Goal: Task Accomplishment & Management: Complete application form

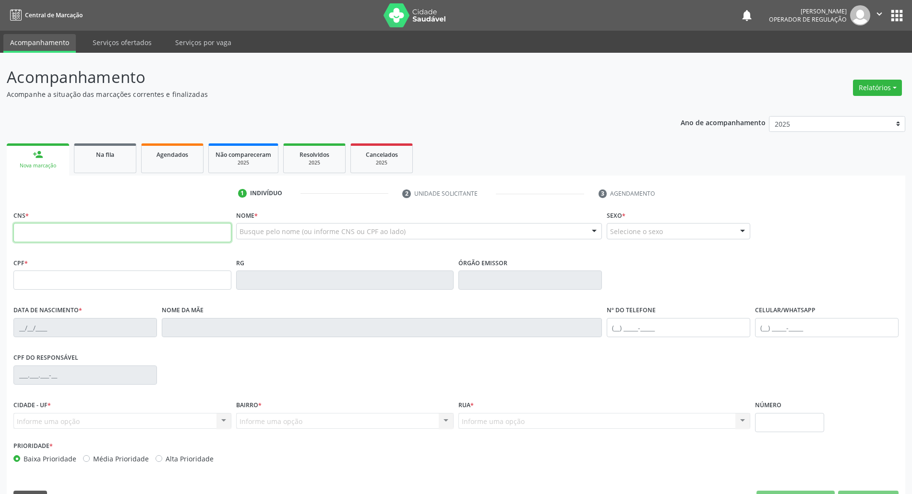
click at [68, 227] on input "text" at bounding box center [122, 232] width 218 height 19
type input "0"
click at [626, 444] on div "Prioridade * Baixa Prioridade Média Prioridade Alta Prioridade" at bounding box center [456, 455] width 890 height 32
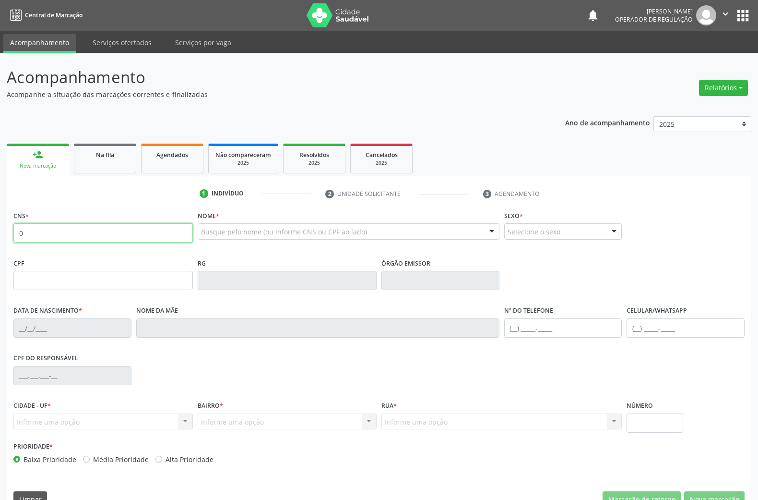
click at [112, 231] on input "0" at bounding box center [102, 232] width 179 height 19
type input "704 1062 6847 3880"
type input "953.251.404-00"
type input "18/05/1969"
type input "Expedita Guedes da Silva"
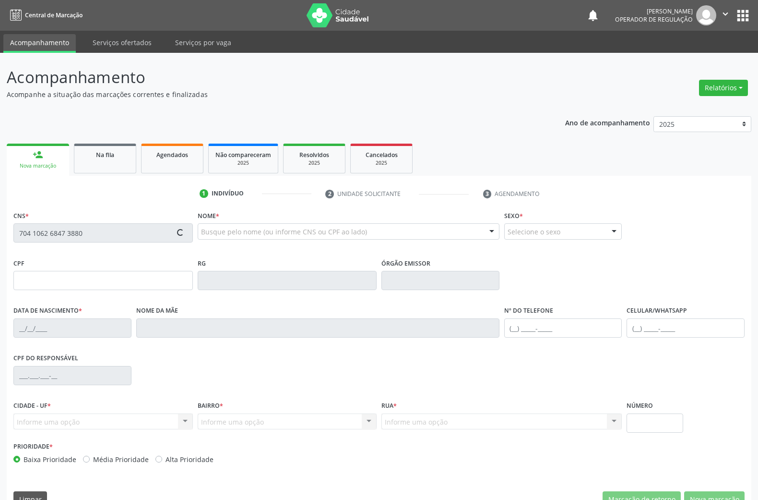
type input "(83) 98830-7089"
type input "79"
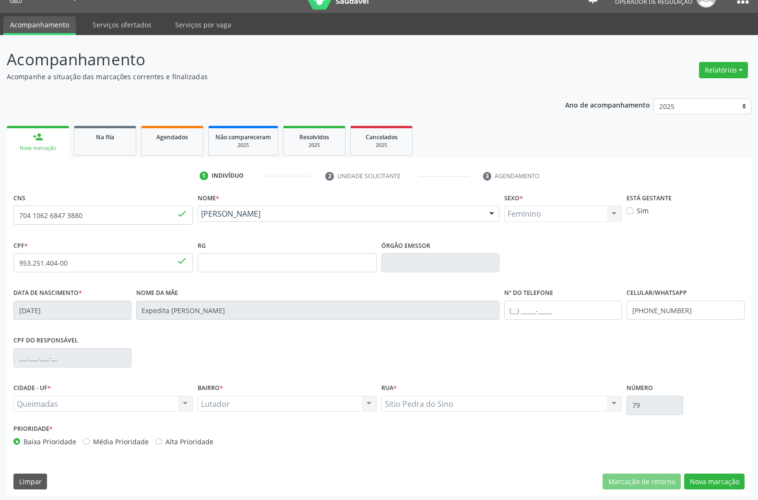
scroll to position [21, 0]
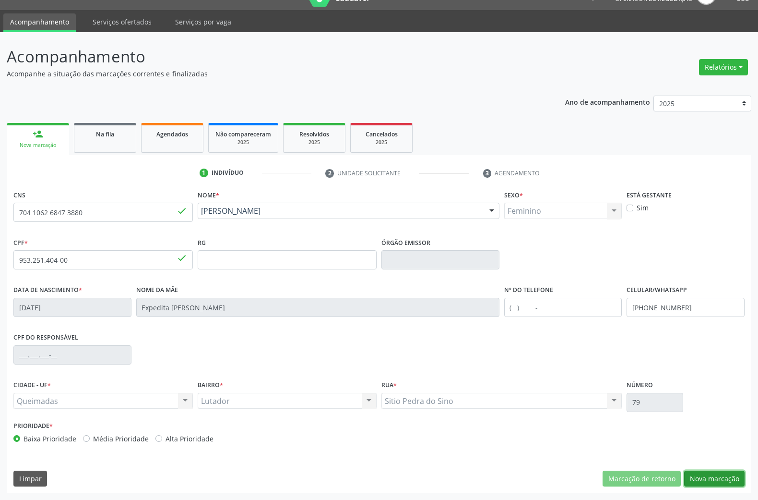
click at [705, 473] on button "Nova marcação" at bounding box center [714, 478] width 60 height 16
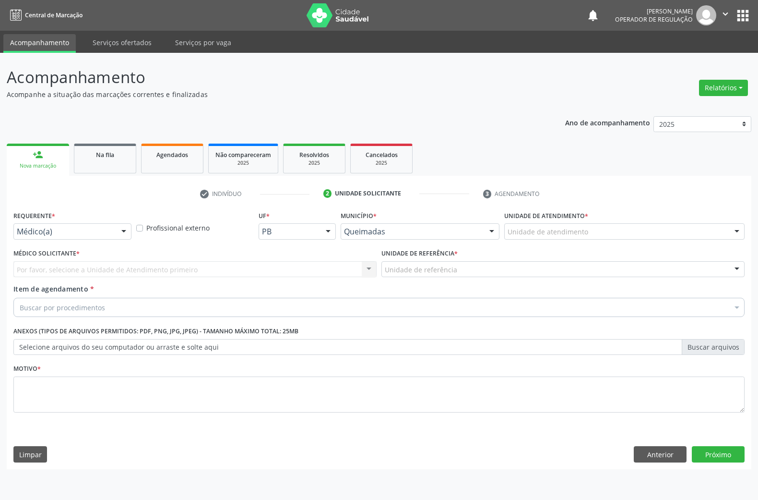
scroll to position [0, 0]
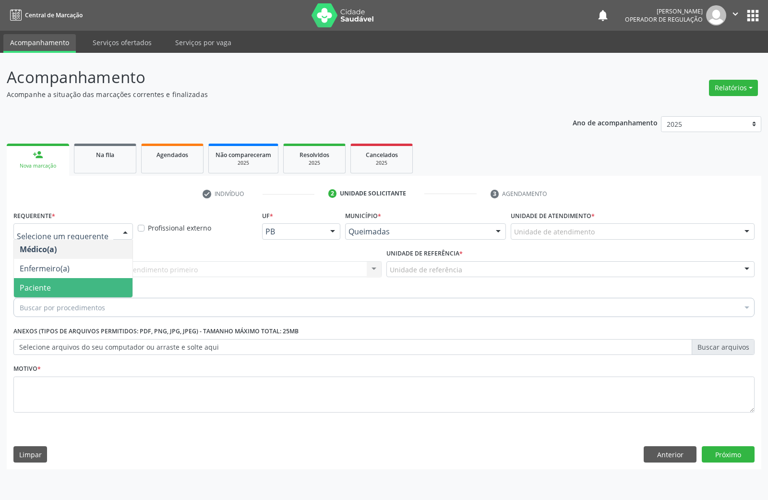
click at [60, 287] on span "Paciente" at bounding box center [73, 287] width 119 height 19
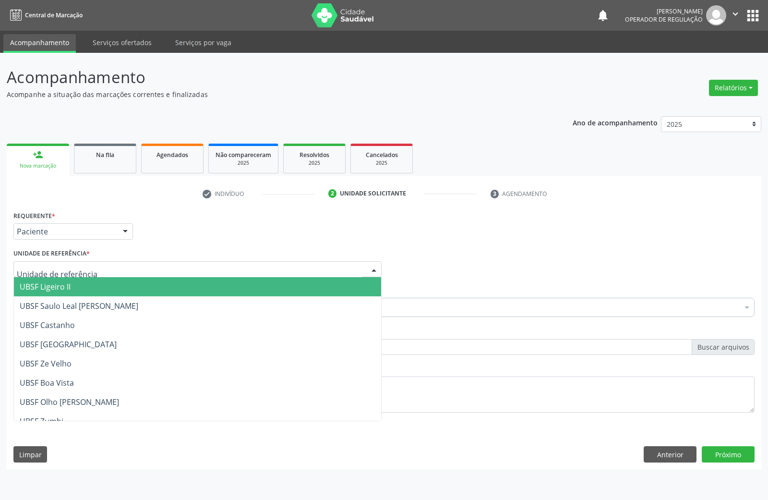
click at [93, 270] on div at bounding box center [197, 269] width 368 height 16
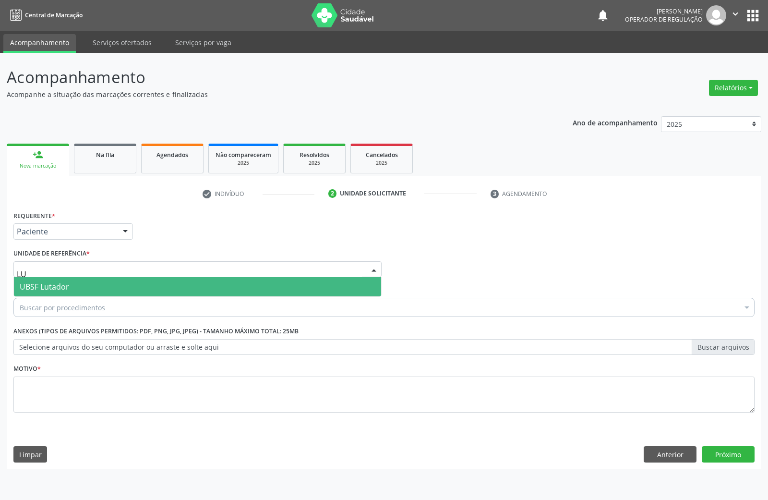
type input "LUT"
click at [87, 281] on span "UBSF Lutador" at bounding box center [197, 286] width 367 height 19
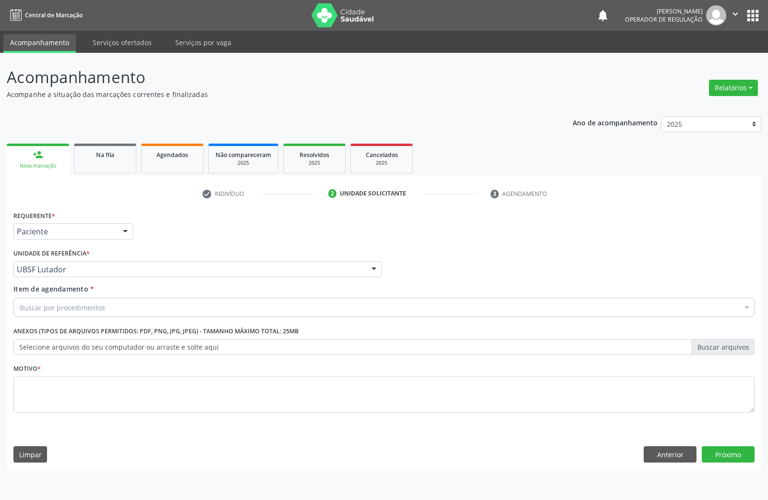
click at [198, 311] on div "Buscar por procedimentos" at bounding box center [383, 307] width 741 height 19
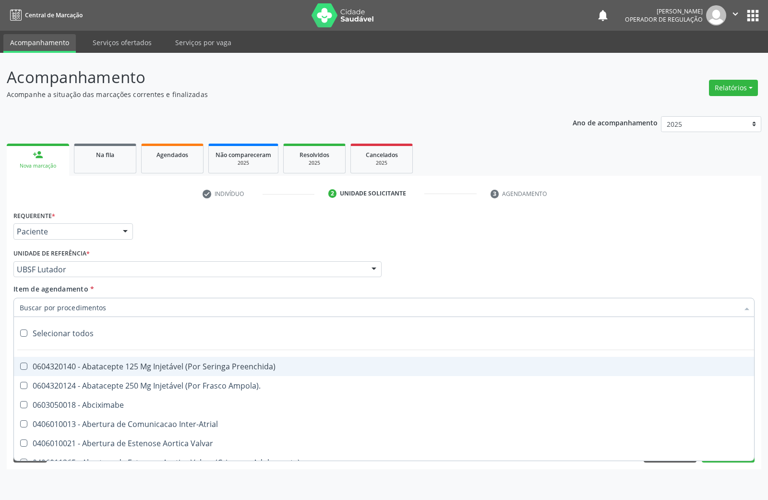
paste input "TRANSVAGINAL"
type input "TRANSVAGINAL"
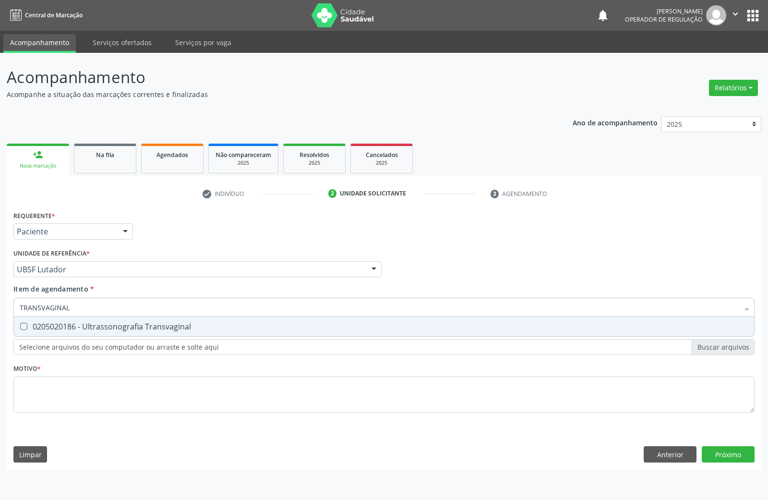
click at [148, 325] on div "0205020186 - Ultrassonografia Transvaginal" at bounding box center [384, 327] width 729 height 8
checkbox Transvaginal "true"
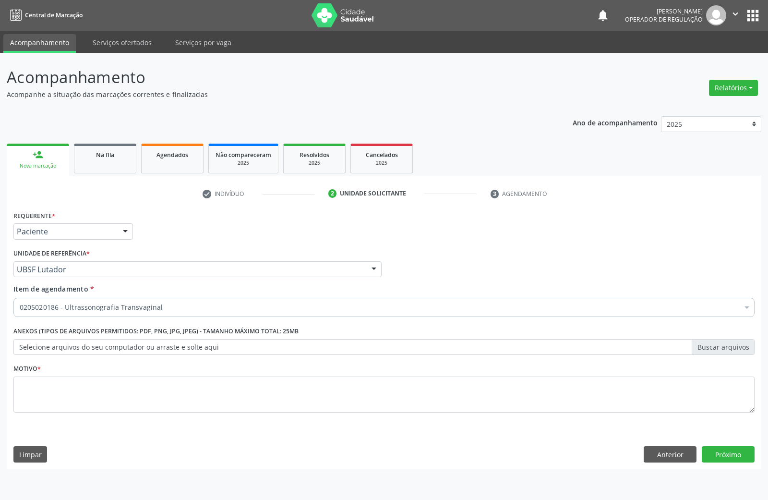
click at [89, 416] on fieldset "Motivo *" at bounding box center [383, 390] width 741 height 58
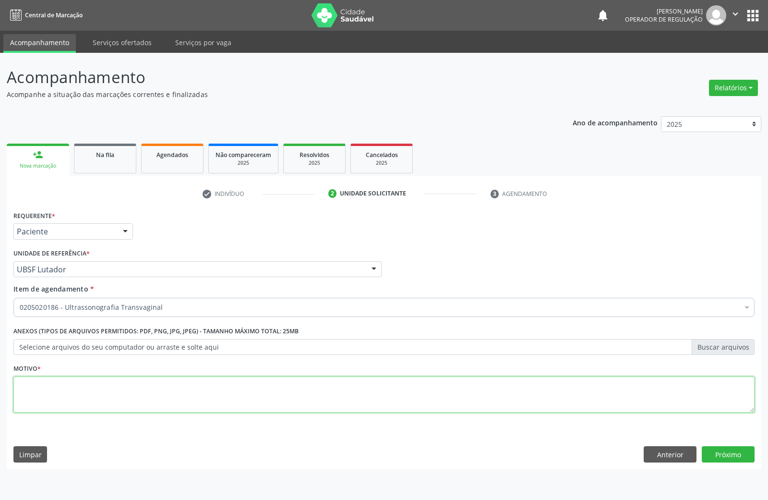
click at [87, 407] on textarea at bounding box center [383, 394] width 741 height 36
paste textarea "AVALIAÇÃO DE ROTINA 08/2025"
type textarea "AVALIAÇÃO DE ROTINA 08/2025"
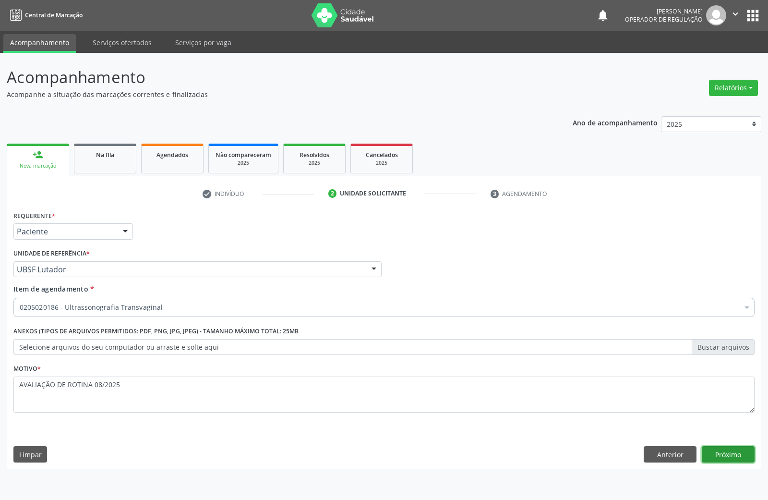
click at [718, 460] on button "Próximo" at bounding box center [728, 454] width 53 height 16
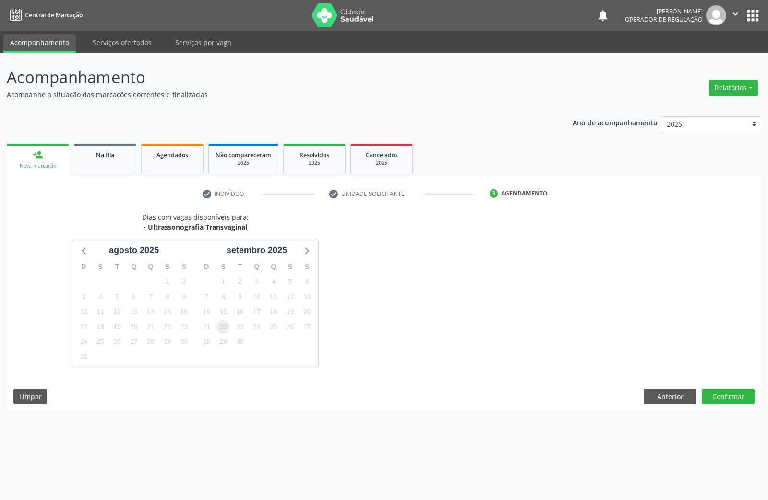
click at [225, 327] on span "22" at bounding box center [222, 326] width 13 height 13
click at [722, 395] on button "Confirmar" at bounding box center [728, 396] width 53 height 16
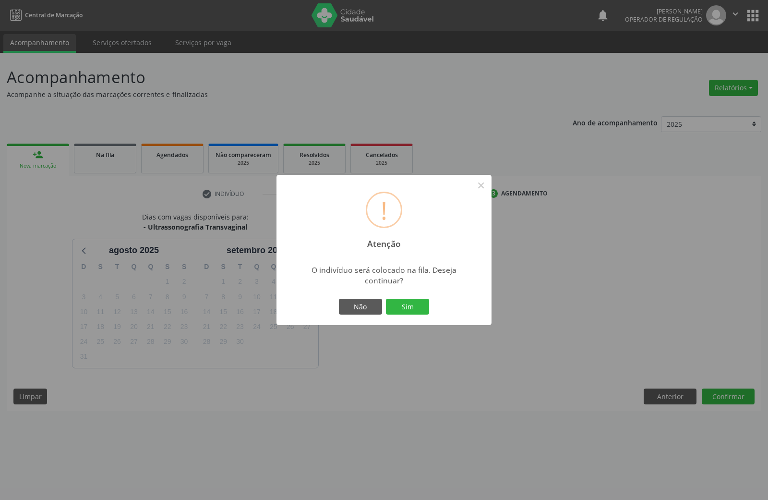
click at [386, 299] on button "Sim" at bounding box center [407, 307] width 43 height 16
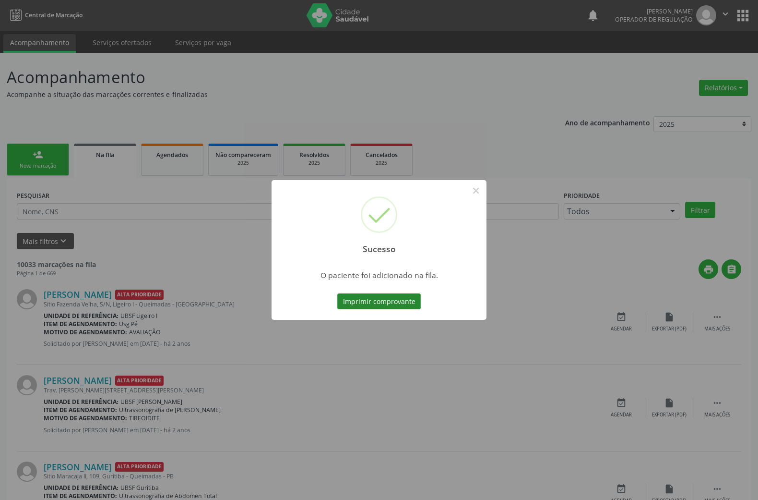
click at [404, 300] on button "Imprimir comprovante" at bounding box center [379, 301] width 84 height 16
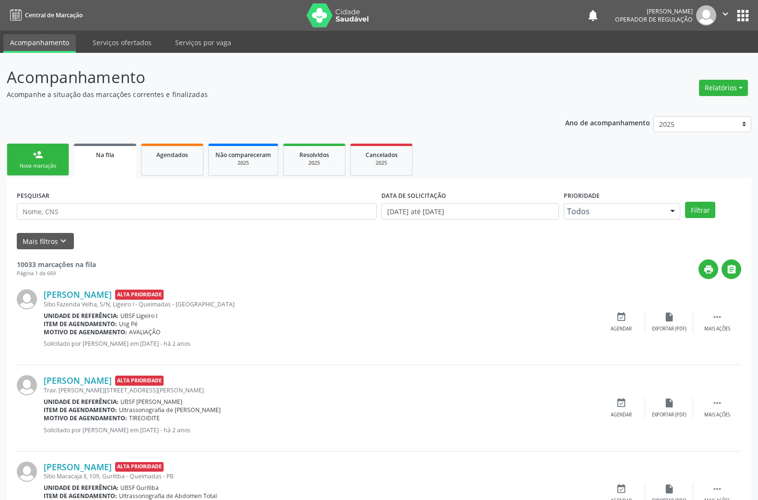
click at [50, 160] on link "person_add Nova marcação" at bounding box center [38, 159] width 62 height 32
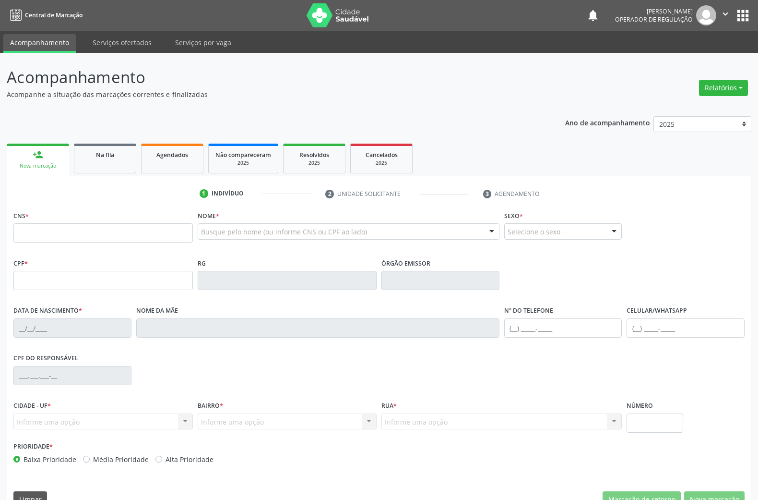
click at [59, 231] on input "text" at bounding box center [102, 232] width 179 height 19
click at [60, 233] on input "text" at bounding box center [102, 232] width 179 height 19
click at [112, 229] on input "text" at bounding box center [102, 232] width 179 height 19
click at [112, 228] on input "text" at bounding box center [102, 232] width 179 height 19
click at [133, 239] on input "text" at bounding box center [102, 232] width 179 height 19
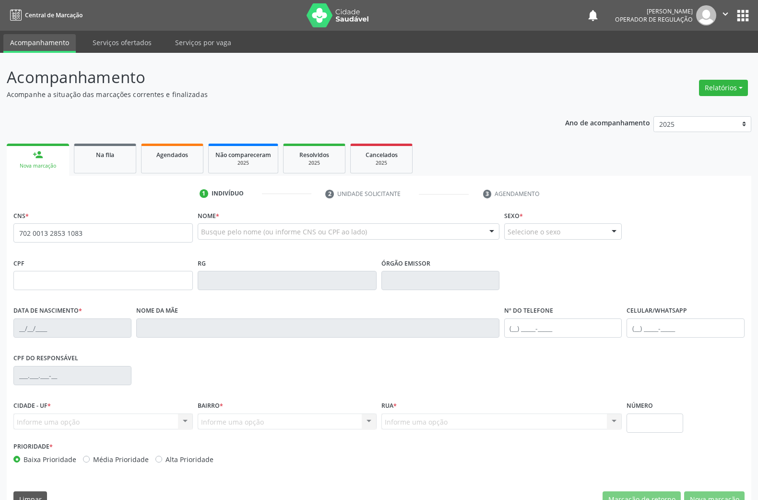
type input "702 0013 2853 1083"
type input "701.291.314-23"
type input "10/09/1996"
type input "Luzinete Lopes de Luna Aragão"
type input "(83) 99165-1786"
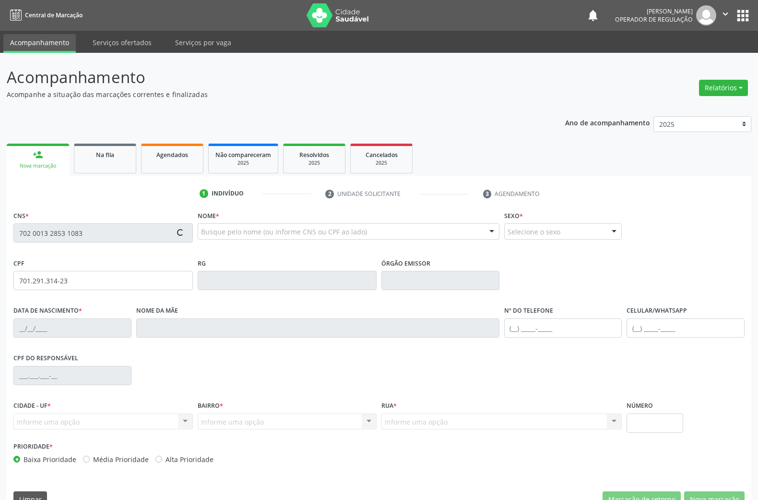
type input "S/N"
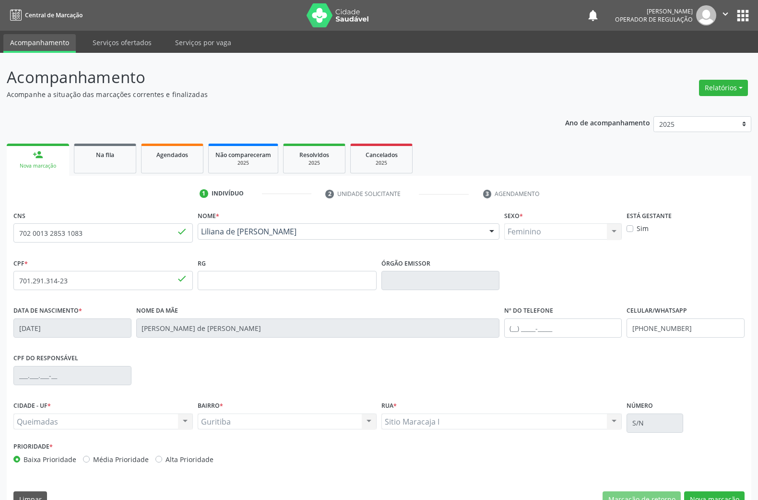
scroll to position [21, 0]
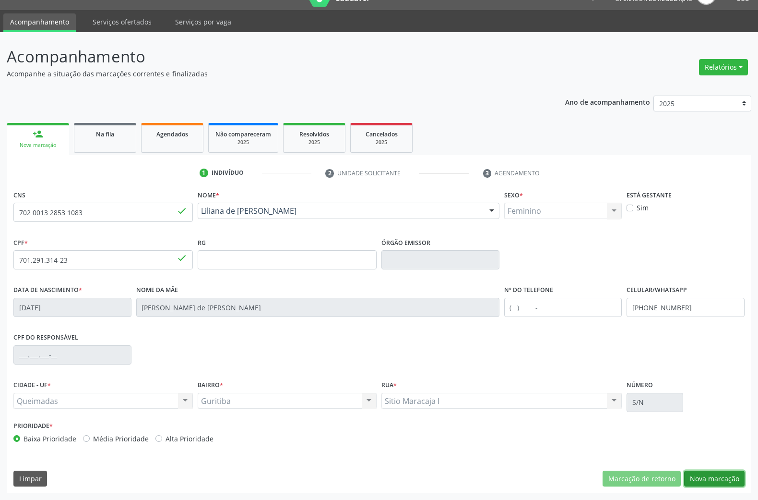
click at [707, 486] on button "Nova marcação" at bounding box center [714, 478] width 60 height 16
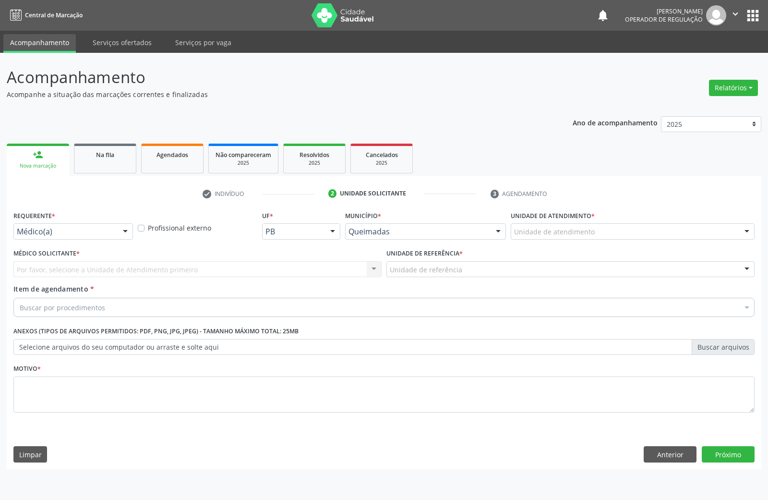
click at [112, 224] on div "Médico(a)" at bounding box center [73, 231] width 120 height 16
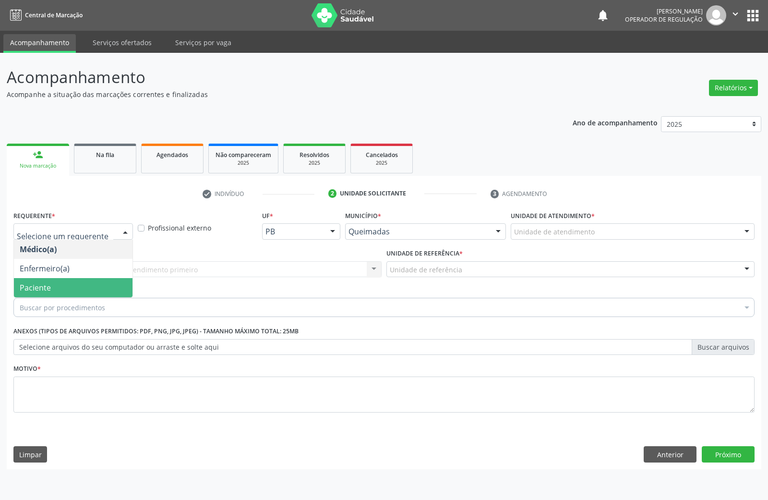
click at [96, 290] on span "Paciente" at bounding box center [73, 287] width 119 height 19
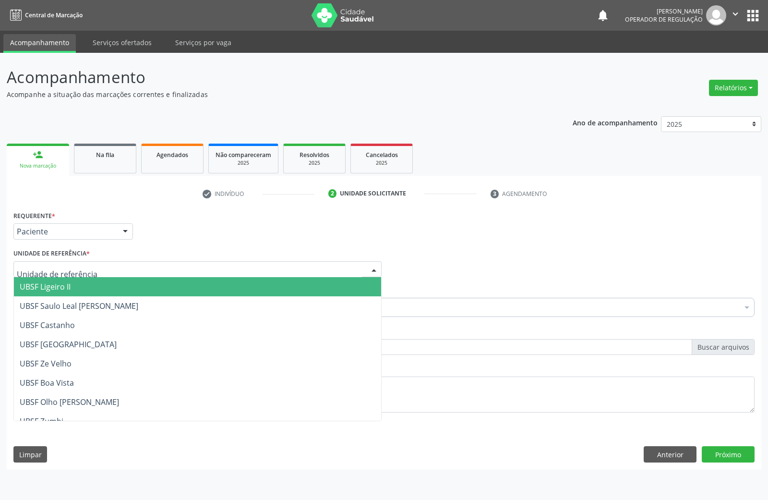
click at [114, 273] on div at bounding box center [197, 269] width 368 height 16
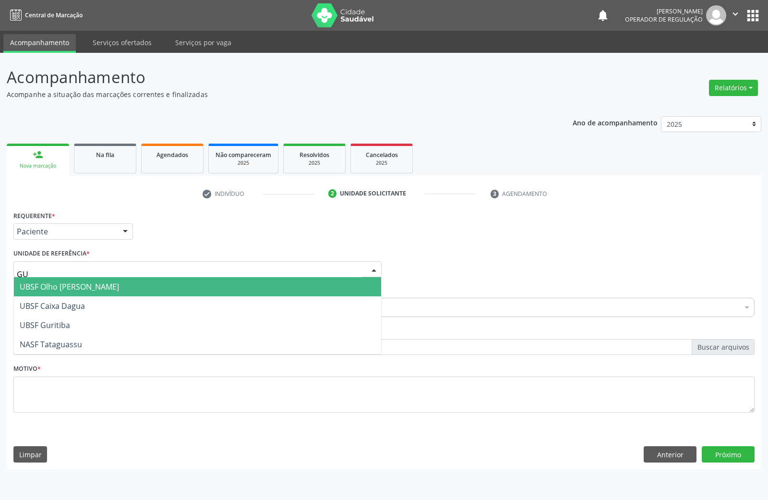
type input "GUR"
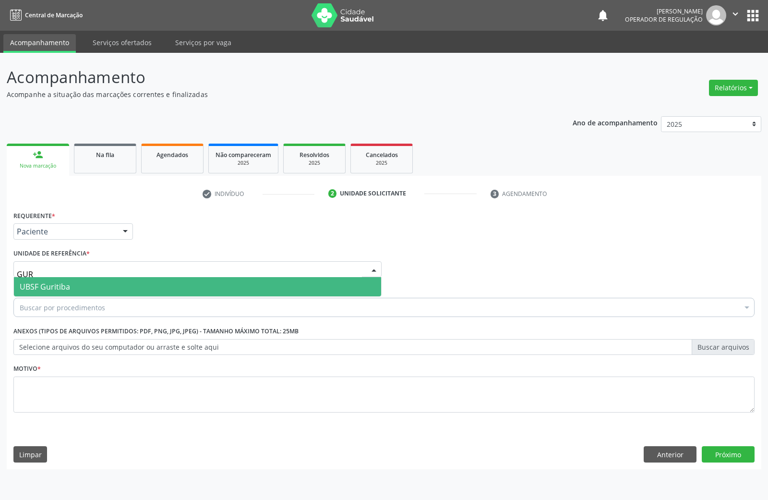
click at [106, 287] on span "UBSF Guritiba" at bounding box center [197, 286] width 367 height 19
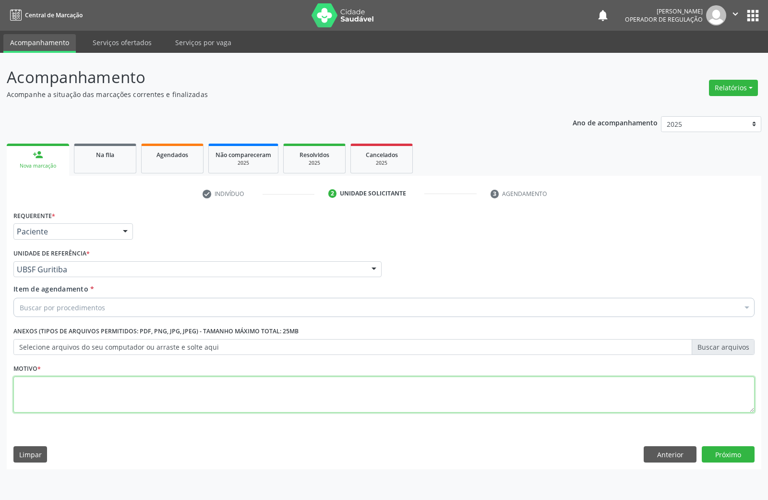
click at [105, 400] on textarea at bounding box center [383, 394] width 741 height 36
paste textarea "AVALIAÇÃO DE ROTINA 08/2025"
type textarea "AVALIAÇÃO DE ROTINA 08/2025 CONTROLE SOP"
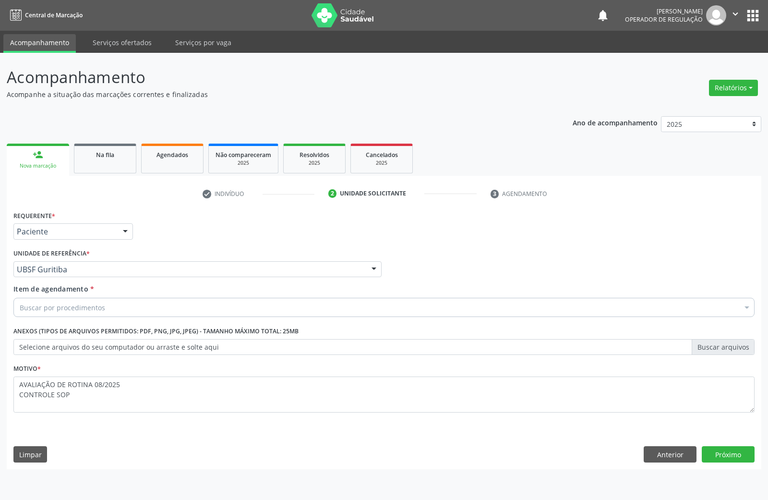
click at [212, 308] on div "Buscar por procedimentos" at bounding box center [383, 307] width 741 height 19
paste input "TRANSVAGINAL"
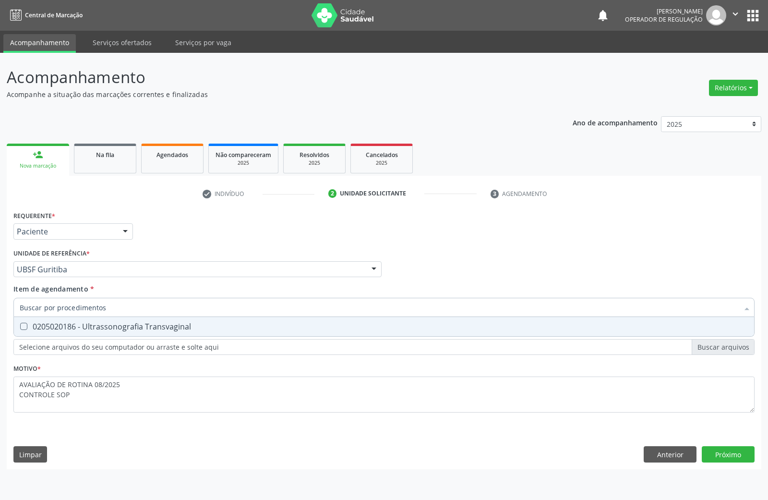
type input "TRANSVAGINAL"
click at [199, 327] on div "0205020186 - Ultrassonografia Transvaginal" at bounding box center [384, 327] width 729 height 8
checkbox Transvaginal "true"
click at [718, 457] on div "Requerente * Paciente Médico(a) Enfermeiro(a) Paciente Nenhum resultado encontr…" at bounding box center [384, 338] width 754 height 261
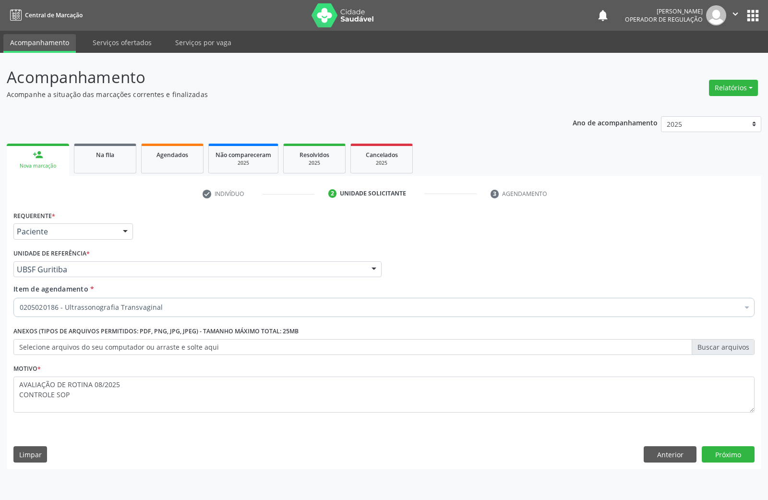
click at [725, 436] on div "Requerente * Paciente Médico(a) Enfermeiro(a) Paciente Nenhum resultado encontr…" at bounding box center [384, 338] width 754 height 261
click at [740, 450] on button "Próximo" at bounding box center [728, 454] width 53 height 16
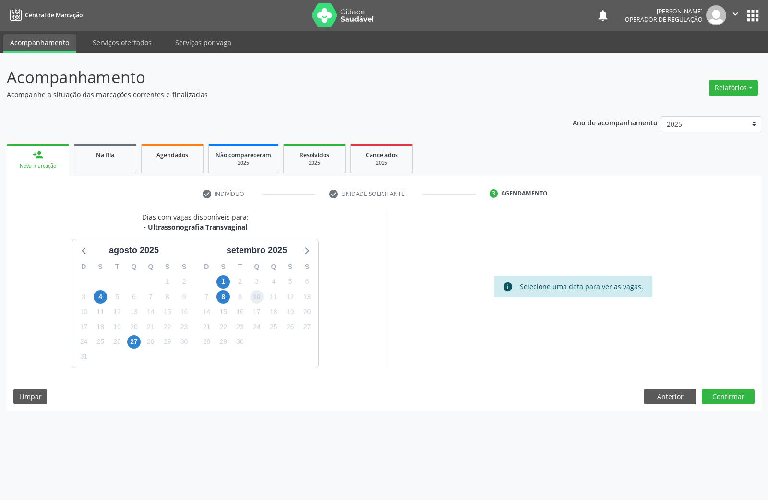
click at [255, 299] on span "10" at bounding box center [256, 296] width 13 height 13
click at [728, 394] on button "Confirmar" at bounding box center [728, 396] width 53 height 16
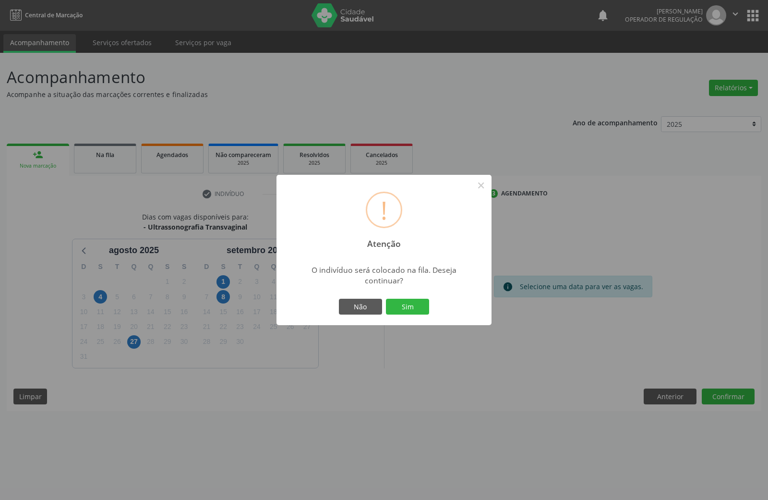
click at [386, 299] on button "Sim" at bounding box center [407, 307] width 43 height 16
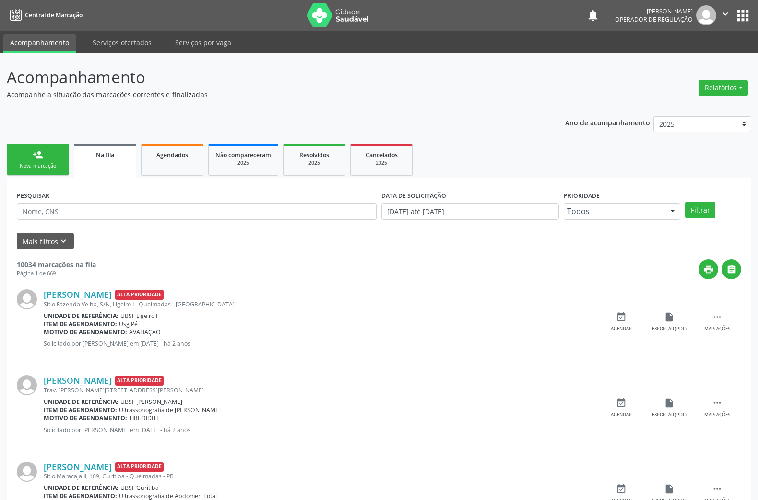
click at [54, 156] on link "person_add Nova marcação" at bounding box center [38, 159] width 62 height 32
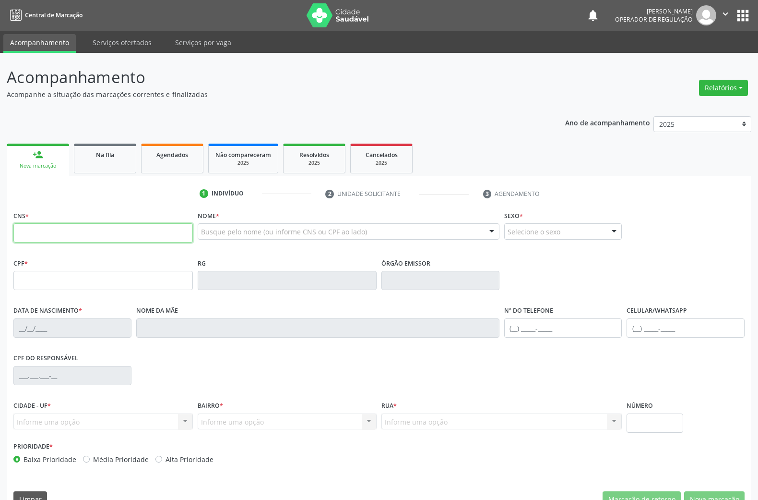
click at [73, 238] on input "text" at bounding box center [102, 232] width 179 height 19
type input "704 2072 6480 4084"
type input "057.488.334-76"
type input "28/09/1984"
type input "Lindalva Silva Bezerra"
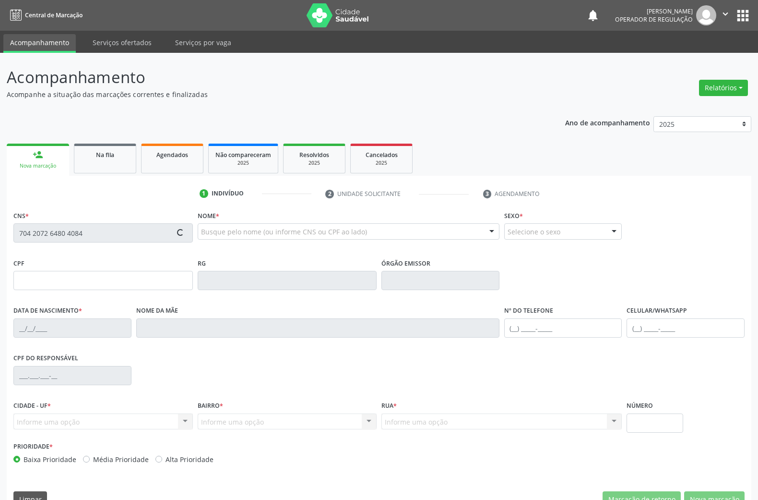
type input "(83) 99129-3962"
type input "S/N"
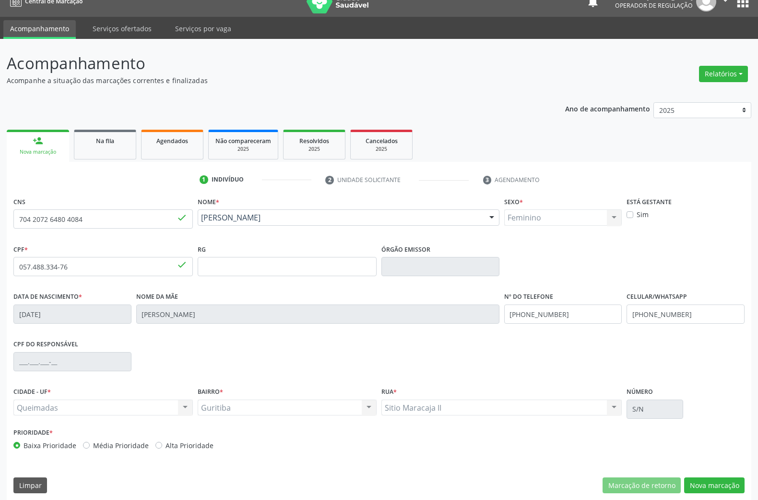
scroll to position [21, 0]
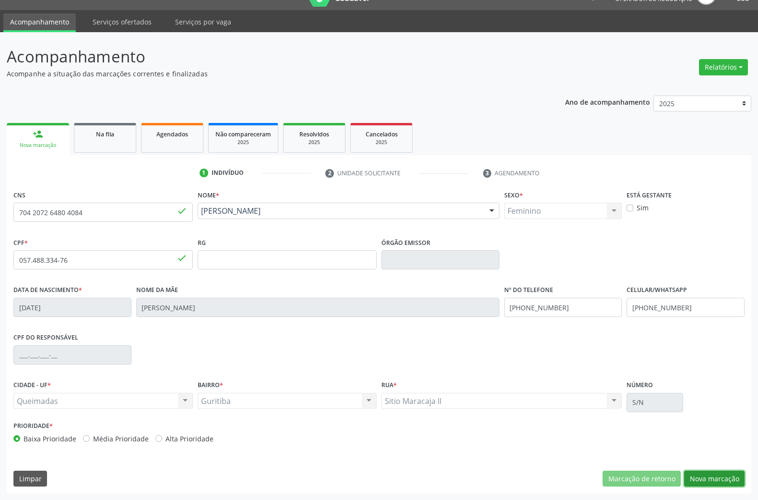
click at [704, 475] on button "Nova marcação" at bounding box center [714, 478] width 60 height 16
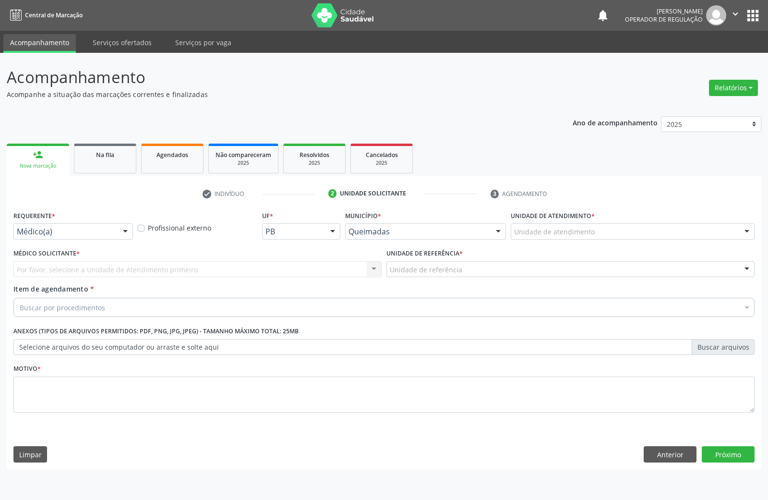
drag, startPoint x: 98, startPoint y: 227, endPoint x: 80, endPoint y: 256, distance: 33.9
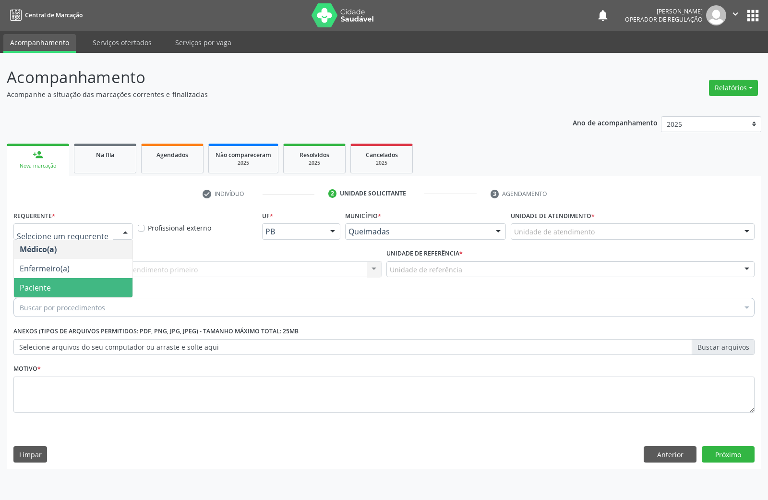
click at [87, 283] on span "Paciente" at bounding box center [73, 287] width 119 height 19
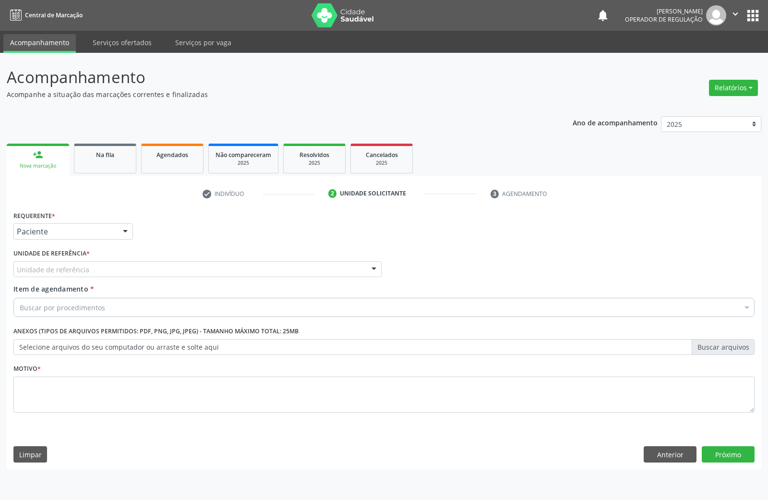
click at [128, 270] on div "Unidade de referência" at bounding box center [197, 269] width 368 height 16
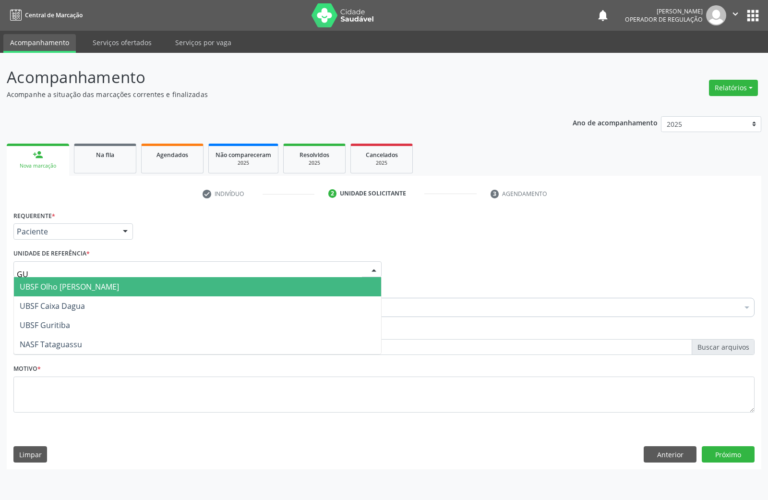
type input "GUR"
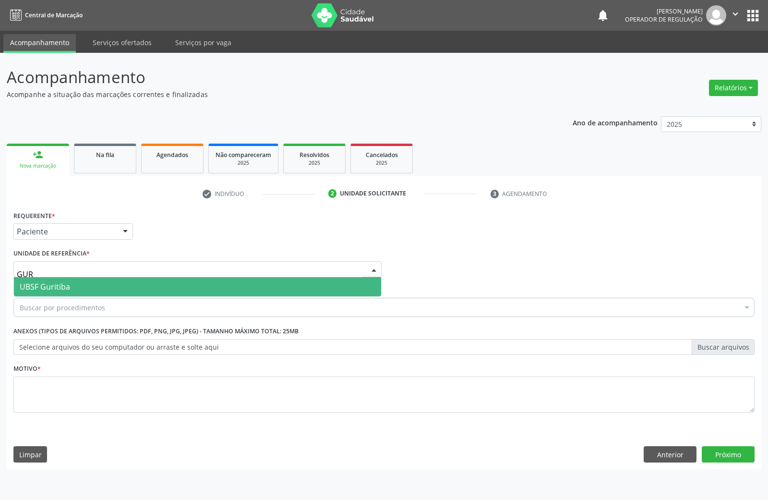
click at [113, 285] on span "UBSF Guritiba" at bounding box center [197, 286] width 367 height 19
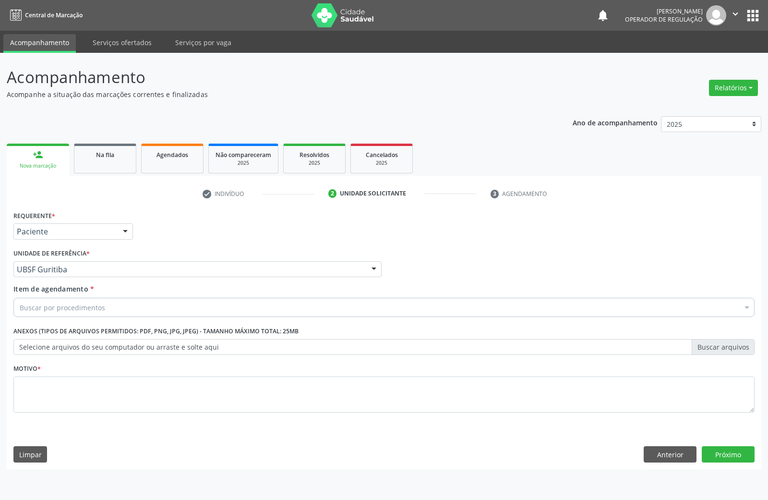
click at [107, 303] on div "Buscar por procedimentos" at bounding box center [383, 307] width 741 height 19
paste input "TRANSVAGINAL"
type input "TRANSVAGINAL"
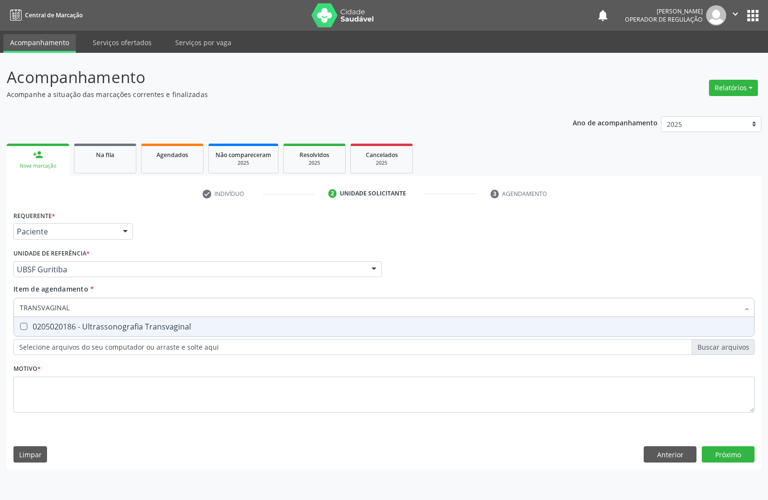
click at [102, 336] on span "0205020186 - Ultrassonografia Transvaginal" at bounding box center [384, 326] width 740 height 19
checkbox Transvaginal "true"
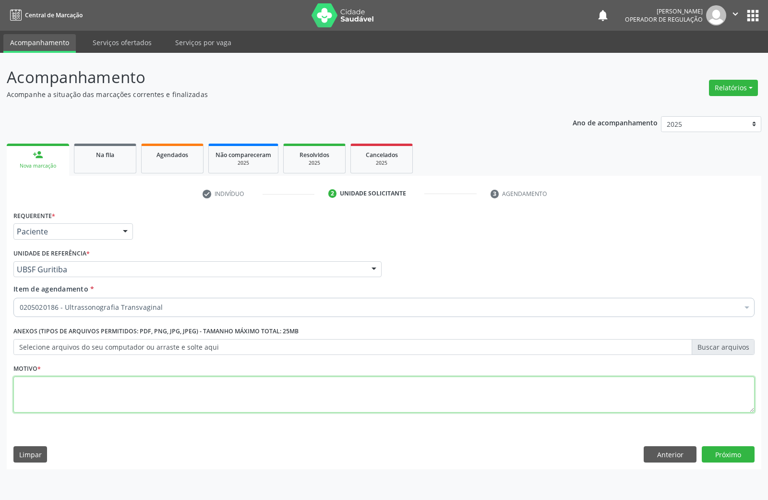
click at [86, 406] on textarea at bounding box center [383, 394] width 741 height 36
paste textarea "AVALIAÇÃO DE ROTINA 08/2025"
type textarea "AVALIAÇÃO DE ROTINA 08/2025 CONTROLE MIOMATOSE"
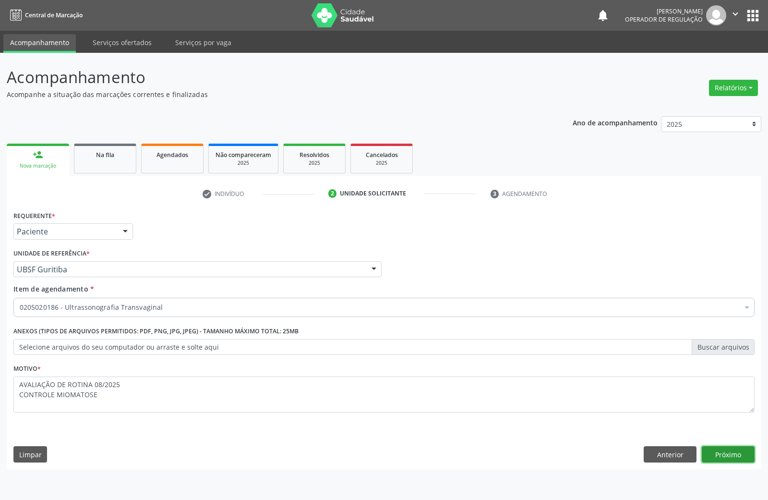
click button "Próximo" at bounding box center [728, 454] width 53 height 16
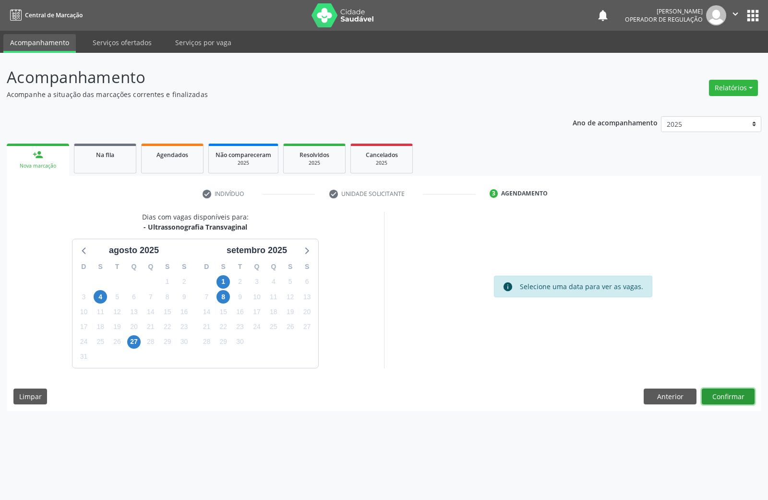
click at [735, 396] on button "Confirmar" at bounding box center [728, 396] width 53 height 16
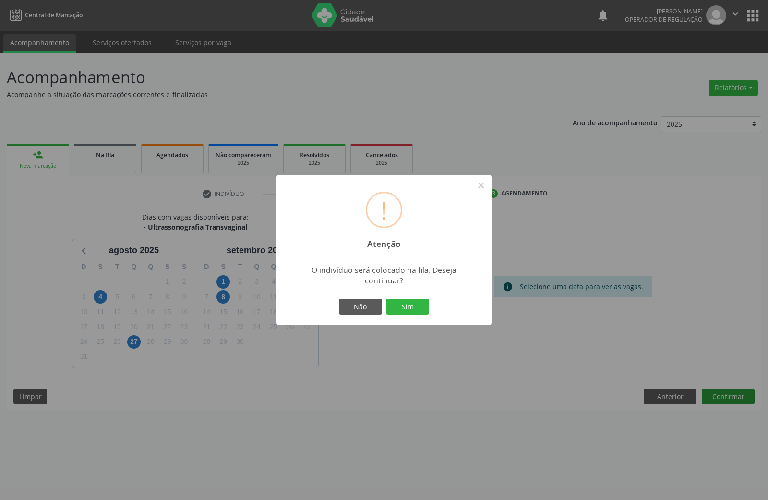
click at [386, 299] on button "Sim" at bounding box center [407, 307] width 43 height 16
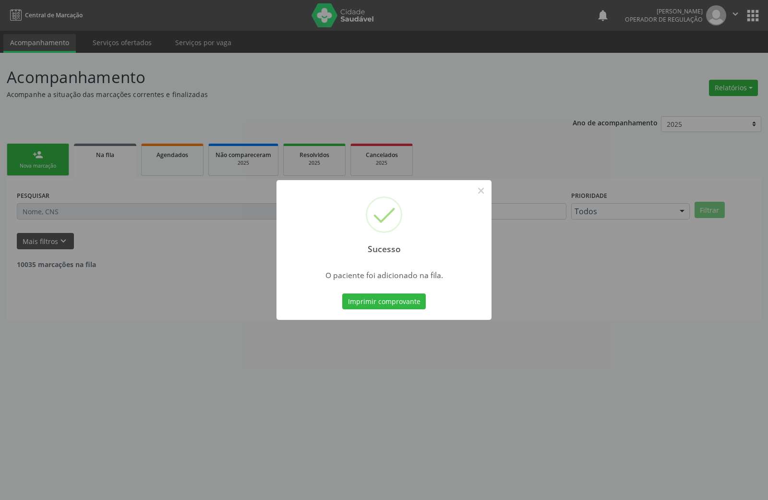
click at [711, 383] on div "Sucesso × O paciente foi adicionado na fila. Imprimir comprovante Cancel" at bounding box center [384, 250] width 768 height 500
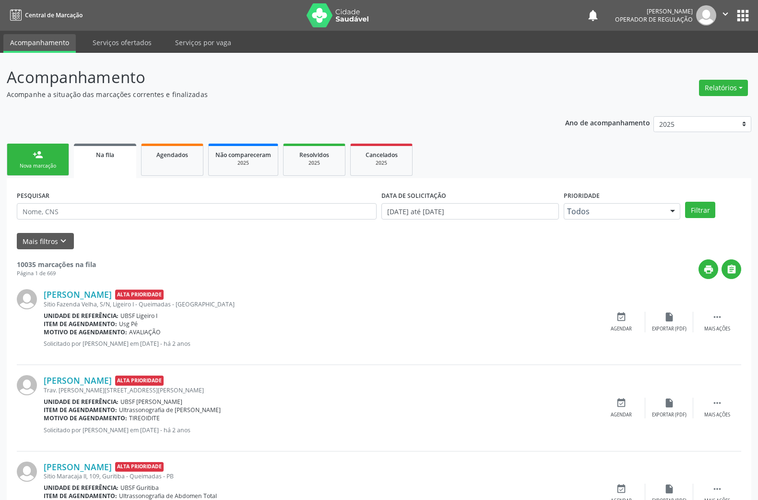
click at [35, 154] on div "person_add" at bounding box center [38, 154] width 11 height 11
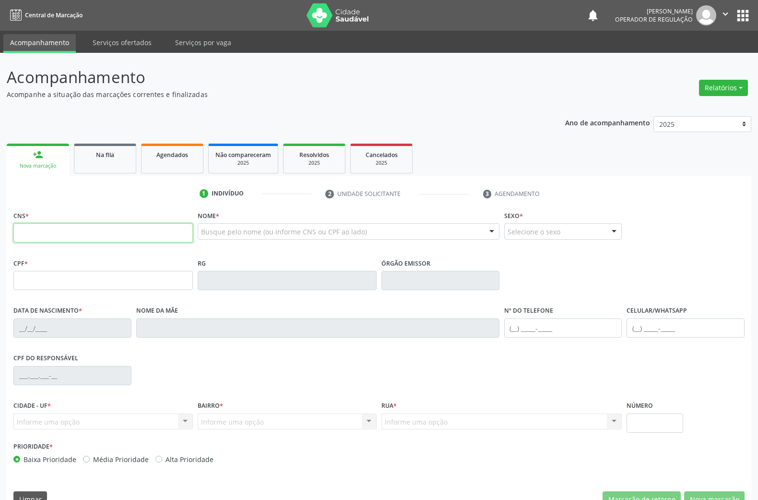
click at [56, 239] on input "text" at bounding box center [102, 232] width 179 height 19
type input "700 4034 1241 5341"
type input "884.895.314-04"
type input "06/02/1972"
type input "Severina da Silva Tavares"
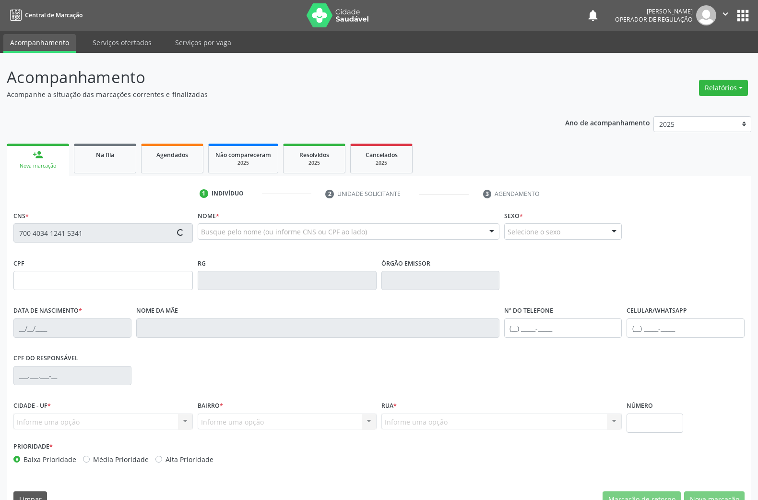
type input "(83) 99129-3438"
type input "S/N"
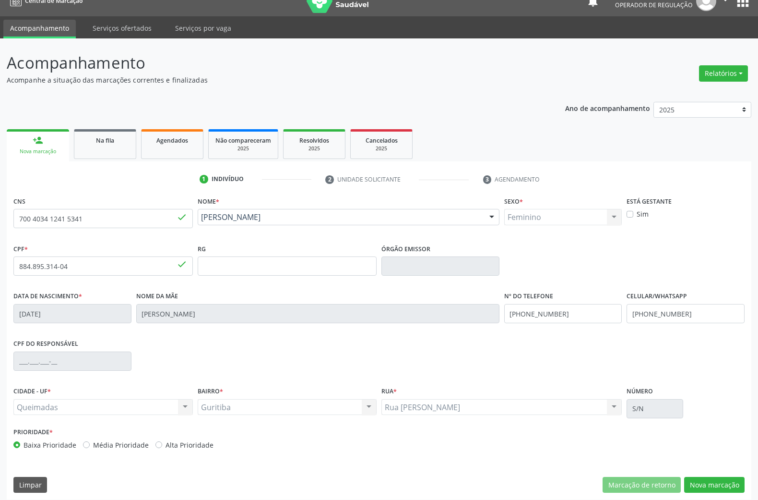
scroll to position [21, 0]
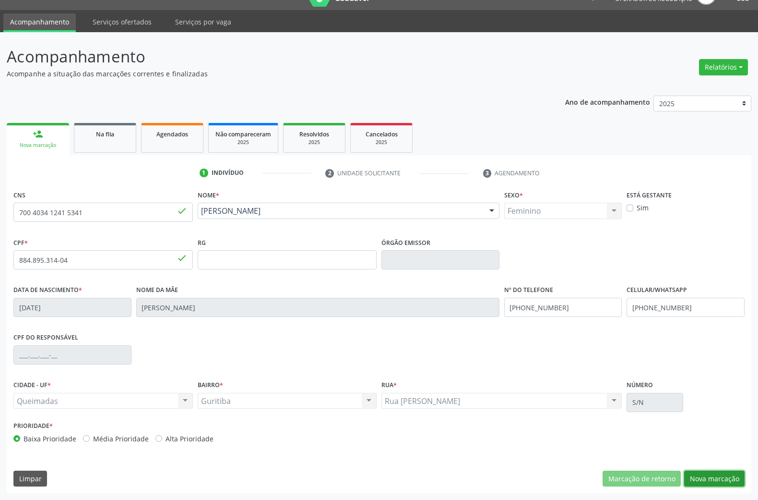
click at [710, 482] on button "Nova marcação" at bounding box center [714, 478] width 60 height 16
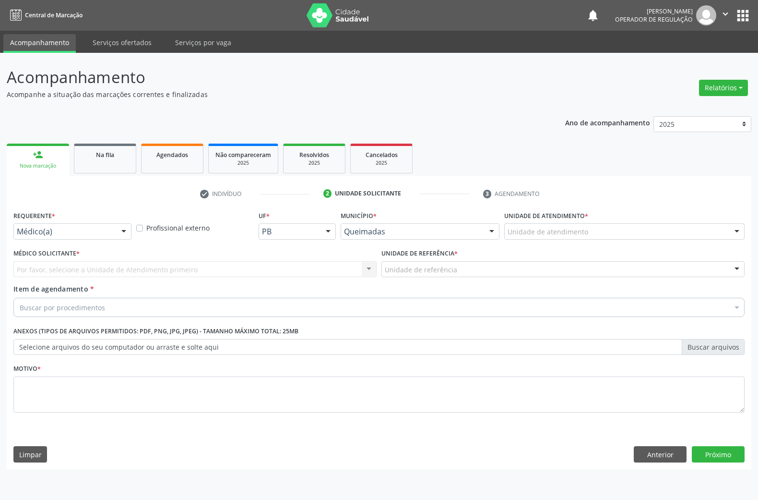
scroll to position [0, 0]
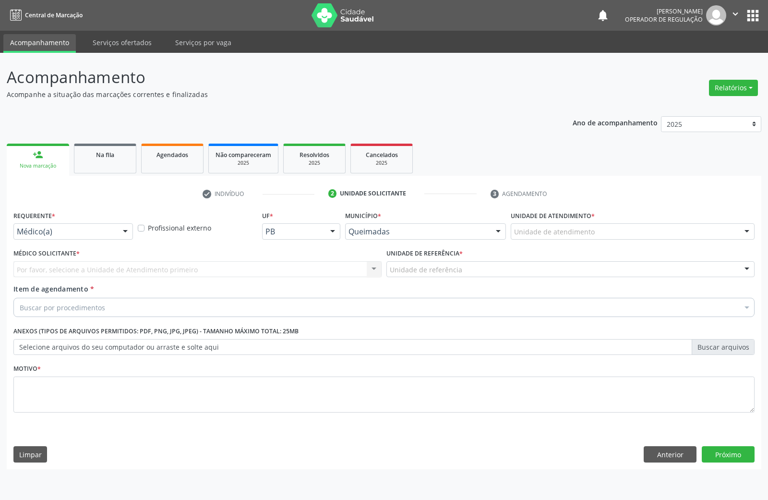
click at [122, 231] on div at bounding box center [125, 232] width 14 height 16
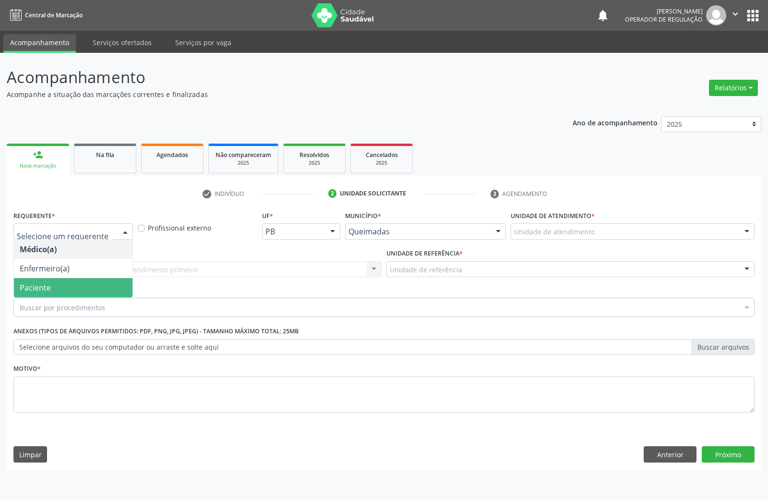
click at [84, 288] on span "Paciente" at bounding box center [73, 287] width 119 height 19
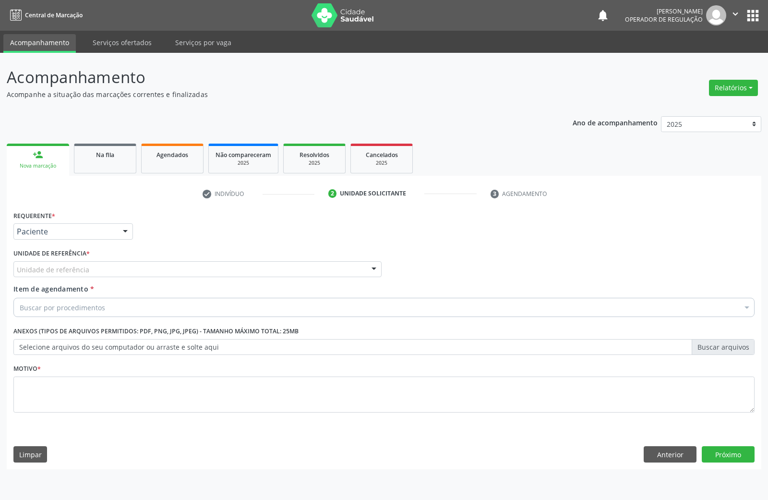
click at [111, 273] on div "Unidade de referência" at bounding box center [197, 269] width 368 height 16
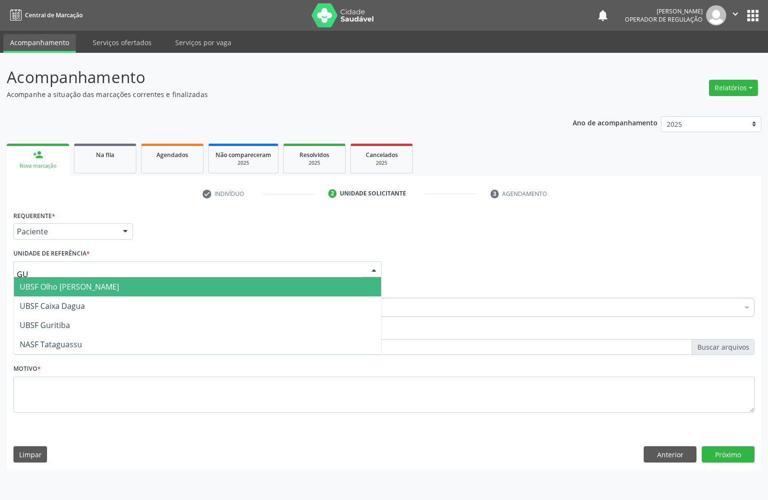
type input "GUR"
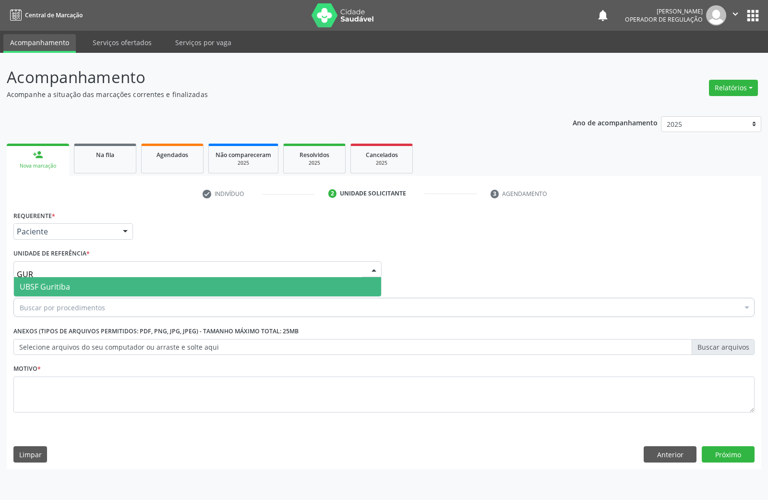
click at [115, 287] on span "UBSF Guritiba" at bounding box center [197, 286] width 367 height 19
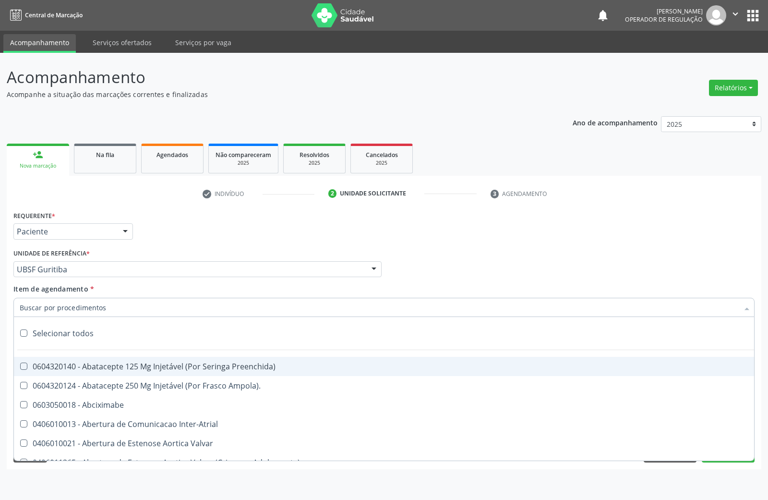
paste input "AVALIAÇÃO DE ROTINA 08/2025"
type input "AVALIAÇÃO DE ROTINA 08/2025"
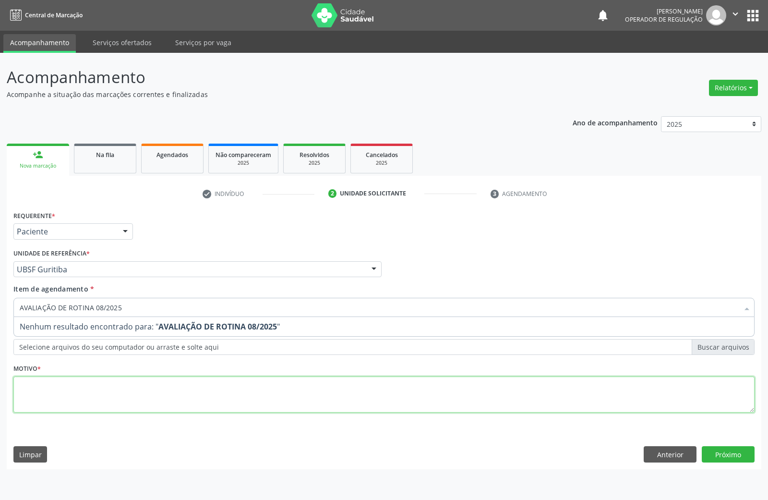
click at [96, 398] on div "Requerente * Paciente Médico(a) Enfermeiro(a) Paciente Nenhum resultado encontr…" at bounding box center [383, 316] width 741 height 217
paste textarea "AVALIAÇÃO DE ROTINA 08/2025"
type textarea "AVALIAÇÃO DE ROTINA 08/2025"
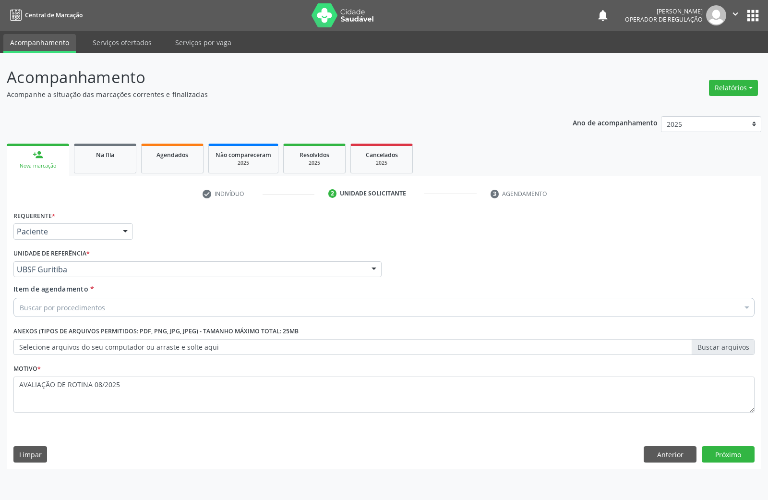
click at [335, 316] on div "Buscar por procedimentos" at bounding box center [383, 307] width 741 height 19
paste input "TRANSVAGINAL"
type input "TRANSVAGINAL"
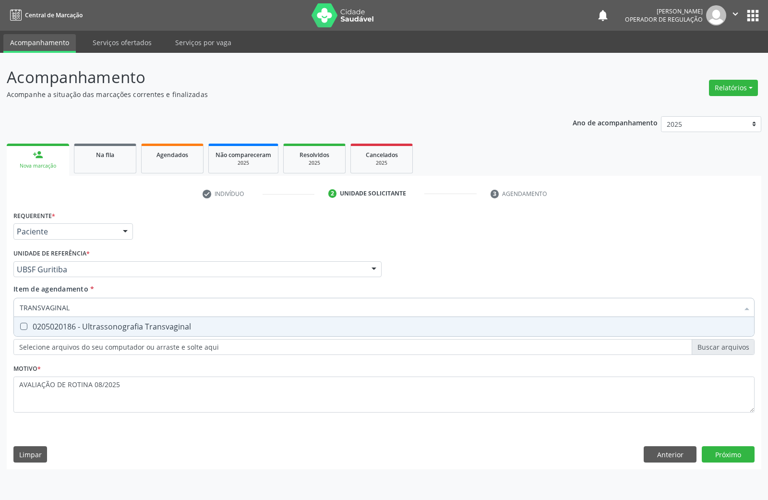
click at [268, 326] on div "0205020186 - Ultrassonografia Transvaginal" at bounding box center [384, 327] width 729 height 8
checkbox Transvaginal "true"
click at [724, 459] on div "Requerente * Paciente Médico(a) Enfermeiro(a) Paciente Nenhum resultado encontr…" at bounding box center [384, 338] width 754 height 261
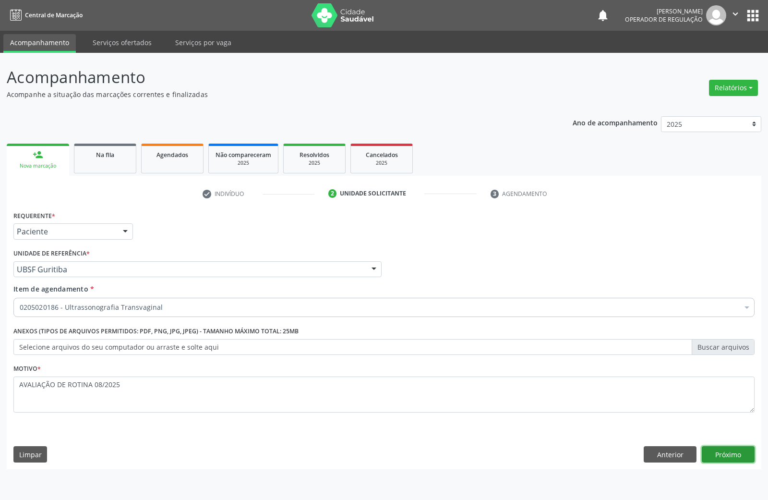
click at [724, 458] on button "Próximo" at bounding box center [728, 454] width 53 height 16
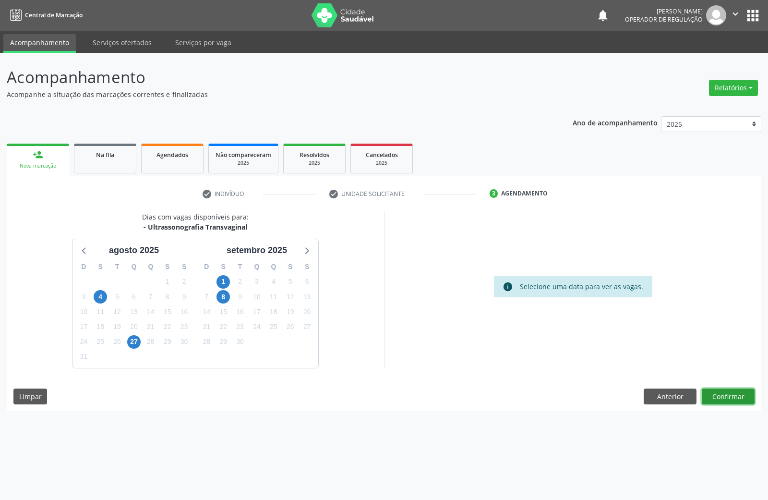
click at [731, 402] on button "Confirmar" at bounding box center [728, 396] width 53 height 16
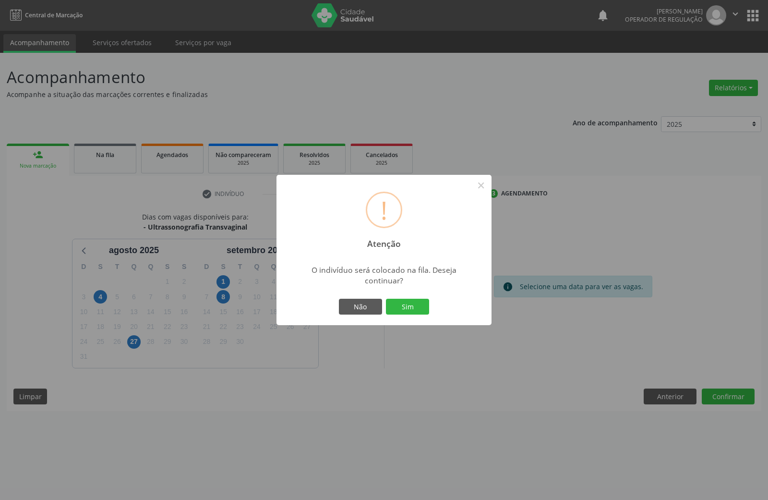
click at [386, 299] on button "Sim" at bounding box center [407, 307] width 43 height 16
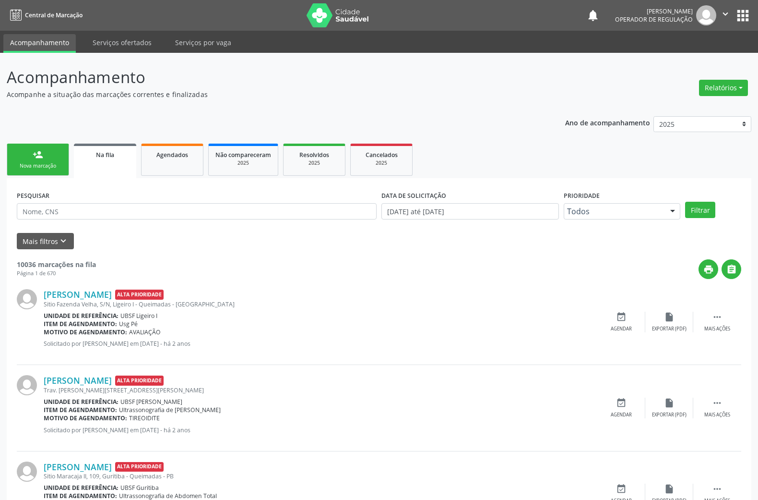
click at [50, 156] on link "person_add Nova marcação" at bounding box center [38, 159] width 62 height 32
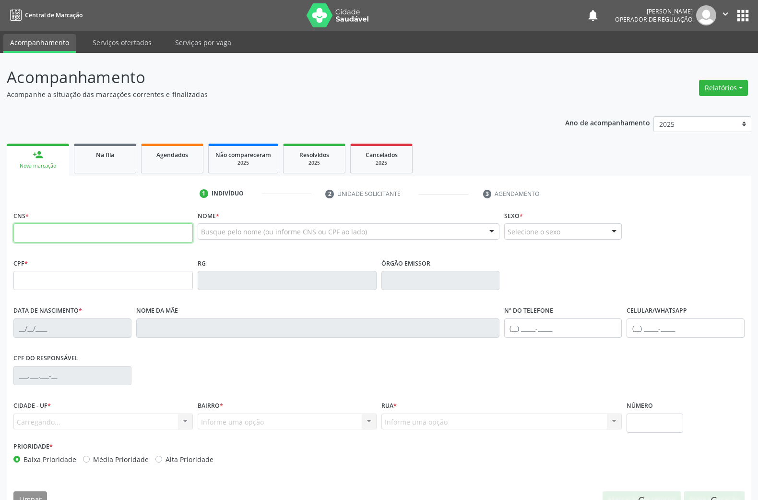
click at [134, 236] on input "text" at bounding box center [102, 232] width 179 height 19
type input "706 8072 6739 4228"
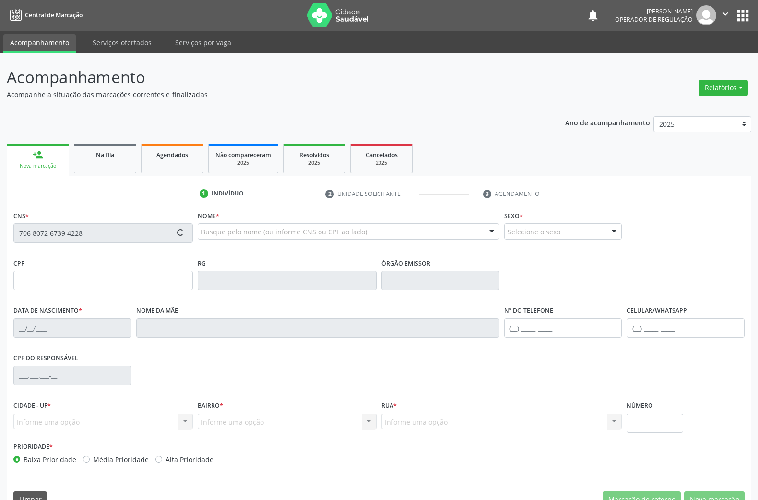
type input "077.019.454-07"
type input "24/11/1981"
type input "Genilda Candido da Silva"
type input "(83) 3392-1999"
type input "124"
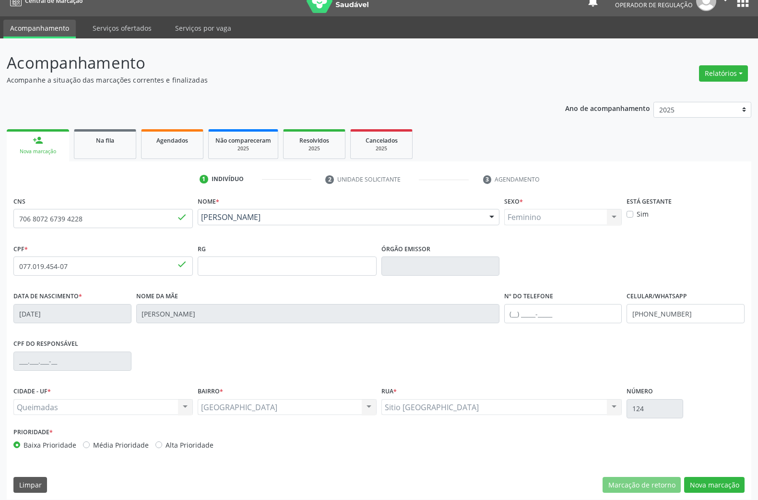
scroll to position [21, 0]
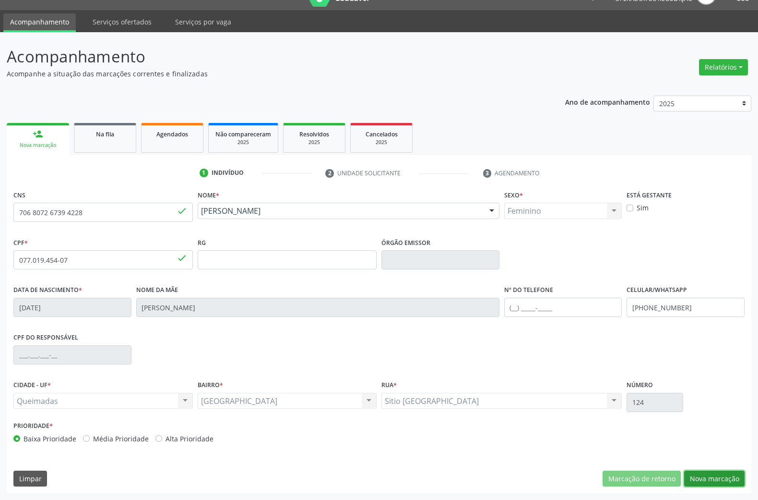
click at [706, 473] on button "Nova marcação" at bounding box center [714, 478] width 60 height 16
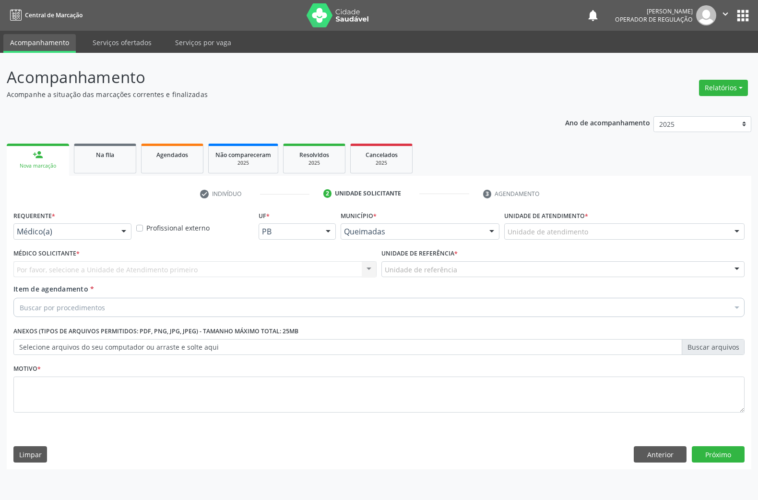
scroll to position [0, 0]
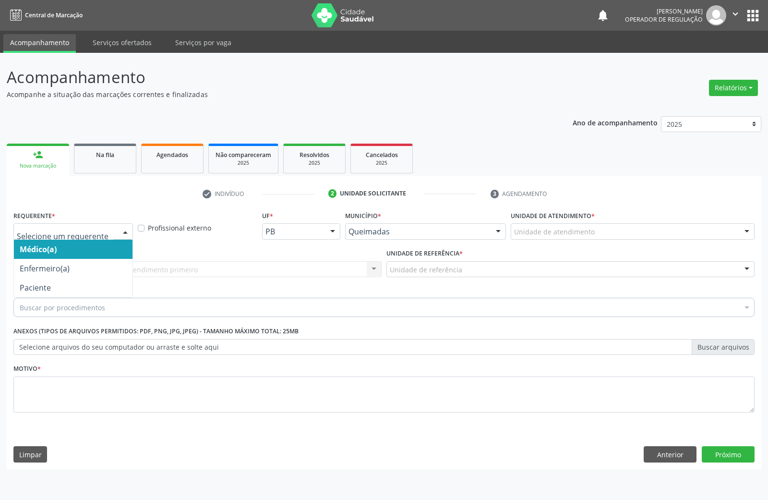
drag, startPoint x: 76, startPoint y: 230, endPoint x: 54, endPoint y: 270, distance: 44.9
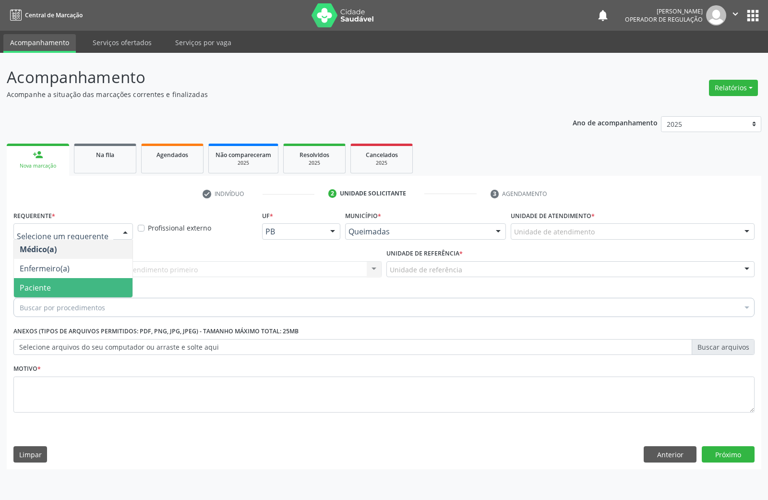
click at [55, 279] on span "Paciente" at bounding box center [73, 287] width 119 height 19
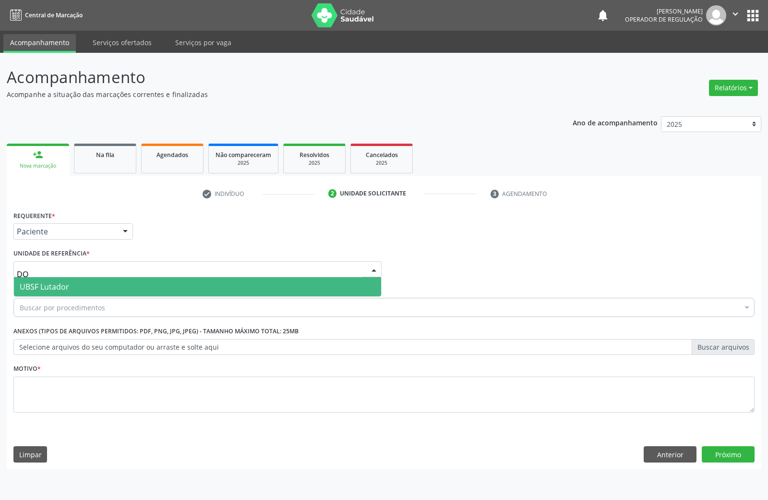
type input "D"
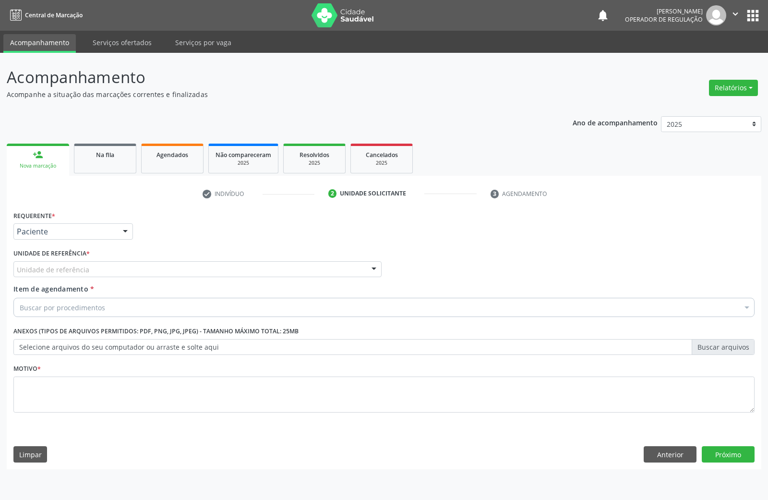
click at [92, 430] on div "Requerente * Paciente Médico(a) Enfermeiro(a) Paciente Nenhum resultado encontr…" at bounding box center [384, 338] width 754 height 261
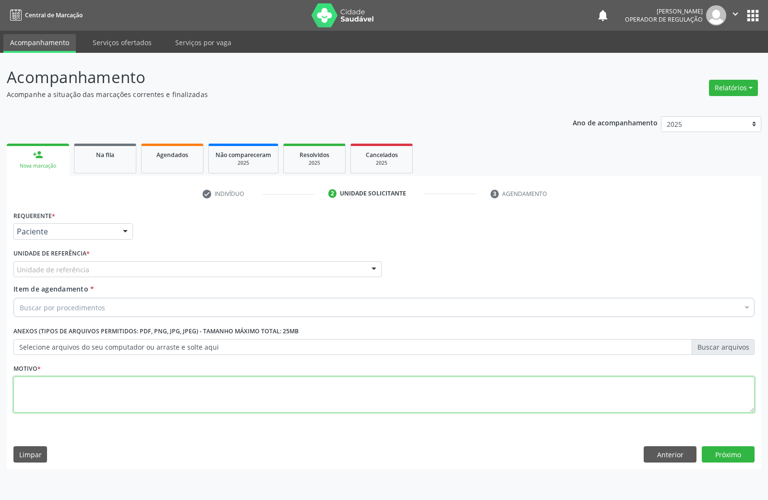
click at [200, 395] on textarea at bounding box center [383, 394] width 741 height 36
paste textarea "TRANSVAGINAL"
type textarea "TRANSVAGINAL"
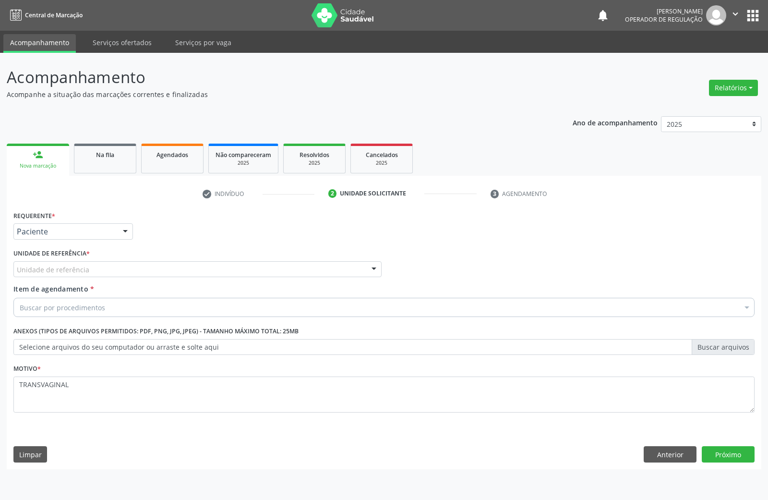
click at [185, 299] on div "Buscar por procedimentos" at bounding box center [383, 307] width 741 height 19
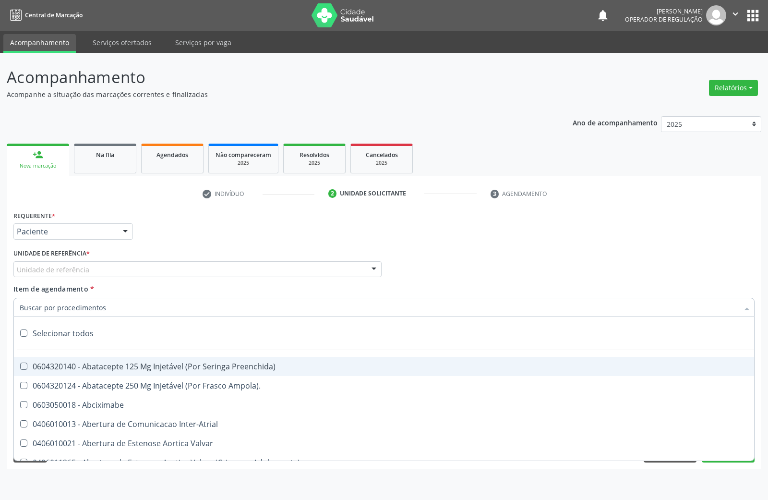
paste input "TRANSVAGINAL"
type input "TRANSVAGINAL"
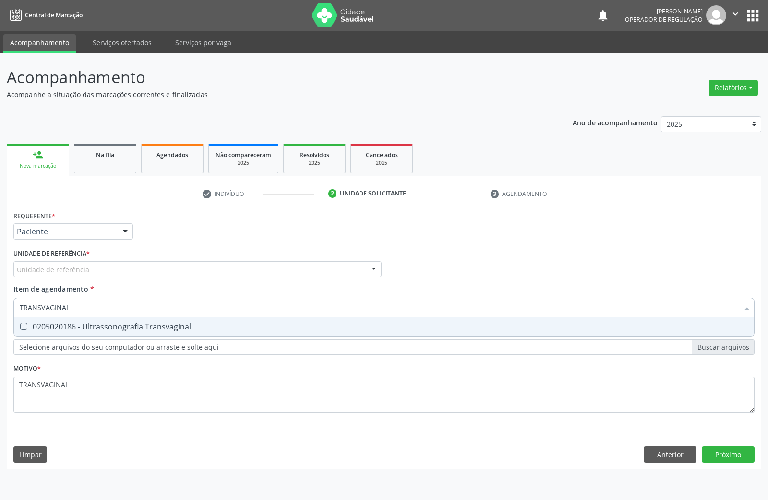
click at [183, 335] on span "0205020186 - Ultrassonografia Transvaginal" at bounding box center [384, 326] width 740 height 19
checkbox Transvaginal "true"
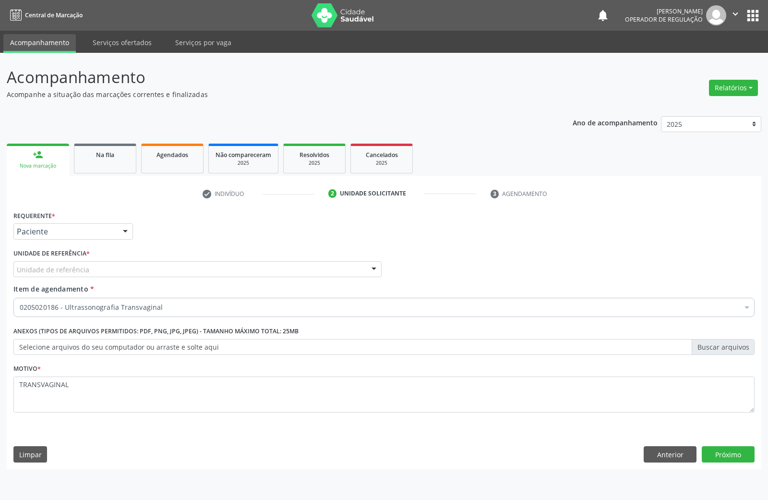
paste input "AVALIAÇÃO DE ROTINA 08/2025"
type input "AVALIAÇÃO DE ROTINA 08/2025"
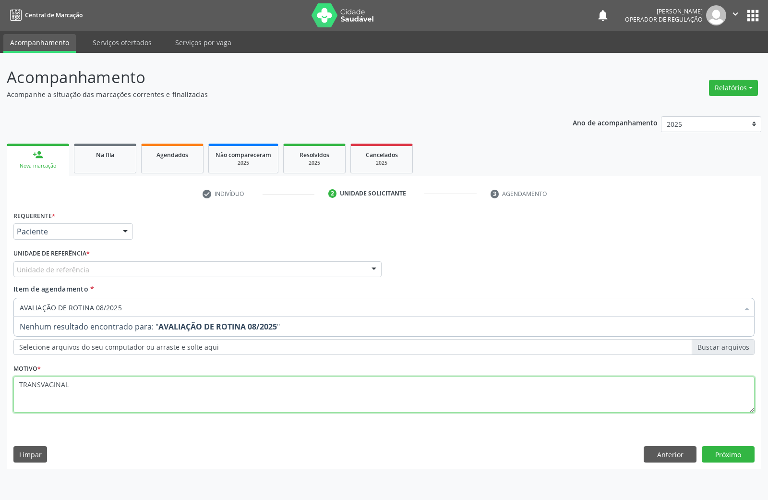
click at [112, 390] on div "Requerente * Paciente Médico(a) Enfermeiro(a) Paciente Nenhum resultado encontr…" at bounding box center [383, 316] width 741 height 217
paste textarea "AVALIAÇÃO DE ROTINA 08/2025"
click at [109, 378] on textarea "TRANSVAGINALAVALIAÇÃO DE ROTINA 08/2025" at bounding box center [383, 394] width 741 height 36
click at [297, 390] on textarea "TRANSVAGINALAVALIAÇÃO DE ROTINA 08/2025" at bounding box center [383, 394] width 741 height 36
paste textarea
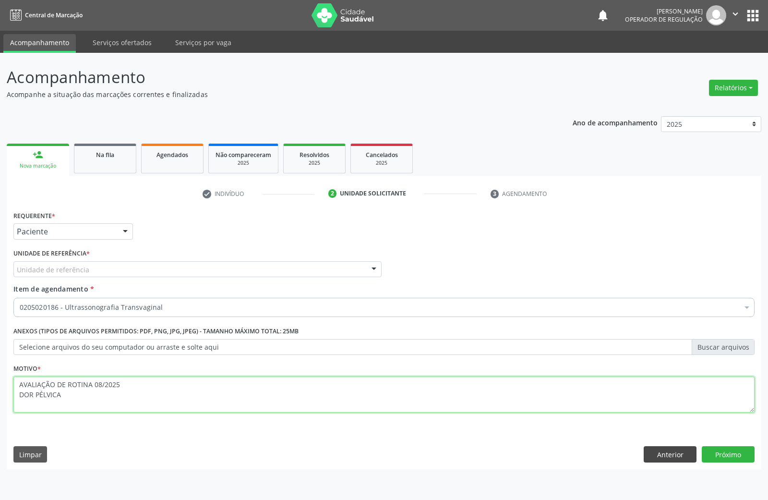
type textarea "AVALIAÇÃO DE ROTINA 08/2025 DOR PÉLVICA"
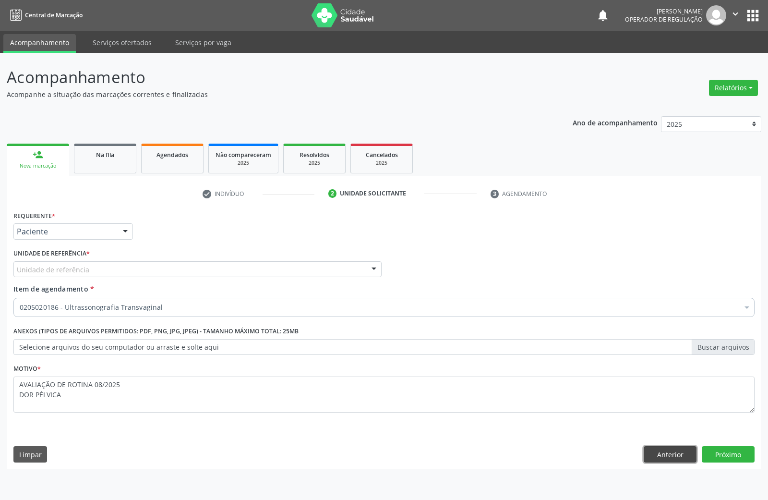
click at [682, 451] on button "Anterior" at bounding box center [670, 454] width 53 height 16
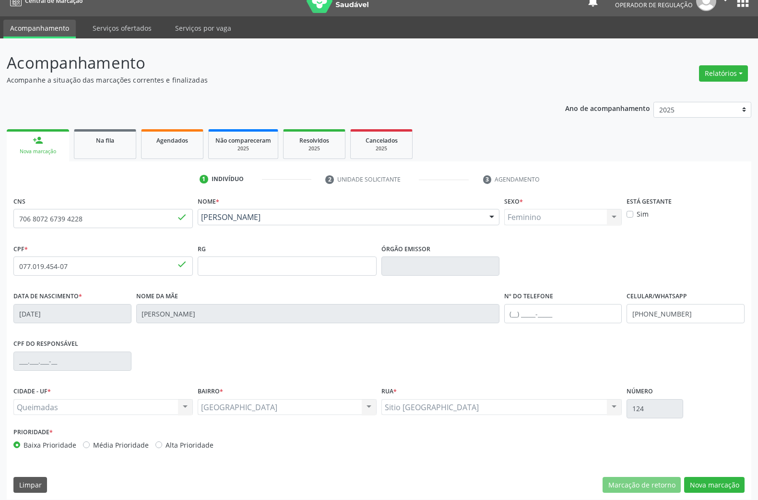
scroll to position [21, 0]
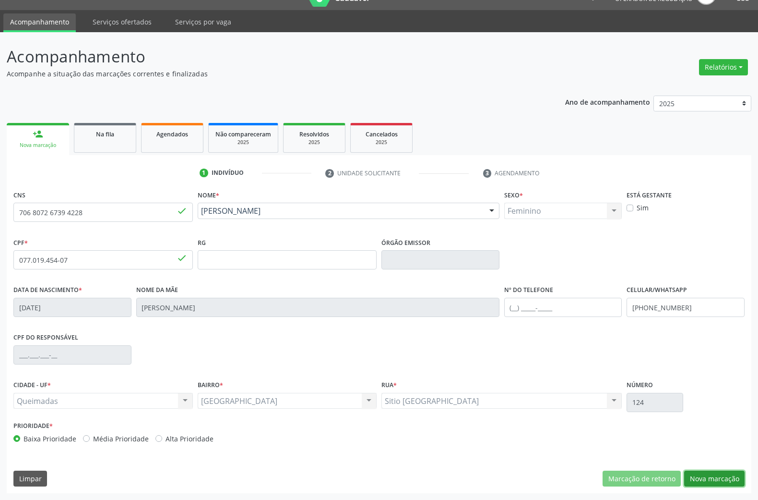
click at [728, 482] on button "Nova marcação" at bounding box center [714, 478] width 60 height 16
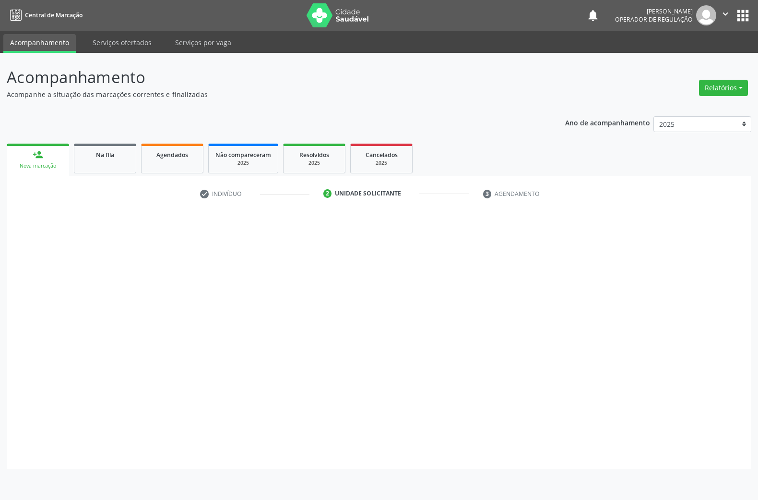
scroll to position [0, 0]
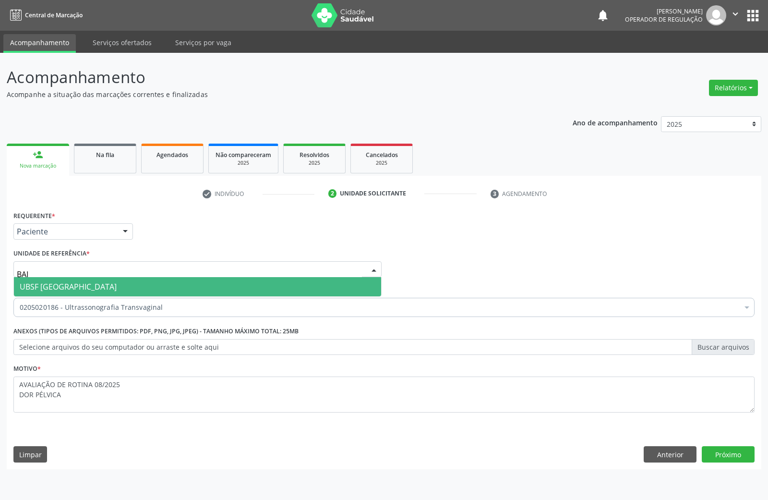
type input "BAIX"
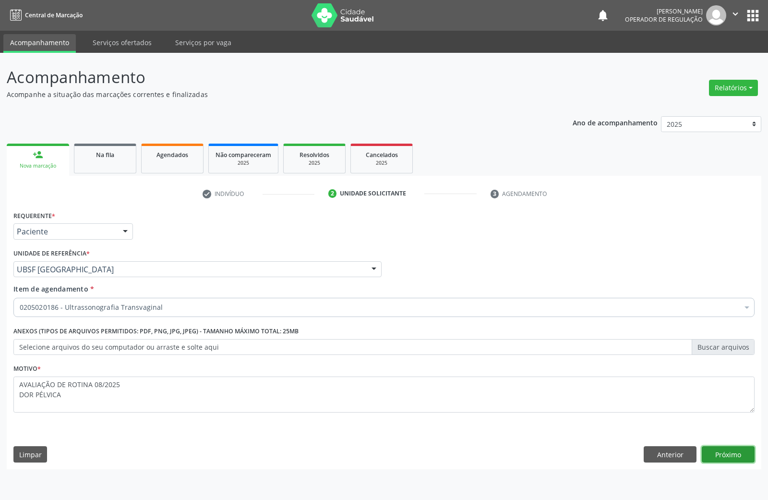
click at [736, 458] on button "Próximo" at bounding box center [728, 454] width 53 height 16
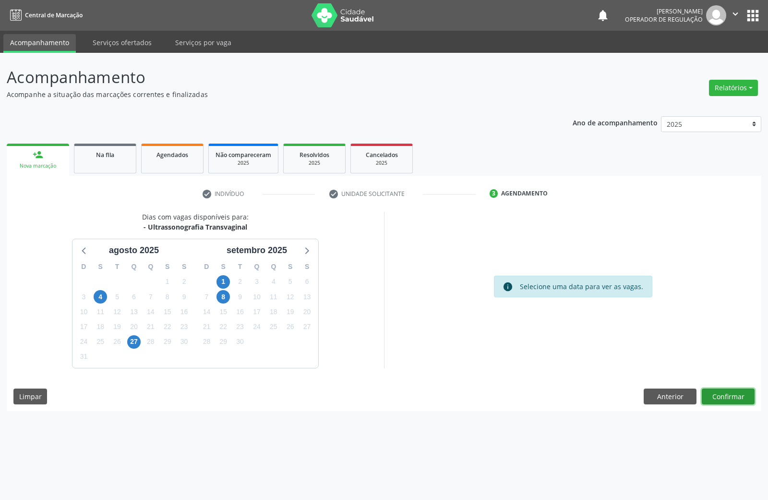
click at [731, 390] on button "Confirmar" at bounding box center [728, 396] width 53 height 16
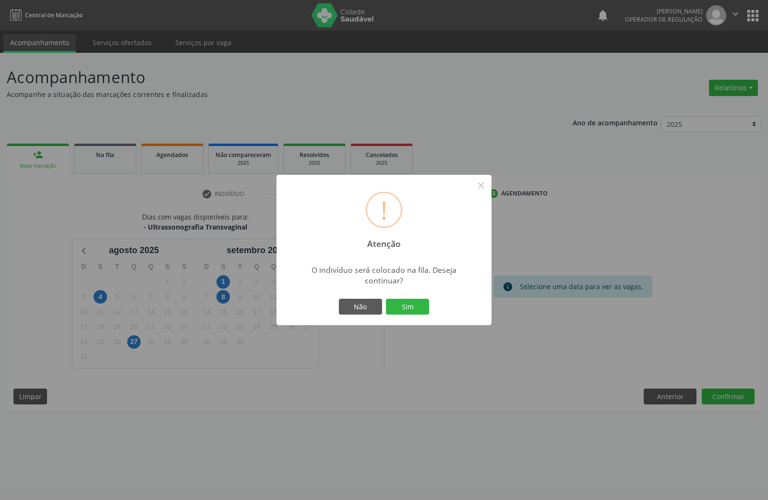
click at [386, 299] on button "Sim" at bounding box center [407, 307] width 43 height 16
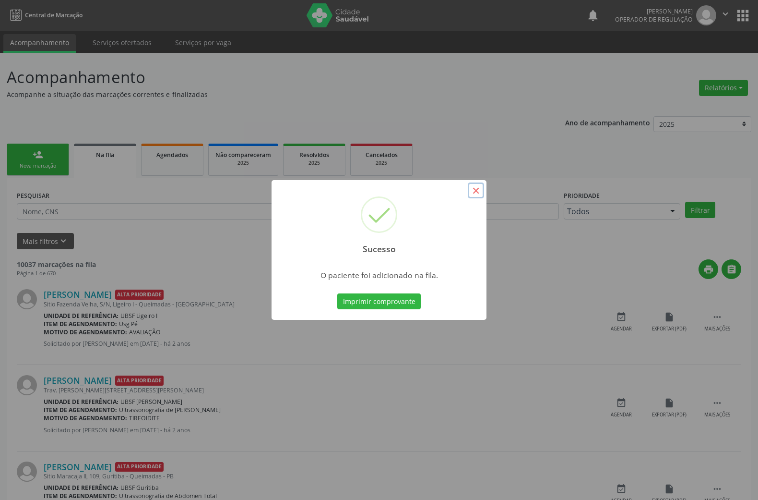
click at [480, 193] on button "×" at bounding box center [476, 190] width 16 height 16
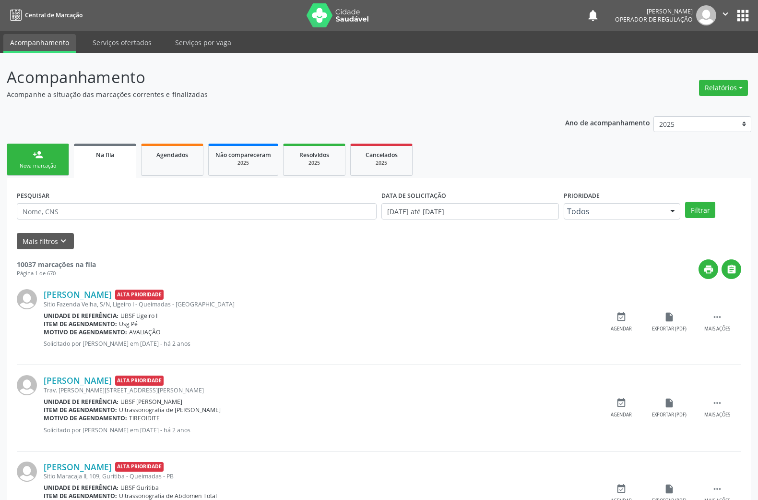
click at [43, 150] on link "person_add Nova marcação" at bounding box center [38, 159] width 62 height 32
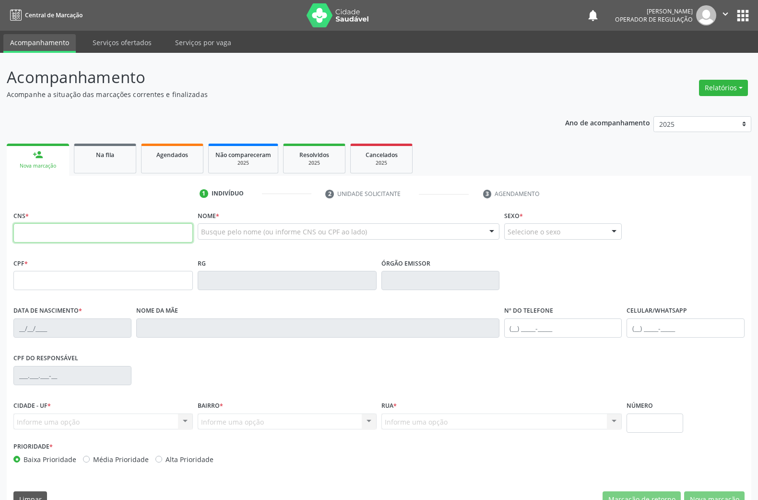
click at [27, 231] on input "text" at bounding box center [102, 232] width 179 height 19
type input "702 3031 0358 0310"
type input "056.448.484-93"
type input "12/11/1983"
type input "Maria Pereira dos Santos"
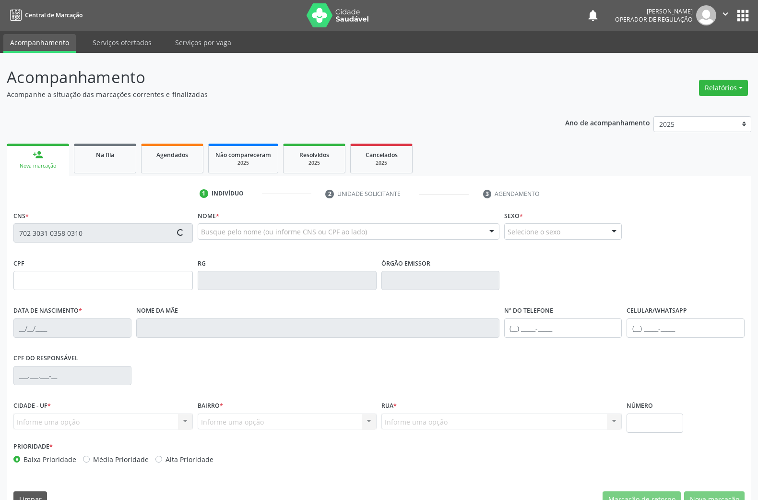
type input "(83) 99355-5472"
type input "101"
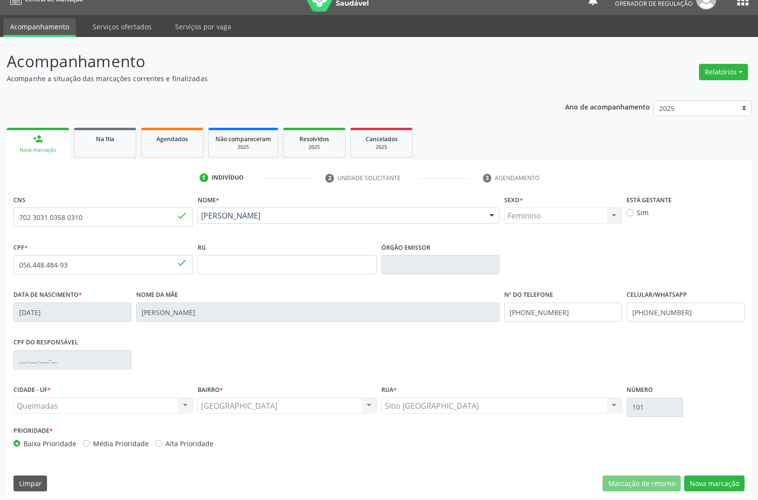
scroll to position [21, 0]
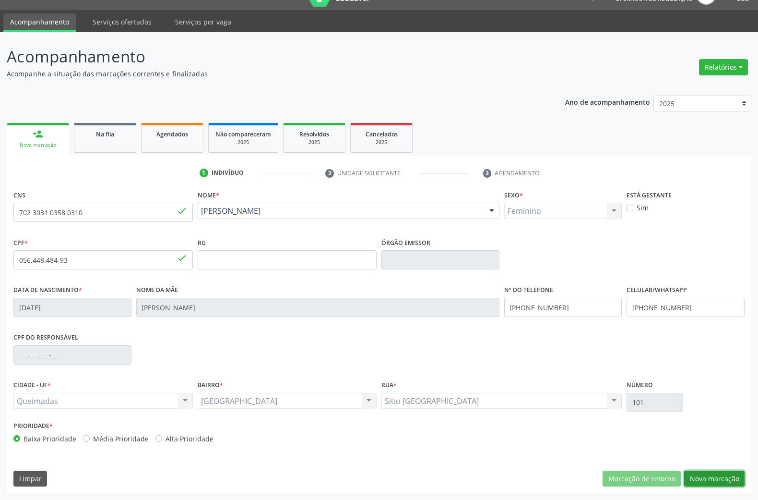
click at [701, 474] on button "Nova marcação" at bounding box center [714, 478] width 60 height 16
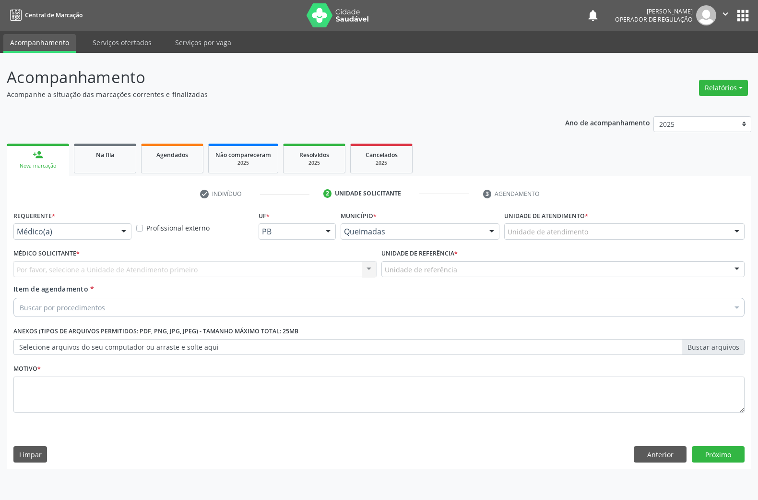
scroll to position [0, 0]
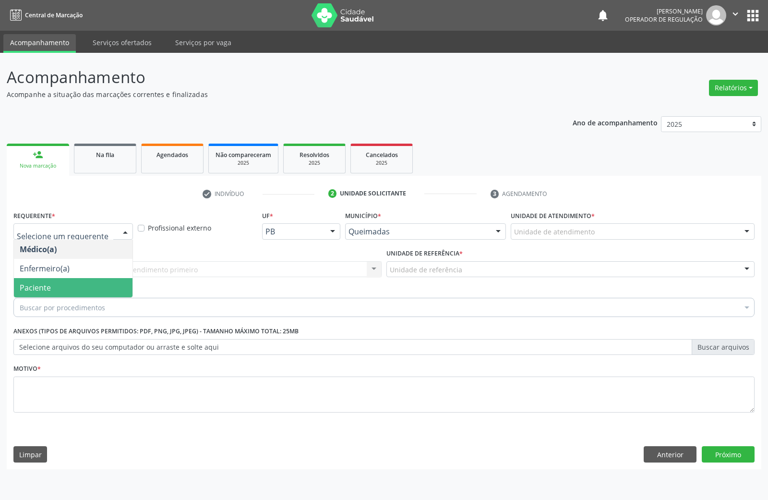
click at [44, 287] on span "Paciente" at bounding box center [35, 287] width 31 height 11
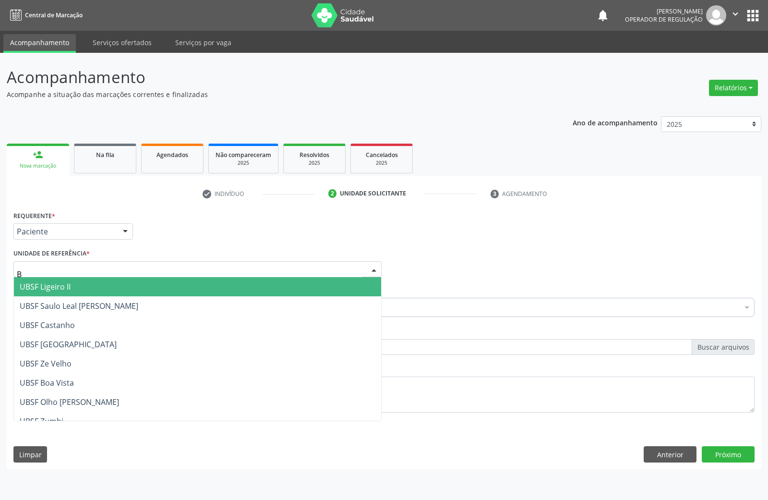
type input "BA"
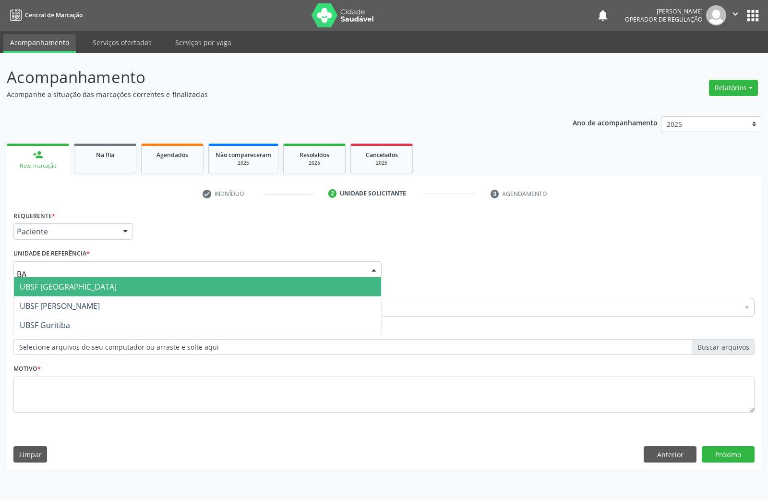
click at [75, 288] on span "UBSF [GEOGRAPHIC_DATA]" at bounding box center [68, 286] width 97 height 11
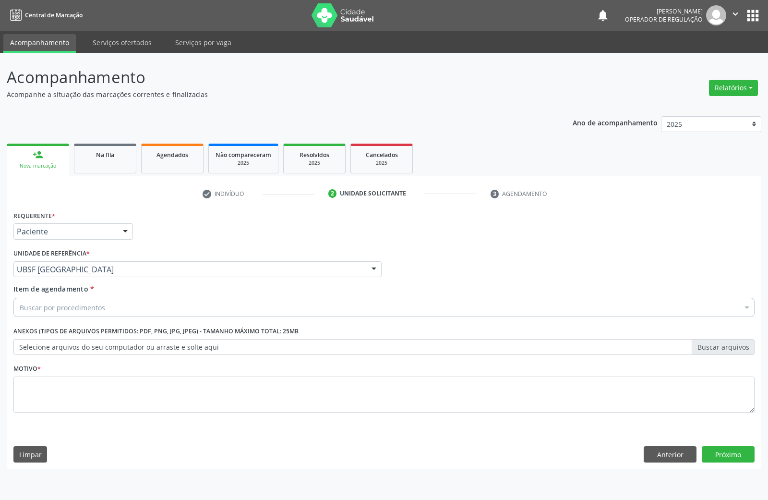
click at [78, 318] on div "Item de agendamento * Buscar por procedimentos Selecionar todos 0604320140 - Ab…" at bounding box center [384, 302] width 746 height 37
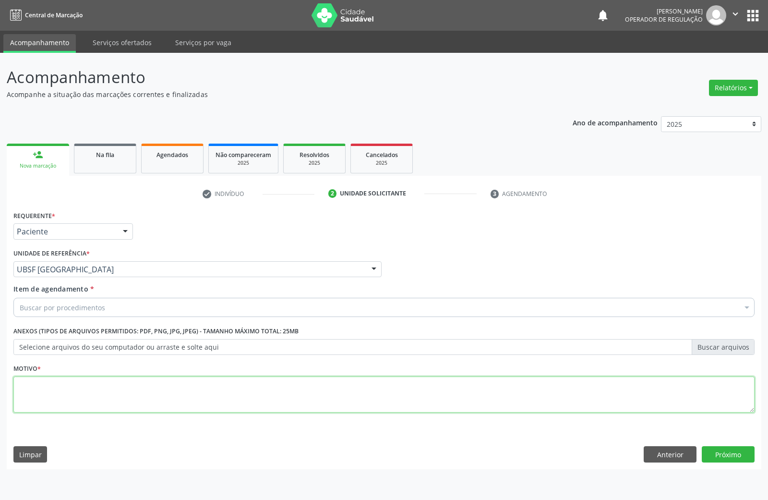
click at [75, 404] on textarea at bounding box center [383, 394] width 741 height 36
paste textarea "AVALIAÇÃO DE ROTINA 08/2025"
type textarea "AVALIAÇÃO DE ROTINA 08/2025 DOR PÉLVICA"
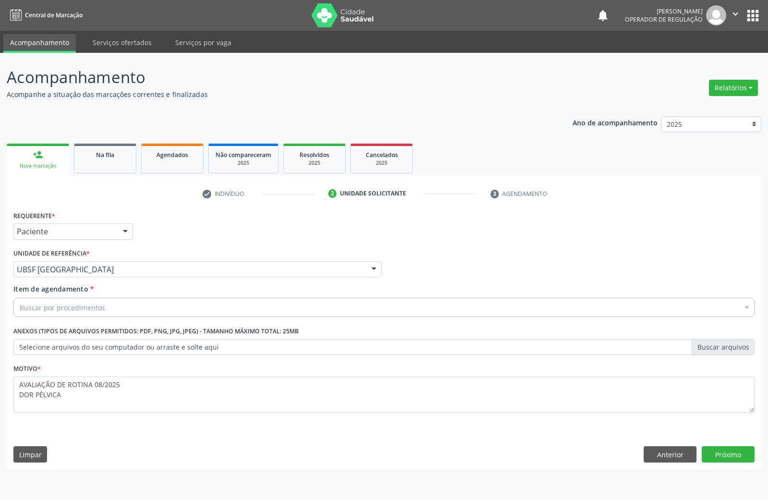
click at [125, 309] on div "Buscar por procedimentos" at bounding box center [383, 307] width 741 height 19
paste input "TRANSVAGINAL"
type input "TRANSVAGINAL"
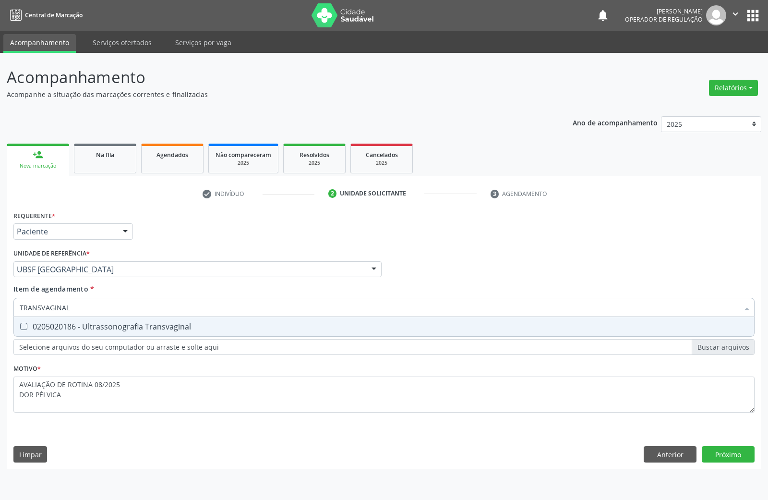
click at [111, 335] on span "0205020186 - Ultrassonografia Transvaginal" at bounding box center [384, 326] width 740 height 19
checkbox Transvaginal "true"
click at [722, 458] on div "Requerente * Paciente Médico(a) Enfermeiro(a) Paciente Nenhum resultado encontr…" at bounding box center [384, 338] width 754 height 261
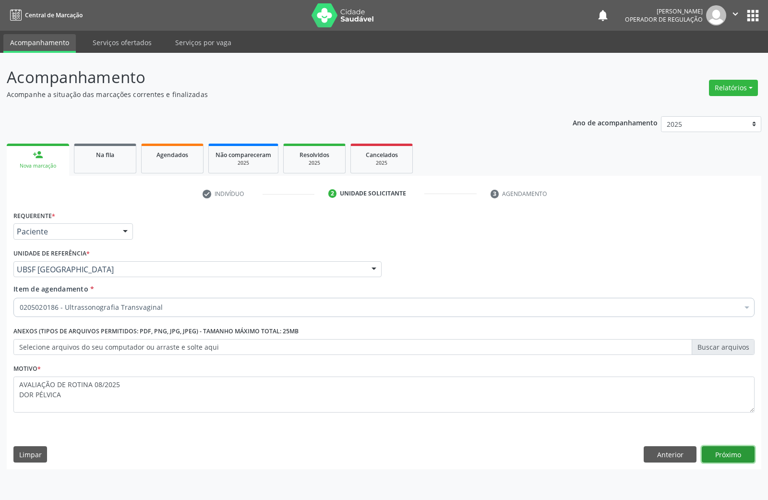
click at [719, 460] on button "Próximo" at bounding box center [728, 454] width 53 height 16
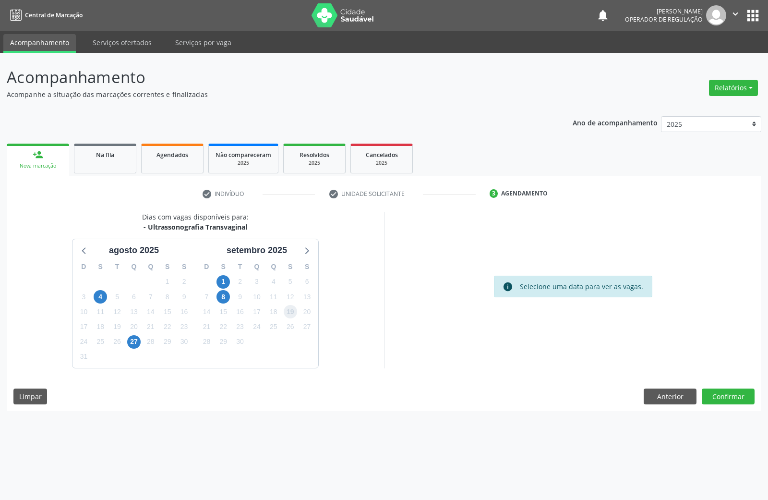
click at [292, 308] on span "19" at bounding box center [290, 311] width 13 height 13
click at [714, 397] on button "Confirmar" at bounding box center [728, 396] width 53 height 16
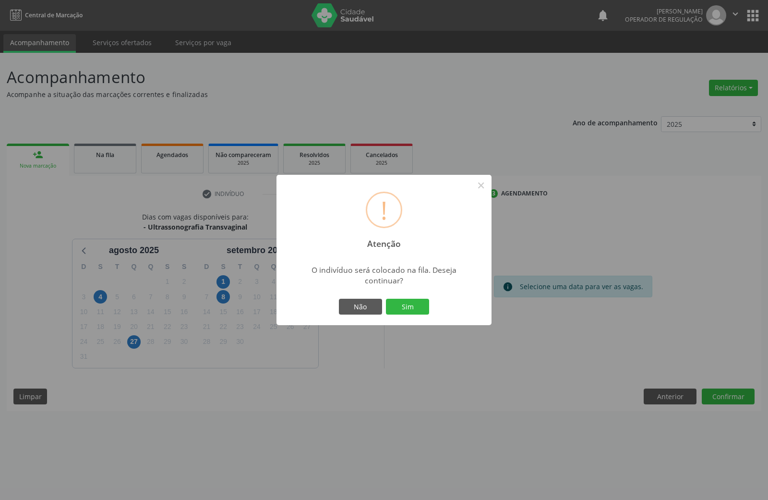
click at [386, 299] on button "Sim" at bounding box center [407, 307] width 43 height 16
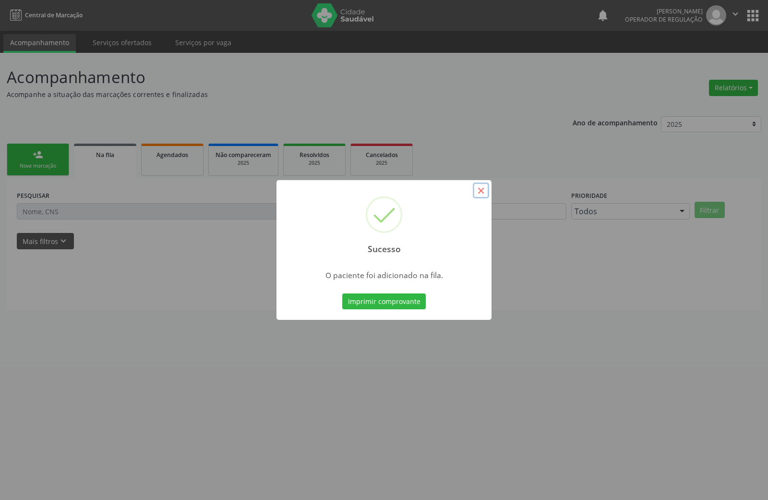
click at [480, 188] on button "×" at bounding box center [481, 190] width 16 height 16
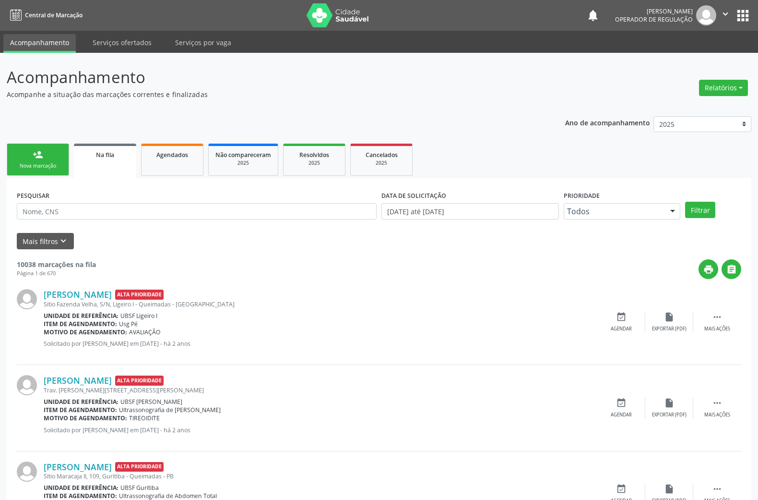
click at [52, 169] on link "person_add Nova marcação" at bounding box center [38, 159] width 62 height 32
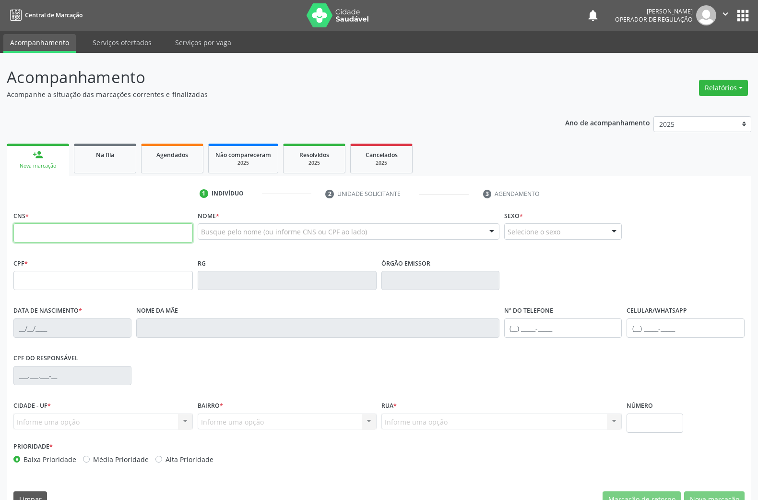
click at [89, 235] on input "text" at bounding box center [102, 232] width 179 height 19
type input "705 0064 8122 7351"
type input "398.730.658-06"
type input "29/09/1987"
type input "Lindalva Gomes Tavares"
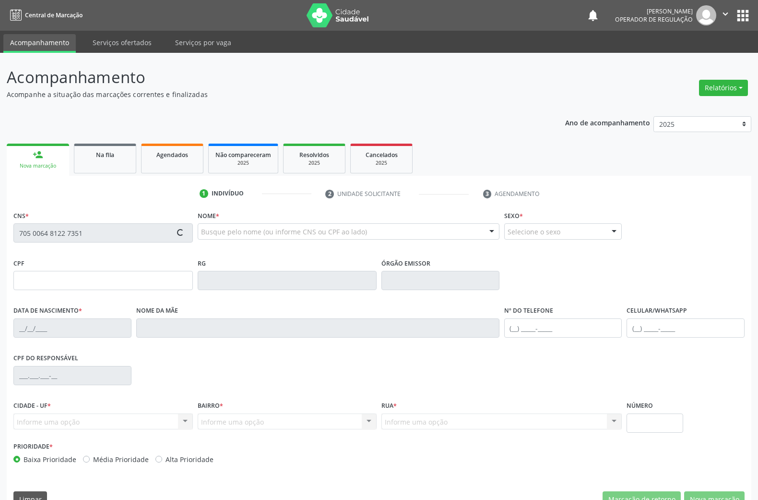
type input "(83) 99107-1956"
type input "S/N"
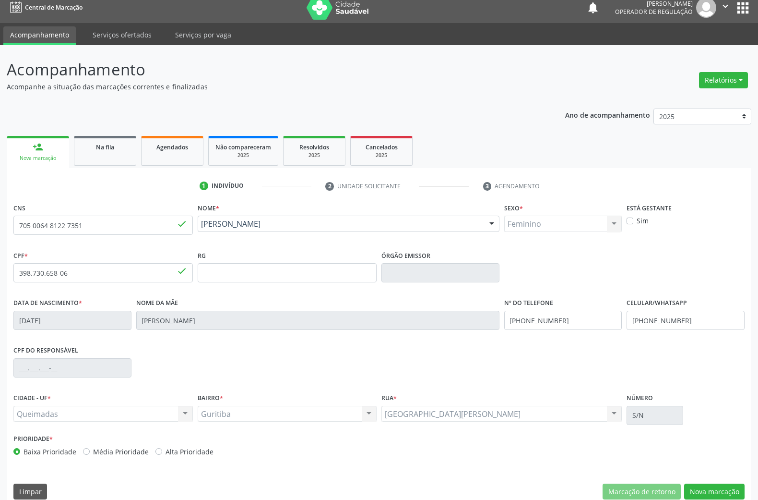
scroll to position [21, 0]
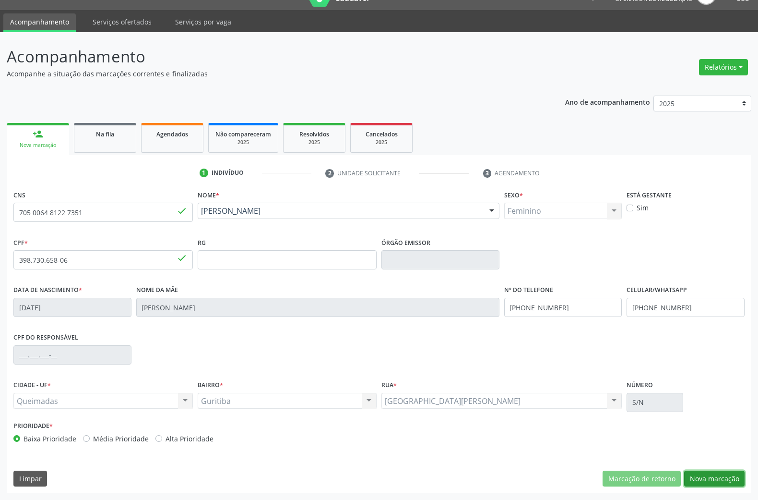
click at [713, 478] on button "Nova marcação" at bounding box center [714, 478] width 60 height 16
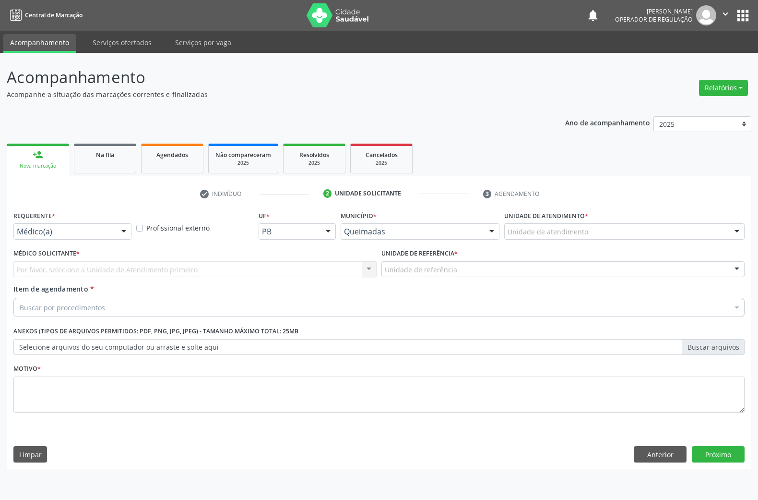
scroll to position [0, 0]
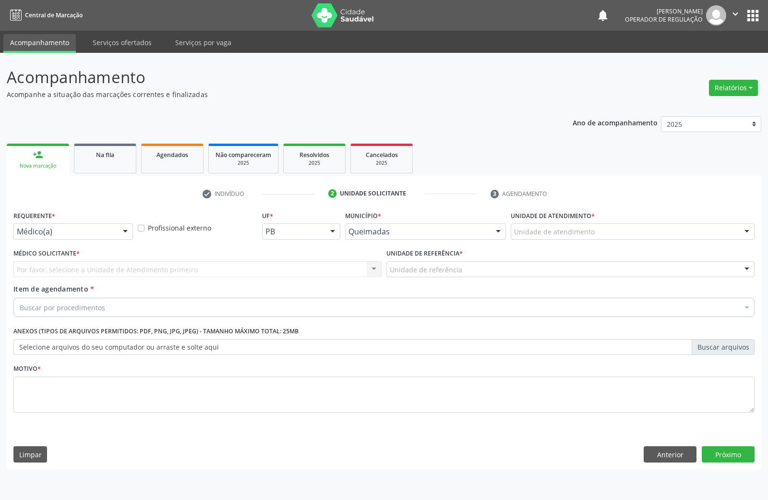
click at [105, 225] on div "Médico(a)" at bounding box center [73, 231] width 120 height 16
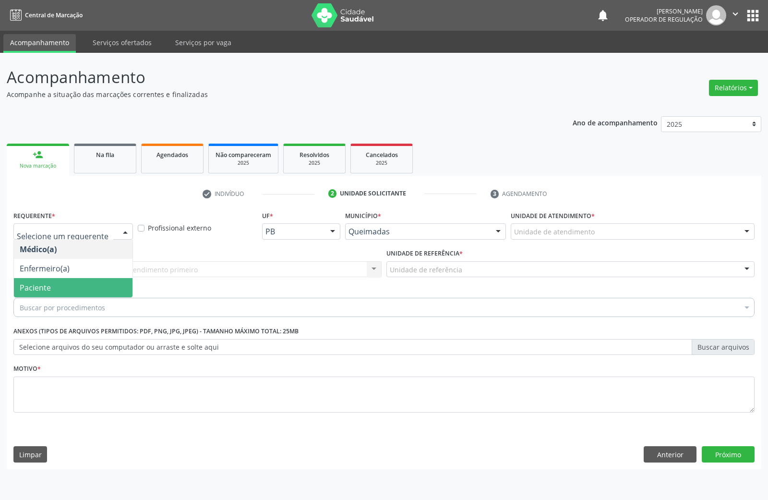
click at [78, 282] on span "Paciente" at bounding box center [73, 287] width 119 height 19
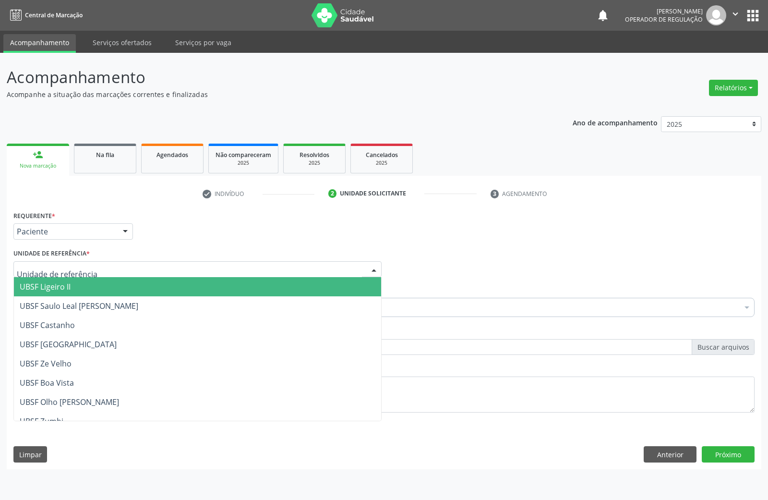
click at [98, 273] on div at bounding box center [197, 269] width 368 height 16
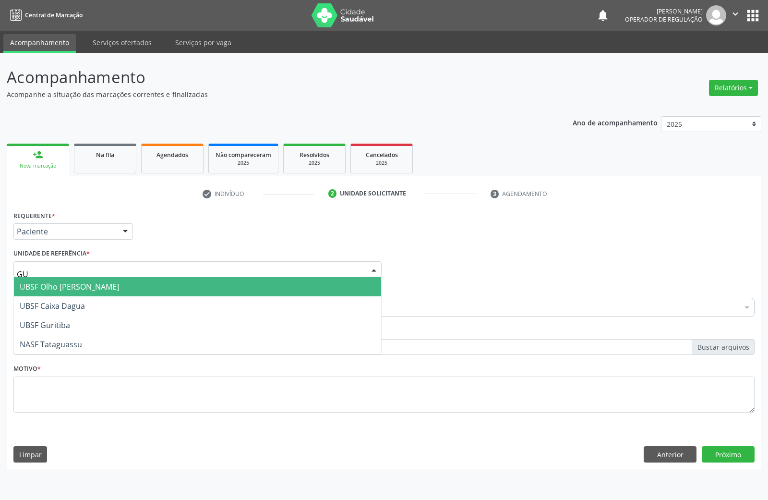
type input "GUR"
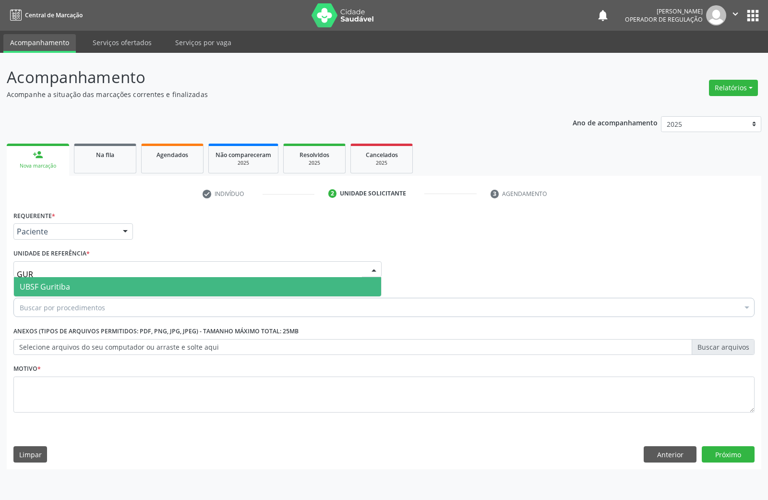
click at [101, 289] on span "UBSF Guritiba" at bounding box center [197, 286] width 367 height 19
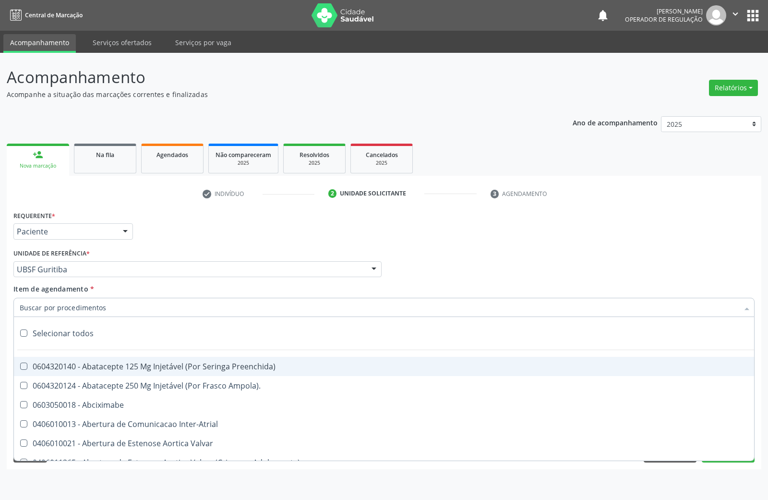
paste input "TRANSVAGINAL"
type input "TRANSVAGINAL"
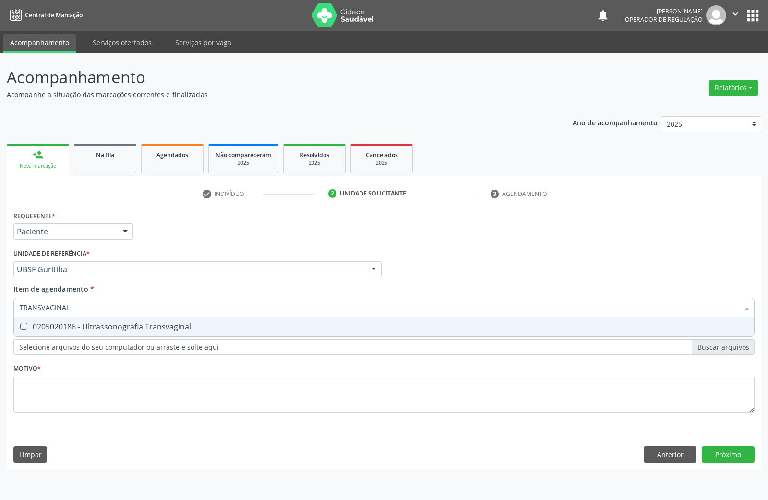
click at [99, 323] on div "0205020186 - Ultrassonografia Transvaginal" at bounding box center [384, 327] width 729 height 8
checkbox Transvaginal "true"
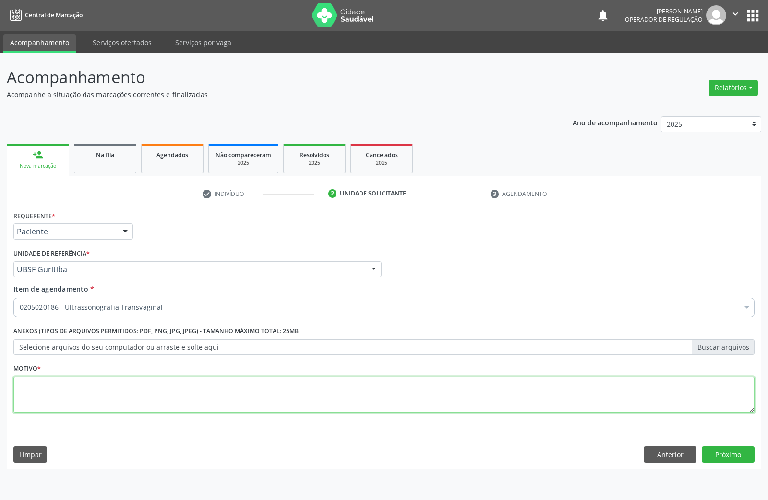
click at [288, 380] on textarea at bounding box center [383, 394] width 741 height 36
paste textarea "AVALIAÇÃO DE ROTINA 08/2025"
type textarea "AVALIAÇÃO DE ROTINA 08/2025"
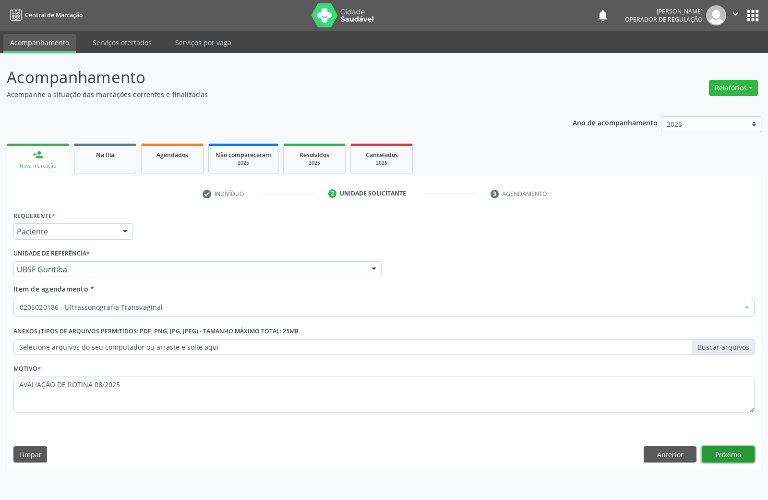
click at [734, 454] on button "Próximo" at bounding box center [728, 454] width 53 height 16
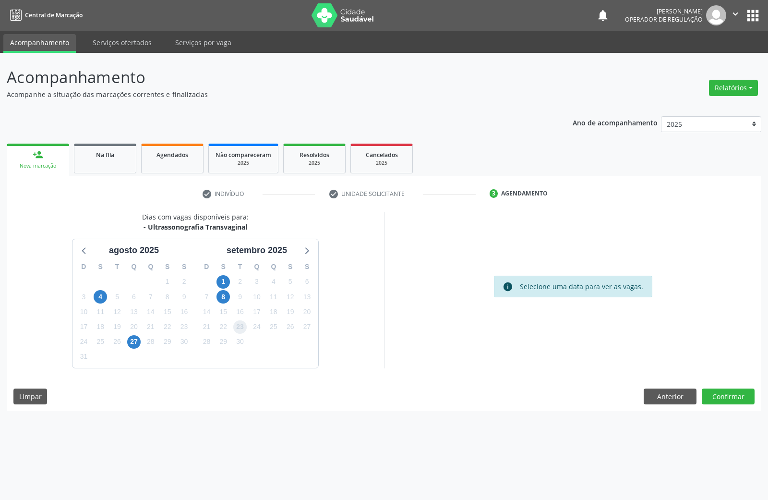
click at [239, 331] on span "23" at bounding box center [239, 326] width 13 height 13
click at [715, 394] on button "Confirmar" at bounding box center [728, 396] width 53 height 16
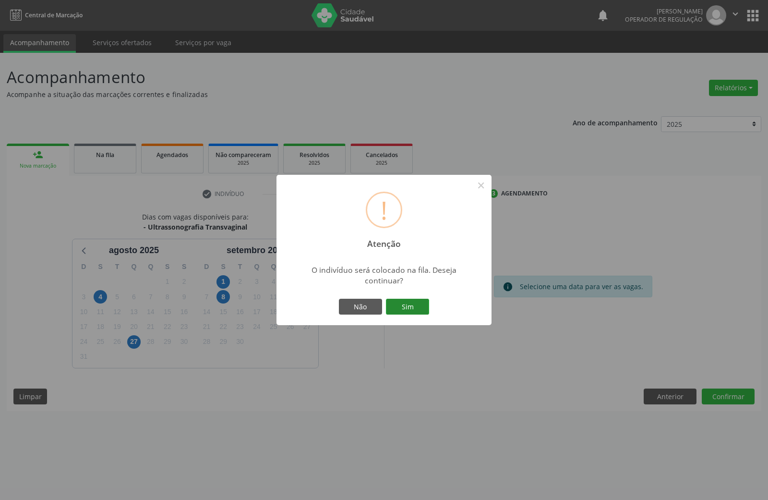
click at [413, 302] on button "Sim" at bounding box center [407, 307] width 43 height 16
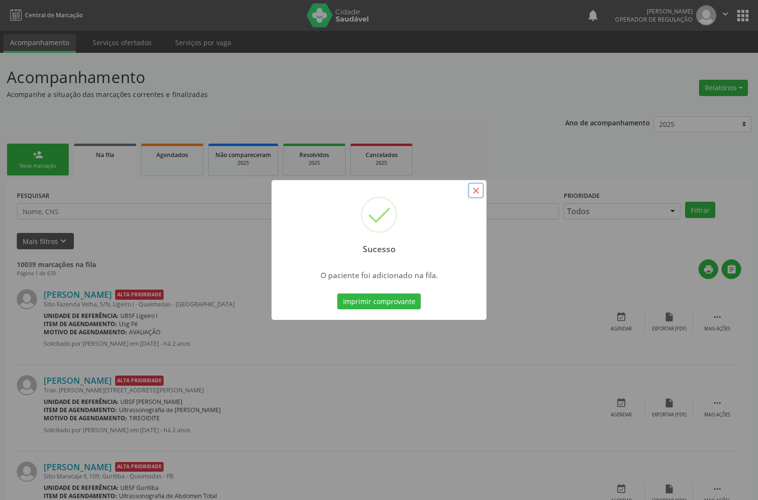
click at [483, 193] on button "×" at bounding box center [476, 190] width 16 height 16
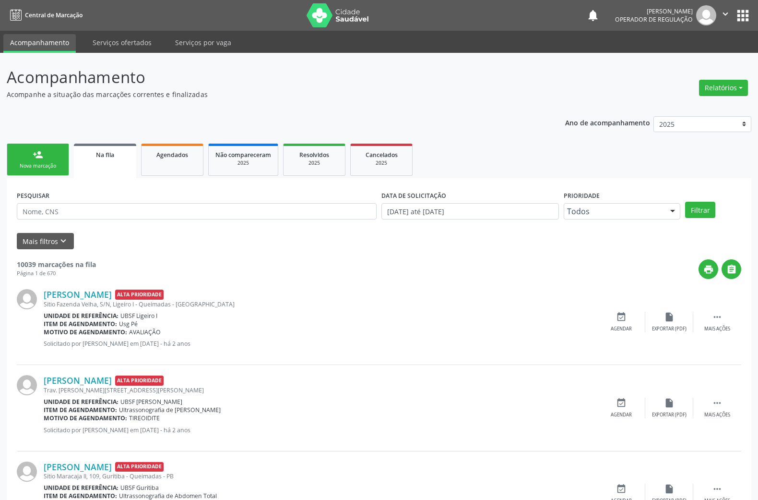
click at [25, 174] on link "person_add Nova marcação" at bounding box center [38, 159] width 62 height 32
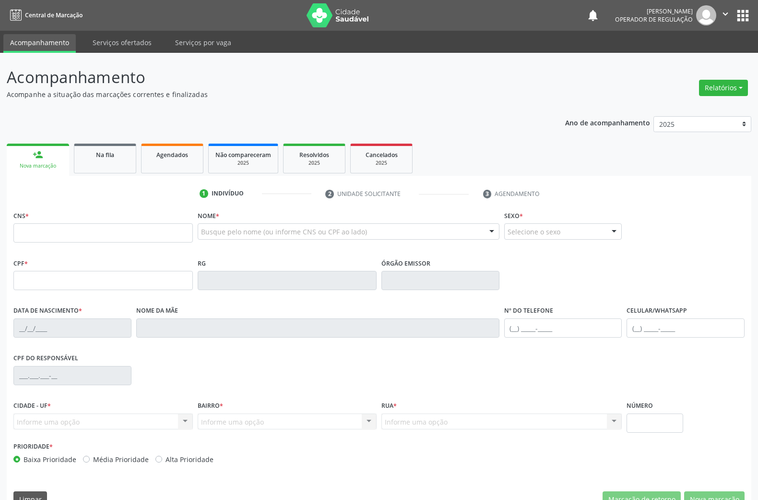
click at [96, 243] on fieldset "CNS *" at bounding box center [102, 228] width 179 height 41
click at [88, 233] on input "text" at bounding box center [102, 232] width 179 height 19
type input "700 0030 5711 4002"
type input "095.129.734-13"
type input "16/04/1982"
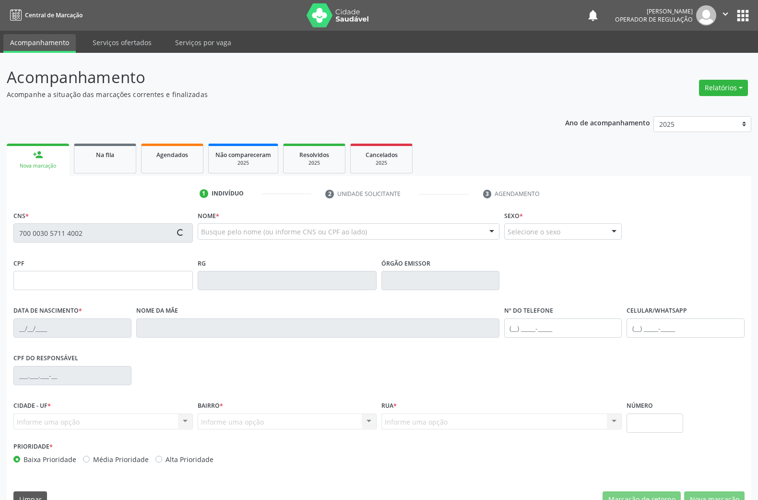
type input "Maria Bezerra da Silva"
type input "(83) 99418-8781"
type input "1020"
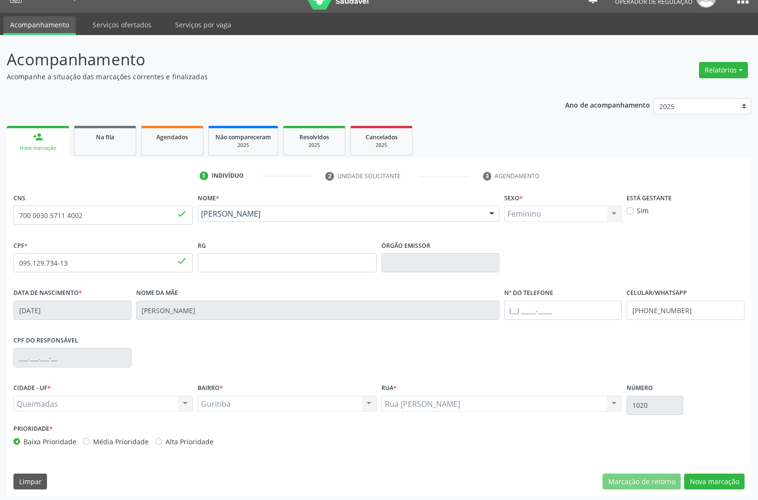
scroll to position [21, 0]
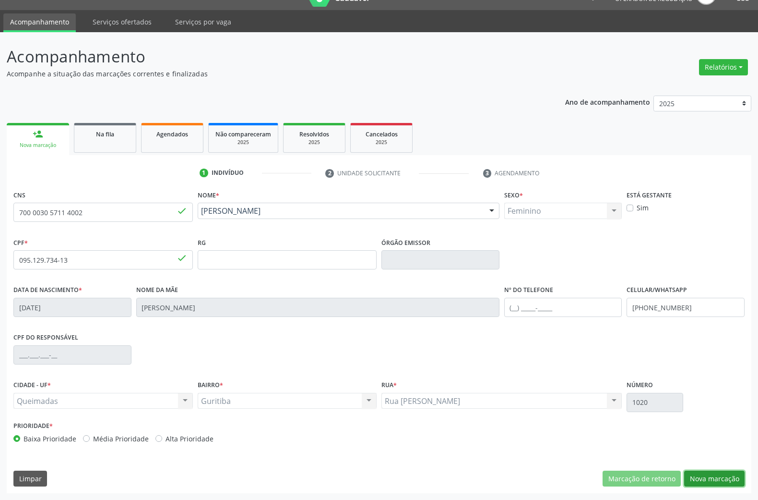
click at [712, 480] on button "Nova marcação" at bounding box center [714, 478] width 60 height 16
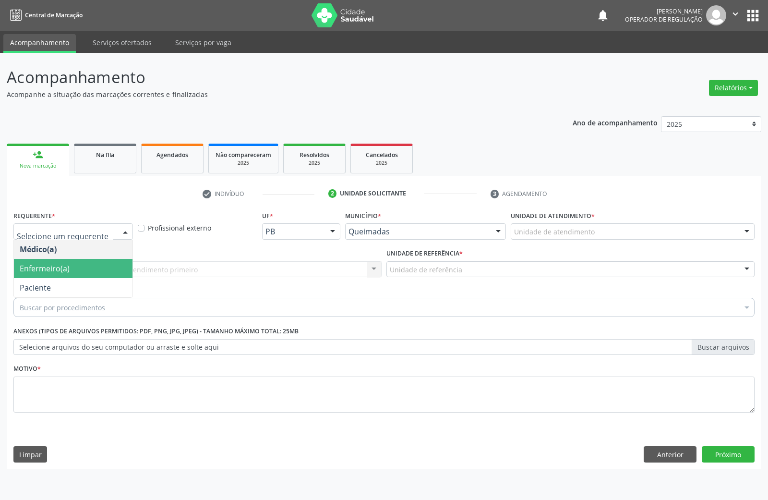
click at [81, 275] on span "Enfermeiro(a)" at bounding box center [73, 268] width 119 height 19
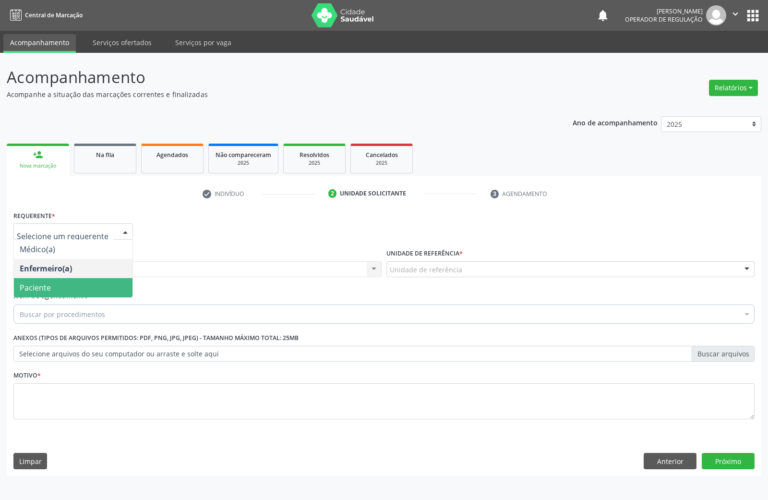
click at [62, 283] on span "Paciente" at bounding box center [73, 287] width 119 height 19
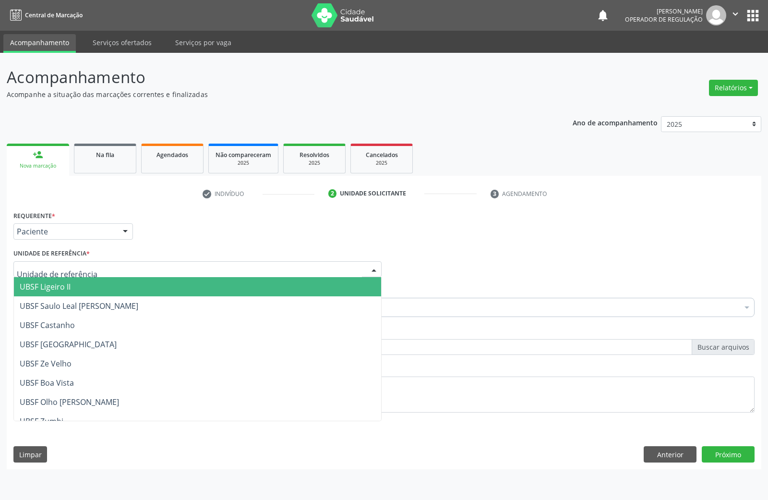
click at [91, 267] on div at bounding box center [197, 269] width 368 height 16
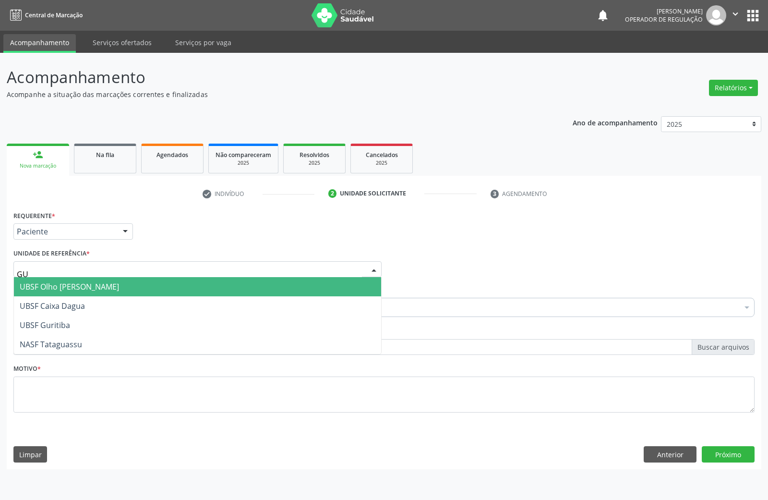
type input "GUR"
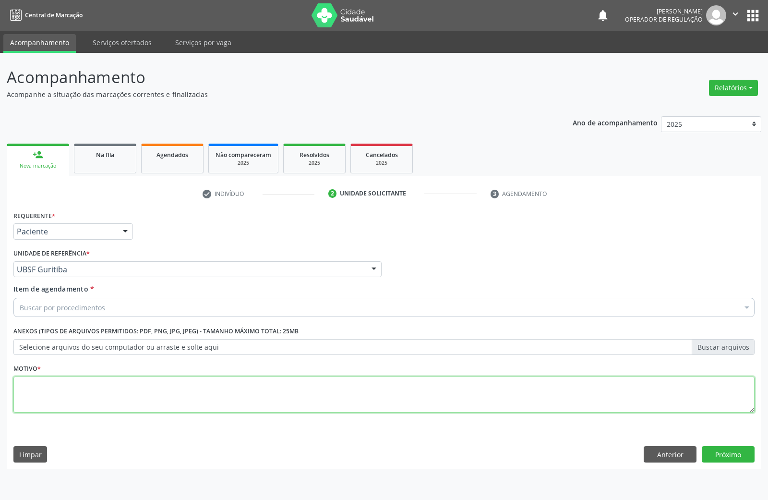
click at [138, 395] on textarea at bounding box center [383, 394] width 741 height 36
paste textarea "AVALIAÇÃO DE ROTINA 08/2025"
type textarea "AVALIAÇÃO DE ROTINA 08/2025"
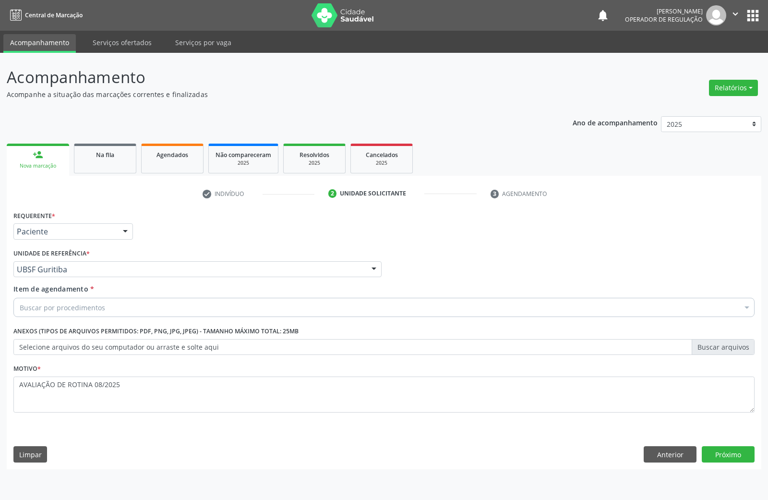
paste input "TRANSVAGINAL"
type input "TRANSVAGINAL"
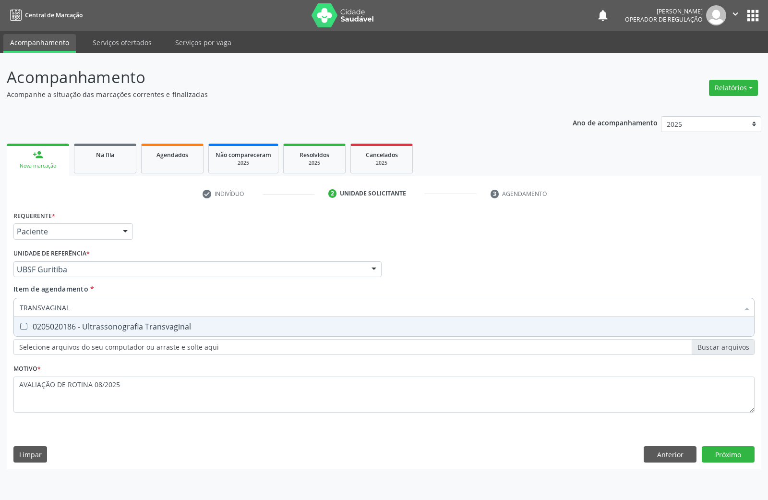
click at [89, 328] on div "0205020186 - Ultrassonografia Transvaginal" at bounding box center [384, 327] width 729 height 8
checkbox Transvaginal "true"
click at [715, 457] on div "Requerente * Paciente Médico(a) Enfermeiro(a) Paciente Nenhum resultado encontr…" at bounding box center [384, 338] width 754 height 261
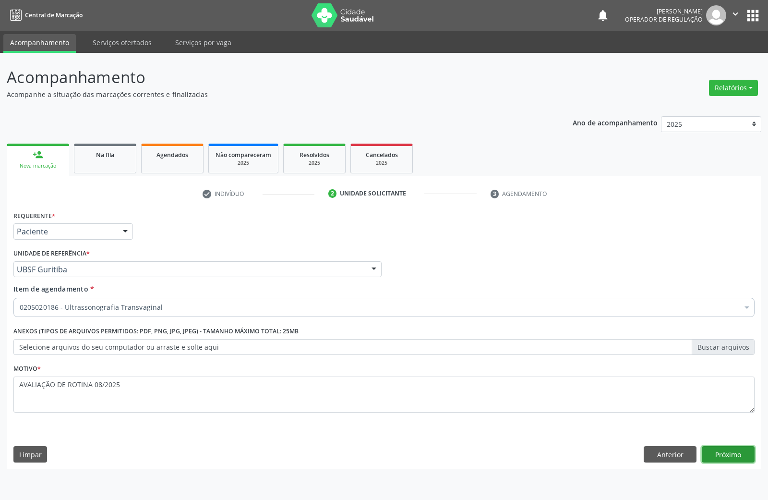
click at [724, 454] on button "Próximo" at bounding box center [728, 454] width 53 height 16
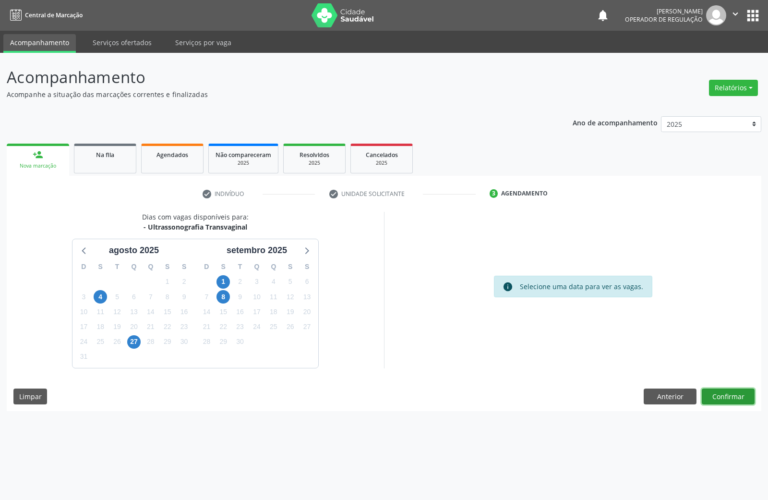
click at [721, 398] on button "Confirmar" at bounding box center [728, 396] width 53 height 16
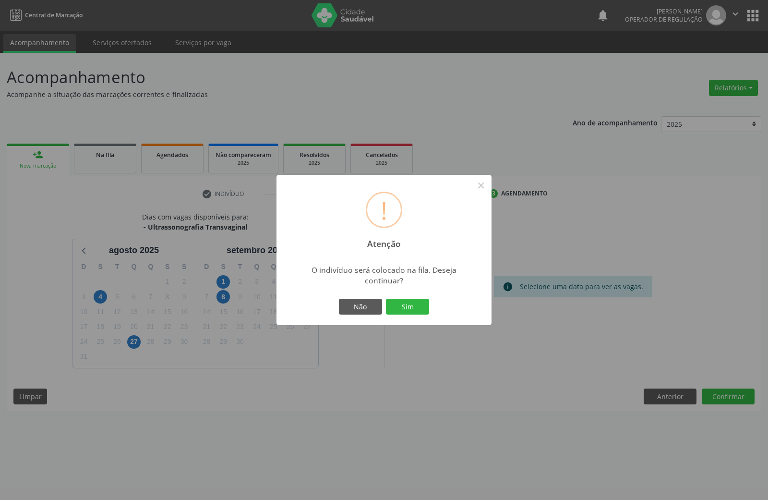
click at [386, 299] on button "Sim" at bounding box center [407, 307] width 43 height 16
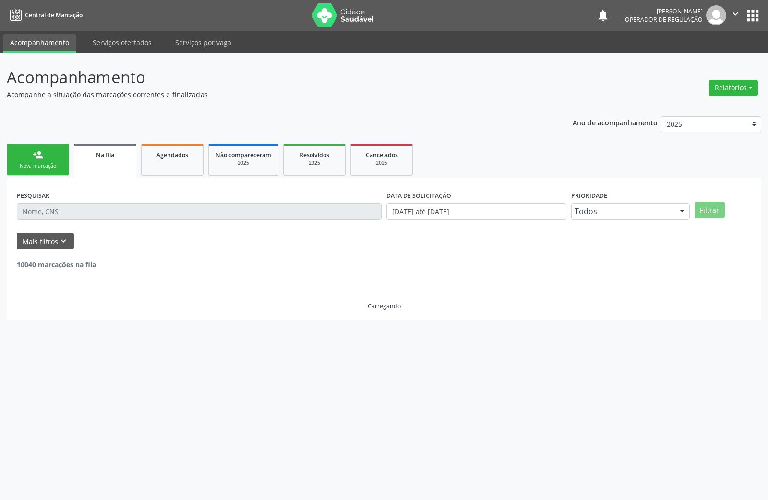
click at [23, 156] on link "person_add Nova marcação" at bounding box center [38, 159] width 62 height 32
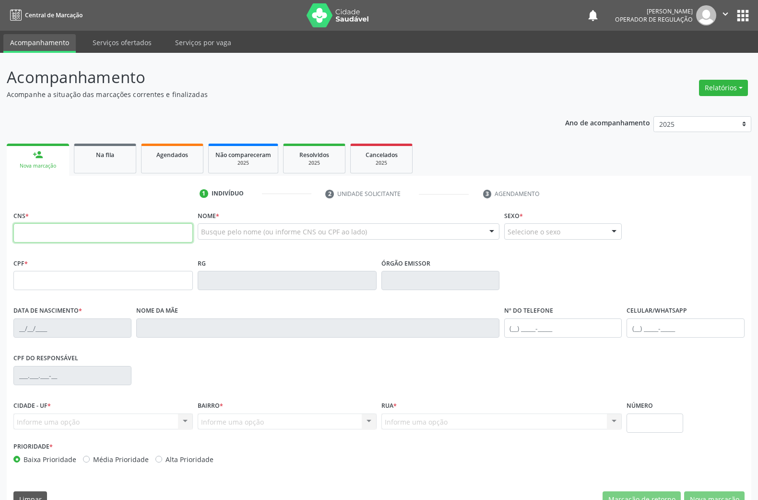
click at [61, 235] on input "text" at bounding box center [102, 232] width 179 height 19
type input "700 6059 8607 7767"
type input "054.482.644-25"
type input "30/05/1983"
type input "Terezinha Alves da Nóbrega"
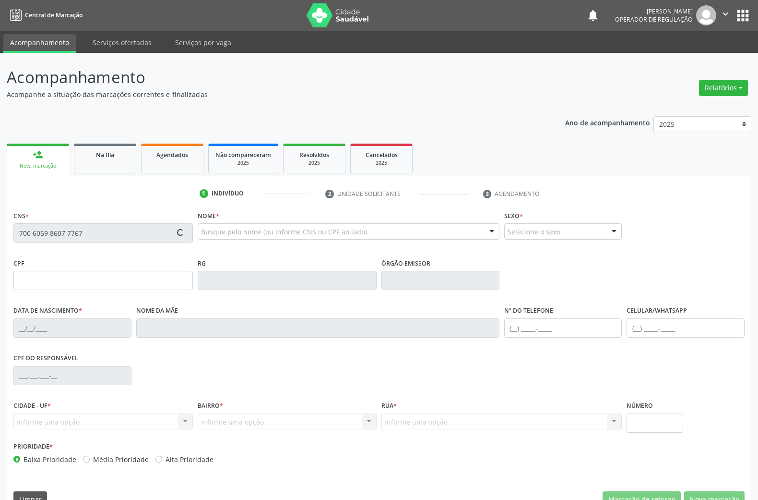
type input "(83) 99136-3432"
type input "22"
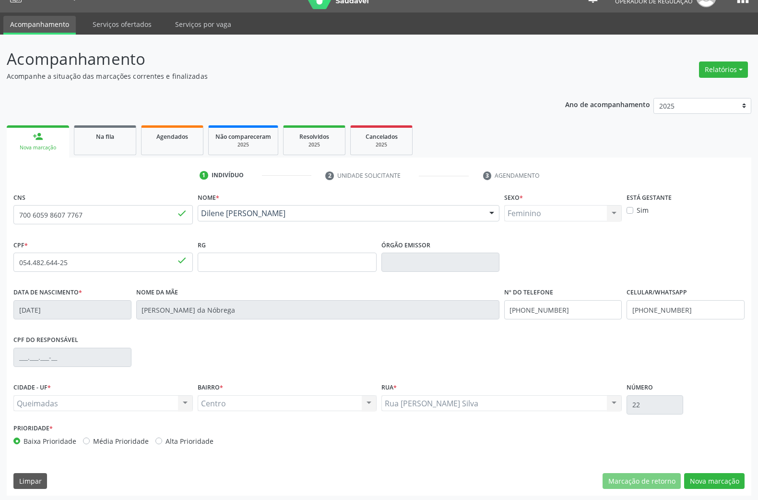
scroll to position [21, 0]
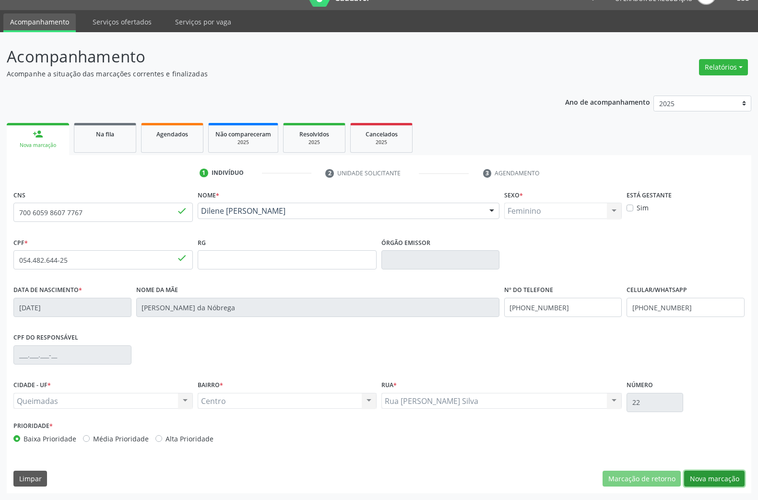
click at [712, 470] on button "Nova marcação" at bounding box center [714, 478] width 60 height 16
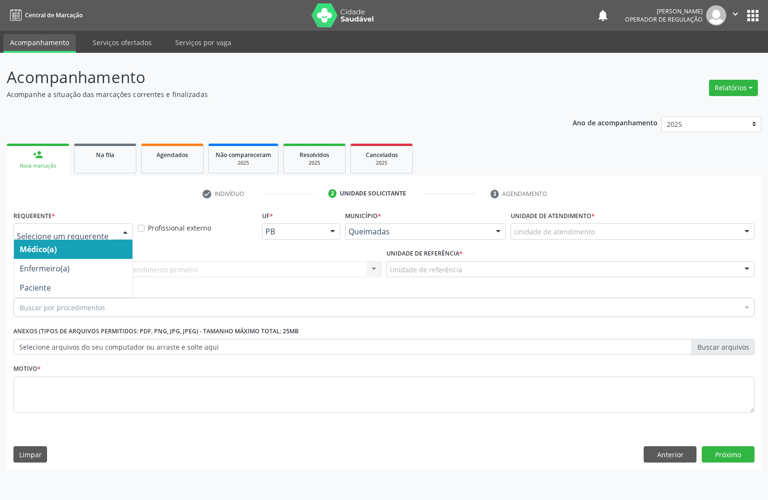
drag, startPoint x: 108, startPoint y: 232, endPoint x: 91, endPoint y: 264, distance: 36.1
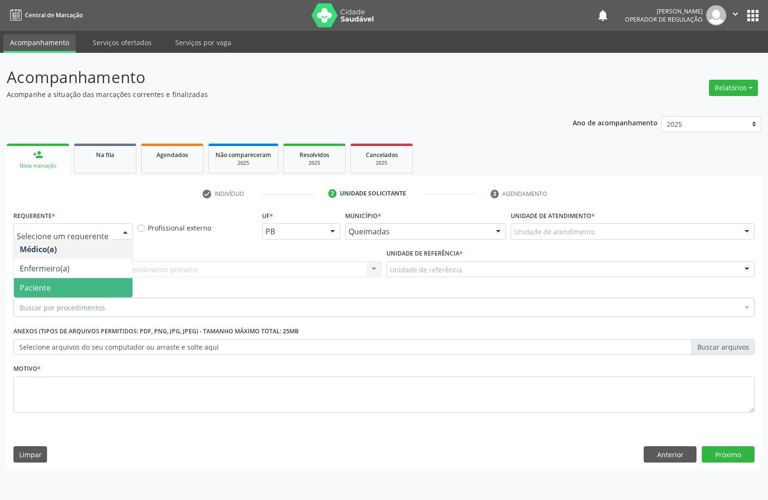
click at [87, 284] on span "Paciente" at bounding box center [73, 287] width 119 height 19
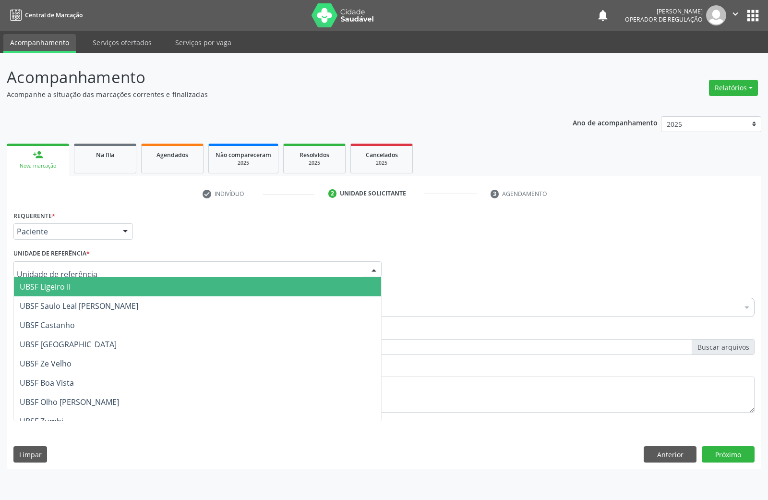
click at [110, 270] on div at bounding box center [197, 269] width 368 height 16
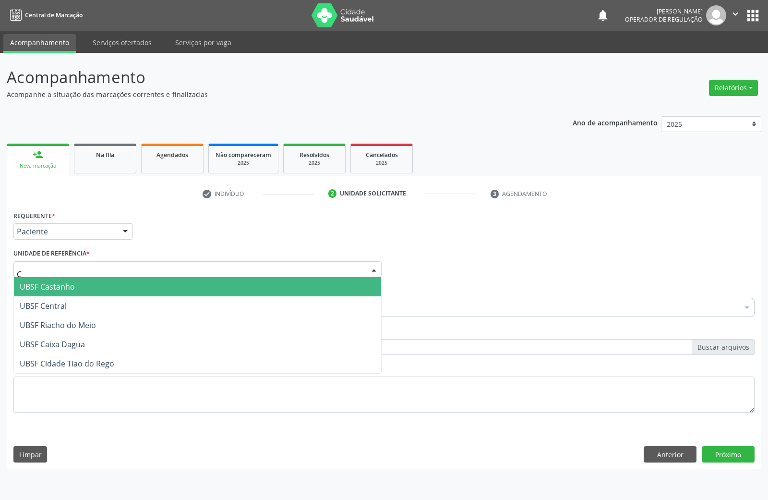
type input "CE"
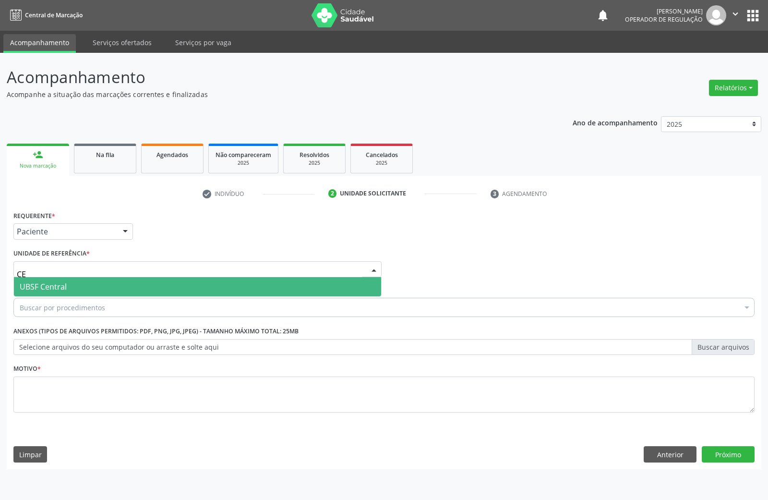
click at [87, 285] on span "UBSF Central" at bounding box center [197, 286] width 367 height 19
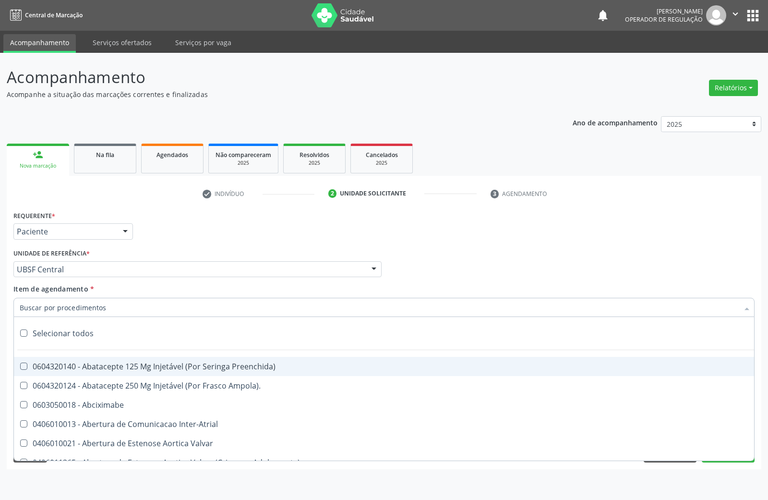
click at [338, 242] on div "Requerente * Paciente Médico(a) Enfermeiro(a) Paciente Nenhum resultado encontr…" at bounding box center [384, 226] width 746 height 37
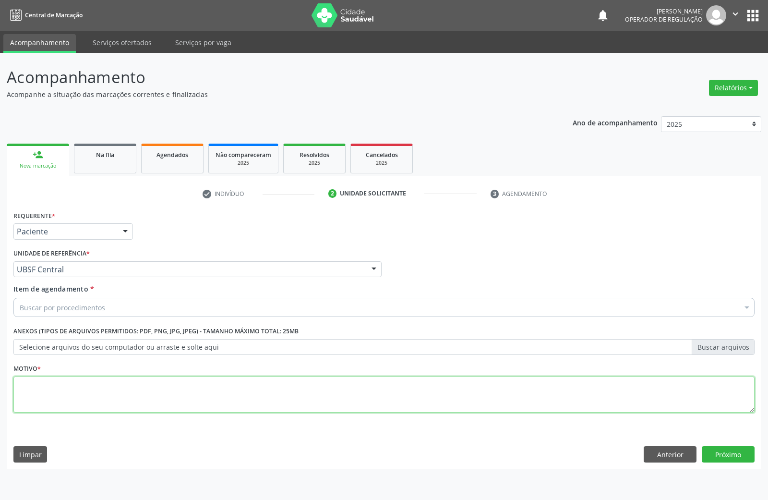
click at [342, 392] on textarea at bounding box center [383, 394] width 741 height 36
paste textarea "TRANSVAGINAL"
type textarea "TRANSVAGINAL"
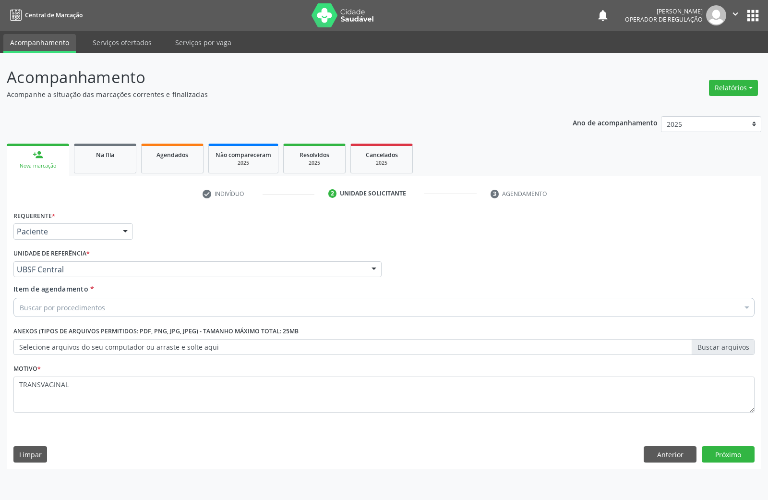
click at [283, 308] on div "Buscar por procedimentos" at bounding box center [383, 307] width 741 height 19
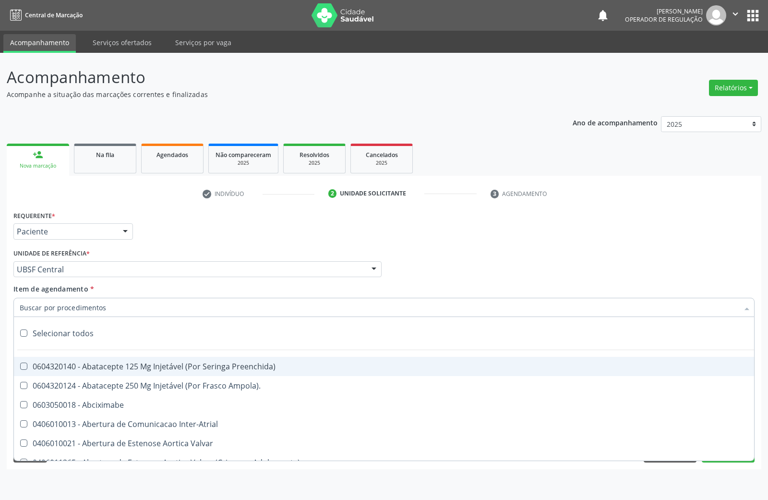
paste input "TRANSVAGINAL"
type input "TRANSVAGINAL"
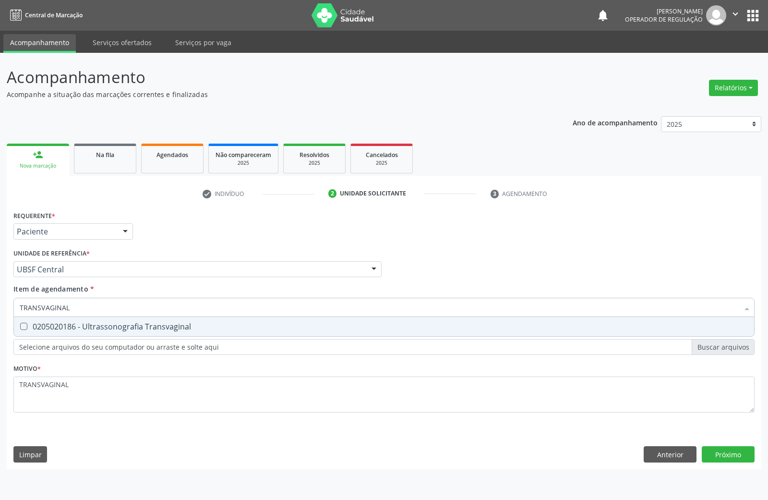
click at [189, 323] on div "0205020186 - Ultrassonografia Transvaginal" at bounding box center [384, 327] width 729 height 8
checkbox Transvaginal "true"
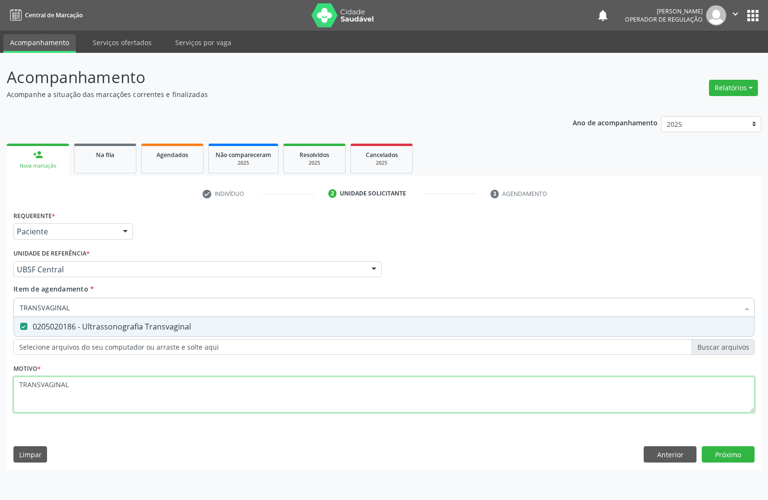
click at [206, 406] on div "Requerente * Paciente Médico(a) Enfermeiro(a) Paciente Nenhum resultado encontr…" at bounding box center [383, 316] width 741 height 217
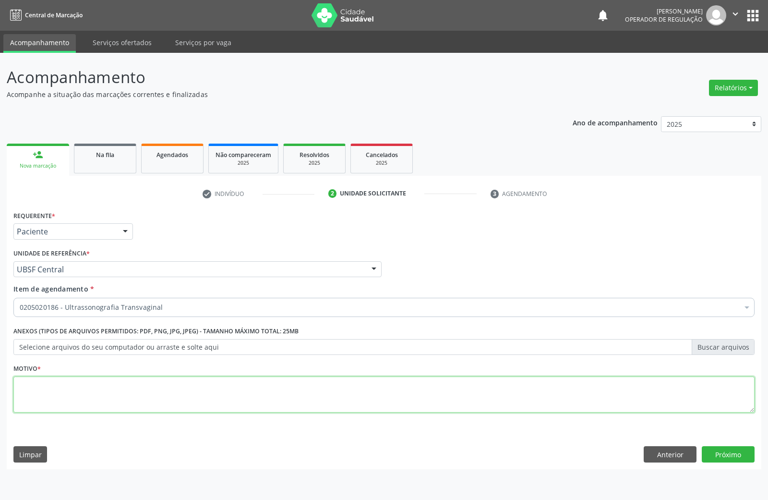
click at [273, 395] on textarea at bounding box center [383, 394] width 741 height 36
paste textarea "AVALIAÇÃO DE ROTINA 08/2025"
type textarea "AVALIAÇÃO DE ROTINA 08/2025 HISTÓRICO DE MICROPOLICISTO"
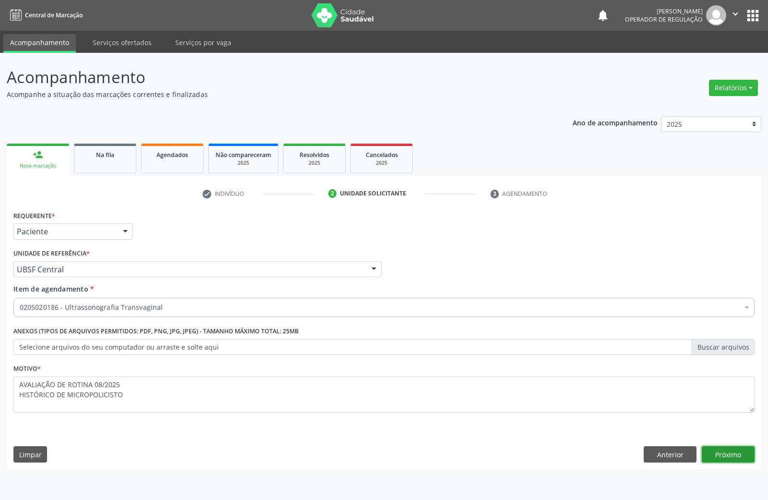
click button "Próximo" at bounding box center [728, 454] width 53 height 16
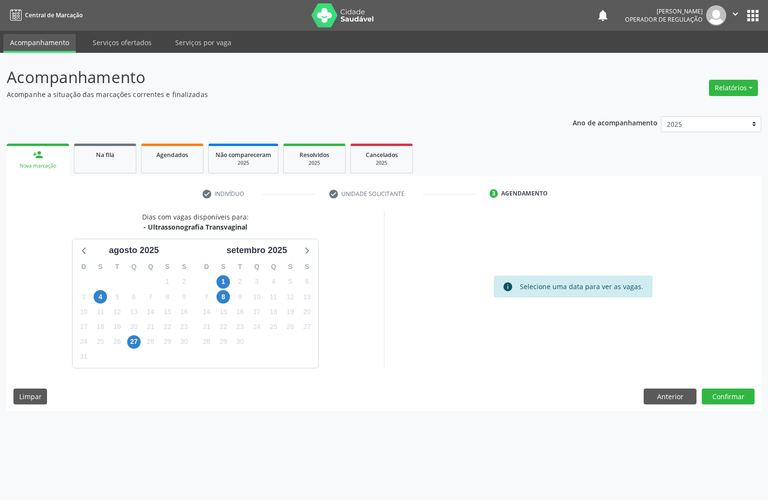
click at [252, 343] on div "1" at bounding box center [257, 341] width 17 height 15
click at [242, 341] on span "30" at bounding box center [239, 341] width 13 height 13
click at [732, 392] on button "Confirmar" at bounding box center [728, 396] width 53 height 16
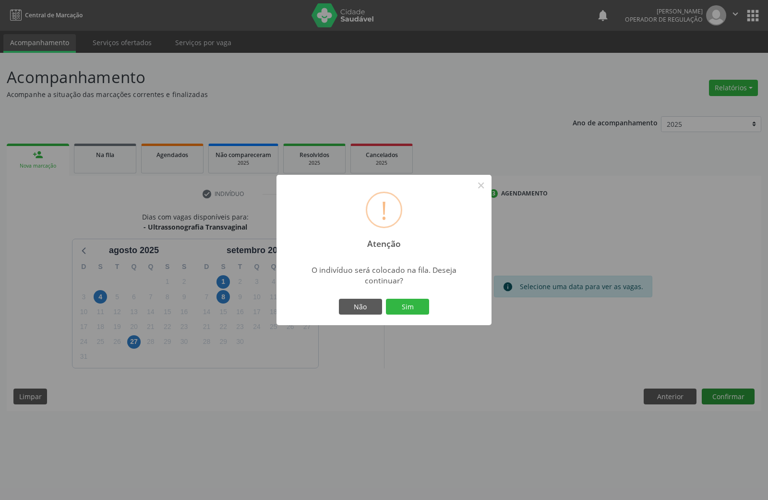
click at [386, 299] on button "Sim" at bounding box center [407, 307] width 43 height 16
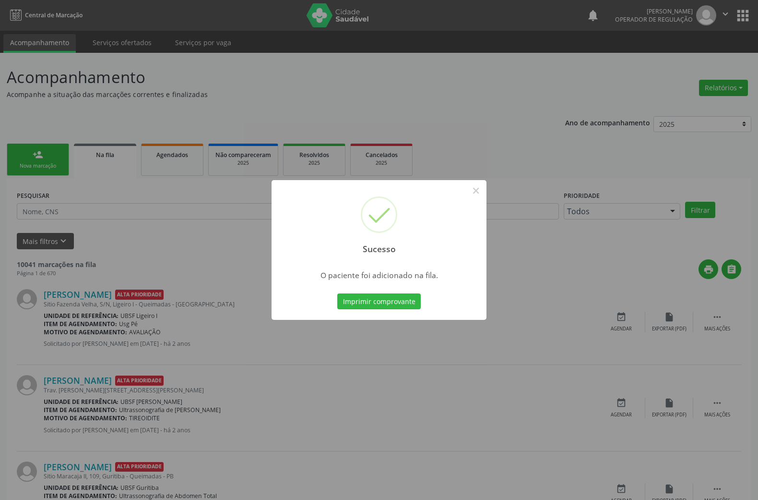
drag, startPoint x: 203, startPoint y: 192, endPoint x: 136, endPoint y: 197, distance: 66.4
click at [202, 192] on div "Sucesso × O paciente foi adicionado na fila. Imprimir comprovante Cancel" at bounding box center [379, 250] width 758 height 500
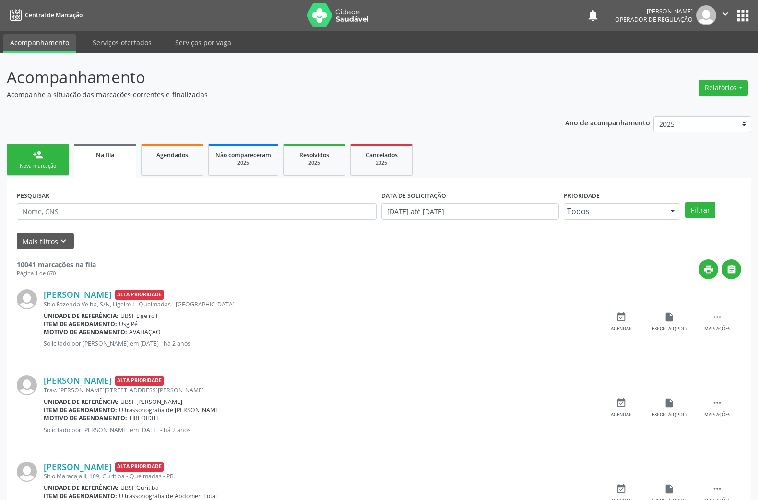
click at [41, 161] on link "person_add Nova marcação" at bounding box center [38, 159] width 62 height 32
click at [42, 164] on div "Nova marcação" at bounding box center [38, 165] width 48 height 7
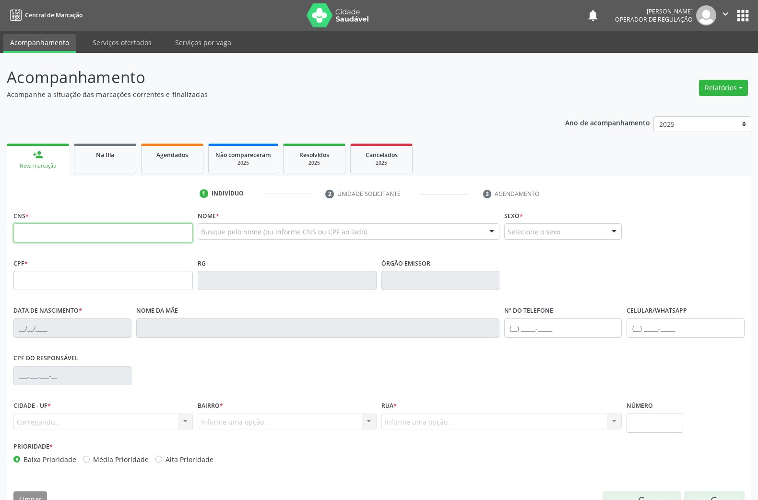
click at [64, 226] on input "text" at bounding box center [102, 232] width 179 height 19
type input "702 0023 0993 9588"
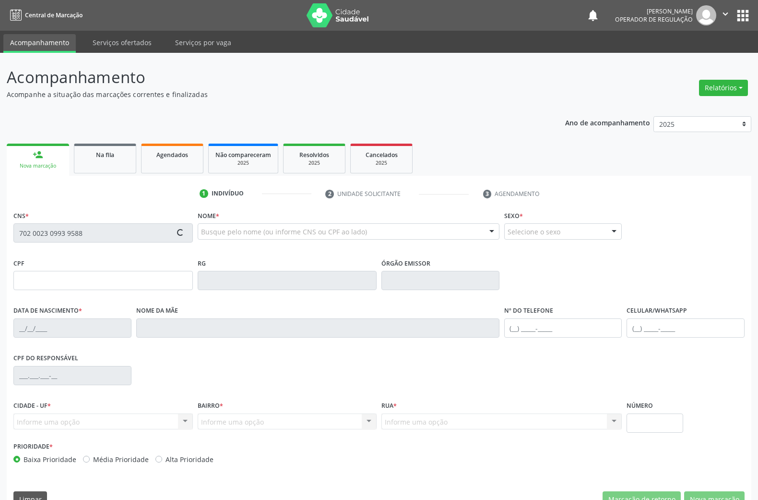
type input "060.639.024-30"
type input "12/10/1963"
type input "Alaide Pedro da Silva"
type input "(83) 99124-9467"
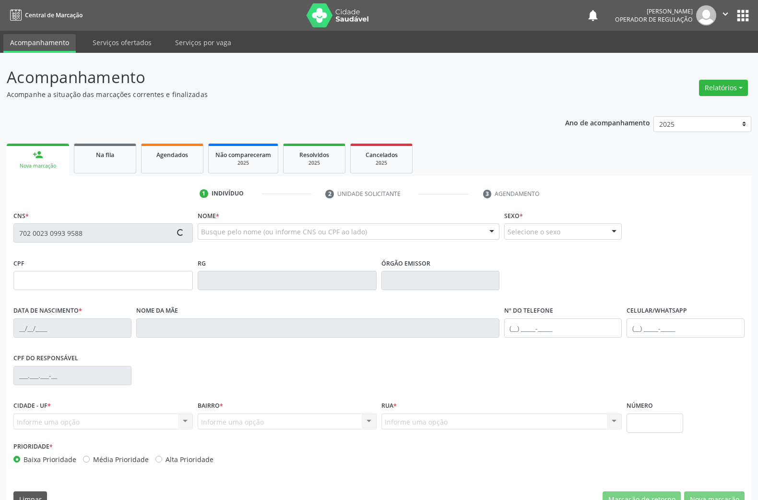
type input "71"
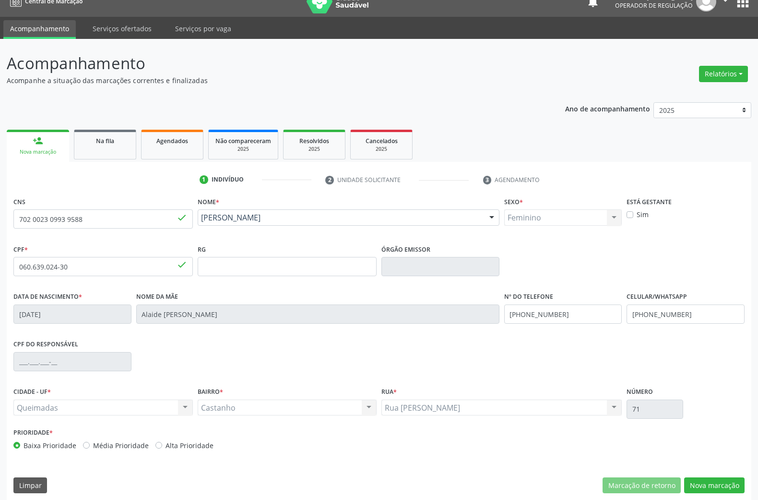
scroll to position [21, 0]
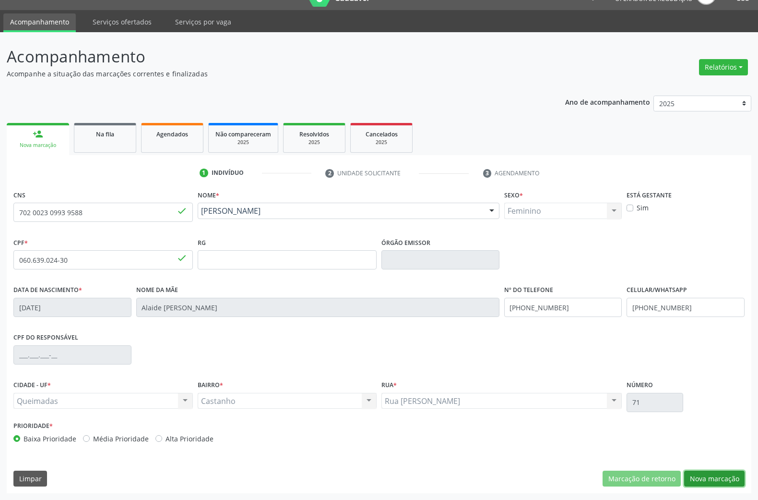
click at [737, 471] on button "Nova marcação" at bounding box center [714, 478] width 60 height 16
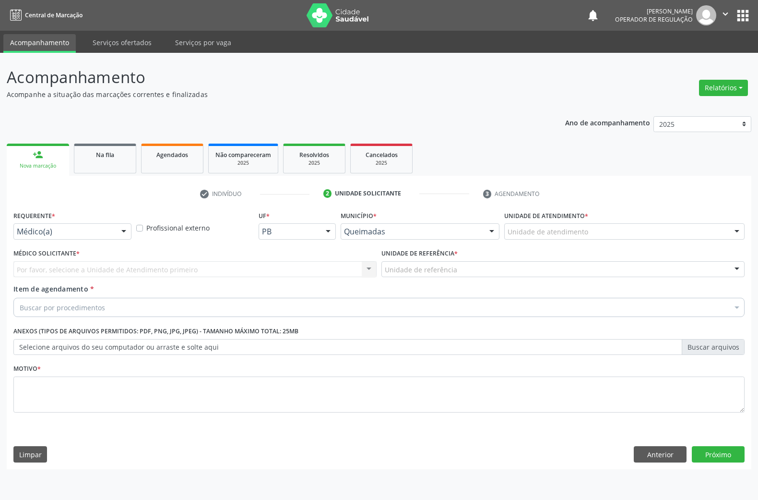
scroll to position [0, 0]
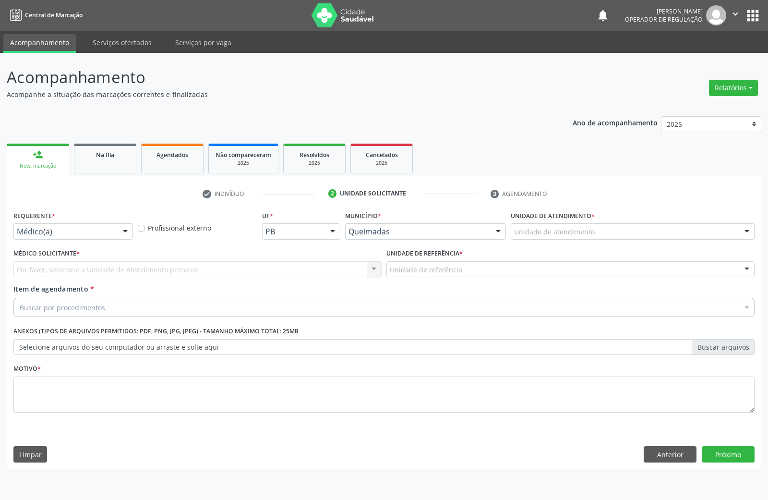
drag, startPoint x: 56, startPoint y: 252, endPoint x: 54, endPoint y: 235, distance: 17.0
click at [56, 251] on label "Médico Solicitante *" at bounding box center [46, 253] width 66 height 15
drag, startPoint x: 54, startPoint y: 235, endPoint x: 49, endPoint y: 267, distance: 32.5
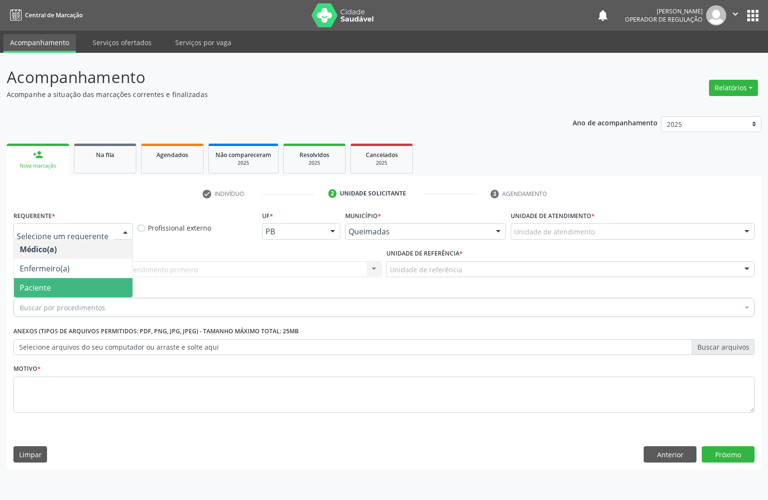
click at [55, 292] on span "Paciente" at bounding box center [73, 287] width 119 height 19
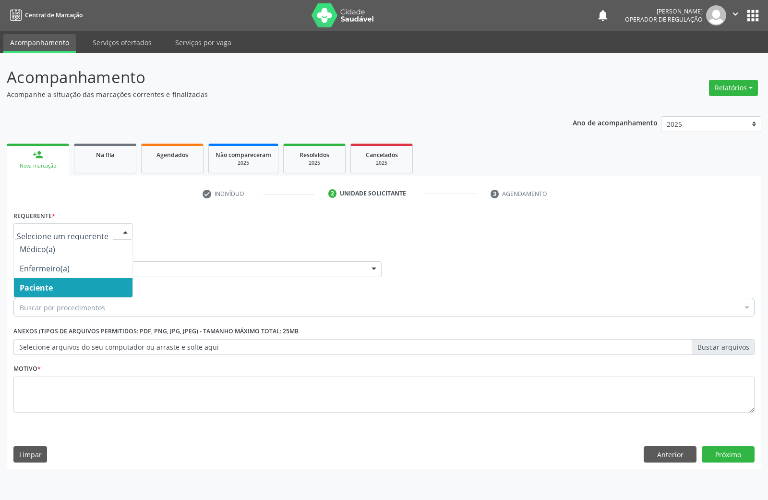
click at [66, 289] on span "Paciente" at bounding box center [73, 287] width 119 height 19
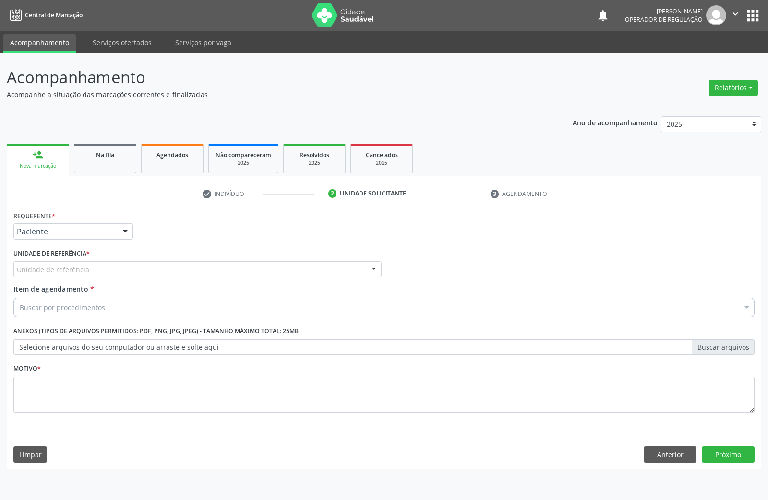
click at [115, 269] on div "Unidade de referência" at bounding box center [197, 269] width 368 height 16
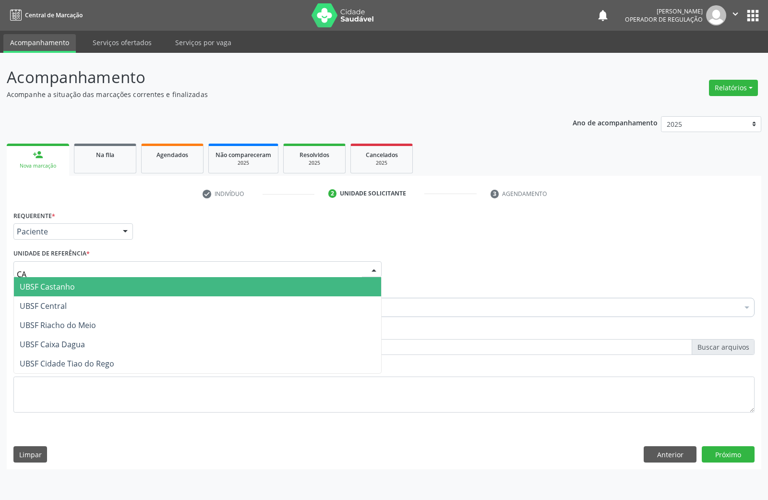
type input "CAS"
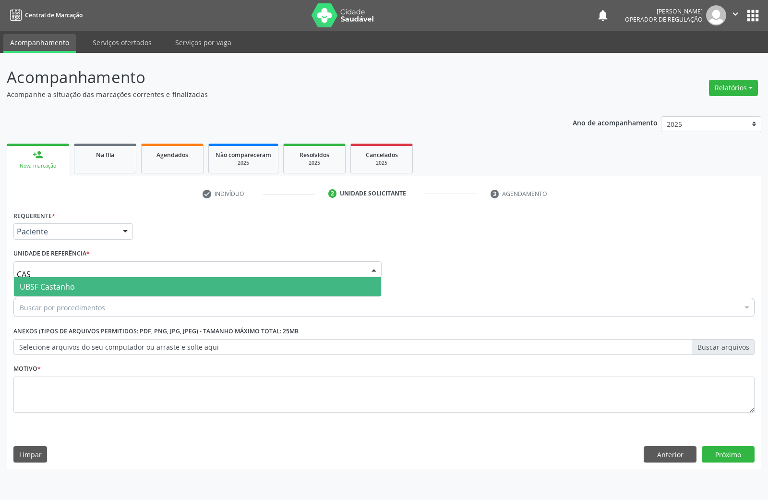
click at [113, 287] on span "UBSF Castanho" at bounding box center [197, 286] width 367 height 19
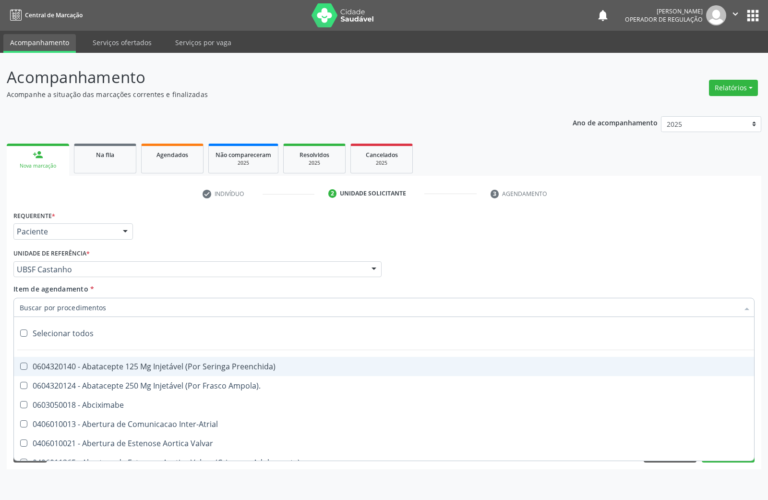
click at [215, 227] on div "Requerente * Paciente Médico(a) Enfermeiro(a) Paciente Nenhum resultado encontr…" at bounding box center [384, 226] width 746 height 37
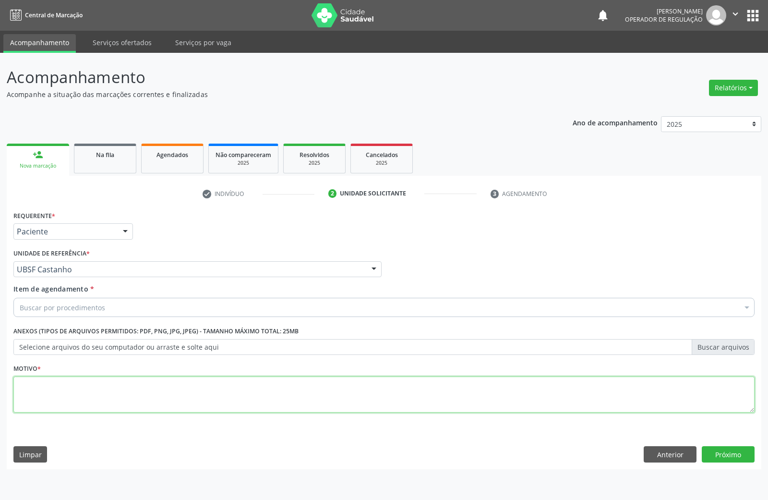
click at [195, 390] on textarea at bounding box center [383, 394] width 741 height 36
paste textarea "AVALIAÇÃO DE ROTINA 08/2025"
type textarea "AVALIAÇÃO DE ROTINA 08/2025"
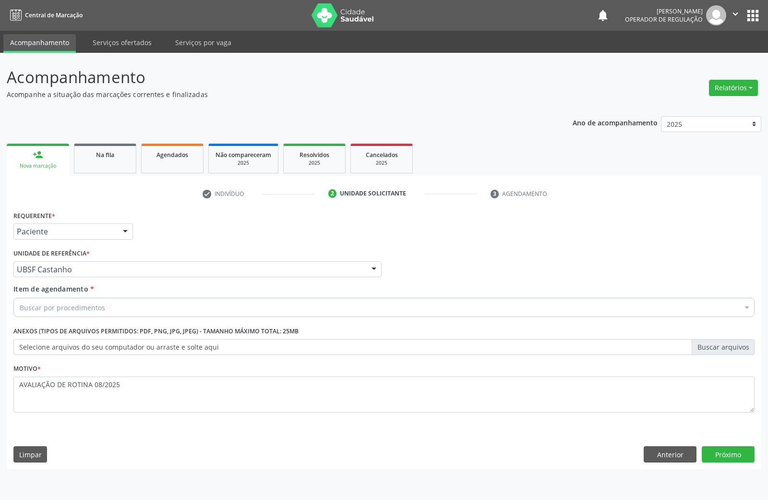
click at [145, 285] on div "Item de agendamento * Buscar por procedimentos Selecionar todos 0604320140 - Ab…" at bounding box center [383, 299] width 741 height 30
click at [143, 309] on div "Buscar por procedimentos" at bounding box center [383, 307] width 741 height 19
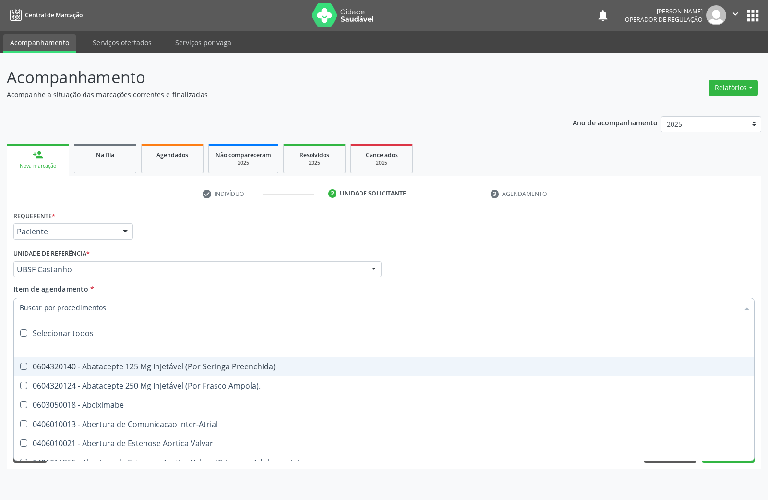
paste input "TRANSVAGINAL"
type input "TRANSVAGINAL"
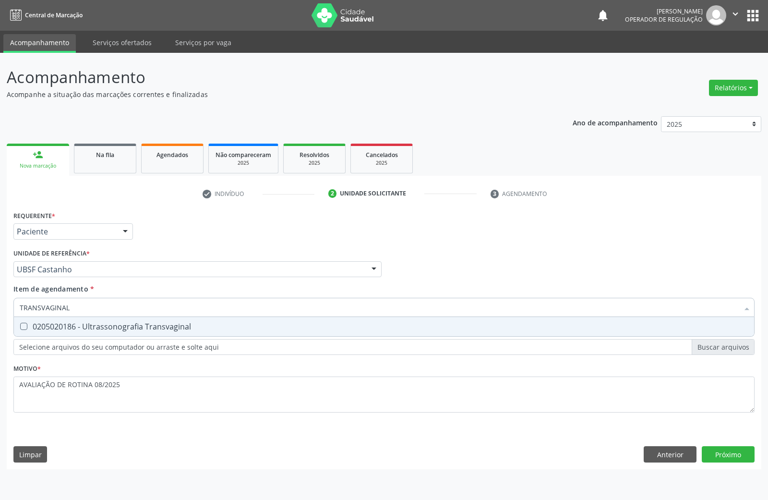
click at [132, 325] on div "0205020186 - Ultrassonografia Transvaginal" at bounding box center [384, 327] width 729 height 8
checkbox Transvaginal "true"
click at [707, 458] on div "Requerente * Paciente Médico(a) Enfermeiro(a) Paciente Nenhum resultado encontr…" at bounding box center [384, 338] width 754 height 261
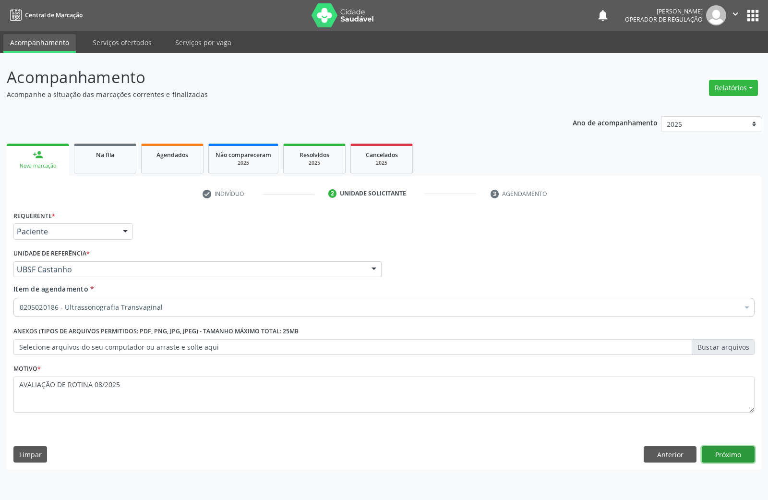
click at [718, 457] on button "Próximo" at bounding box center [728, 454] width 53 height 16
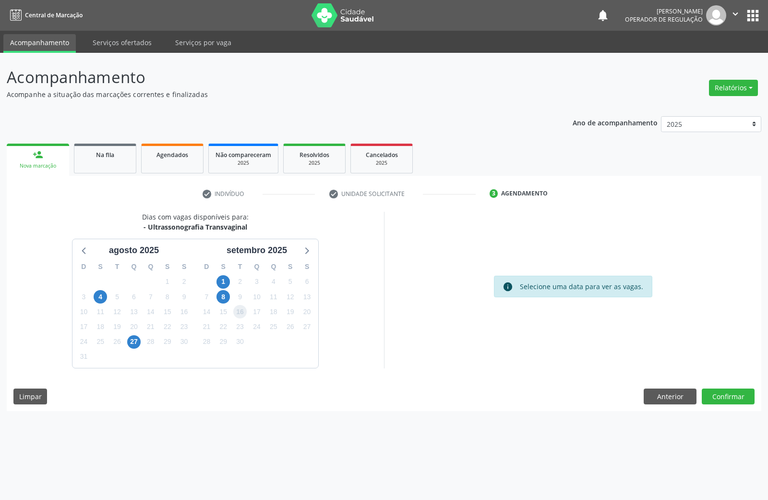
click at [235, 311] on span "16" at bounding box center [239, 311] width 13 height 13
click at [720, 394] on button "Confirmar" at bounding box center [728, 396] width 53 height 16
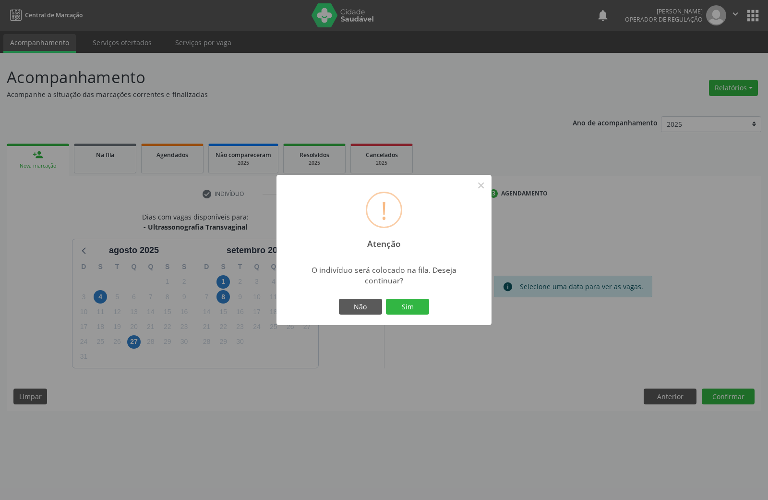
click at [386, 299] on button "Sim" at bounding box center [407, 307] width 43 height 16
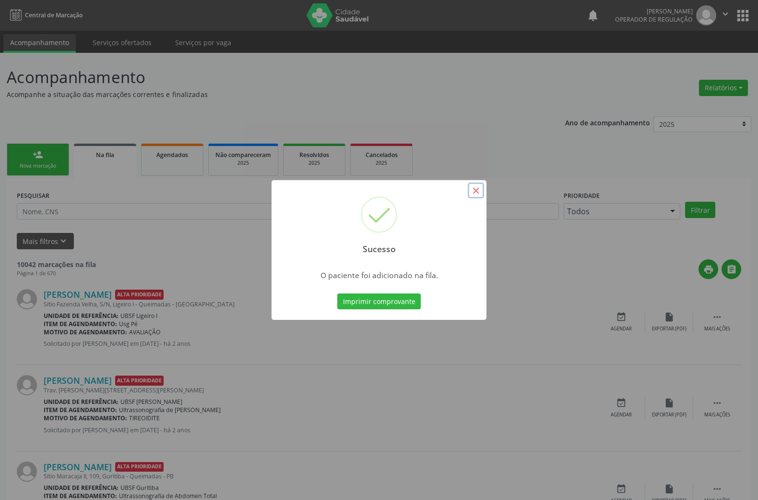
click at [480, 187] on button "×" at bounding box center [476, 190] width 16 height 16
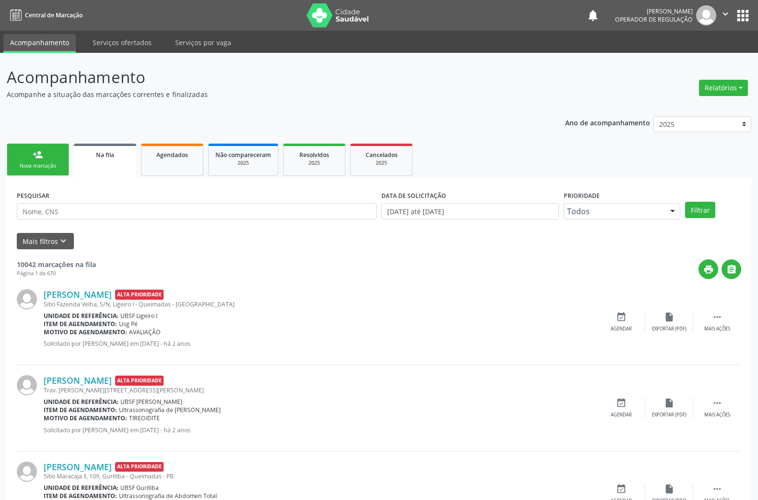
click at [12, 150] on link "person_add Nova marcação" at bounding box center [38, 159] width 62 height 32
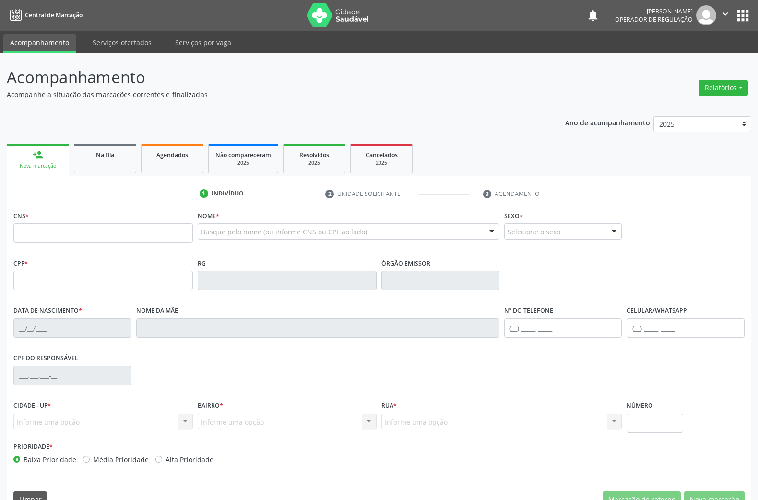
click at [56, 219] on div "CNS *" at bounding box center [102, 225] width 179 height 34
click at [66, 225] on input "text" at bounding box center [102, 232] width 179 height 19
type input "708 4012 6371 7663"
type input "071.047.764-35"
type input "22/03/1987"
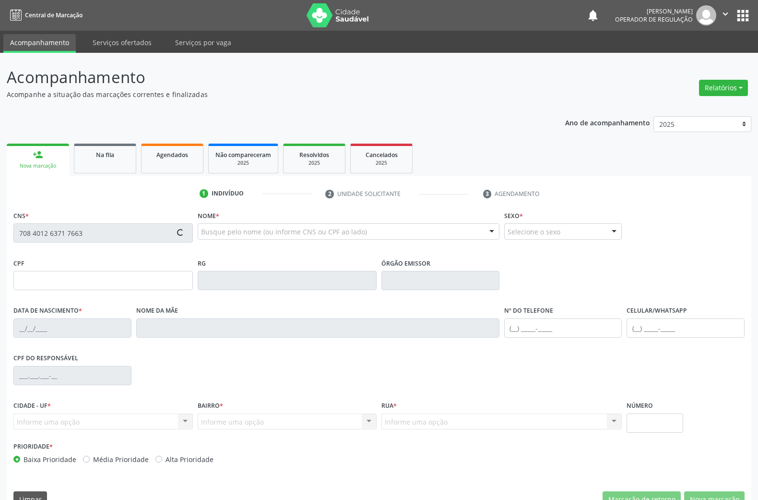
type input "Maria Lúcia da Silva Felix"
type input "(83) 99161-0493"
type input "33"
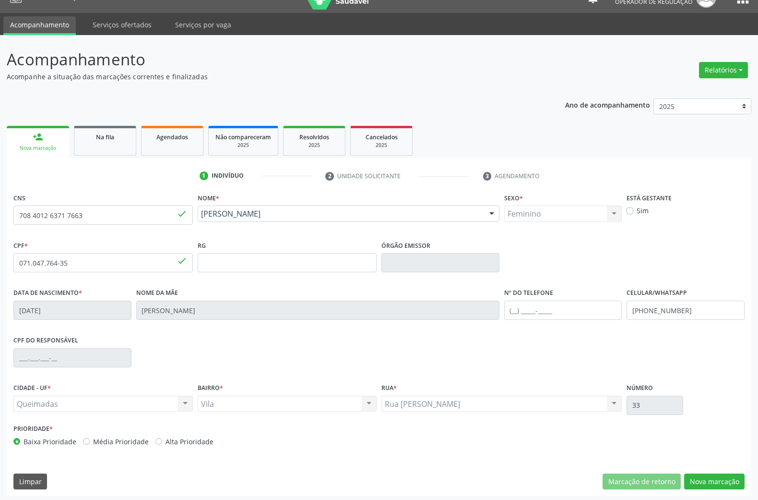
scroll to position [21, 0]
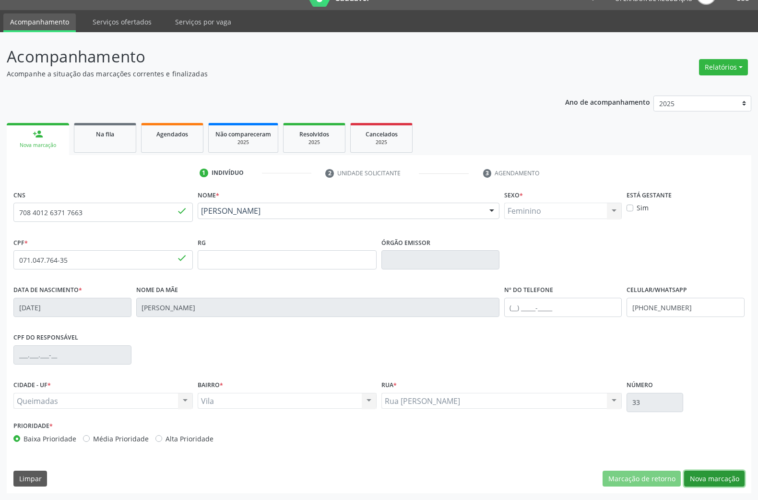
drag, startPoint x: 712, startPoint y: 478, endPoint x: 384, endPoint y: 381, distance: 342.0
click at [705, 476] on button "Nova marcação" at bounding box center [714, 478] width 60 height 16
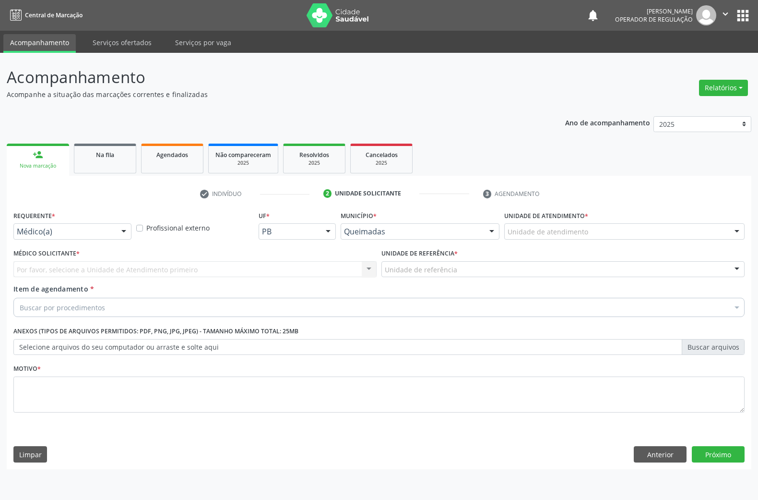
scroll to position [0, 0]
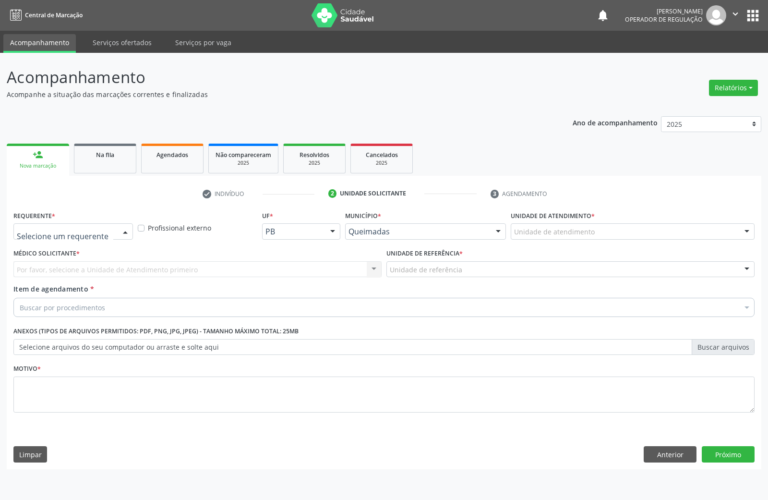
drag, startPoint x: 45, startPoint y: 227, endPoint x: 35, endPoint y: 287, distance: 60.0
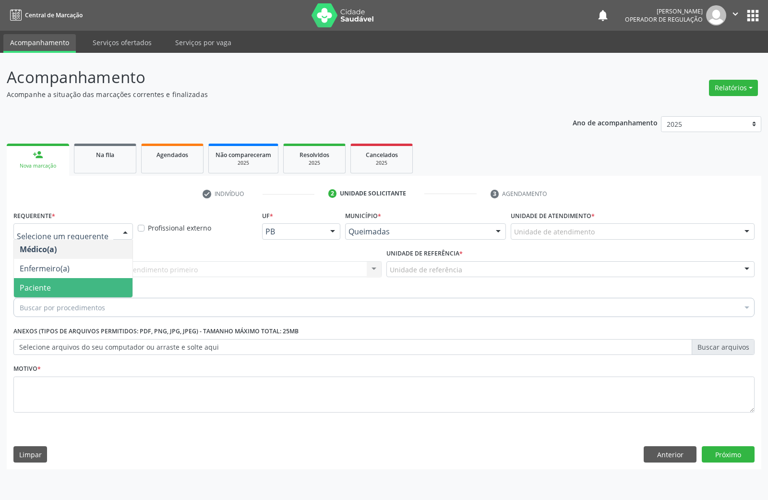
click at [35, 289] on span "Paciente" at bounding box center [35, 287] width 31 height 11
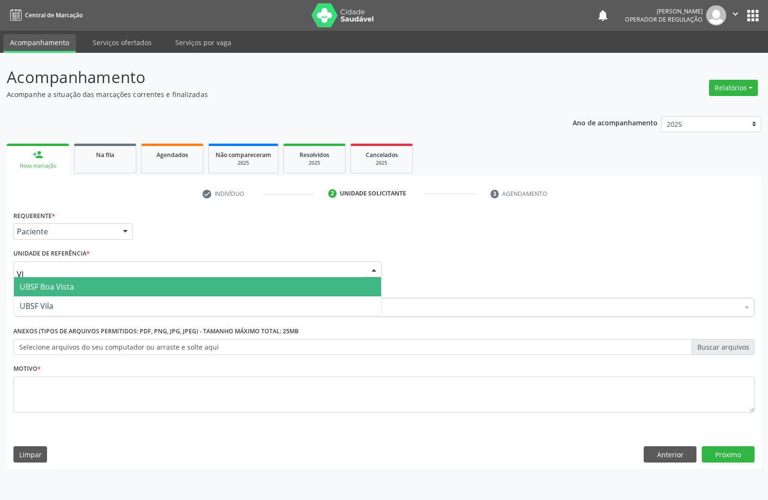
type input "VIL"
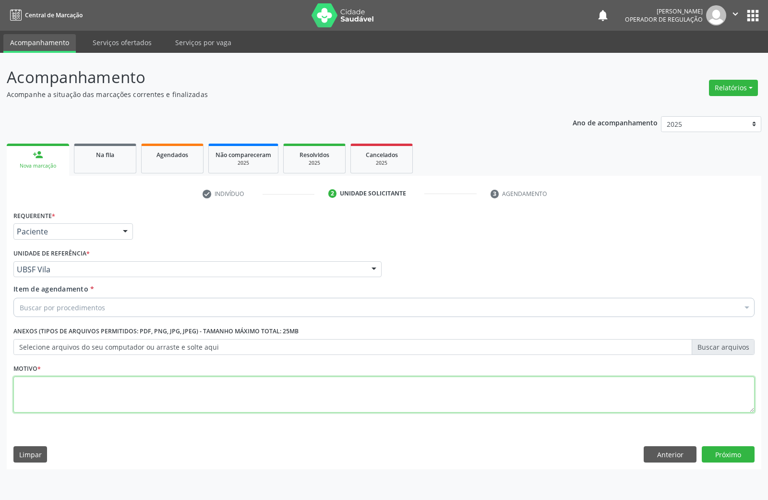
click at [96, 391] on textarea at bounding box center [383, 394] width 741 height 36
paste textarea "TRANSVAGINAL"
type textarea "TRANSVAGINAL"
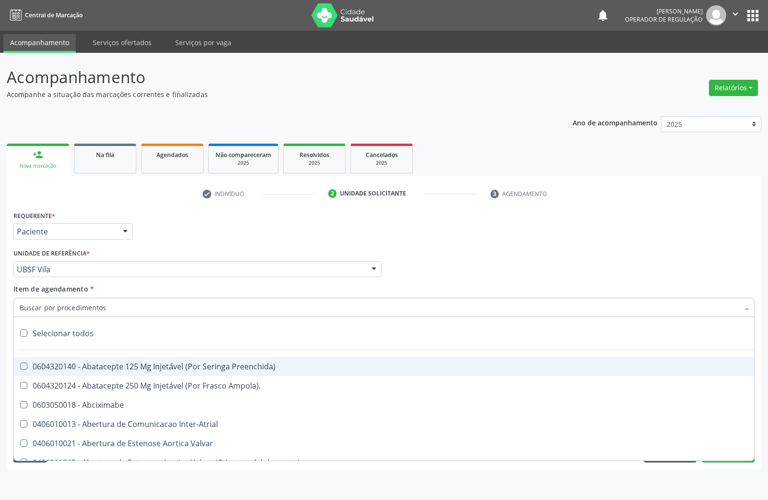
paste input "TRANSVAGINAL"
type input "TRANSVAGINAL"
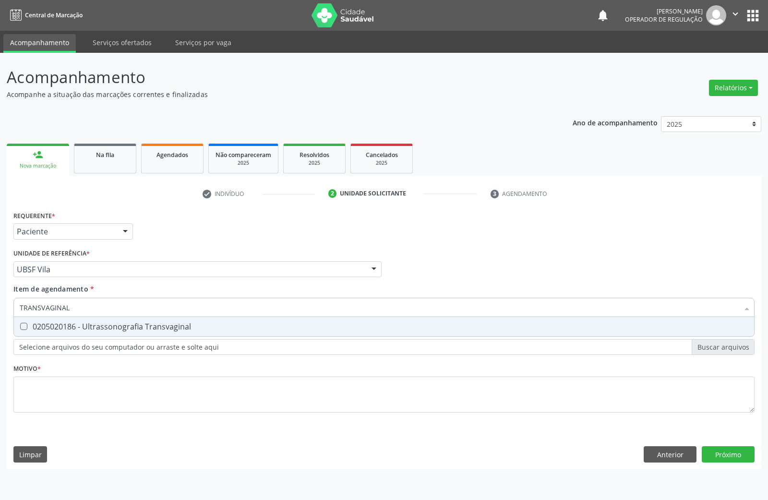
click at [77, 328] on div "0205020186 - Ultrassonografia Transvaginal" at bounding box center [384, 327] width 729 height 8
checkbox Transvaginal "true"
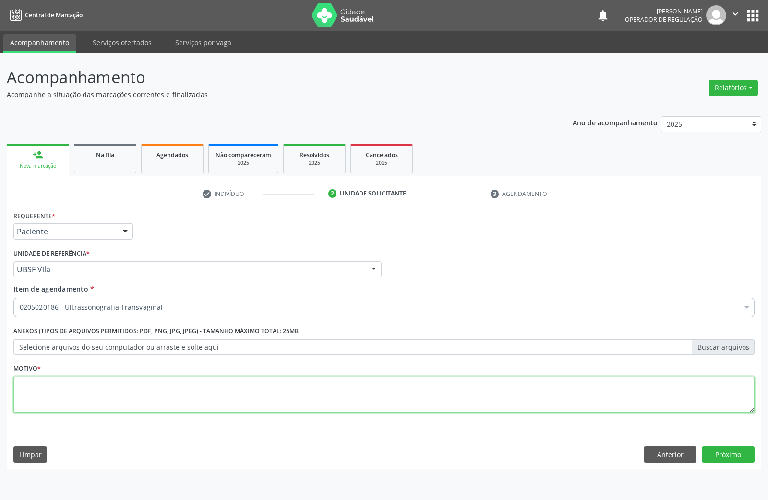
paste textarea "AVALIAÇÃO DE ROTINA 08/2025"
click at [350, 392] on textarea at bounding box center [383, 394] width 741 height 36
type textarea "AVALIAÇÃO DE ROTINA 08/2025 DISPAREUNIA E SUA"
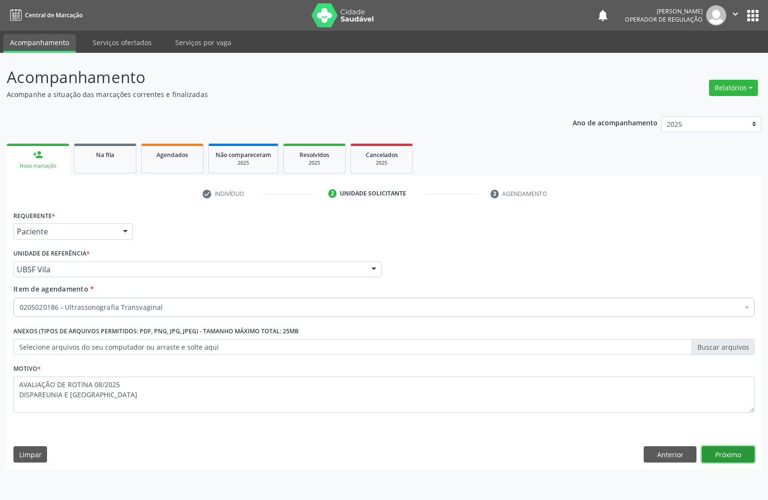
click at [736, 454] on button "Próximo" at bounding box center [728, 454] width 53 height 16
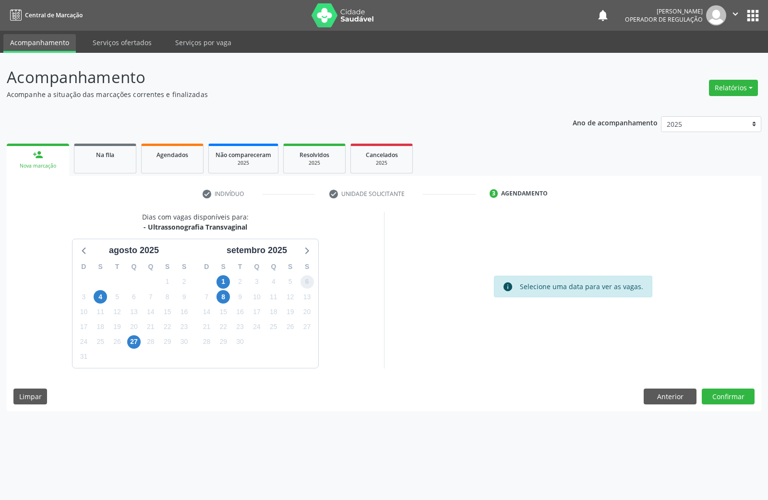
click at [302, 283] on span "6" at bounding box center [306, 281] width 13 height 13
click at [747, 395] on button "Confirmar" at bounding box center [728, 396] width 53 height 16
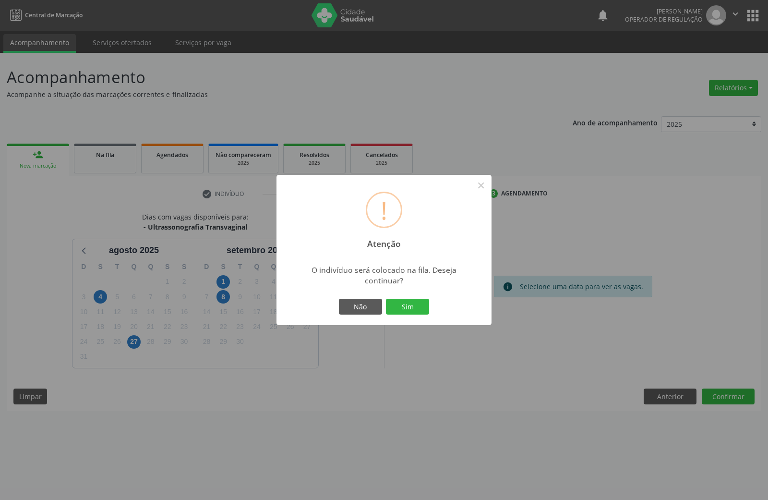
click at [386, 299] on button "Sim" at bounding box center [407, 307] width 43 height 16
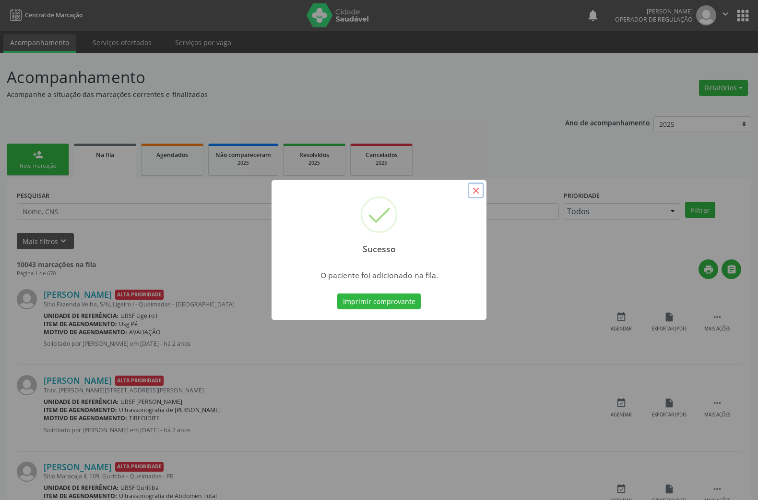
click at [474, 190] on button "×" at bounding box center [476, 190] width 16 height 16
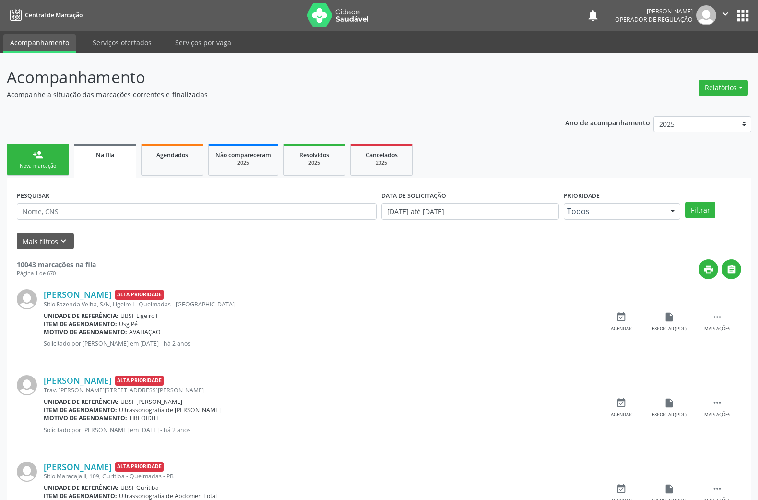
click at [51, 153] on link "person_add Nova marcação" at bounding box center [38, 159] width 62 height 32
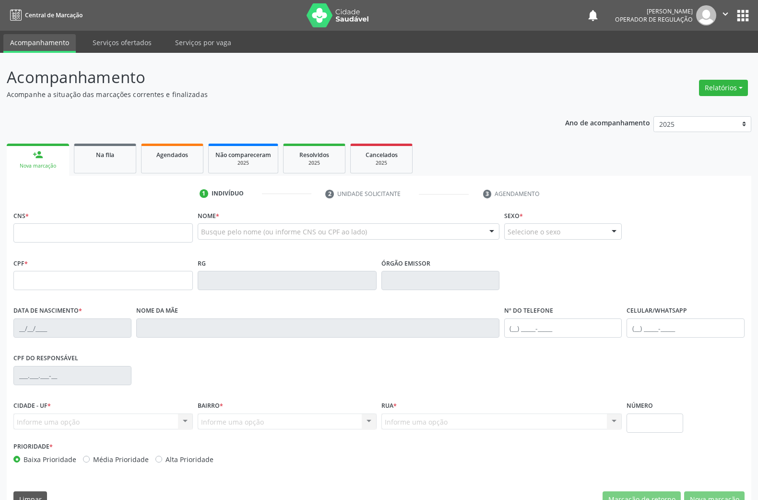
click at [75, 244] on fieldset "CNS *" at bounding box center [102, 228] width 179 height 41
click at [60, 234] on input "text" at bounding box center [102, 232] width 179 height 19
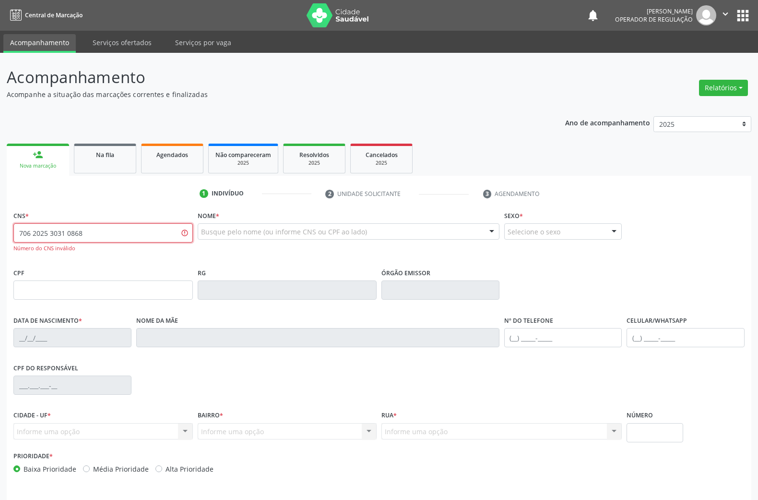
type input "706 2025 3031 0868"
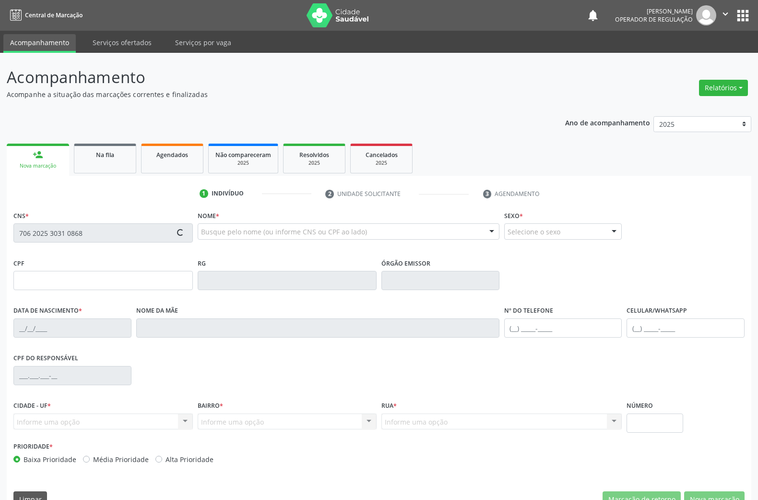
type input "123.544.764-26"
type input "26/12/1998"
type input "Severina do Ramo Silva Barbosa"
type input "(83) 99360-2114"
type input "292"
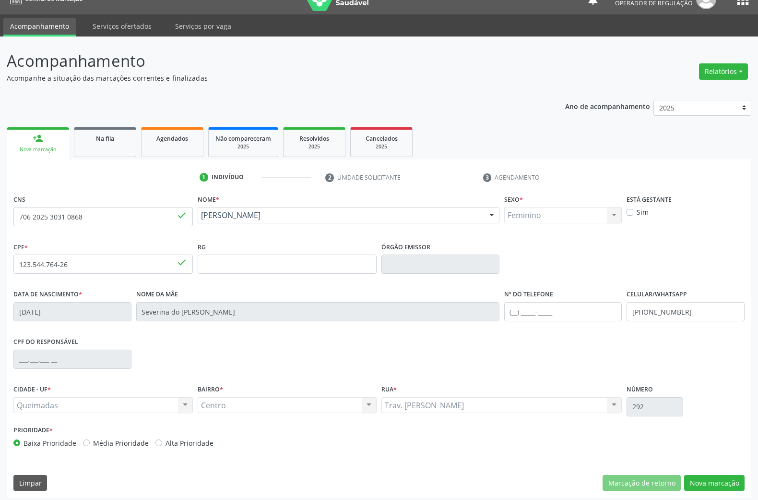
scroll to position [21, 0]
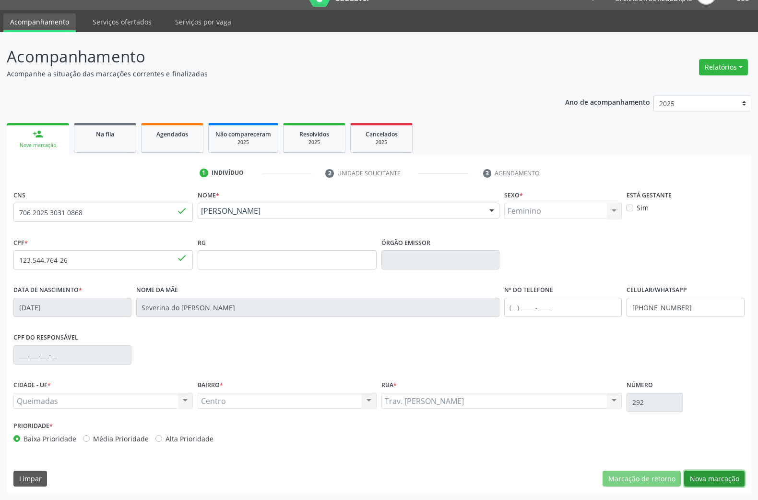
click at [711, 484] on button "Nova marcação" at bounding box center [714, 478] width 60 height 16
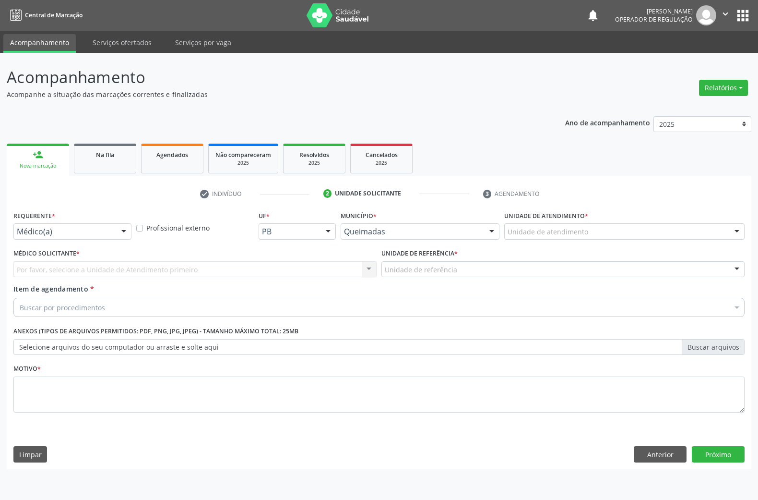
scroll to position [0, 0]
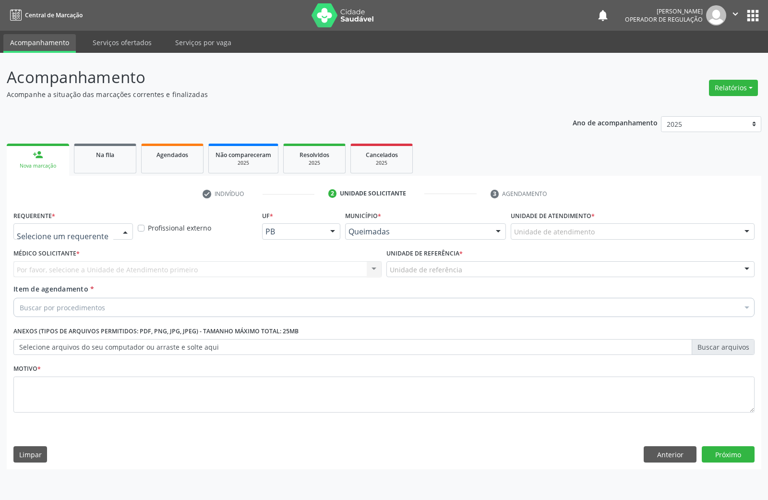
drag, startPoint x: 104, startPoint y: 235, endPoint x: 79, endPoint y: 262, distance: 37.4
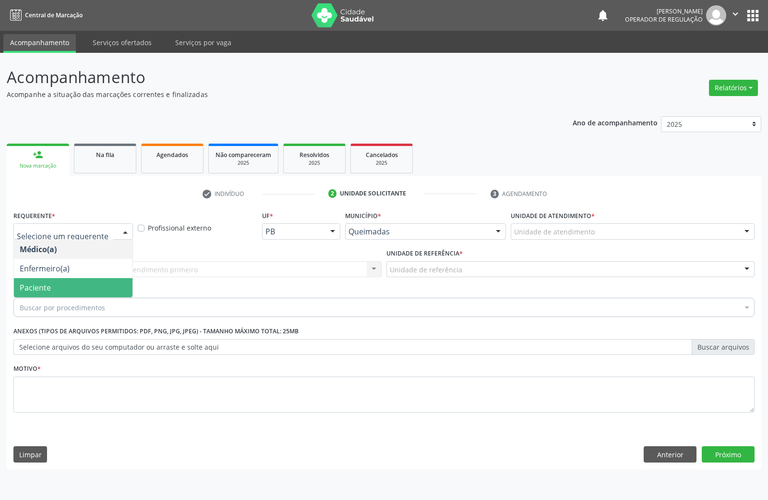
click at [74, 288] on span "Paciente" at bounding box center [73, 287] width 119 height 19
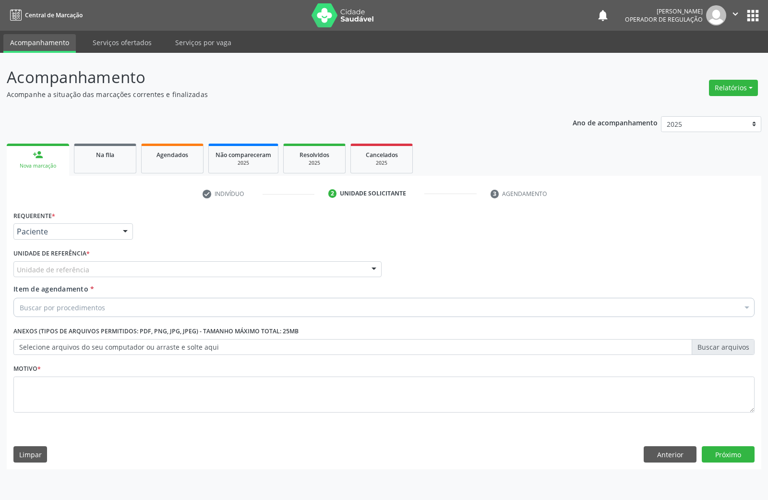
click at [102, 269] on div "Unidade de referência" at bounding box center [197, 269] width 368 height 16
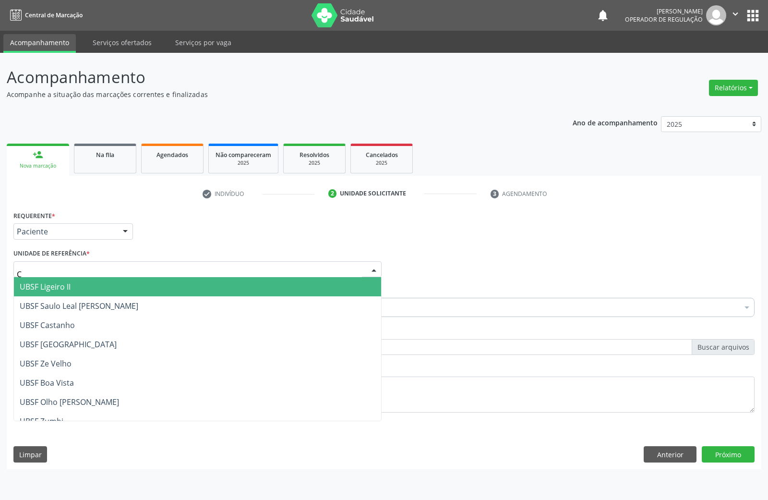
type input "CE"
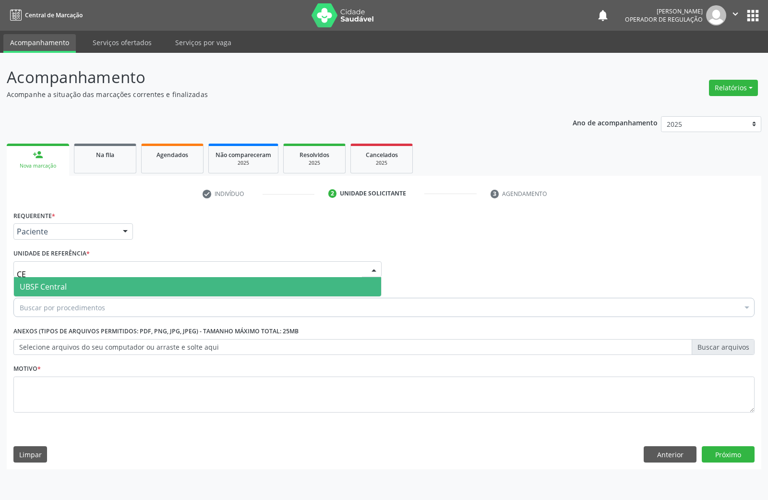
click at [91, 290] on span "UBSF Central" at bounding box center [197, 286] width 367 height 19
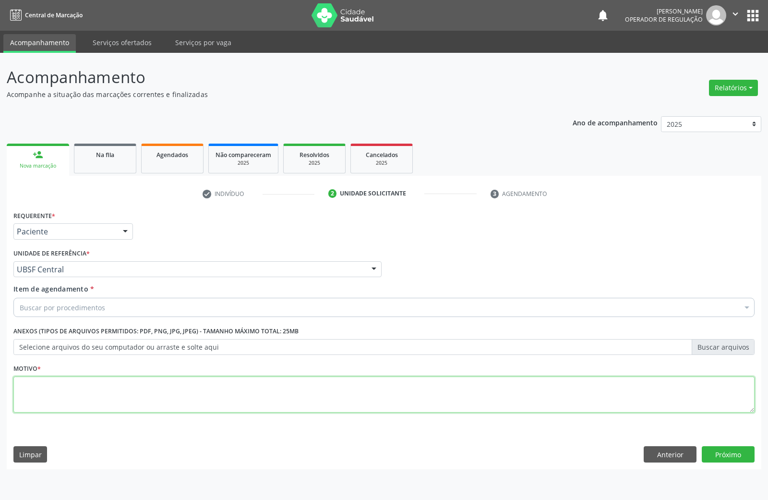
click at [234, 384] on textarea at bounding box center [383, 394] width 741 height 36
paste textarea "AVALIAÇÃO DE ROTINA 08/2025"
type textarea "AVALIAÇÃO DE ROTINA 08/2025 DIP"
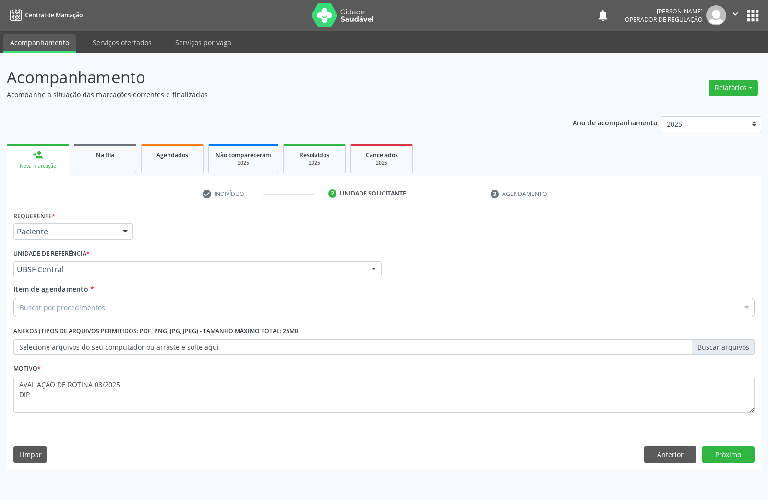
click at [202, 301] on div "Buscar por procedimentos" at bounding box center [383, 307] width 741 height 19
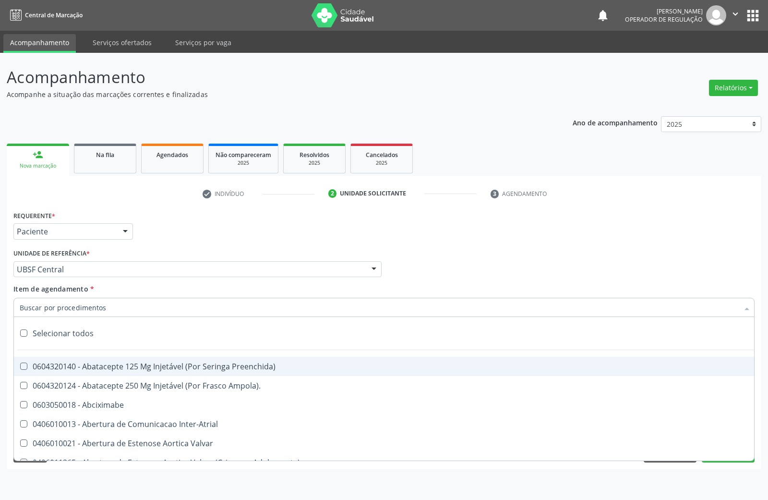
paste input "TRANSVAGINAL"
type input "TRANSVAGINAL"
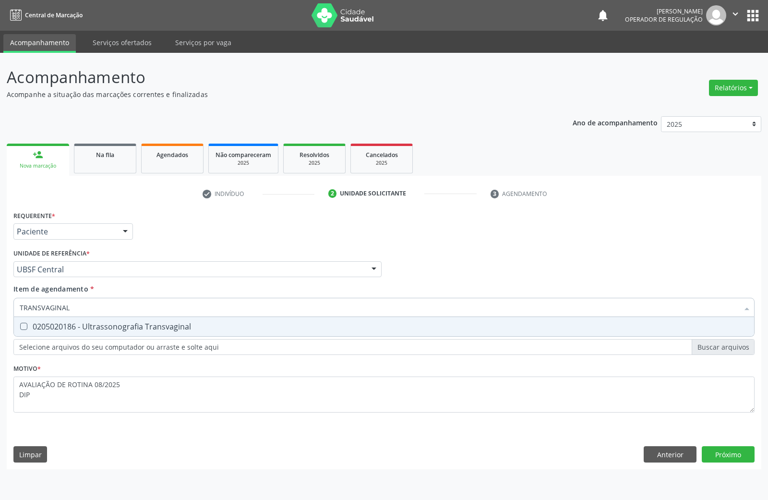
click at [181, 329] on div "0205020186 - Ultrassonografia Transvaginal" at bounding box center [384, 327] width 729 height 8
checkbox Transvaginal "true"
click at [732, 457] on div "Requerente * Paciente Médico(a) Enfermeiro(a) Paciente Nenhum resultado encontr…" at bounding box center [384, 338] width 754 height 261
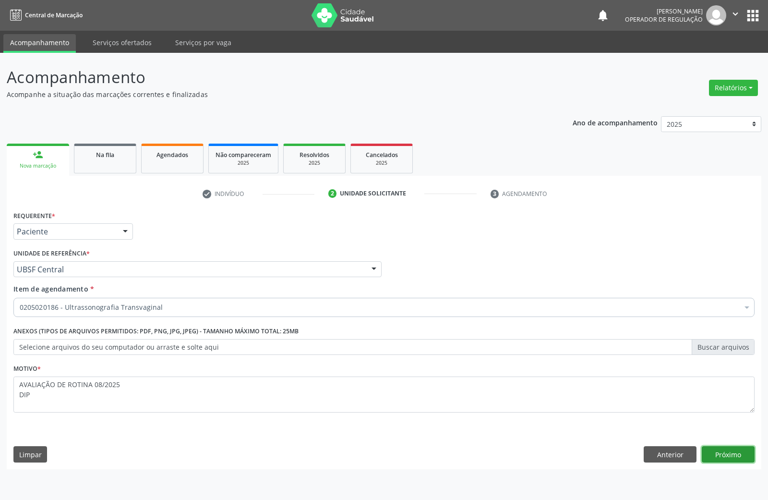
click at [732, 457] on button "Próximo" at bounding box center [728, 454] width 53 height 16
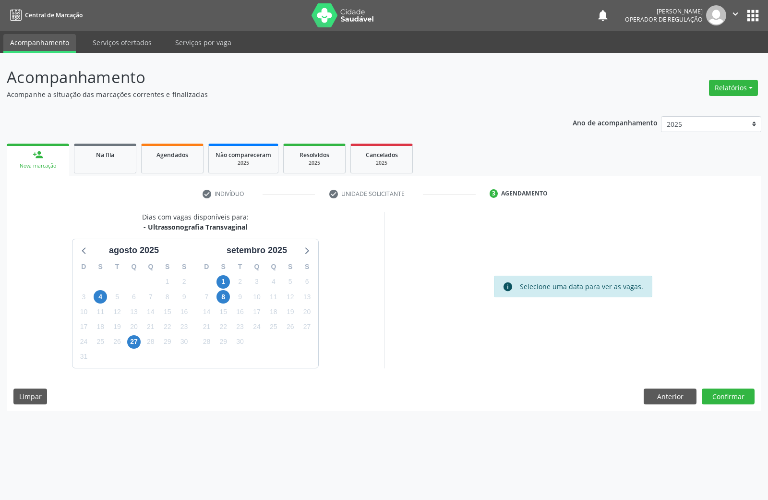
click at [267, 311] on div "18" at bounding box center [273, 311] width 13 height 15
drag, startPoint x: 273, startPoint y: 312, endPoint x: 620, endPoint y: 388, distance: 355.6
click at [276, 313] on span "18" at bounding box center [273, 311] width 13 height 13
click at [715, 395] on button "Confirmar" at bounding box center [728, 396] width 53 height 16
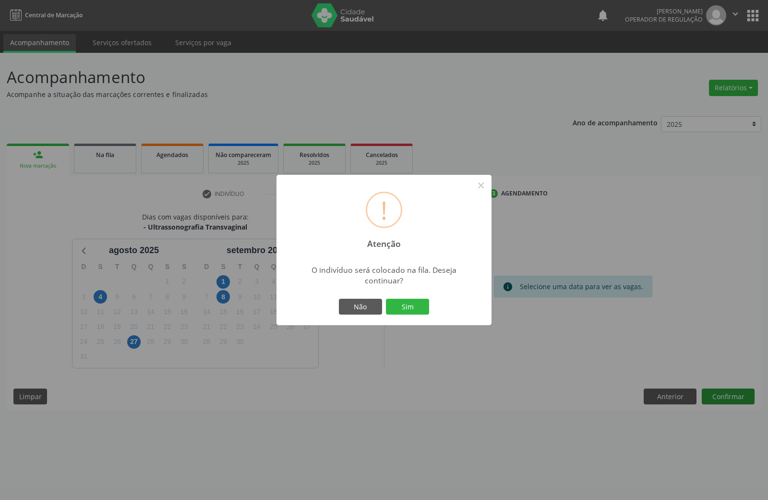
click at [386, 299] on button "Sim" at bounding box center [407, 307] width 43 height 16
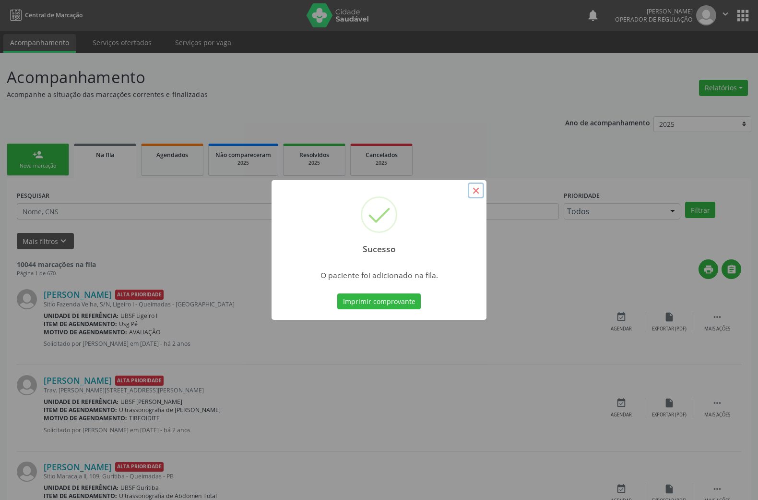
click at [474, 187] on button "×" at bounding box center [476, 190] width 16 height 16
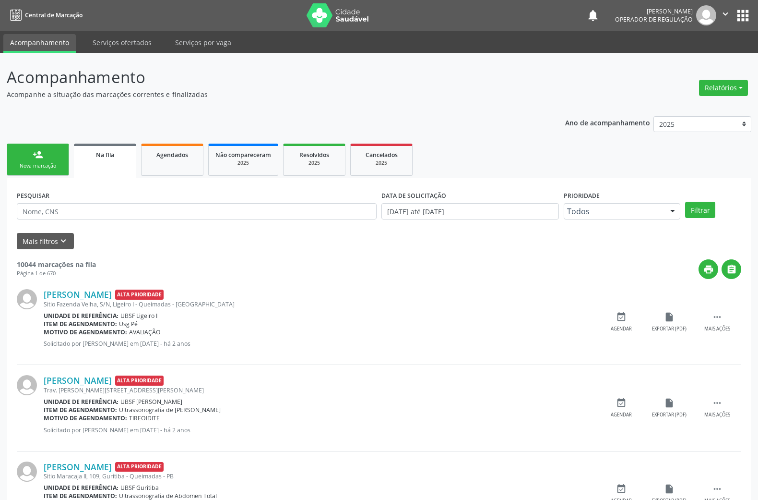
click at [46, 160] on link "person_add Nova marcação" at bounding box center [38, 159] width 62 height 32
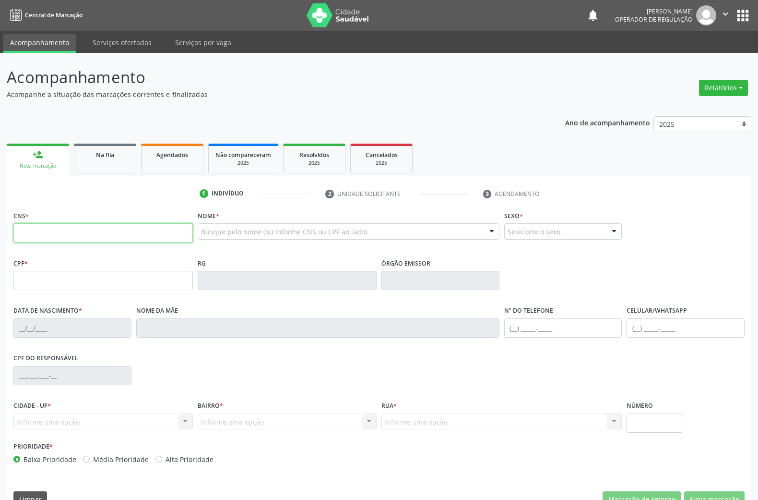
click at [40, 225] on input "text" at bounding box center [102, 232] width 179 height 19
type input "700 4014 6265 6340"
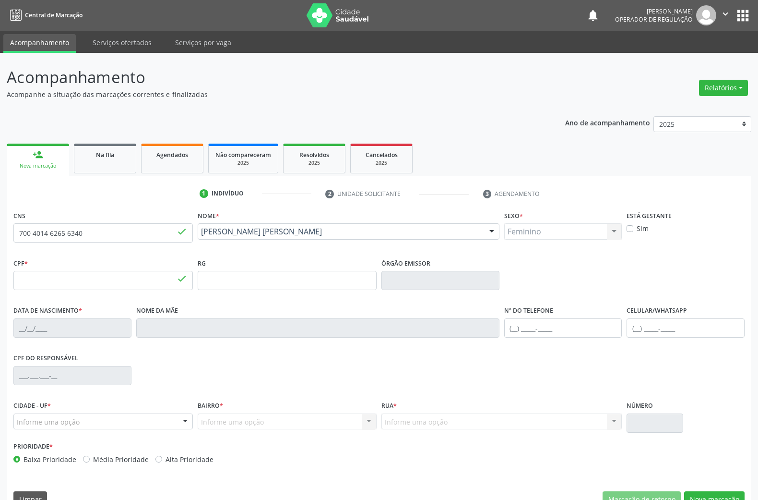
type input "063.643.974-76"
type input "07/06/1974"
type input "Maria Soares de Lima"
type input "(83) 98693-1279"
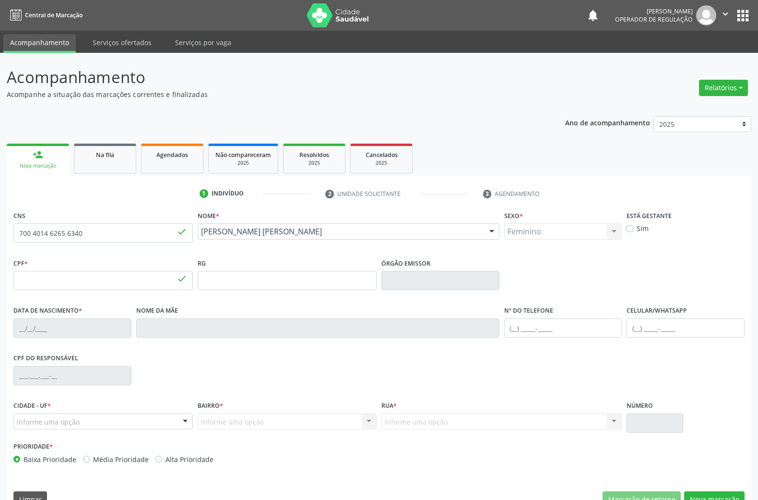
type input "299"
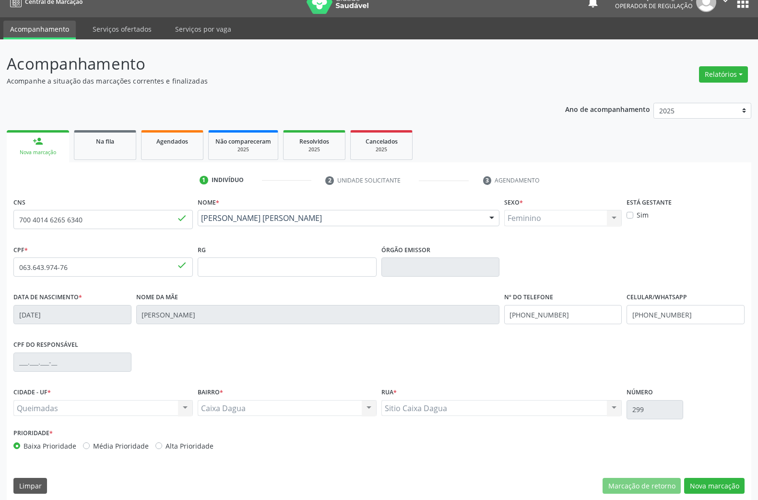
scroll to position [21, 0]
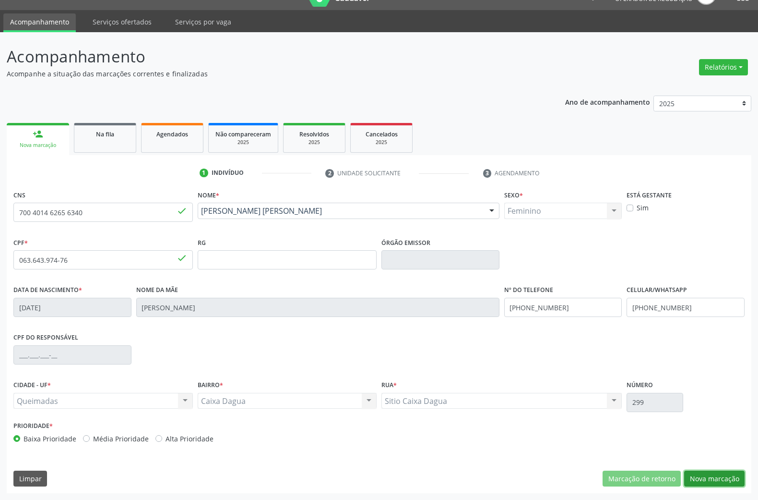
click at [715, 480] on button "Nova marcação" at bounding box center [714, 478] width 60 height 16
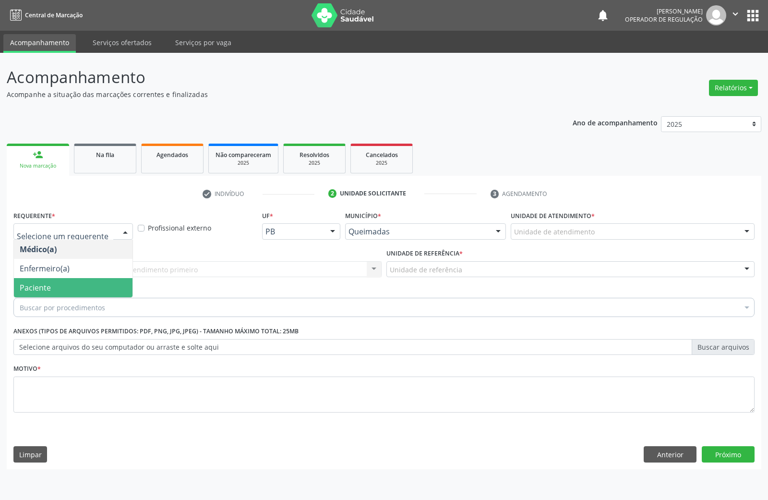
click at [47, 294] on span "Paciente" at bounding box center [73, 287] width 119 height 19
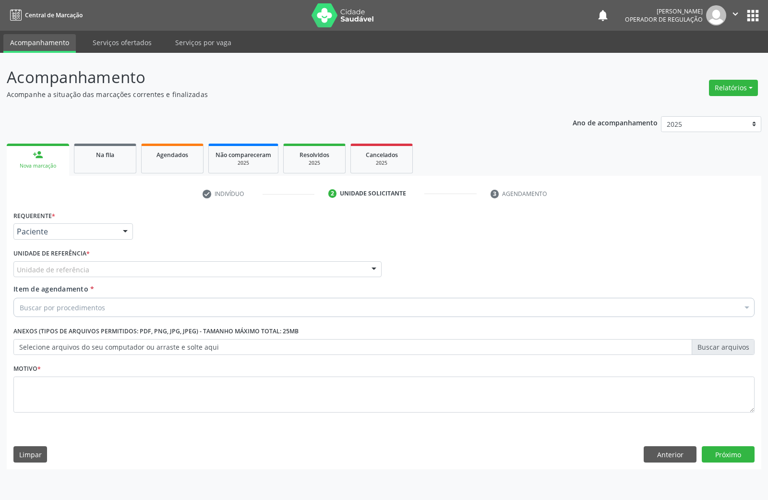
drag, startPoint x: 95, startPoint y: 280, endPoint x: 96, endPoint y: 269, distance: 11.2
click at [95, 277] on div "Unidade de referência * Unidade de referência UBSF Ligeiro II UBSF Saulo Leal […" at bounding box center [197, 264] width 373 height 37
click at [97, 269] on div "Unidade de referência" at bounding box center [197, 269] width 368 height 16
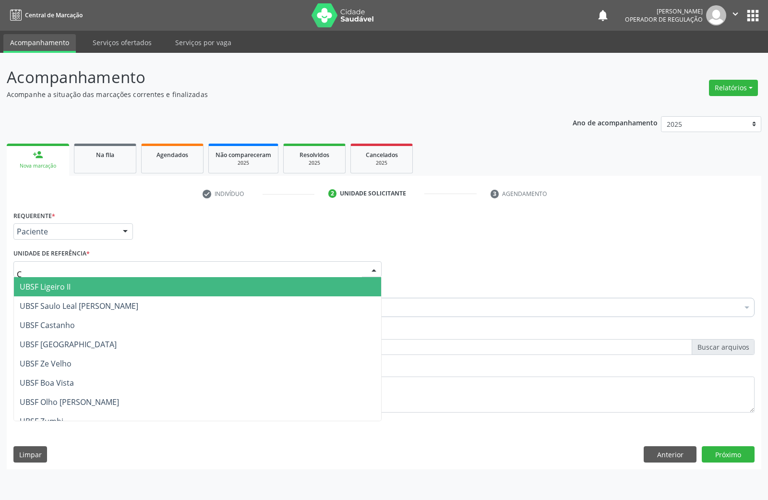
type input "CA"
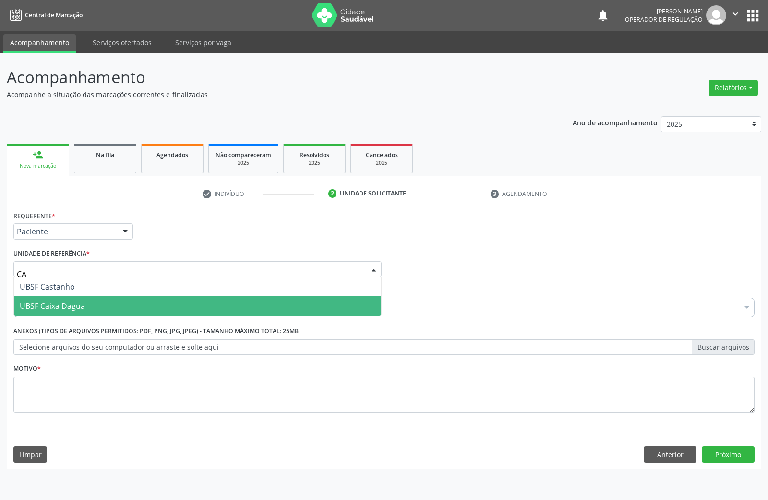
click at [81, 306] on span "UBSF Caixa Dagua" at bounding box center [52, 305] width 65 height 11
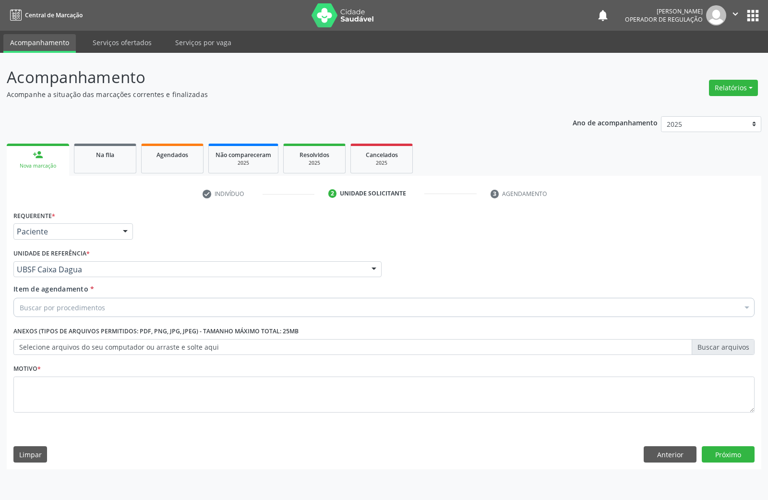
drag, startPoint x: 89, startPoint y: 413, endPoint x: 91, endPoint y: 392, distance: 21.2
click at [88, 407] on fieldset "Motivo *" at bounding box center [383, 390] width 741 height 58
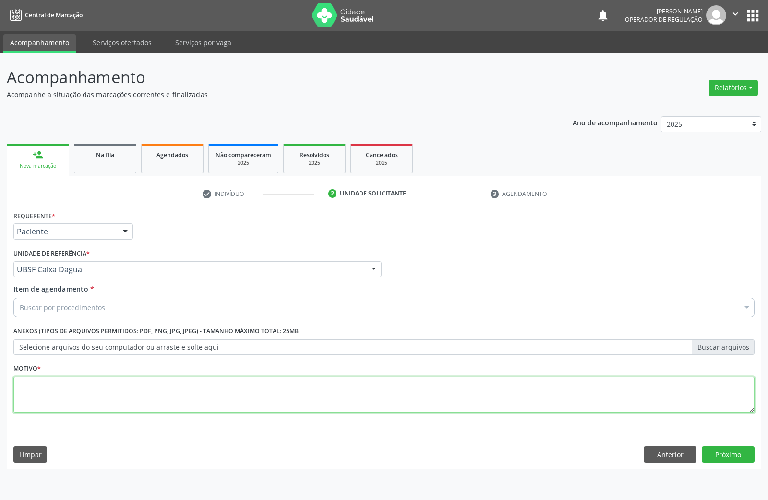
click at [91, 392] on textarea at bounding box center [383, 394] width 741 height 36
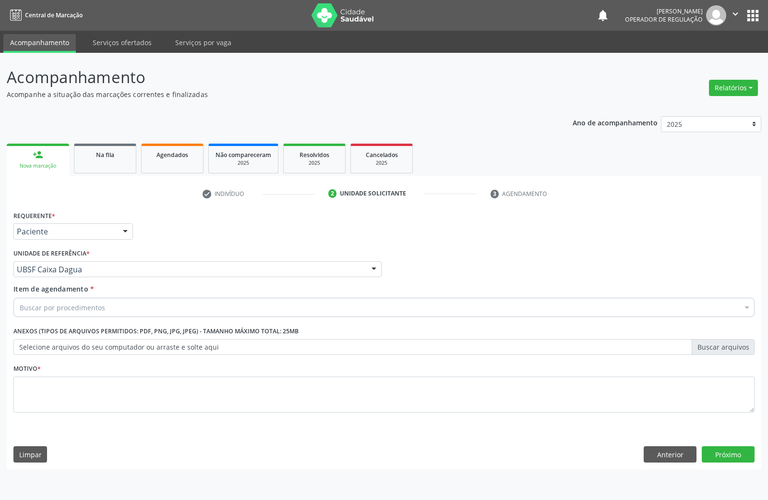
click at [107, 314] on div "Buscar por procedimentos Selecionar todos 0604320140 - Abatacepte 125 Mg Injetá…" at bounding box center [383, 306] width 741 height 16
paste input "TRANSVAGINAL"
type input "TRANSVAGINAL"
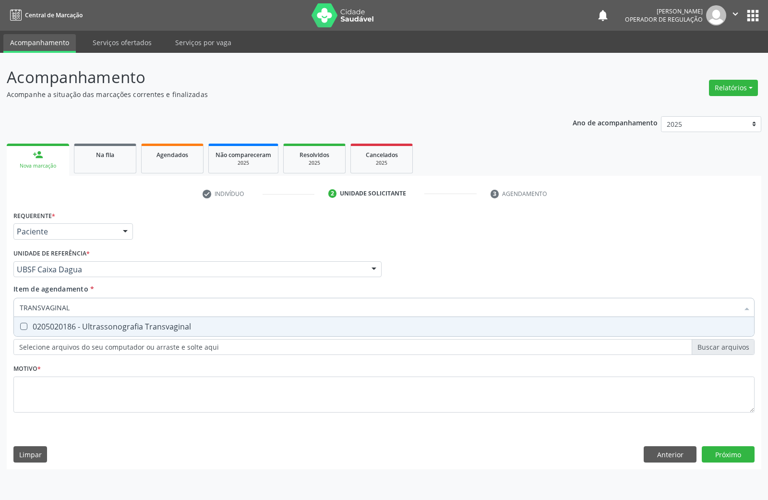
click at [106, 323] on div "0205020186 - Ultrassonografia Transvaginal" at bounding box center [384, 327] width 729 height 8
checkbox Transvaginal "true"
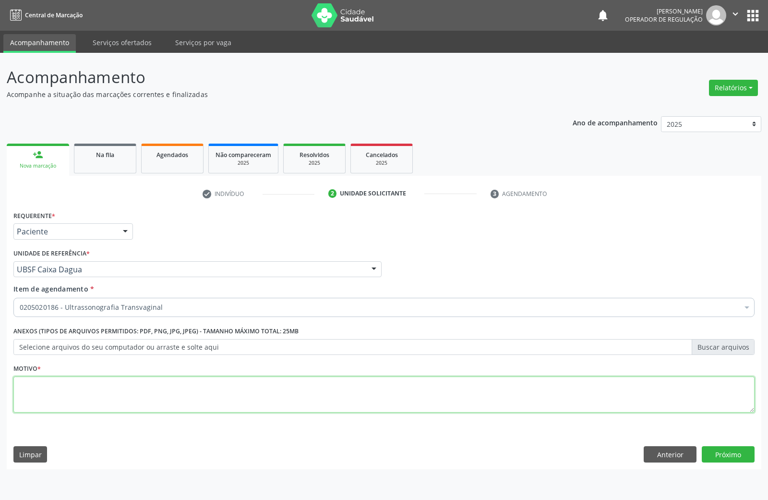
click at [199, 400] on textarea at bounding box center [383, 394] width 741 height 36
paste textarea "AVALIAÇÃO DE ROTINA 08/2025"
type textarea "AVALIAÇÃO DE ROTINA 08/2025 MIOMA UTERINO"
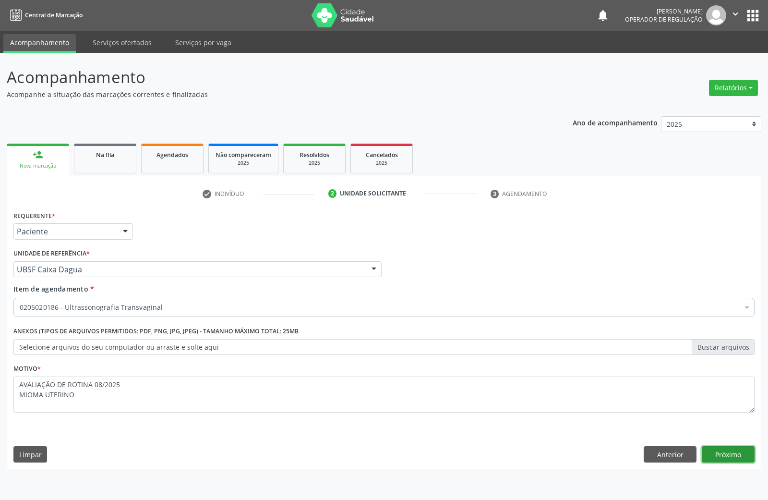
click button "Próximo" at bounding box center [728, 454] width 53 height 16
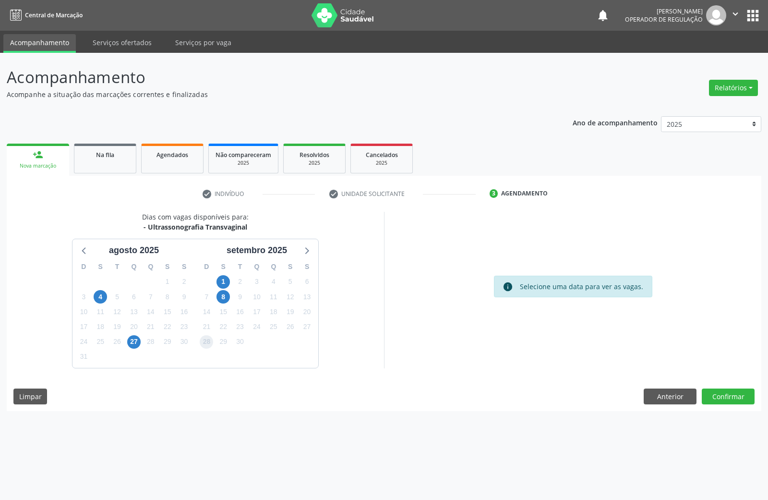
click at [210, 342] on span "28" at bounding box center [206, 341] width 13 height 13
click at [726, 399] on button "Confirmar" at bounding box center [728, 396] width 53 height 16
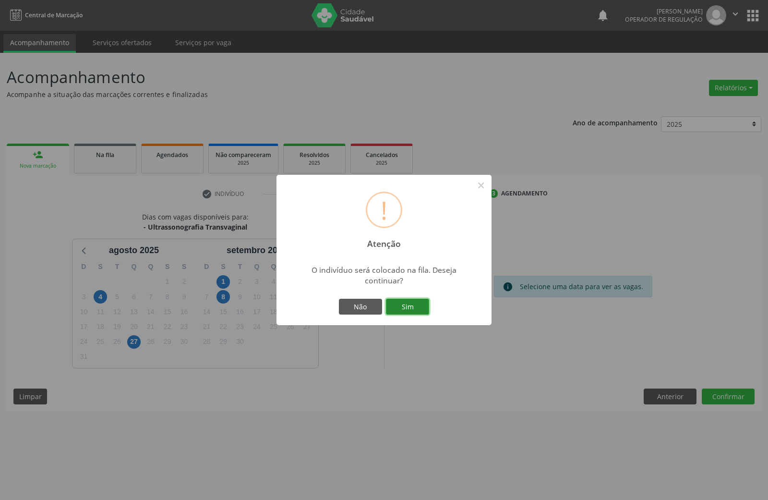
click at [414, 313] on button "Sim" at bounding box center [407, 307] width 43 height 16
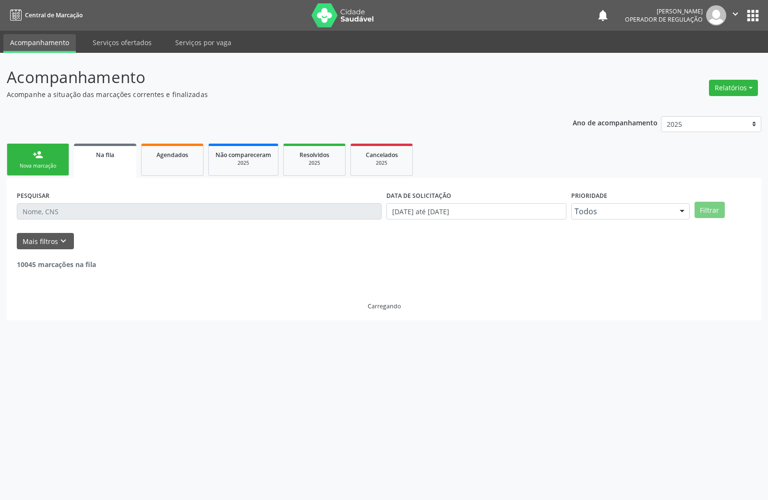
click at [36, 158] on div "person_add" at bounding box center [38, 154] width 11 height 11
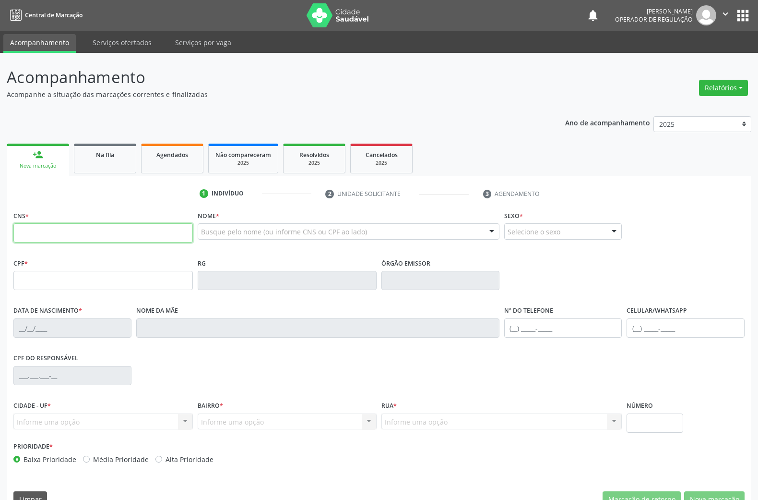
click at [41, 225] on input "text" at bounding box center [102, 232] width 179 height 19
type input "707 1003 6381 3420"
type input "717.583.684-89"
type input "14/05/1998"
type input "Josefa Paulo da Silva"
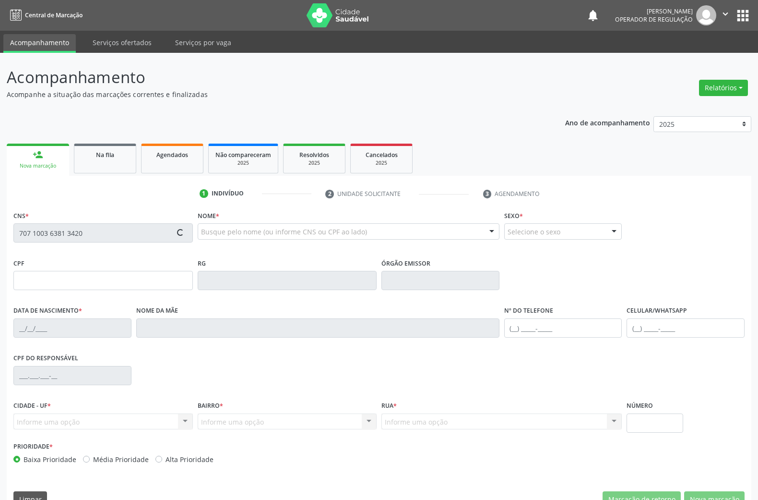
type input "(83) 99943-0869"
type input "1250"
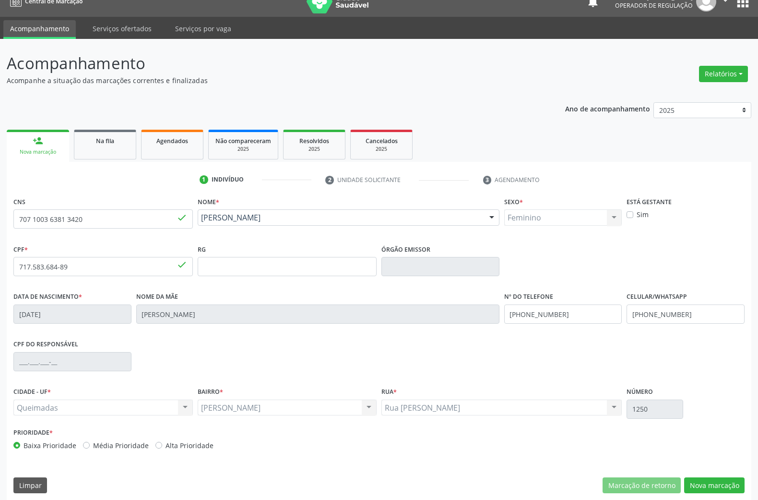
scroll to position [21, 0]
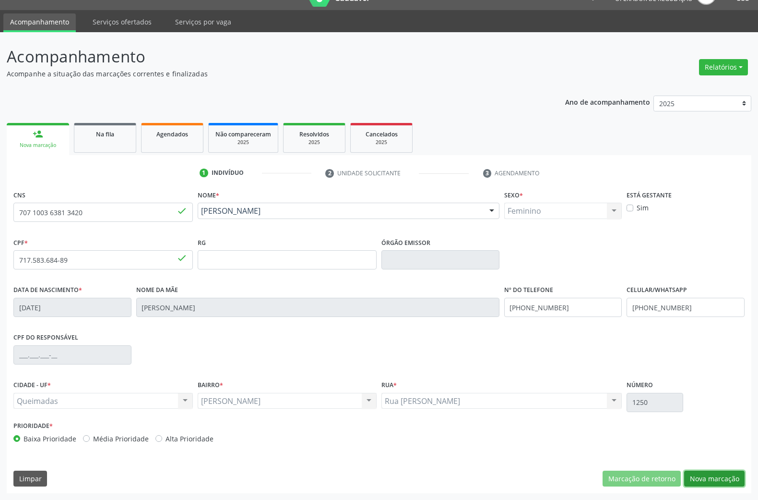
click at [729, 478] on button "Nova marcação" at bounding box center [714, 478] width 60 height 16
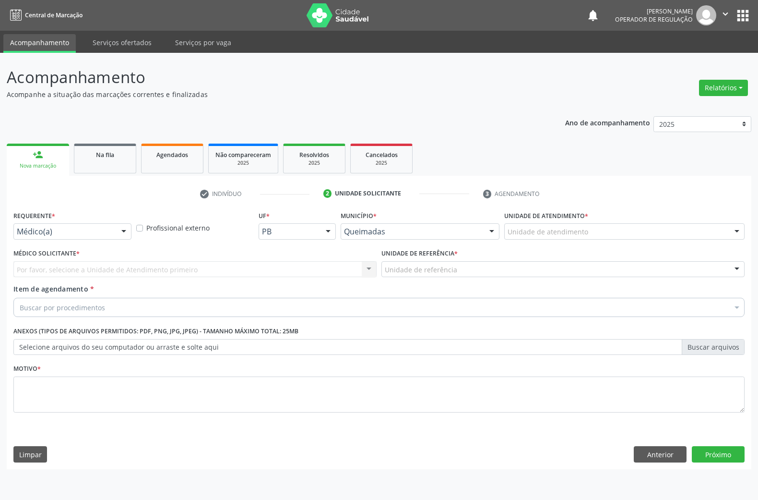
scroll to position [0, 0]
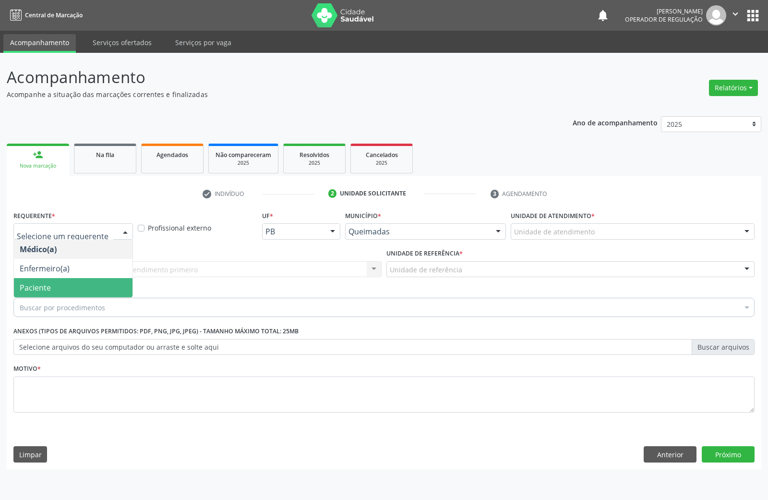
click at [41, 282] on span "Paciente" at bounding box center [35, 287] width 31 height 11
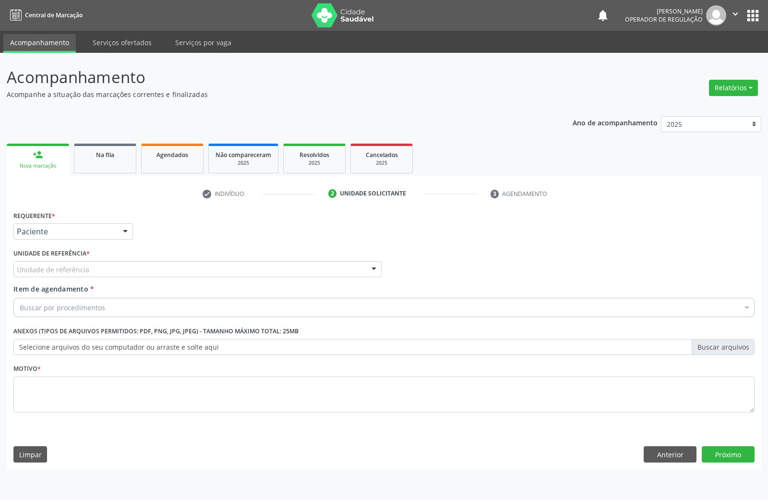
click at [126, 269] on div "Unidade de referência" at bounding box center [197, 269] width 368 height 16
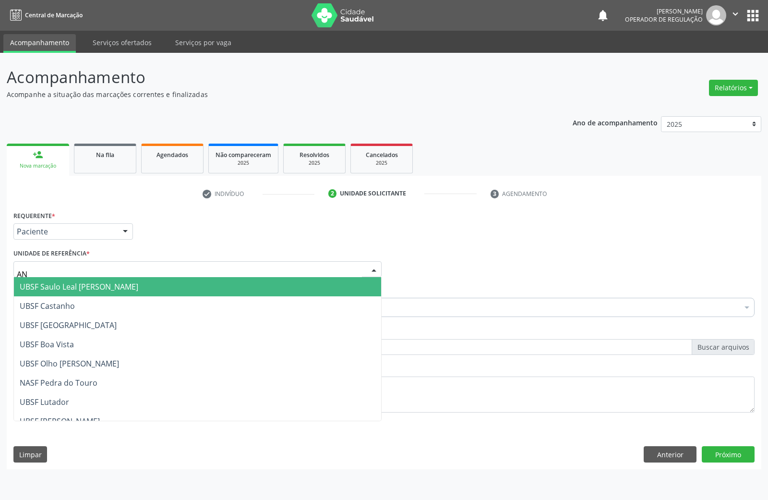
type input "ANI"
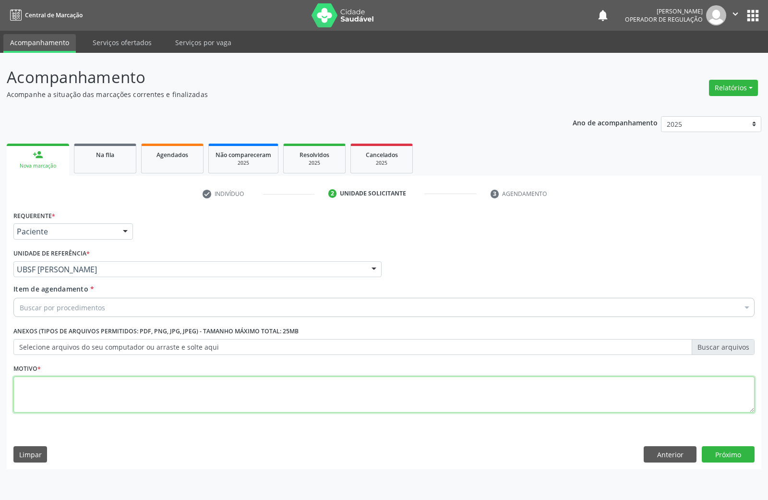
click at [225, 395] on textarea at bounding box center [383, 394] width 741 height 36
paste textarea "AVALIAÇÃO DE ROTINA 08/2025"
click at [100, 388] on textarea "AVALIAÇÃO DE ROTINA 08/2025" at bounding box center [383, 394] width 741 height 36
type textarea "AVALIAÇÃO DE ROTINA 05/2025"
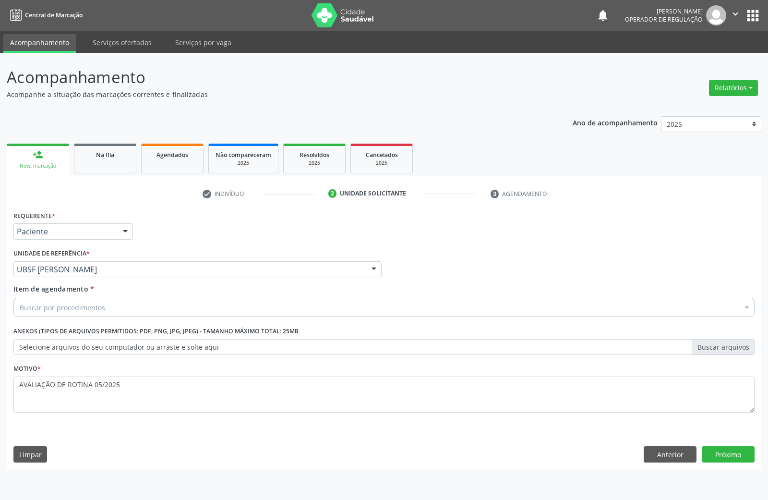
click at [181, 310] on div "Buscar por procedimentos" at bounding box center [383, 307] width 741 height 19
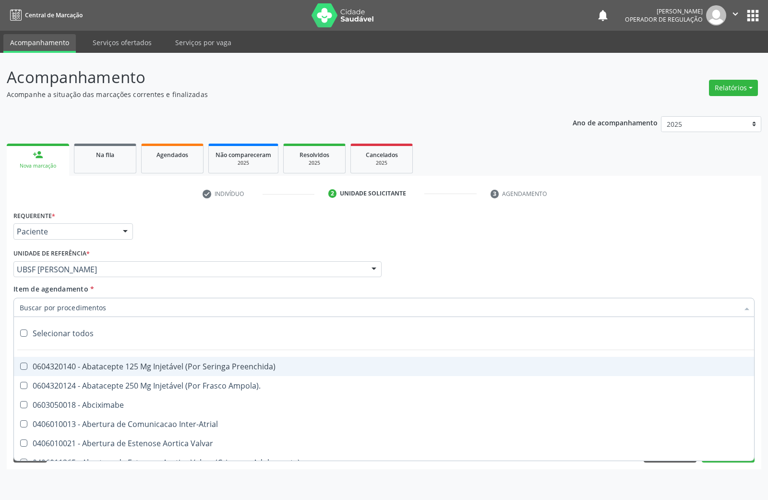
paste input "TRANSVAGINAL"
type input "TRANSVAGINAL"
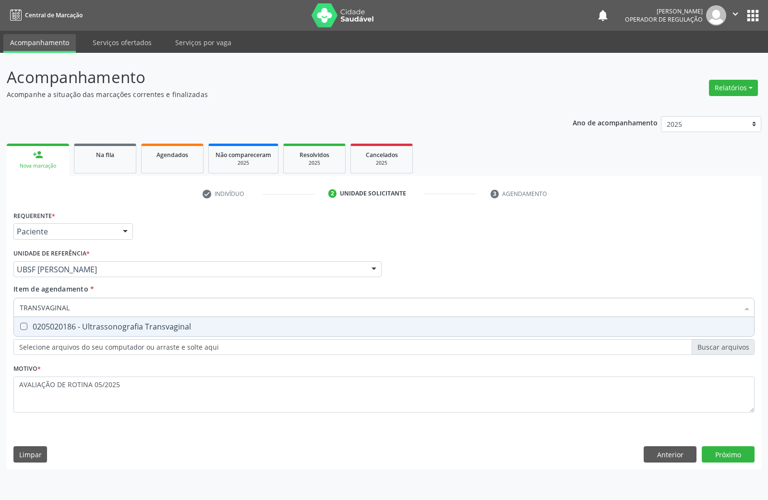
drag, startPoint x: 176, startPoint y: 325, endPoint x: 394, endPoint y: 343, distance: 219.1
click at [177, 324] on div "0205020186 - Ultrassonografia Transvaginal" at bounding box center [384, 327] width 729 height 8
checkbox Transvaginal "true"
click at [732, 459] on div "Requerente * Paciente Médico(a) Enfermeiro(a) Paciente Nenhum resultado encontr…" at bounding box center [384, 338] width 754 height 261
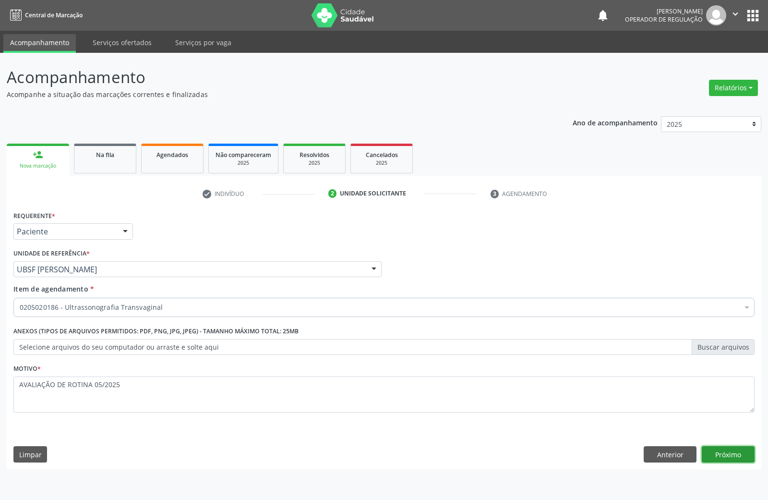
click at [732, 459] on button "Próximo" at bounding box center [728, 454] width 53 height 16
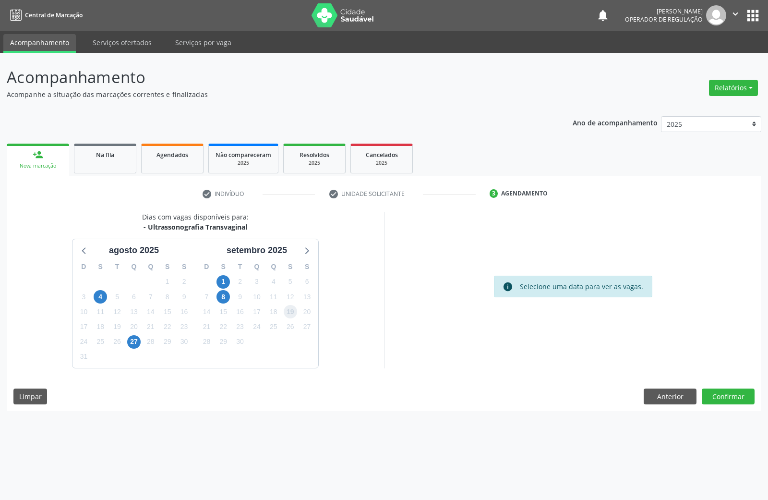
click at [287, 306] on span "19" at bounding box center [290, 311] width 13 height 13
click at [757, 398] on div "Dias com vagas disponíveis para: - Ultrassonografia Transvaginal agosto 2025 D …" at bounding box center [384, 311] width 754 height 199
click at [743, 394] on button "Confirmar" at bounding box center [728, 396] width 53 height 16
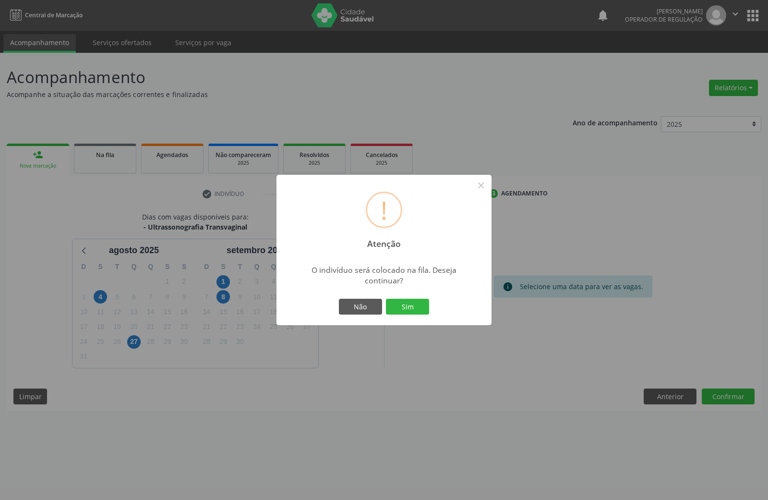
click at [386, 299] on button "Sim" at bounding box center [407, 307] width 43 height 16
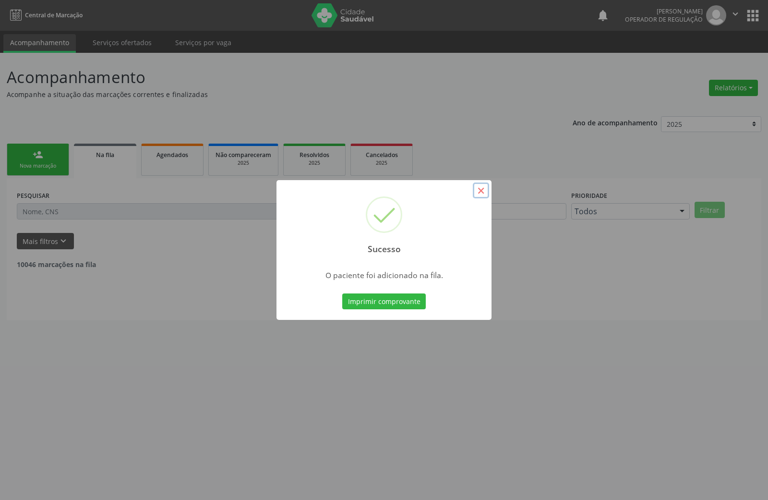
click at [480, 185] on button "×" at bounding box center [481, 190] width 16 height 16
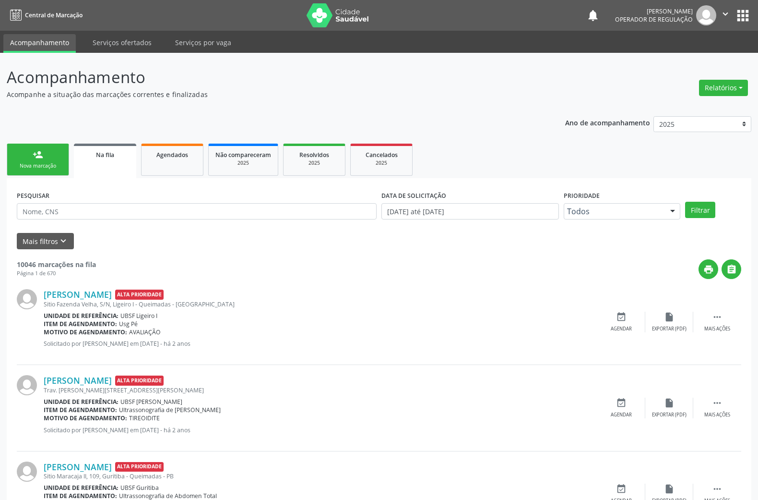
click at [17, 162] on div "Nova marcação" at bounding box center [38, 165] width 48 height 7
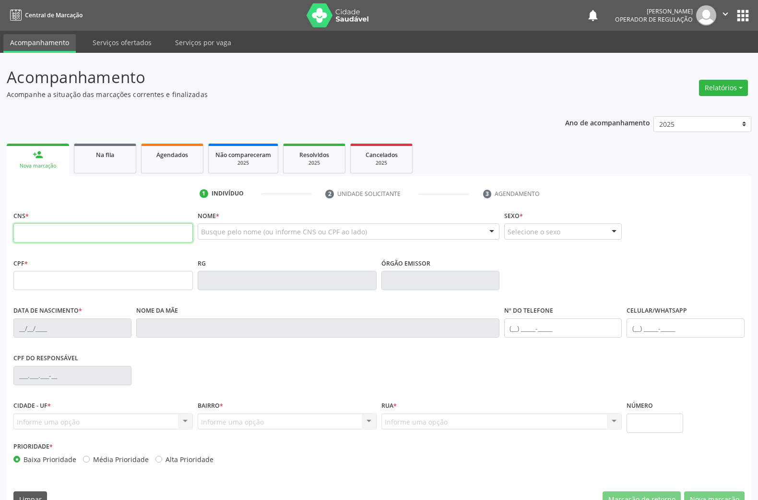
click at [35, 240] on input "text" at bounding box center [102, 232] width 179 height 19
type input "700 7019 2007 5877"
type input "022.988.544-67"
type input "24/01/1978"
type input "Severina Jesus Costa"
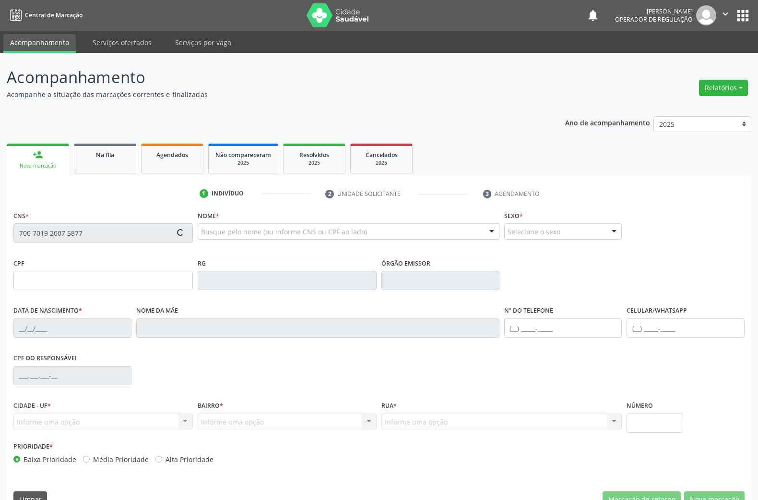
type input "(83) 99174-3943"
type input "S/N"
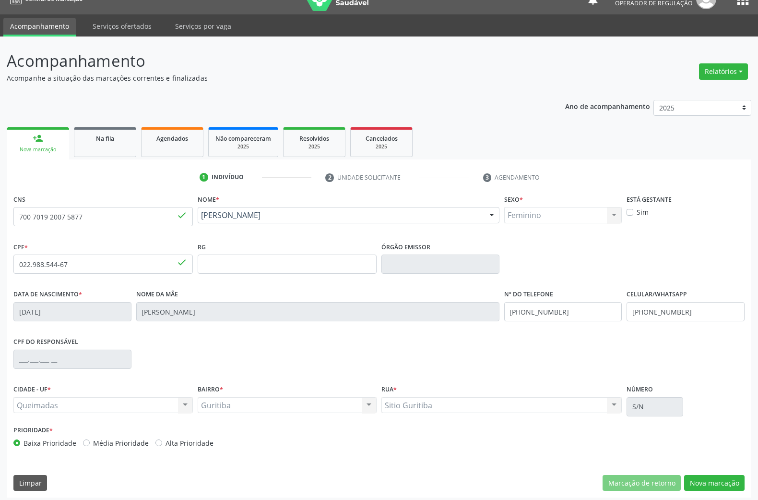
scroll to position [21, 0]
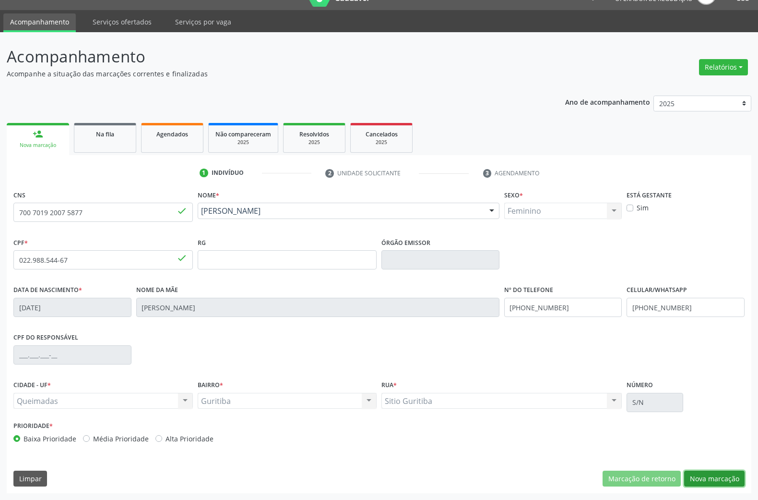
drag, startPoint x: 716, startPoint y: 477, endPoint x: 709, endPoint y: 471, distance: 8.8
click at [717, 477] on button "Nova marcação" at bounding box center [714, 478] width 60 height 16
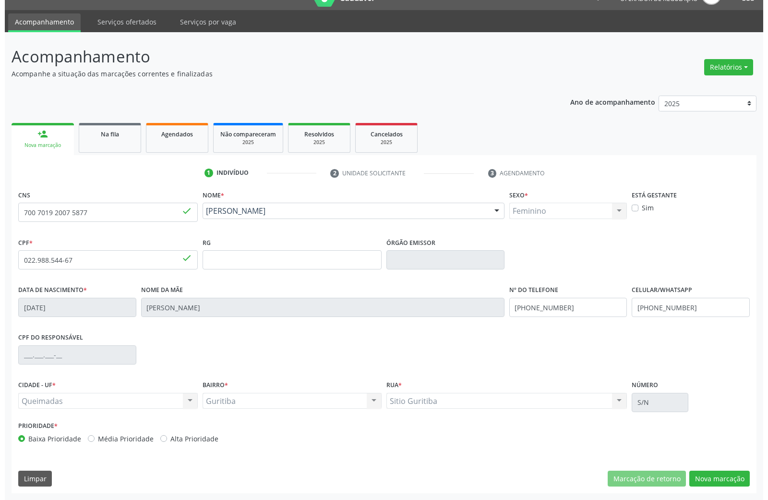
scroll to position [0, 0]
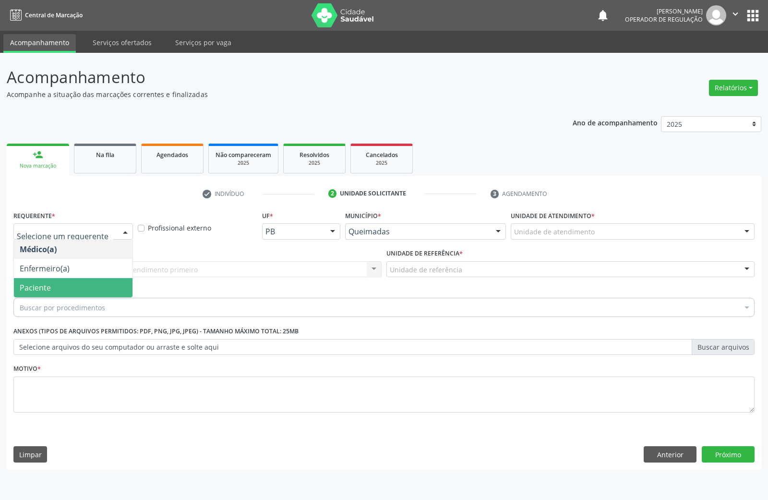
click at [60, 281] on span "Paciente" at bounding box center [73, 287] width 119 height 19
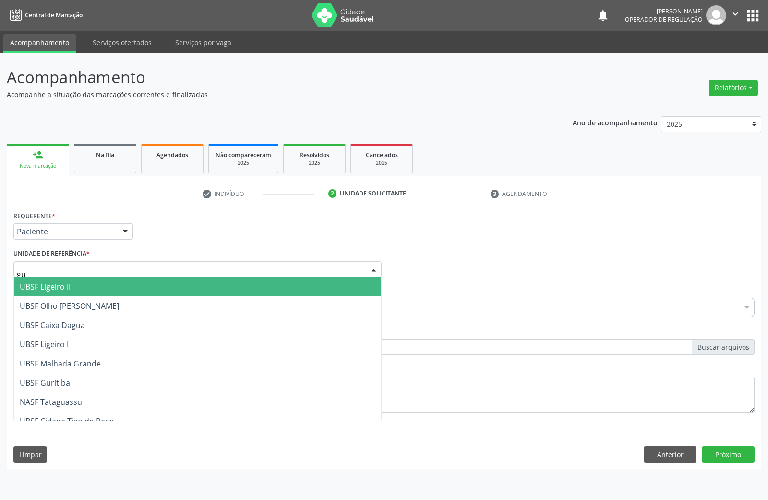
type input "gur"
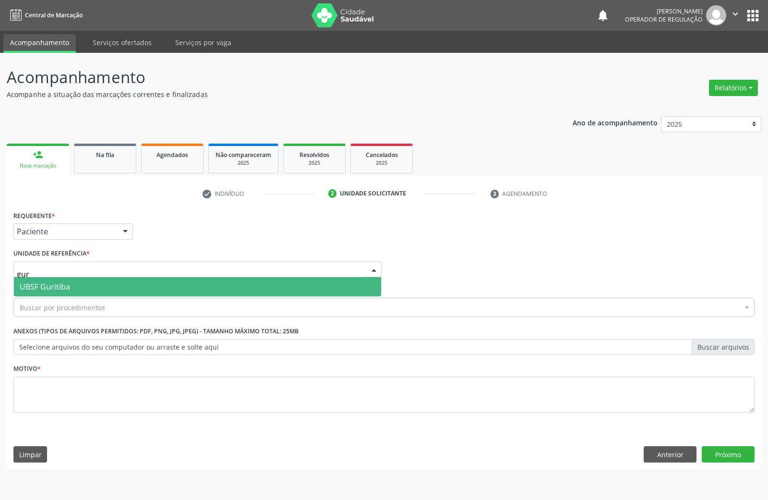
click at [55, 294] on span "UBSF Guritiba" at bounding box center [197, 286] width 367 height 19
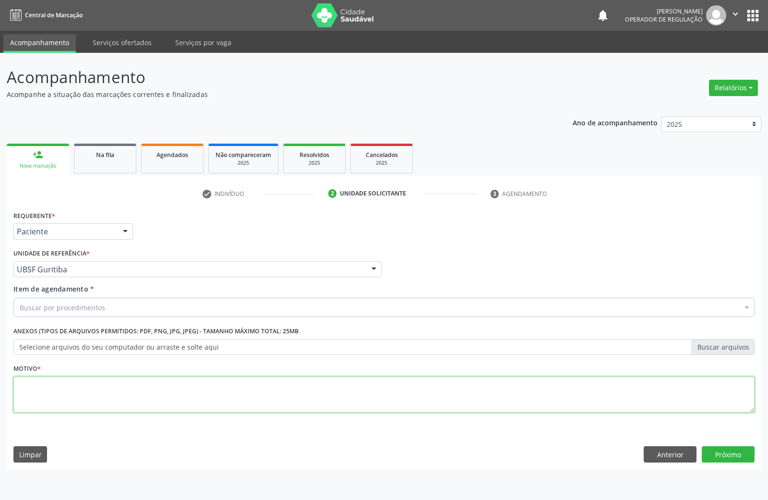
click at [223, 396] on textarea at bounding box center [383, 394] width 741 height 36
click at [148, 390] on textarea at bounding box center [383, 394] width 741 height 36
paste textarea "AVALIAÇÃO DE ROTINA 06/2025"
type textarea "AVALIAÇÃO DE ROTINA 06/2025"
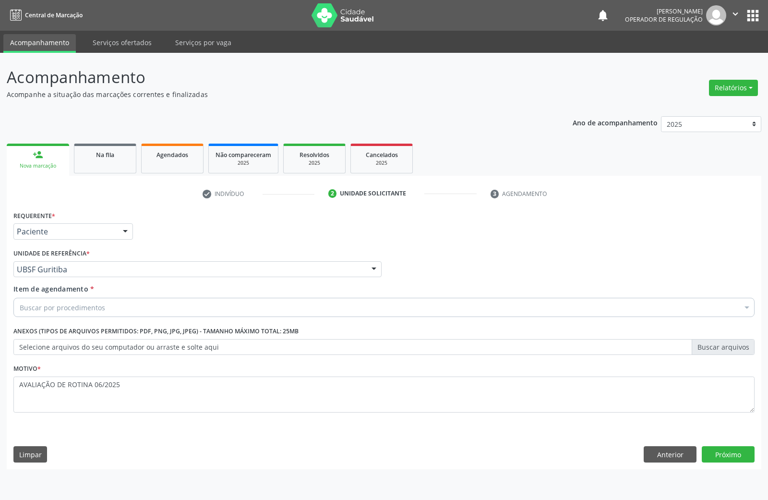
paste input "TRANSVAGINAL"
type input "TRANSVAGINAL"
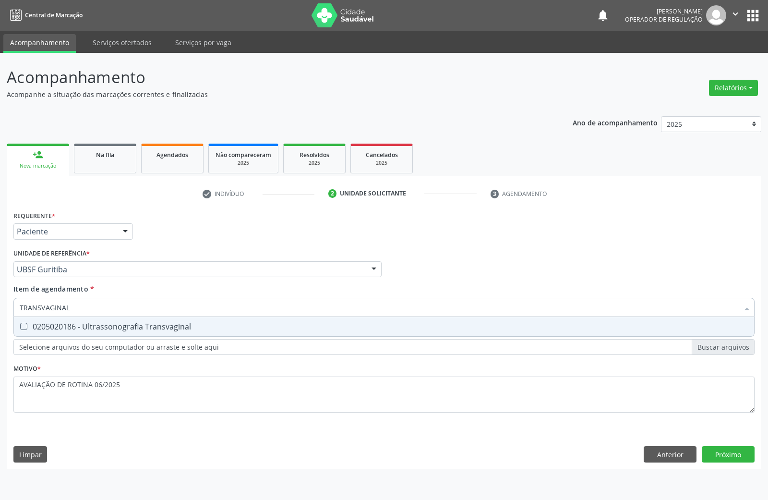
click at [128, 330] on div "0205020186 - Ultrassonografia Transvaginal" at bounding box center [384, 327] width 729 height 8
checkbox Transvaginal "true"
click at [348, 456] on div "Requerente * Paciente Médico(a) Enfermeiro(a) Paciente Nenhum resultado encontr…" at bounding box center [384, 338] width 754 height 261
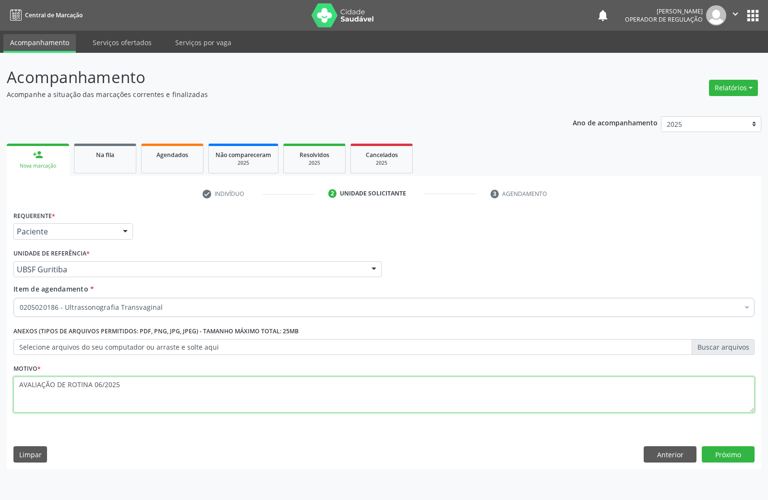
click at [329, 379] on textarea "AVALIAÇÃO DE ROTINA 06/2025" at bounding box center [383, 394] width 741 height 36
type textarea "AVALIAÇÃO DE ROTINA 06/2025 LEIOMIOMA"
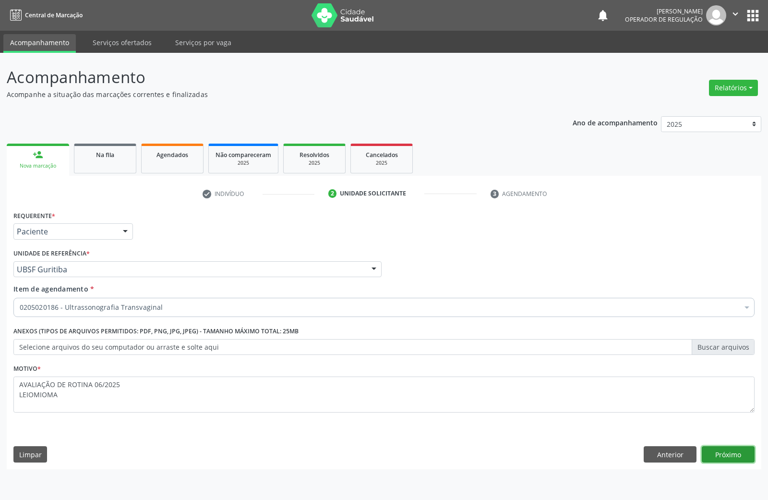
click at [717, 451] on button "Próximo" at bounding box center [728, 454] width 53 height 16
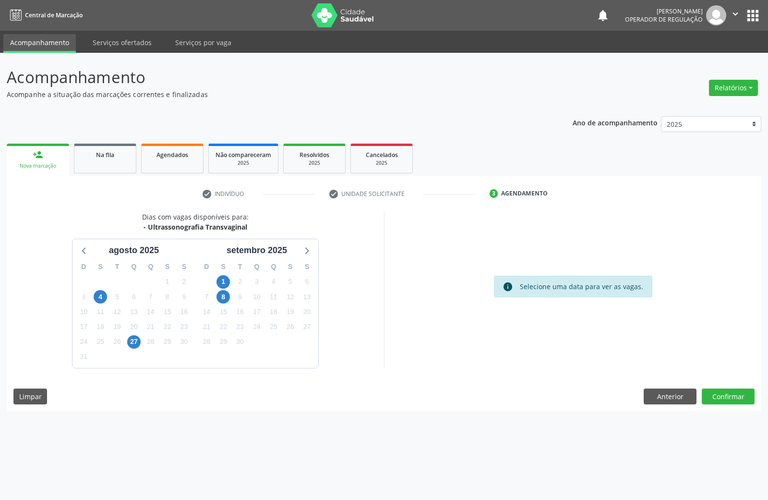
click at [229, 331] on div "22" at bounding box center [222, 326] width 13 height 15
click at [287, 327] on span "26" at bounding box center [290, 326] width 13 height 13
click at [730, 395] on button "Confirmar" at bounding box center [728, 396] width 53 height 16
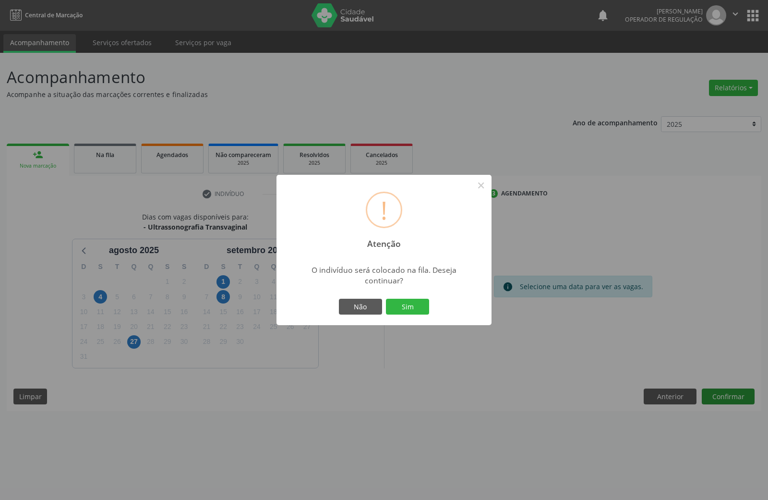
click at [386, 299] on button "Sim" at bounding box center [407, 307] width 43 height 16
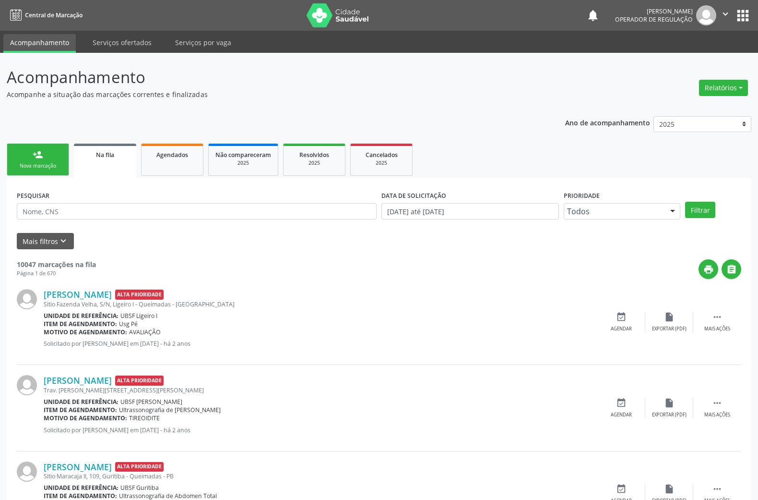
click at [24, 158] on link "person_add Nova marcação" at bounding box center [38, 159] width 62 height 32
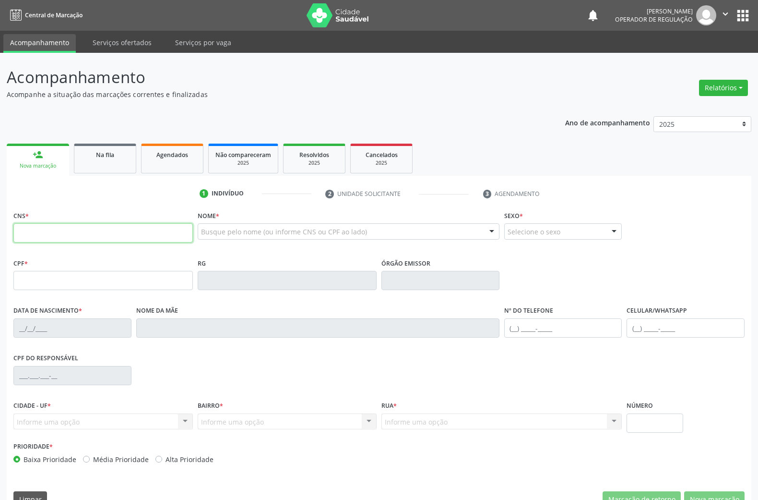
click at [43, 232] on input "text" at bounding box center [102, 232] width 179 height 19
type input "700 0013 8197 9208"
type input "089.561.944-08"
type input "11/09/1989"
type input "Josefa Maria da Silva"
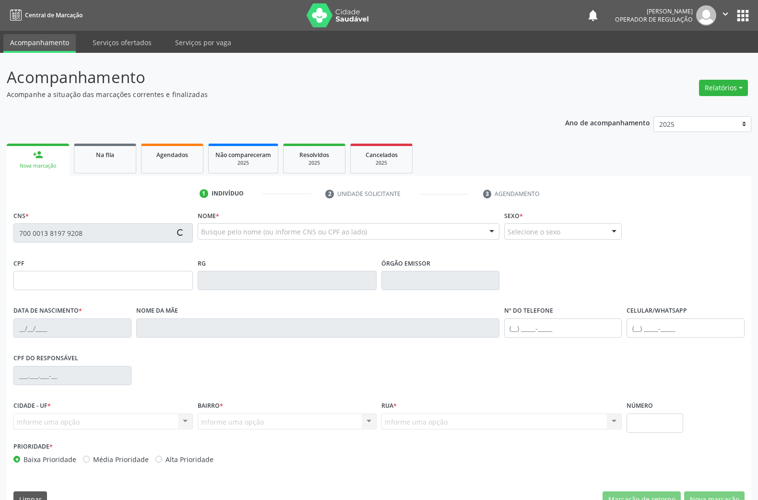
type input "(83) 99188-8459"
type input "025.004.754-33"
type input "12"
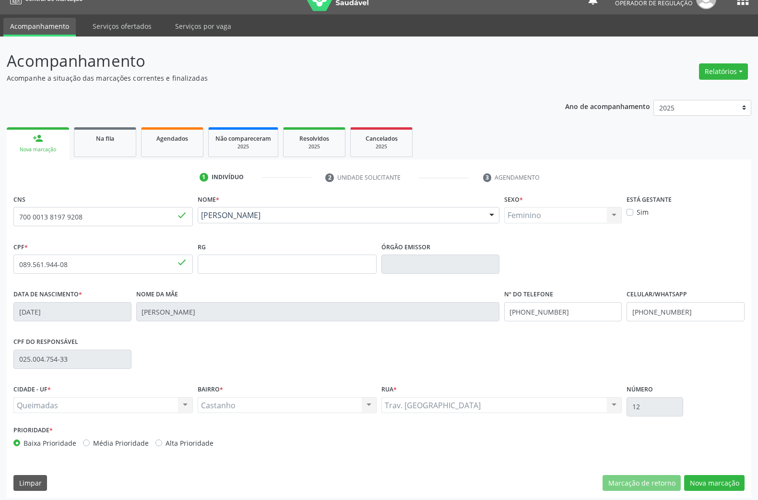
scroll to position [21, 0]
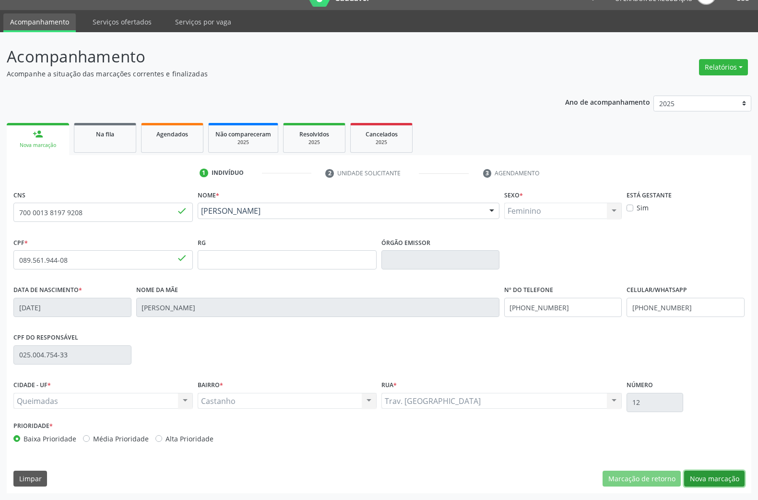
click at [706, 472] on button "Nova marcação" at bounding box center [714, 478] width 60 height 16
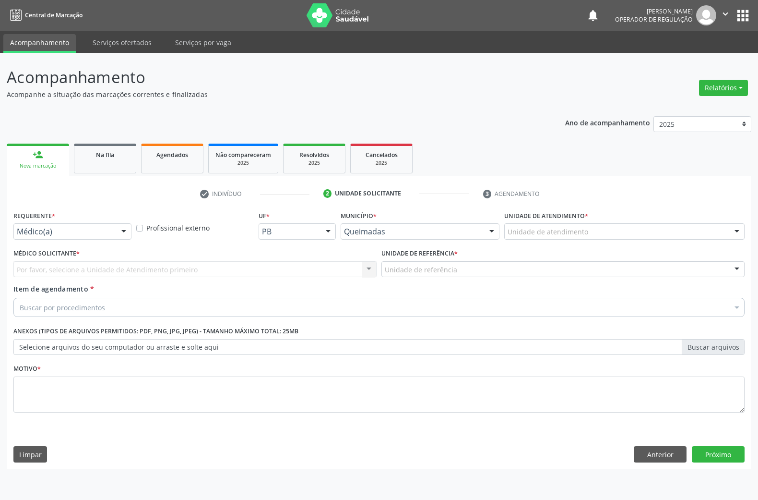
scroll to position [0, 0]
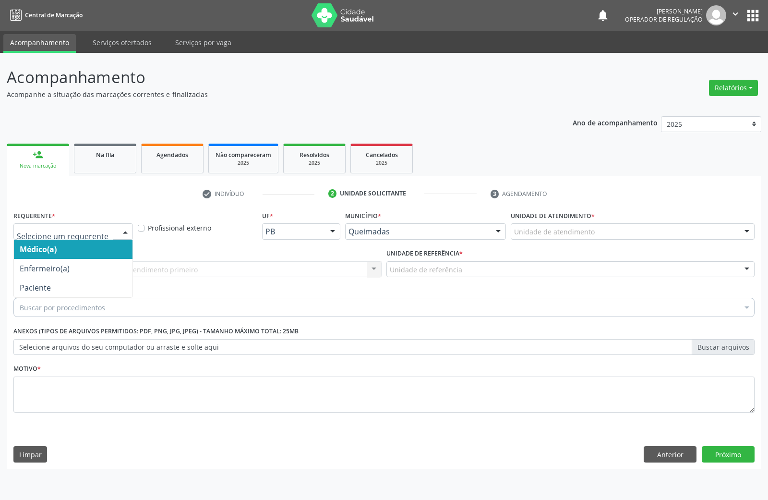
drag, startPoint x: 47, startPoint y: 230, endPoint x: 45, endPoint y: 258, distance: 27.9
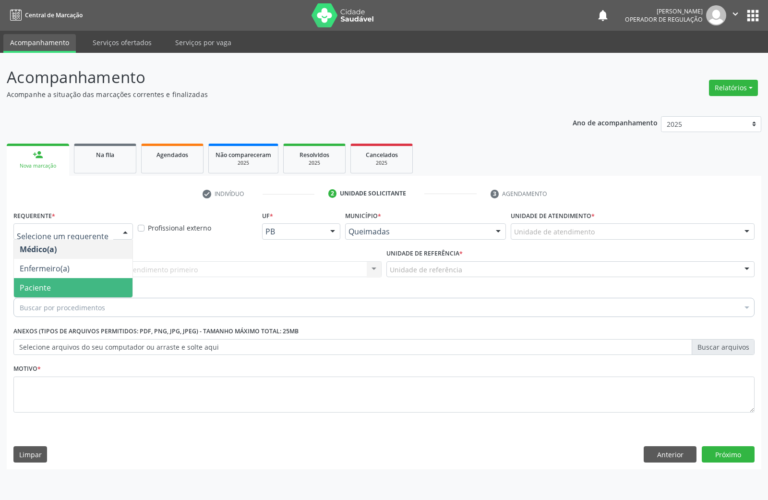
click at [52, 285] on span "Paciente" at bounding box center [73, 287] width 119 height 19
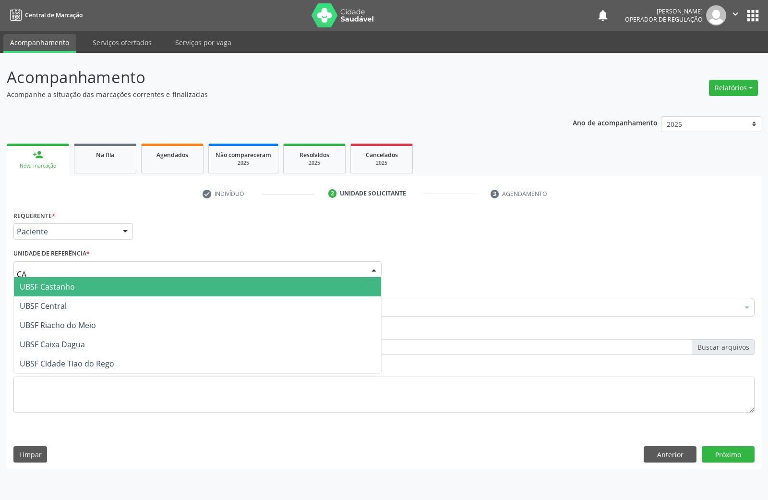
type input "CAS"
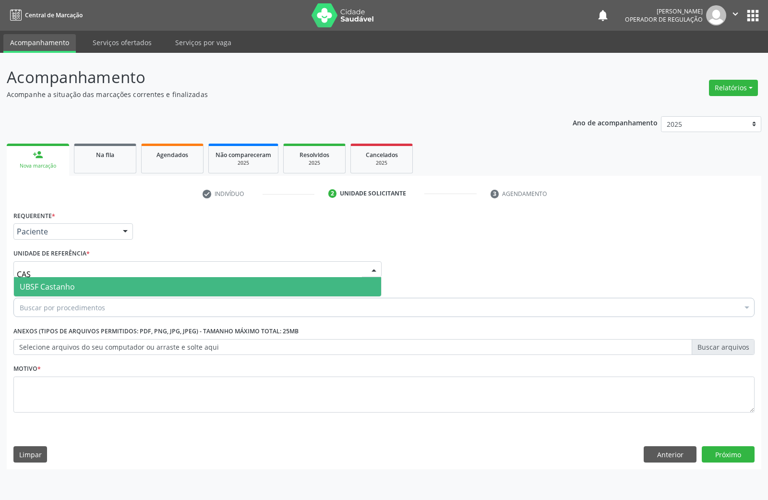
click at [61, 282] on span "UBSF Castanho" at bounding box center [47, 286] width 55 height 11
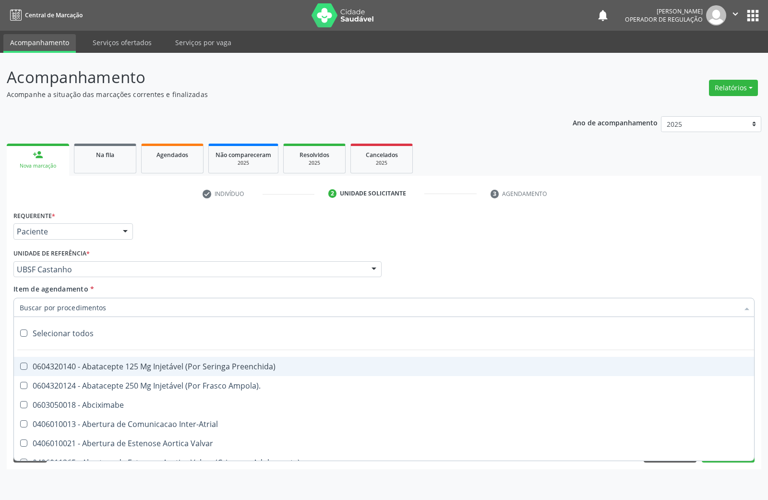
paste input "TRANSVAGINAL"
type input "TRANSVAGINAL"
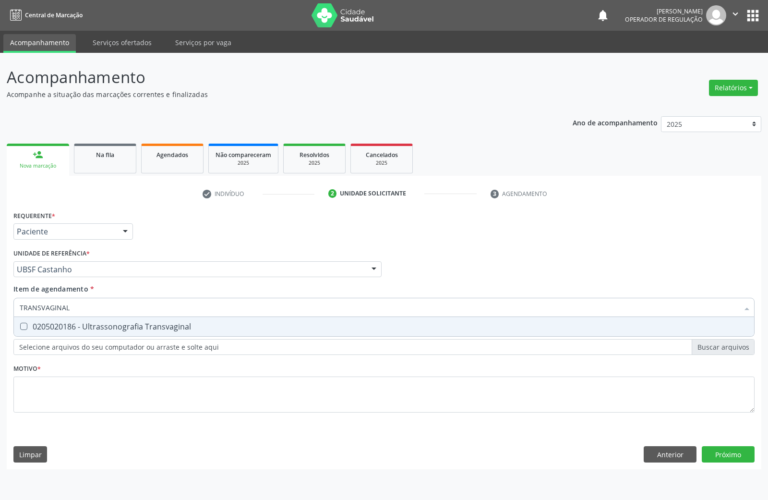
click at [100, 328] on div "0205020186 - Ultrassonografia Transvaginal" at bounding box center [384, 327] width 729 height 8
checkbox Transvaginal "true"
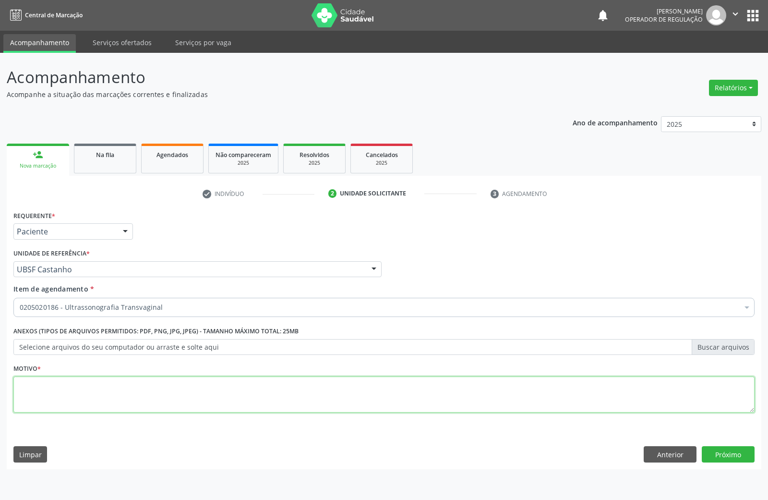
paste textarea "AVALIAÇÃO DE ROTINA 06/2025"
click at [246, 390] on textarea at bounding box center [383, 394] width 741 height 36
type textarea "AVALIAÇÃO DE ROTINA 06/2025"
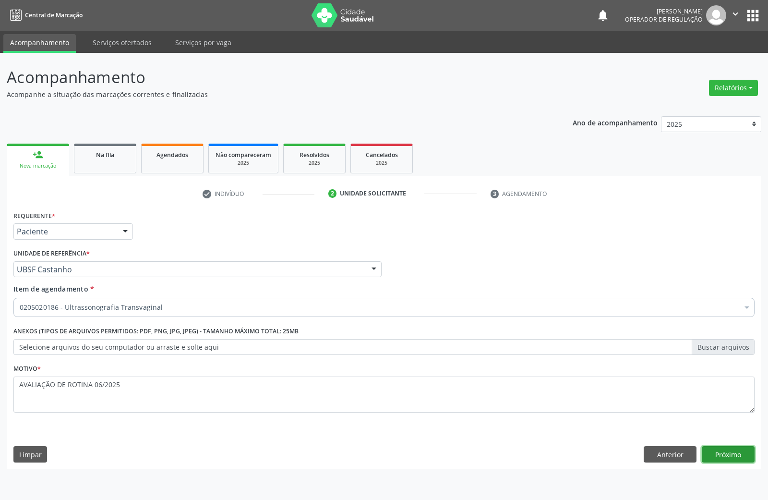
click at [728, 456] on button "Próximo" at bounding box center [728, 454] width 53 height 16
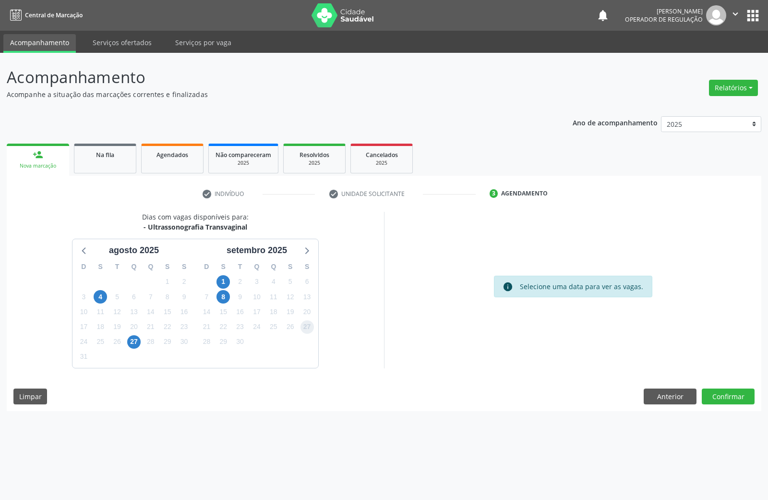
click at [312, 325] on span "27" at bounding box center [306, 326] width 13 height 13
click at [728, 396] on button "Confirmar" at bounding box center [728, 396] width 53 height 16
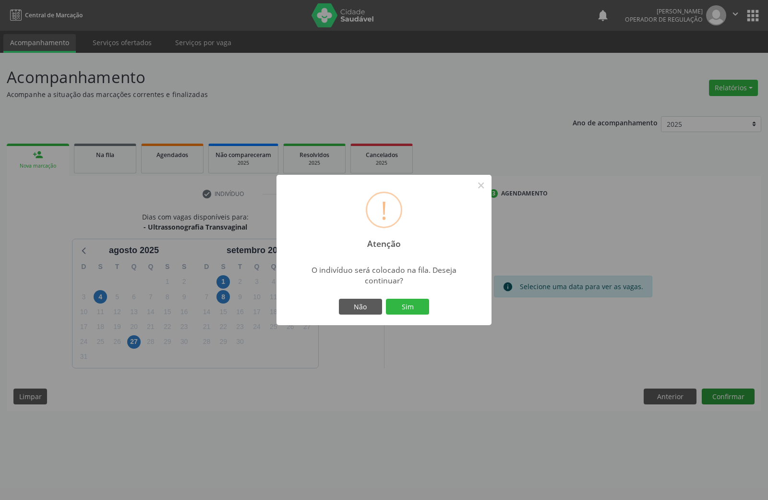
click at [386, 299] on button "Sim" at bounding box center [407, 307] width 43 height 16
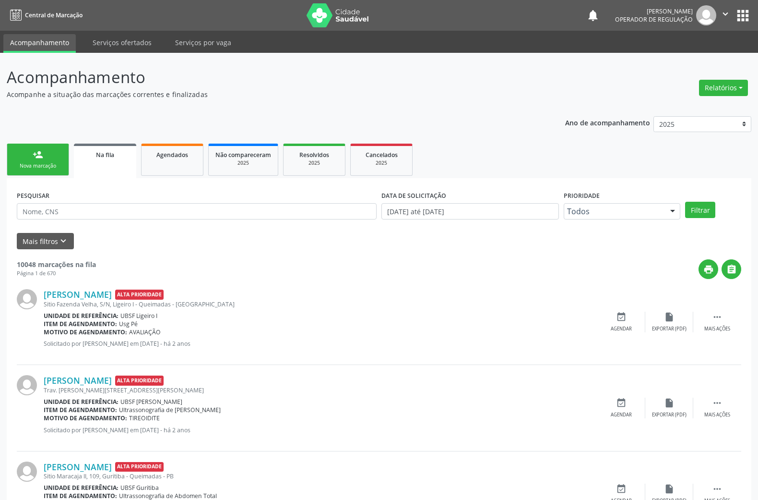
click at [49, 147] on link "person_add Nova marcação" at bounding box center [38, 159] width 62 height 32
click at [47, 153] on link "person_add Nova marcação" at bounding box center [38, 159] width 62 height 32
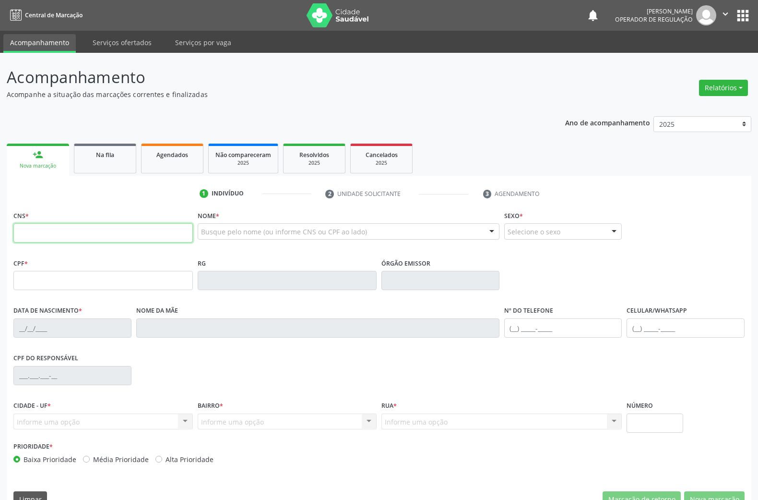
click at [60, 229] on input "text" at bounding box center [102, 232] width 179 height 19
type input "700 2049 0201 5520"
type input "769.067.104-78"
type input "16/11/1969"
type input "Margarida da Conceicao"
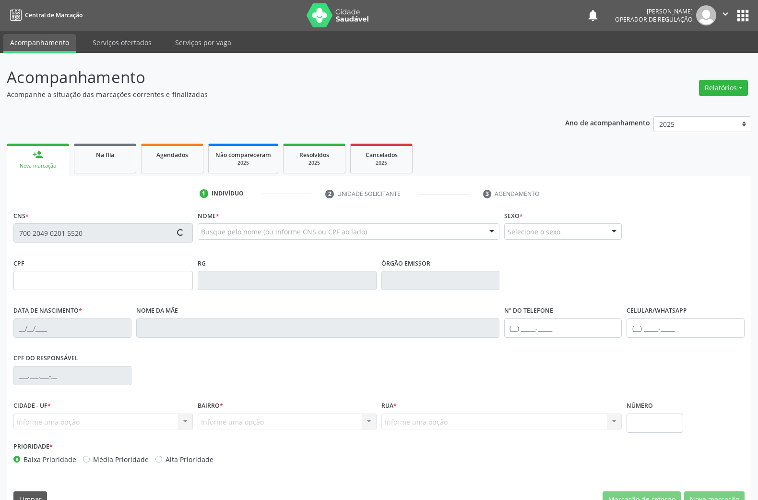
type input "(83) 99379-1602"
type input "6"
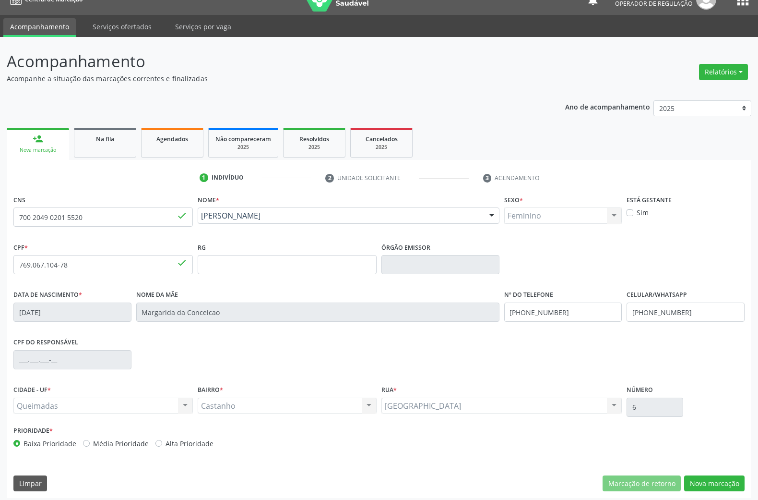
scroll to position [21, 0]
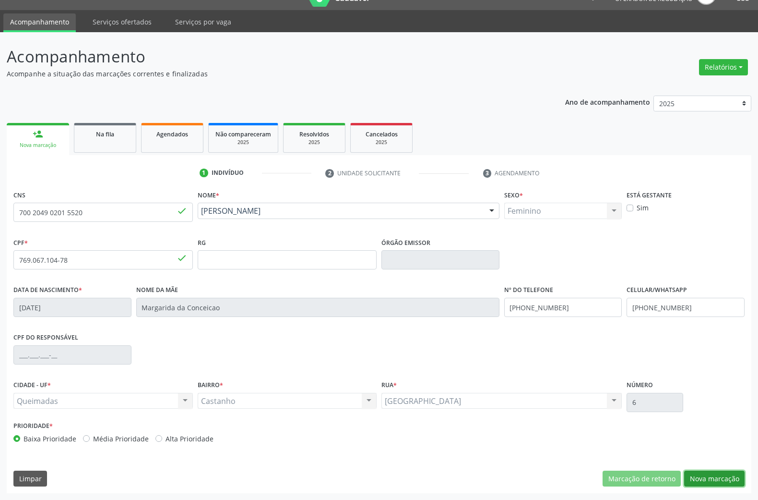
click at [732, 477] on button "Nova marcação" at bounding box center [714, 478] width 60 height 16
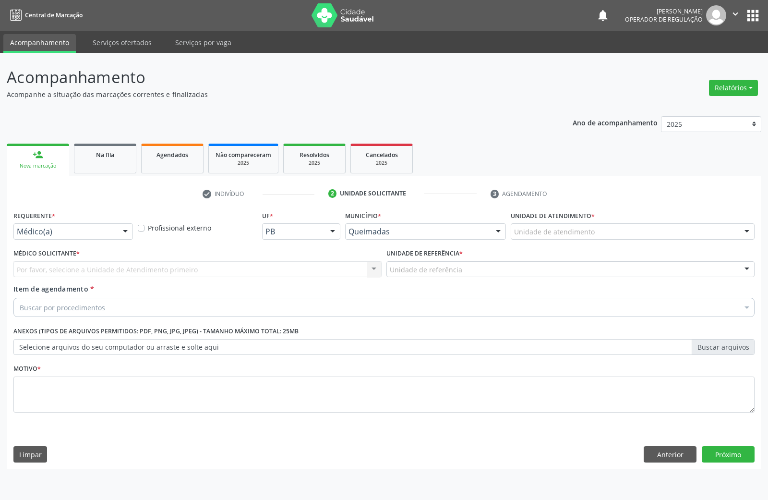
click at [41, 245] on div "Requerente * Médico(a) Médico(a) Enfermeiro(a) Paciente Nenhum resultado encont…" at bounding box center [383, 316] width 741 height 217
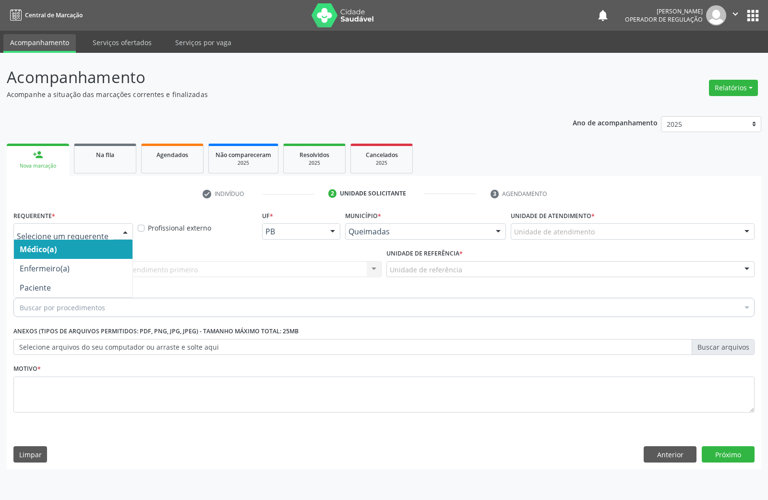
drag, startPoint x: 38, startPoint y: 227, endPoint x: 32, endPoint y: 255, distance: 28.6
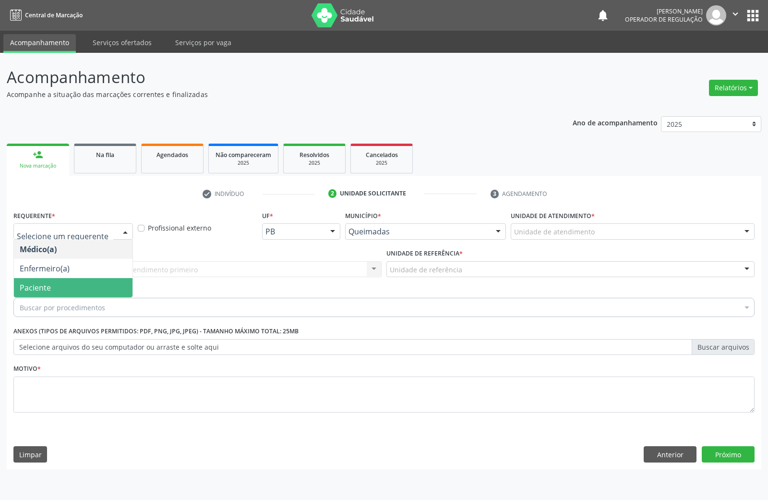
click at [35, 283] on span "Paciente" at bounding box center [35, 287] width 31 height 11
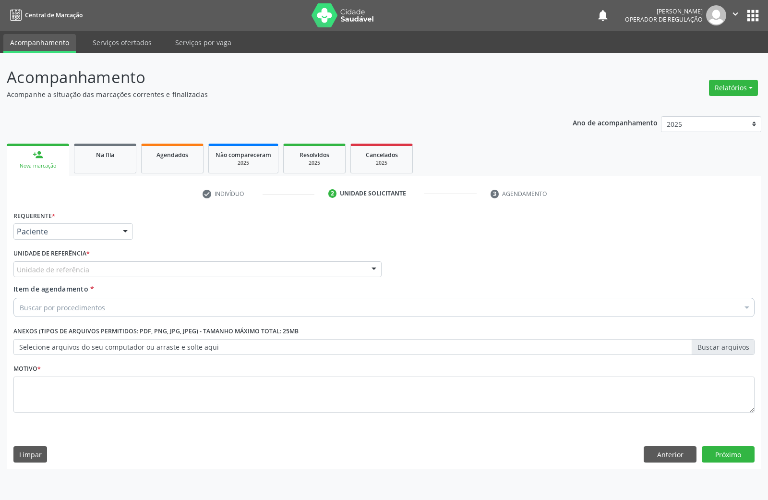
click at [79, 277] on div "Unidade de referência * Unidade de referência UBSF Ligeiro II UBSF Saulo Leal […" at bounding box center [197, 264] width 373 height 37
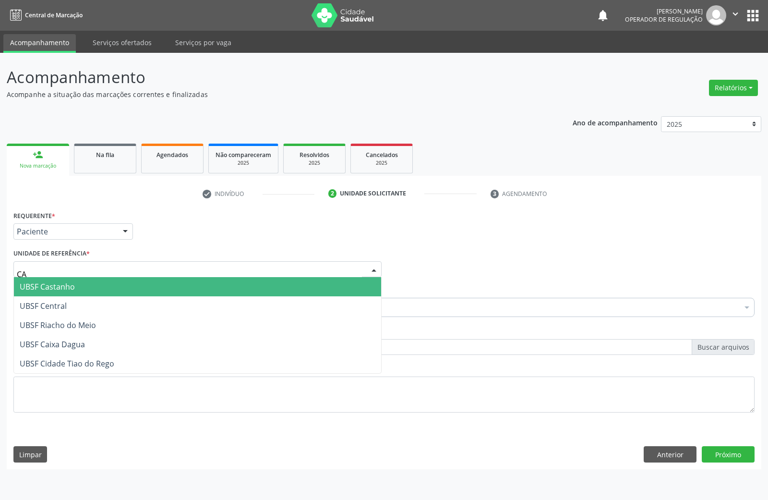
type input "CAS"
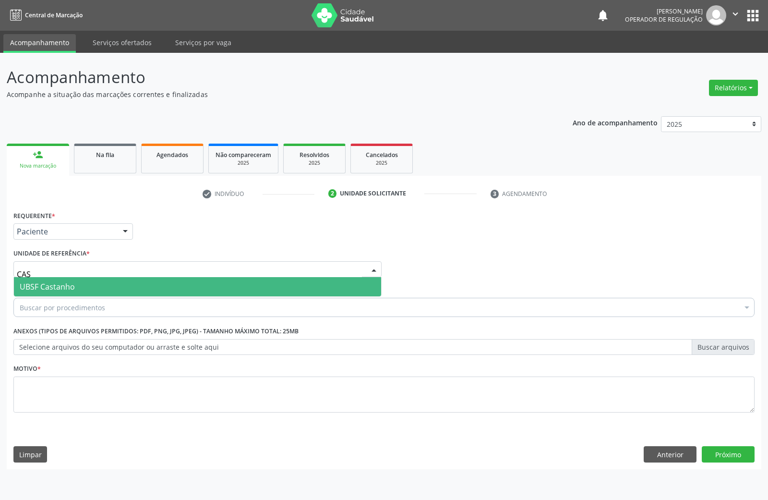
click at [68, 291] on span "UBSF Castanho" at bounding box center [47, 286] width 55 height 11
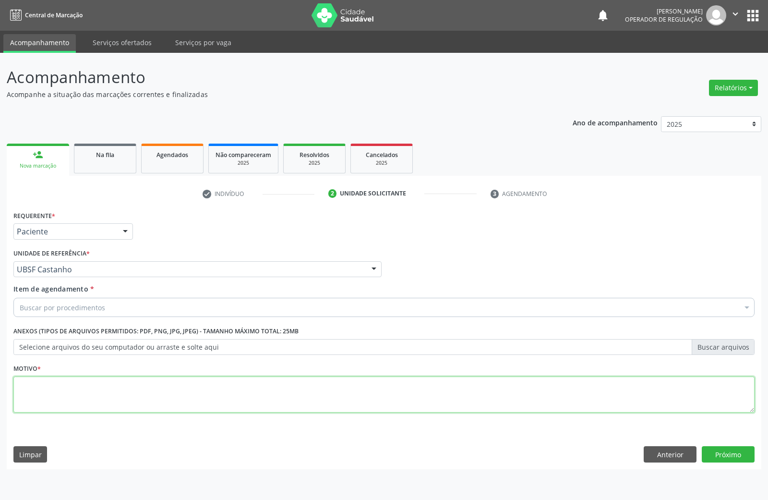
click at [77, 396] on textarea at bounding box center [383, 394] width 741 height 36
paste textarea "AVALIAÇÃO DE ROTINA 06/2025"
type textarea "AVALIAÇÃO DE ROTINA 06/2025"
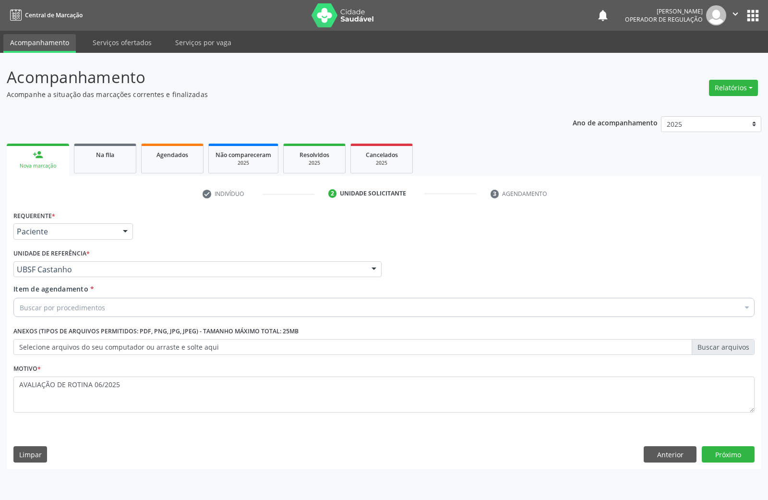
click at [186, 313] on div "Buscar por procedimentos" at bounding box center [383, 307] width 741 height 19
paste input "TRANSVAGINAL"
type input "TRANSVAGINAL"
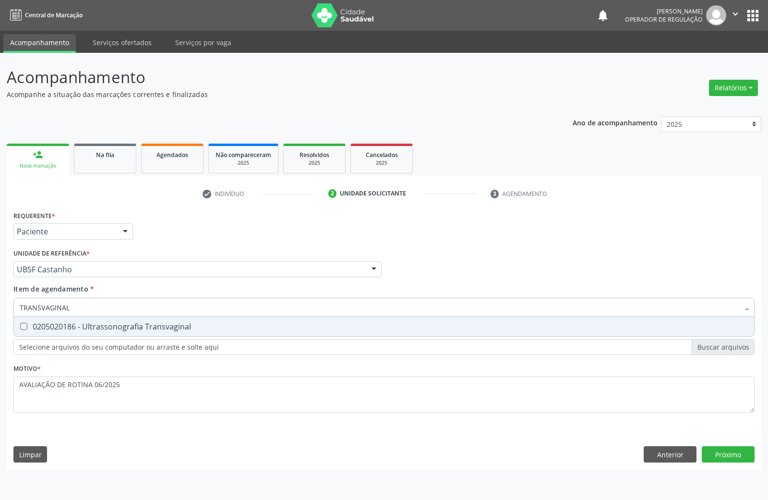
drag, startPoint x: 187, startPoint y: 323, endPoint x: 552, endPoint y: 406, distance: 374.5
click at [187, 323] on div "0205020186 - Ultrassonografia Transvaginal" at bounding box center [384, 327] width 729 height 8
checkbox Transvaginal "true"
click at [738, 446] on div "Requerente * Paciente Médico(a) Enfermeiro(a) Paciente Nenhum resultado encontr…" at bounding box center [384, 338] width 754 height 261
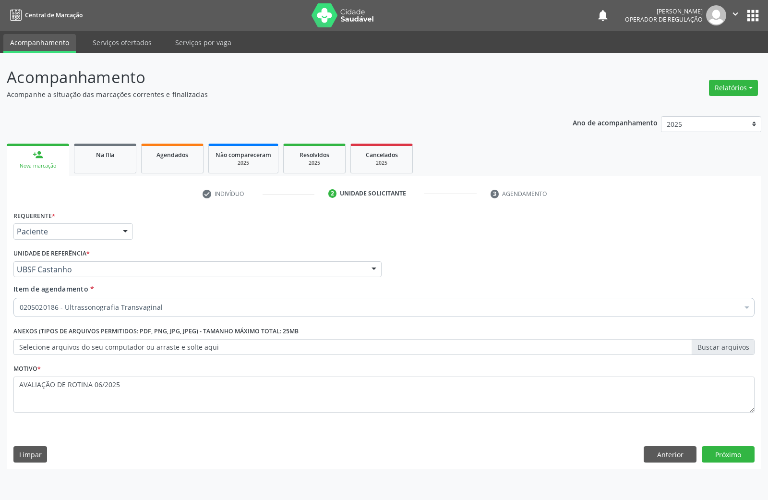
click at [741, 450] on span "0604320124 - Abatacepte 250 Mg Injetável (Por Frasco Ampola)." at bounding box center [393, 441] width 759 height 19
click at [741, 450] on button "Próximo" at bounding box center [728, 454] width 53 height 16
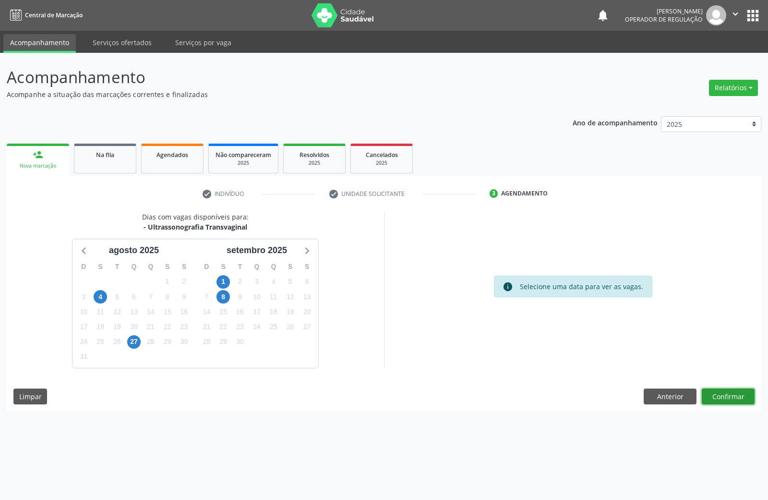
click at [719, 400] on button "Confirmar" at bounding box center [728, 396] width 53 height 16
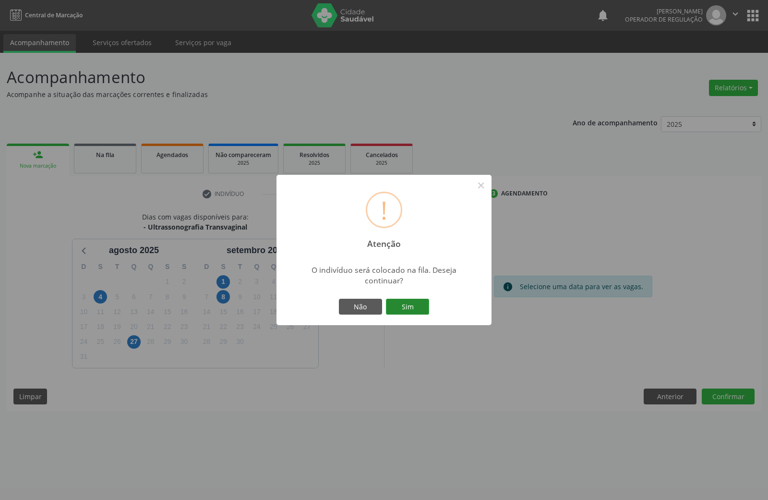
click at [409, 299] on button "Sim" at bounding box center [407, 307] width 43 height 16
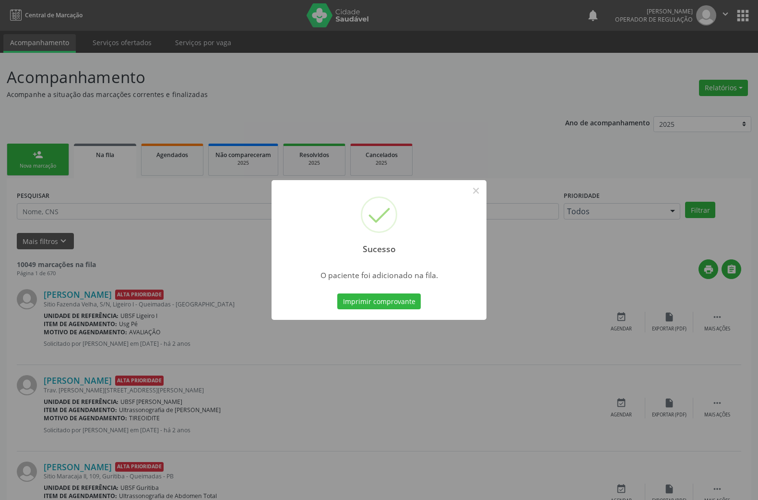
click at [484, 187] on div "Sucesso ×" at bounding box center [379, 221] width 215 height 83
click at [472, 189] on button "×" at bounding box center [476, 190] width 16 height 16
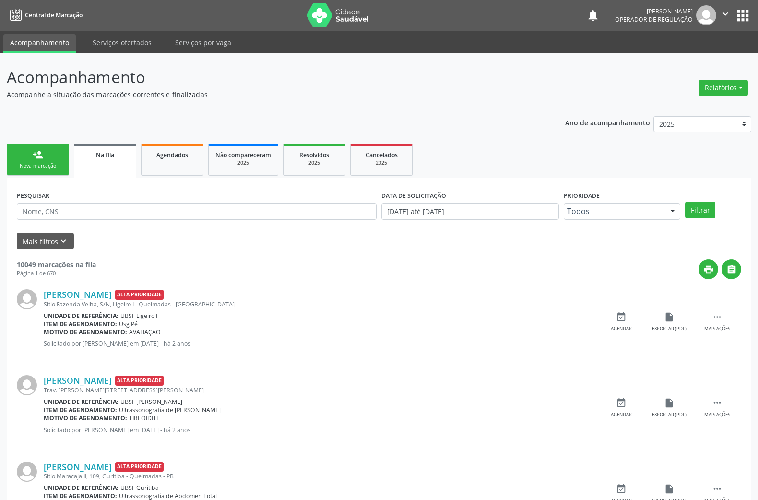
click at [18, 157] on link "person_add Nova marcação" at bounding box center [38, 159] width 62 height 32
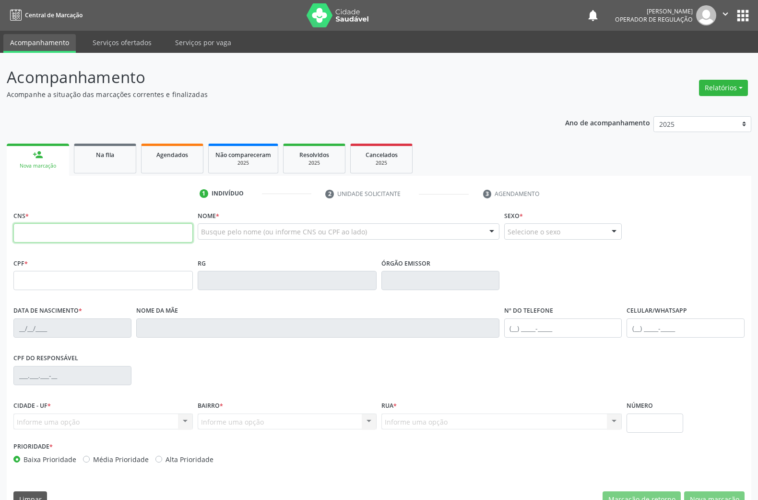
click at [64, 242] on input "text" at bounding box center [102, 232] width 179 height 19
type input "703 0048 2122 2379"
type input "097.765.424-92"
type input "[DATE]"
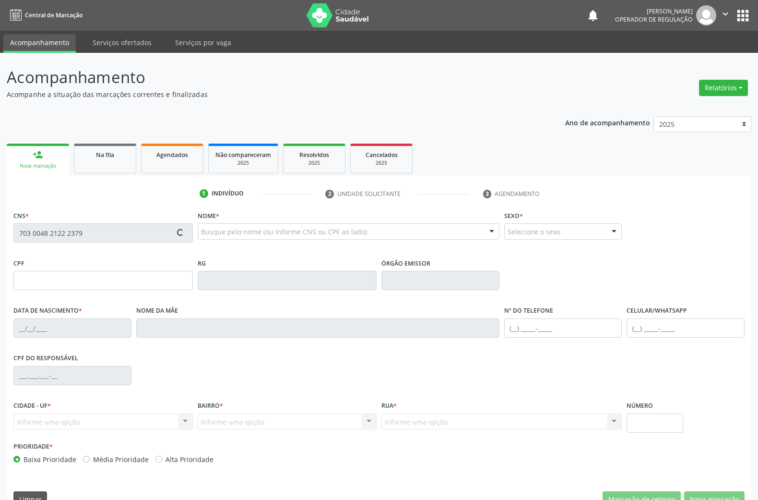
type input "[PERSON_NAME]"
type input "[PHONE_NUMBER]"
type input "142"
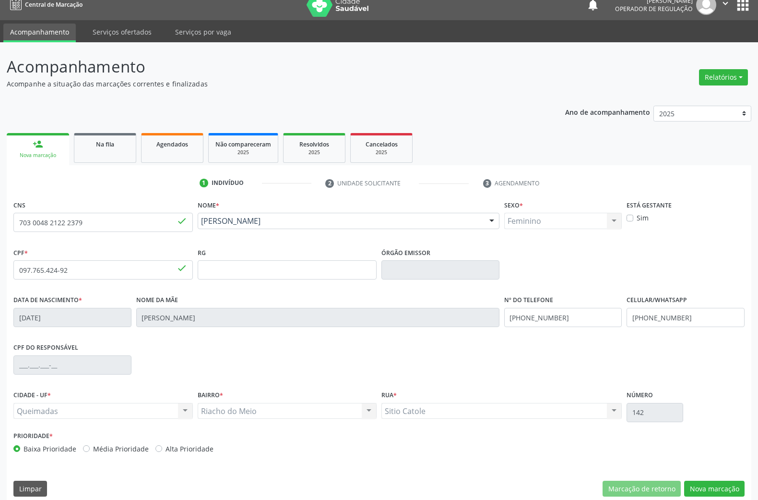
scroll to position [21, 0]
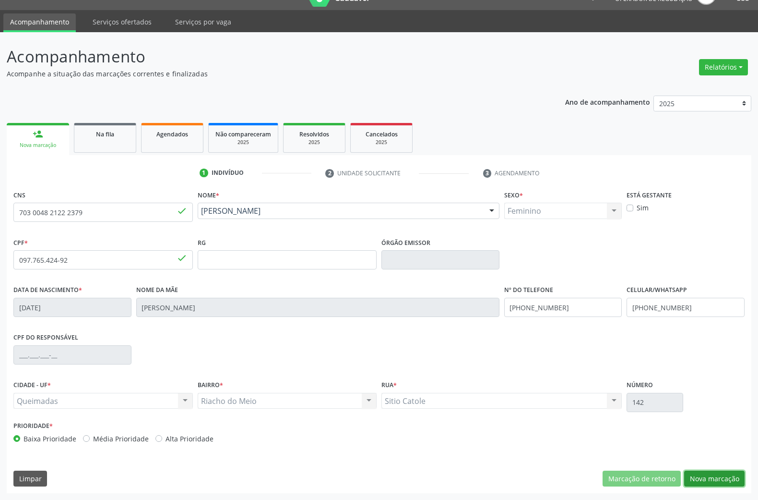
click at [718, 478] on button "Nova marcação" at bounding box center [714, 478] width 60 height 16
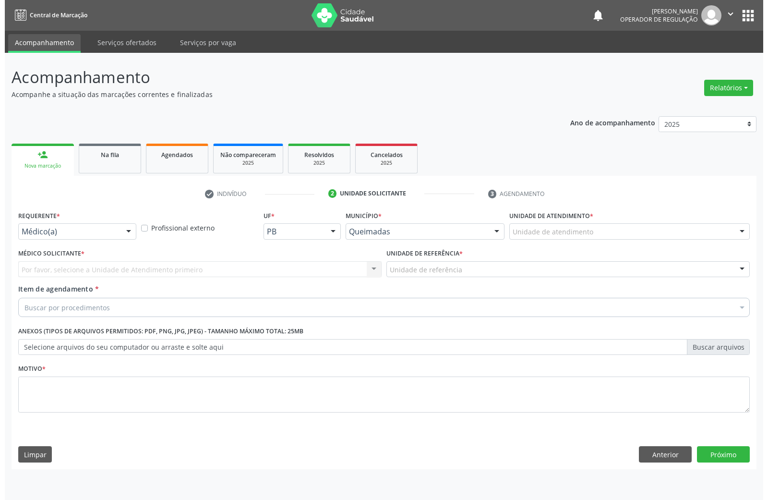
scroll to position [0, 0]
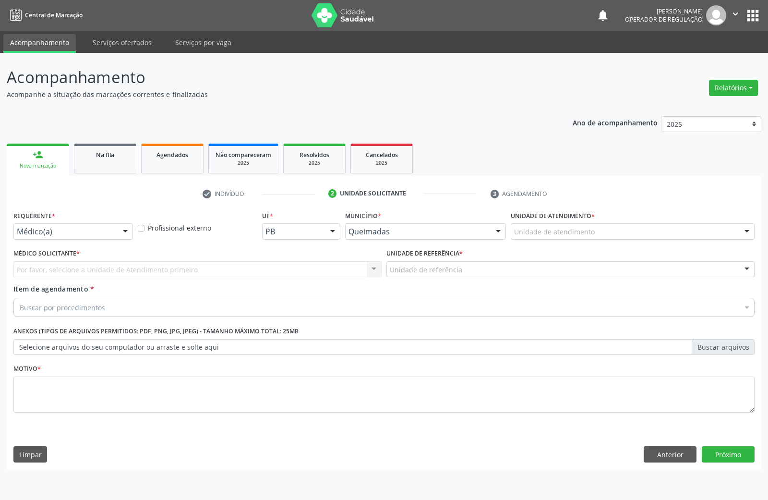
click at [102, 242] on div "Requerente * Médico(a) Médico(a) Enfermeiro(a) Paciente Nenhum resultado encont…" at bounding box center [73, 226] width 124 height 37
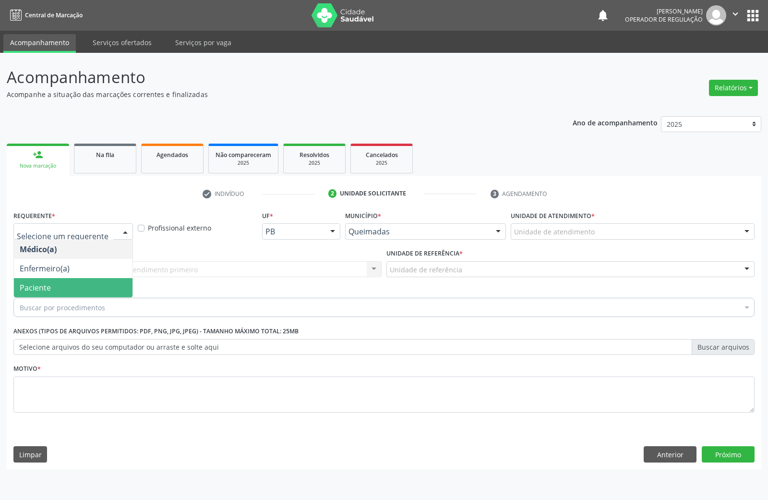
click at [28, 278] on span "Paciente" at bounding box center [73, 287] width 119 height 19
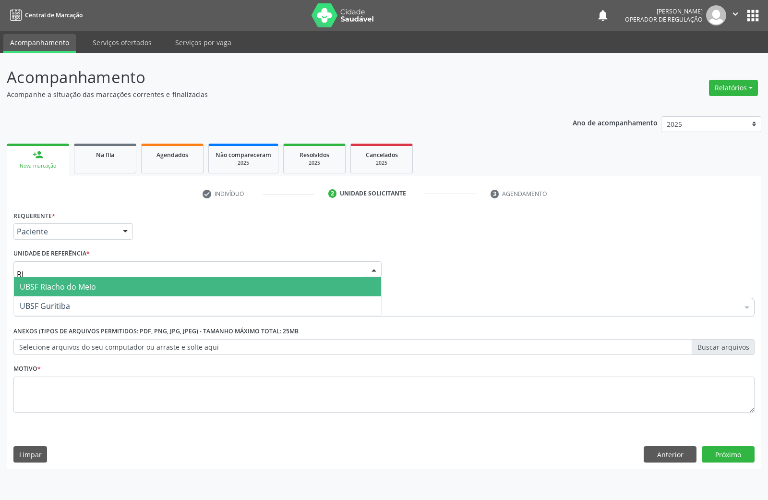
type input "RIA"
click at [60, 287] on span "UBSF Riacho do Meio" at bounding box center [58, 286] width 76 height 11
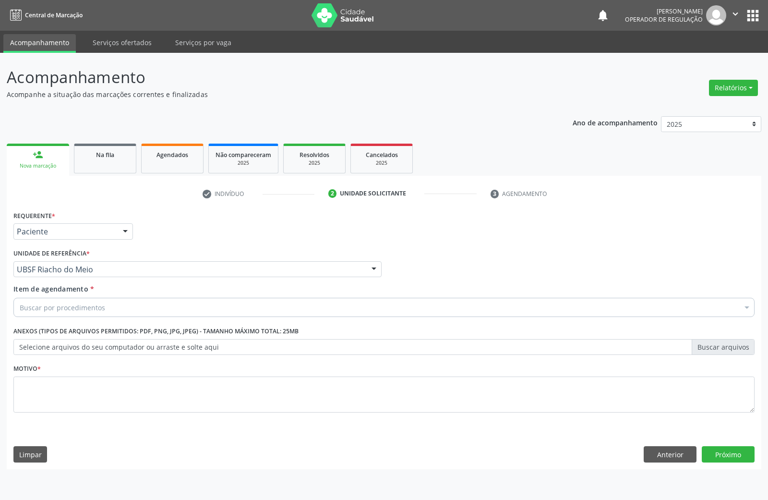
click at [106, 311] on div "Buscar por procedimentos" at bounding box center [383, 307] width 741 height 19
click at [258, 299] on div "Buscar por procedimentos" at bounding box center [383, 307] width 741 height 19
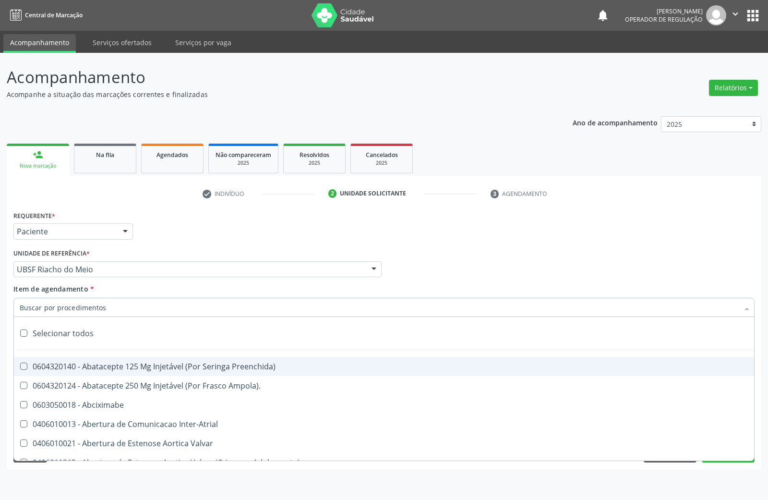
paste input "TRANSVAGINAL"
type input "TRANSVAGINAL"
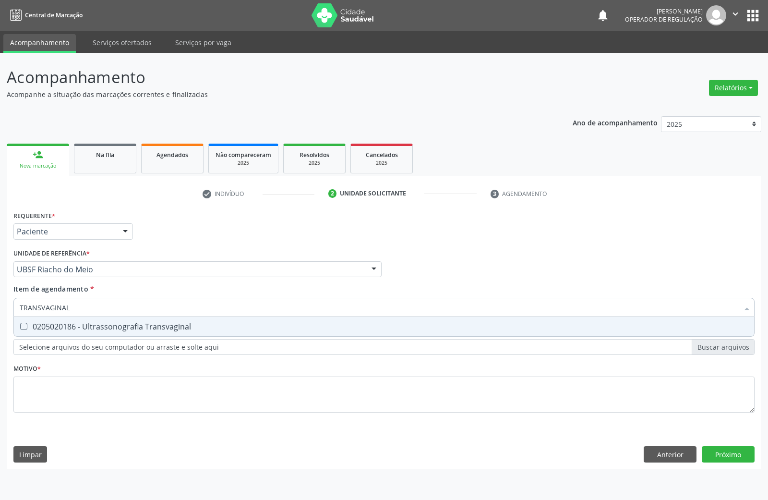
click at [218, 331] on span "0205020186 - Ultrassonografia Transvaginal" at bounding box center [384, 326] width 740 height 19
checkbox Transvaginal "true"
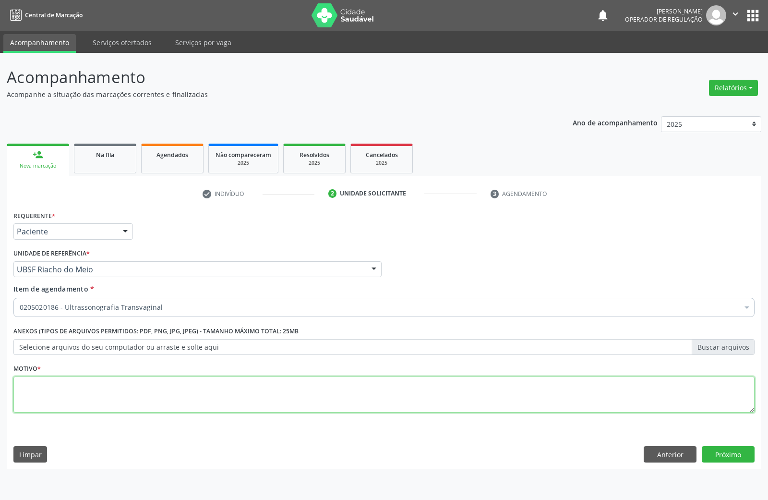
click at [204, 396] on textarea at bounding box center [383, 394] width 741 height 36
paste textarea "AVALIAÇÃO DE ROTINA 2024"
type textarea "AVALIAÇÃO DE ROTINA 2024"
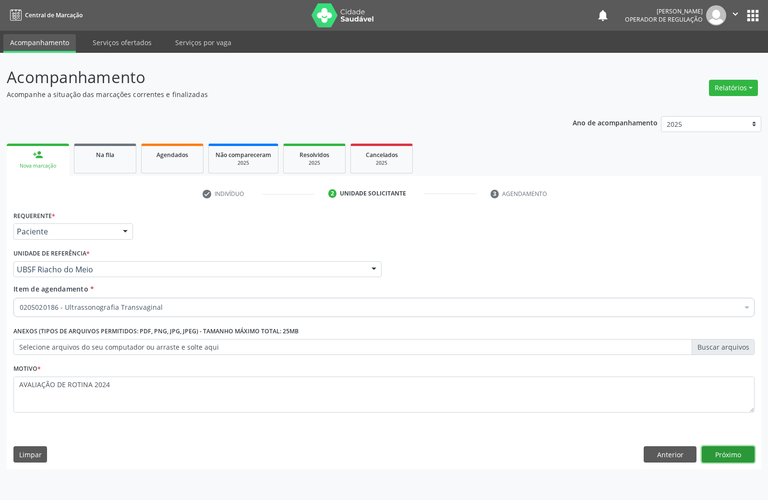
click at [722, 449] on button "Próximo" at bounding box center [728, 454] width 53 height 16
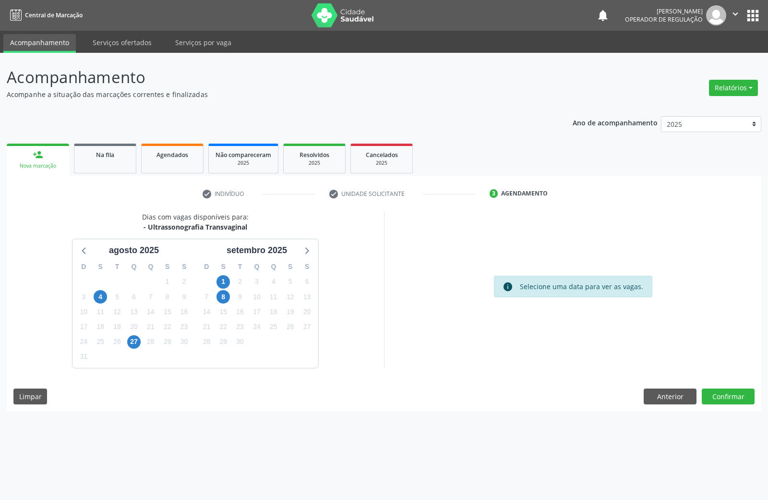
click at [250, 296] on div "10" at bounding box center [256, 296] width 13 height 15
click at [256, 296] on span "10" at bounding box center [256, 296] width 13 height 13
click at [729, 394] on button "Confirmar" at bounding box center [728, 396] width 53 height 16
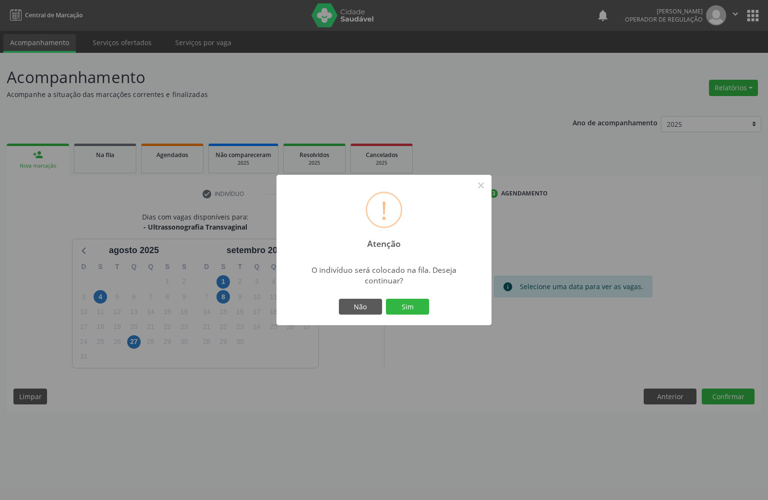
click at [386, 299] on button "Sim" at bounding box center [407, 307] width 43 height 16
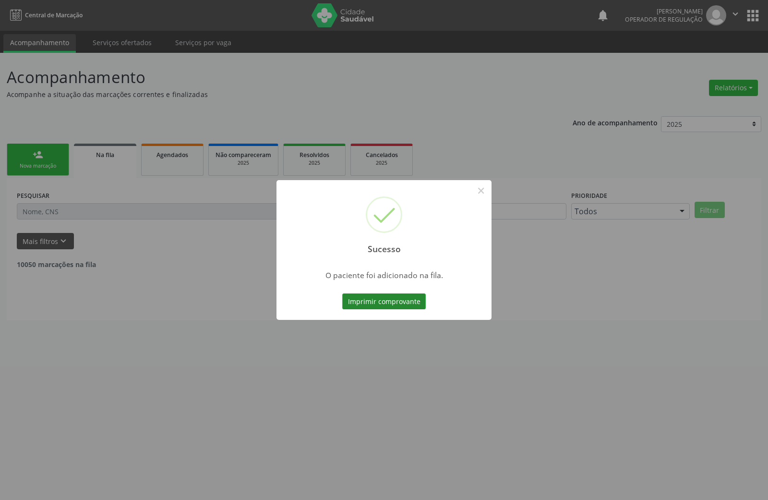
click at [364, 297] on button "Imprimir comprovante" at bounding box center [384, 301] width 84 height 16
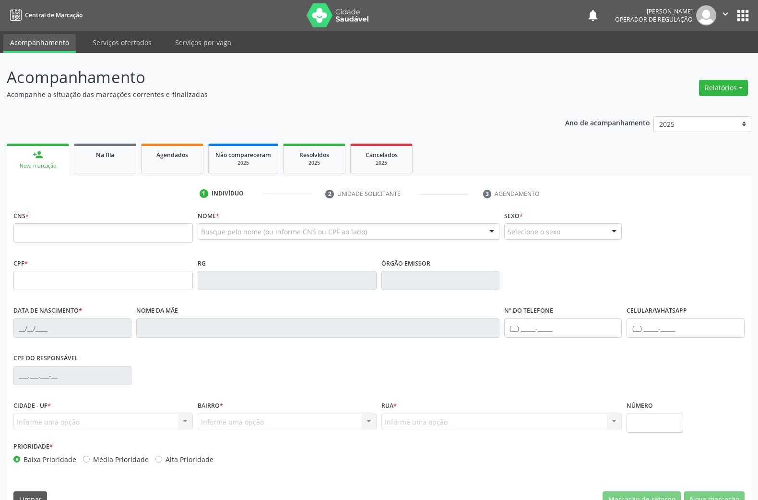
click at [54, 226] on input "text" at bounding box center [102, 232] width 179 height 19
click at [76, 232] on input "text" at bounding box center [102, 232] width 179 height 19
click at [98, 85] on p "Acompanhamento" at bounding box center [267, 77] width 521 height 24
type input "704 6036 3139 3220"
type input "760.904.264-15"
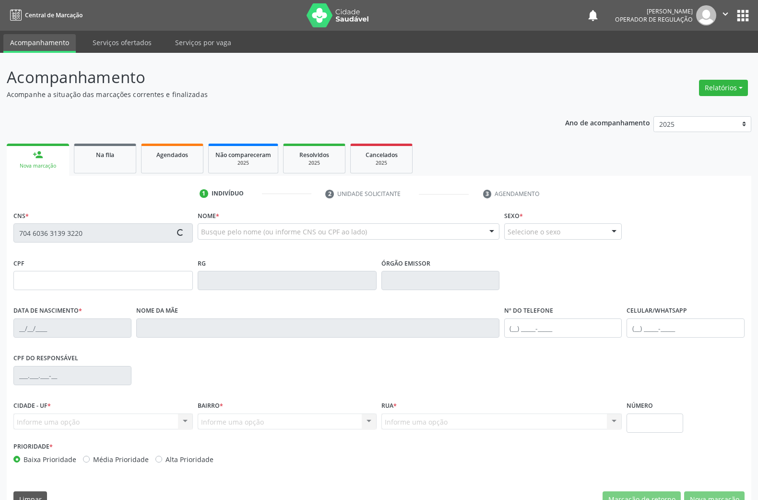
type input "0[DATE]"
type input "[PERSON_NAME]"
type input "[PHONE_NUMBER]"
type input "S/N"
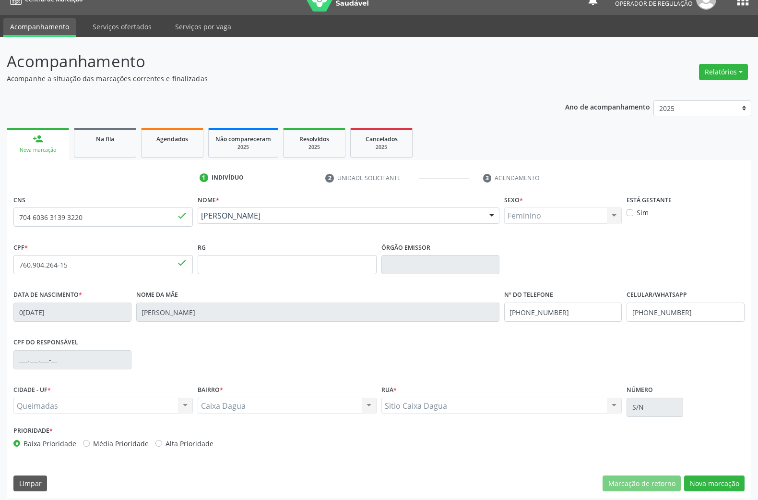
scroll to position [21, 0]
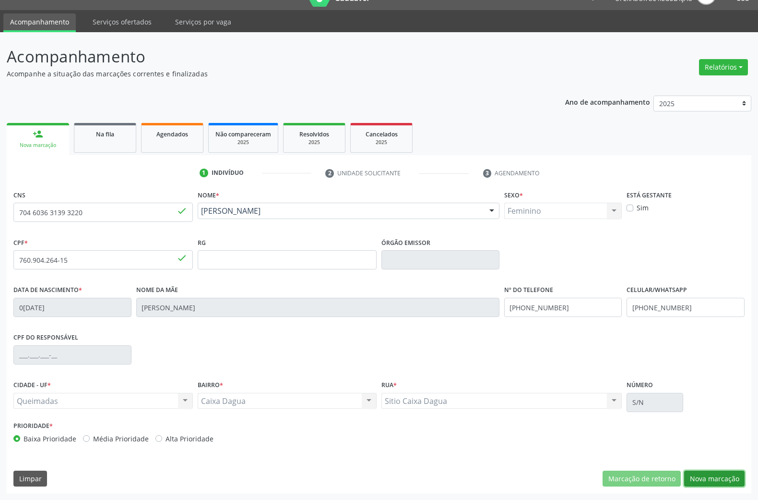
click at [697, 475] on button "Nova marcação" at bounding box center [714, 478] width 60 height 16
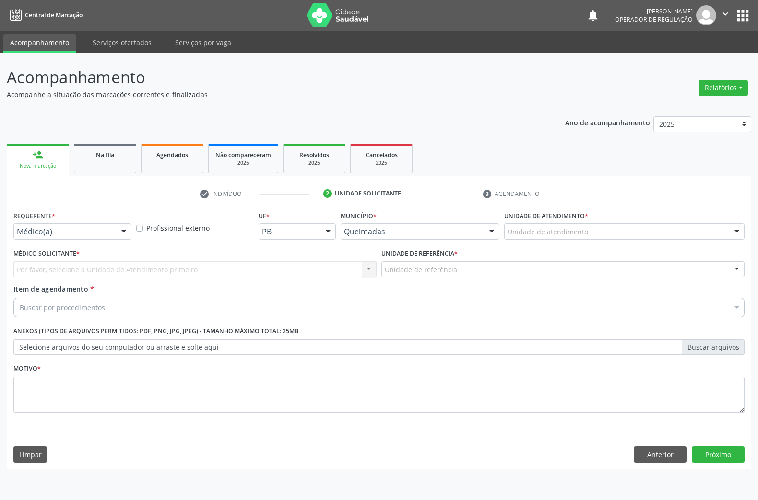
scroll to position [0, 0]
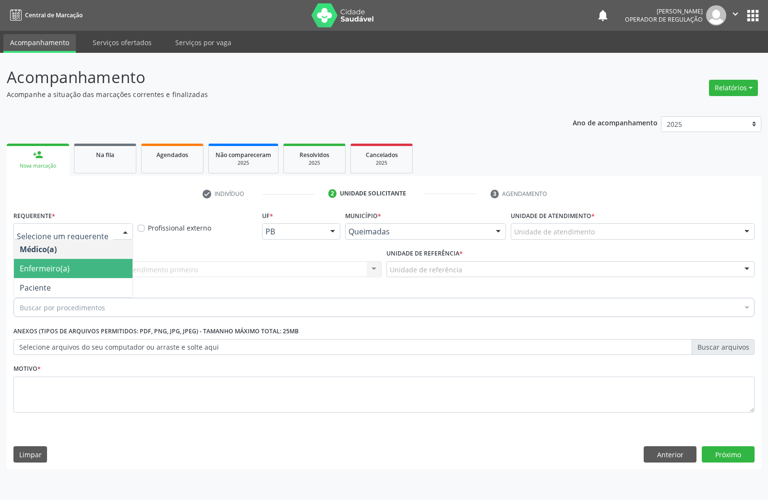
click at [64, 278] on span "Paciente" at bounding box center [73, 287] width 119 height 19
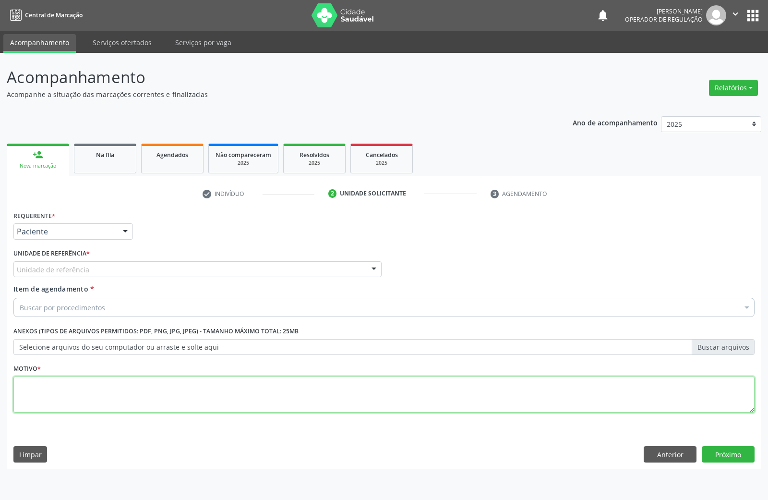
click at [240, 402] on textarea at bounding box center [383, 394] width 741 height 36
paste textarea "AVALIAÇÃO DE ROTINA 2024"
type textarea "AVALIAÇÃO DE ROTINA 2024"
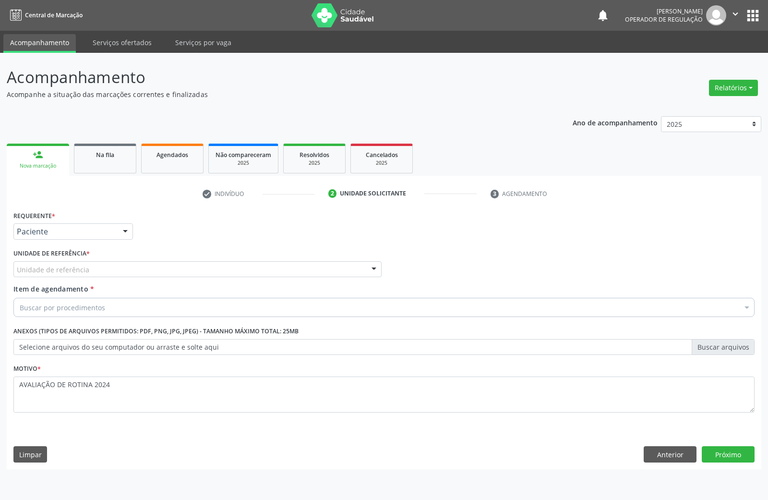
click at [155, 299] on div "Buscar por procedimentos" at bounding box center [383, 307] width 741 height 19
paste input "TRANSVAGINAL"
type input "TRANSVAGINAL"
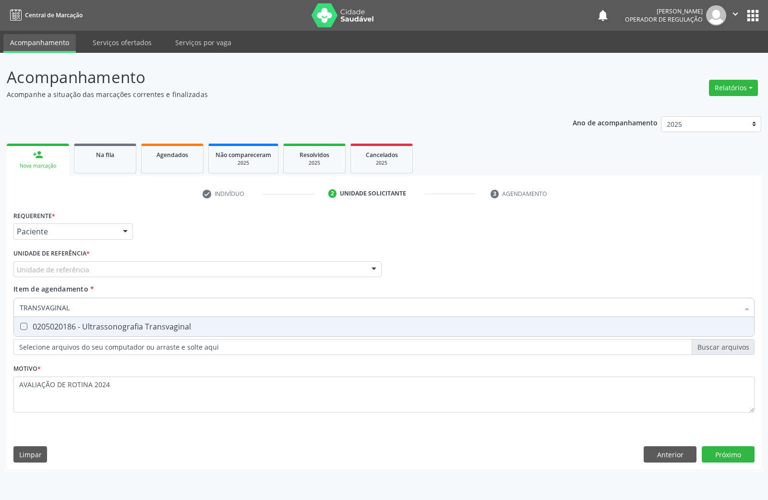
click at [131, 327] on div "0205020186 - Ultrassonografia Transvaginal" at bounding box center [384, 327] width 729 height 8
checkbox Transvaginal "true"
click at [684, 458] on div "Requerente * Paciente Médico(a) Enfermeiro(a) Paciente Nenhum resultado encontr…" at bounding box center [384, 338] width 754 height 261
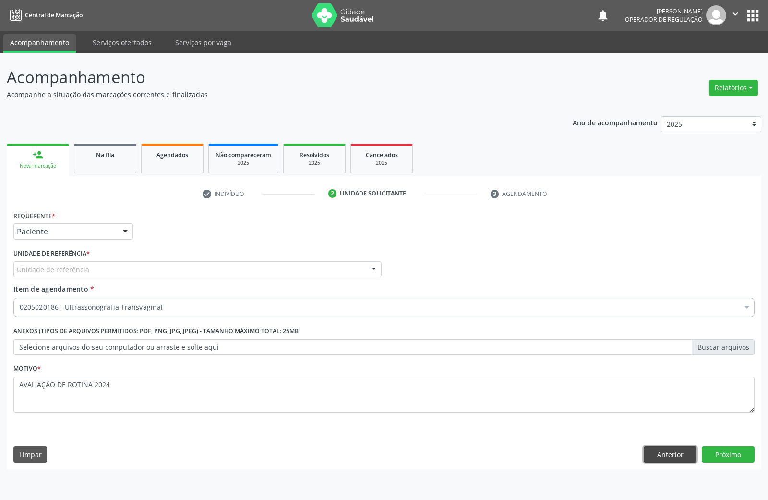
click at [684, 458] on button "Anterior" at bounding box center [670, 454] width 53 height 16
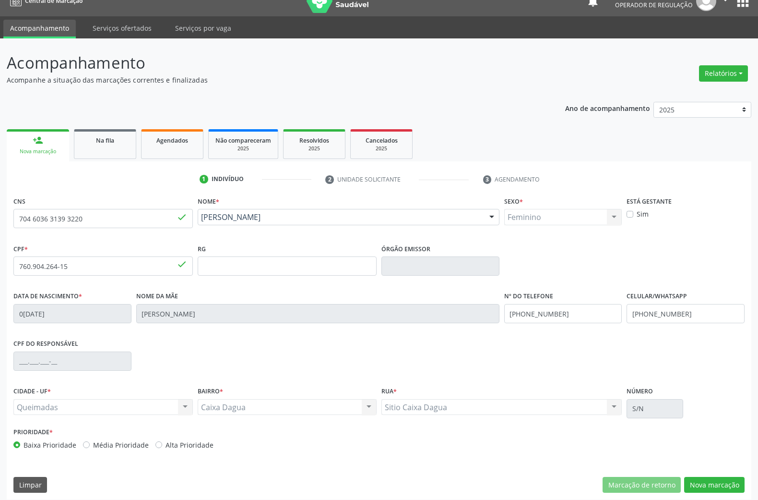
scroll to position [21, 0]
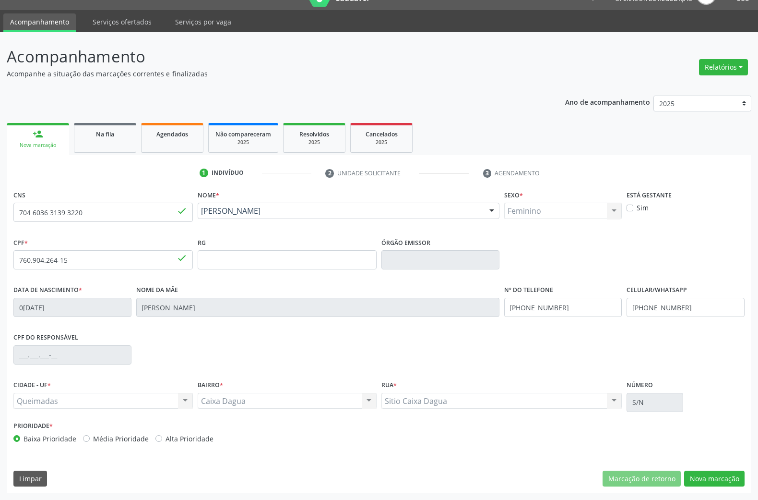
click at [726, 468] on div "CNS 704 6036 3139 3220 done Nome * Albanise de Araújo Vieira Albanise de Araújo…" at bounding box center [379, 340] width 745 height 305
click at [732, 481] on button "Nova marcação" at bounding box center [714, 478] width 60 height 16
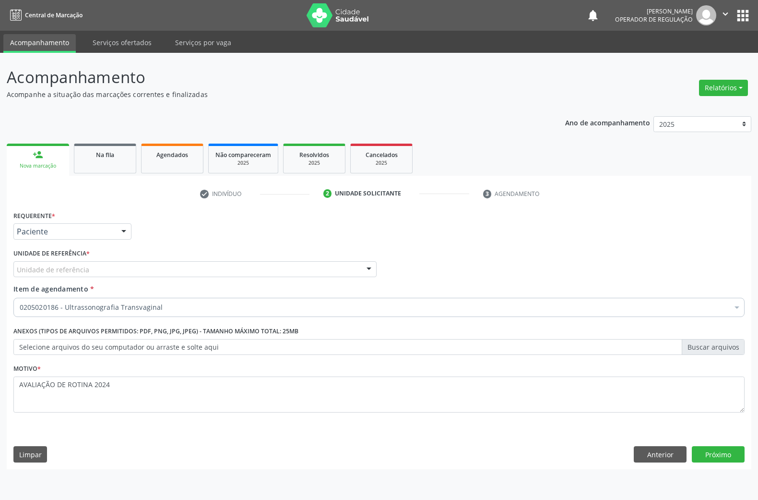
scroll to position [0, 0]
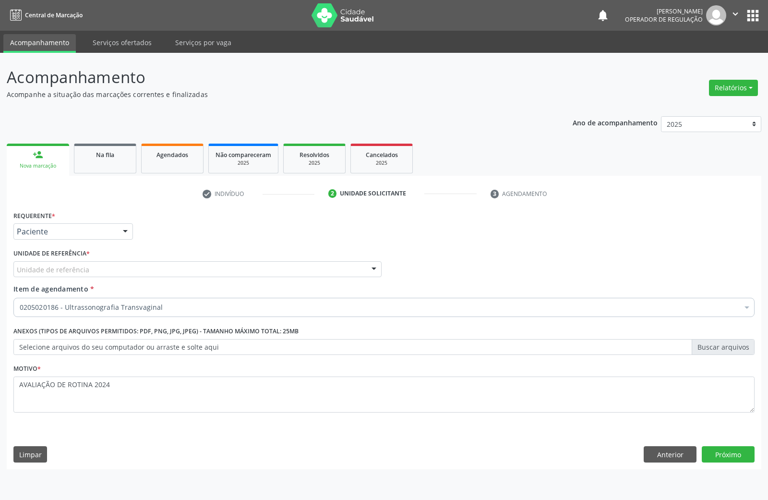
click at [95, 268] on div "C Unidade de referência" at bounding box center [197, 269] width 368 height 16
type input "CA"
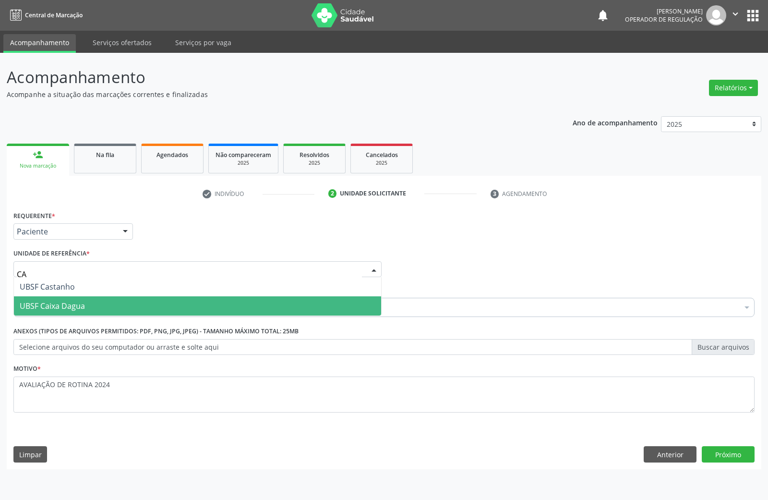
click at [91, 309] on span "UBSF Caixa Dagua" at bounding box center [197, 305] width 367 height 19
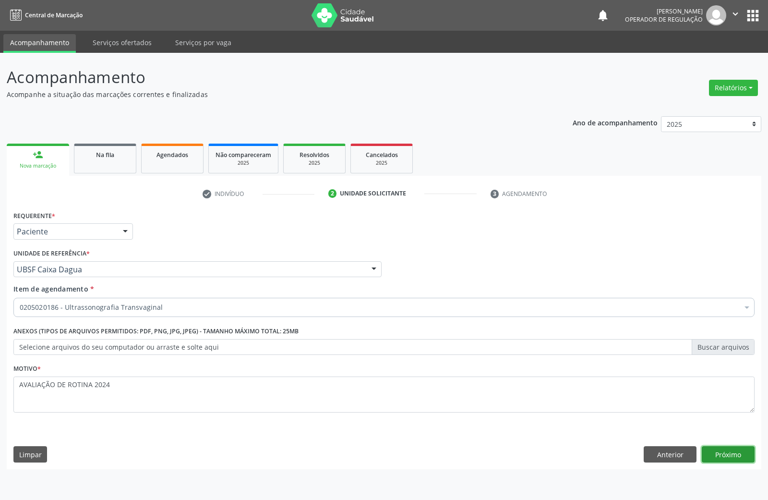
click at [739, 455] on button "Próximo" at bounding box center [728, 454] width 53 height 16
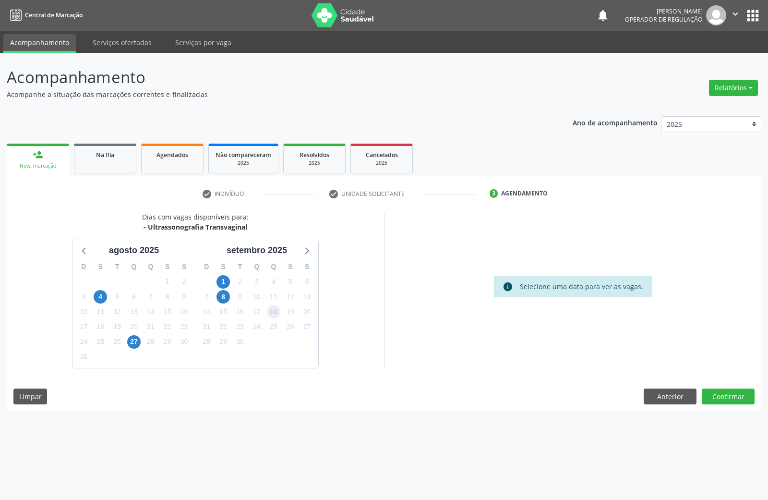
click at [270, 315] on span "18" at bounding box center [273, 311] width 13 height 13
click at [738, 397] on button "Confirmar" at bounding box center [728, 396] width 53 height 16
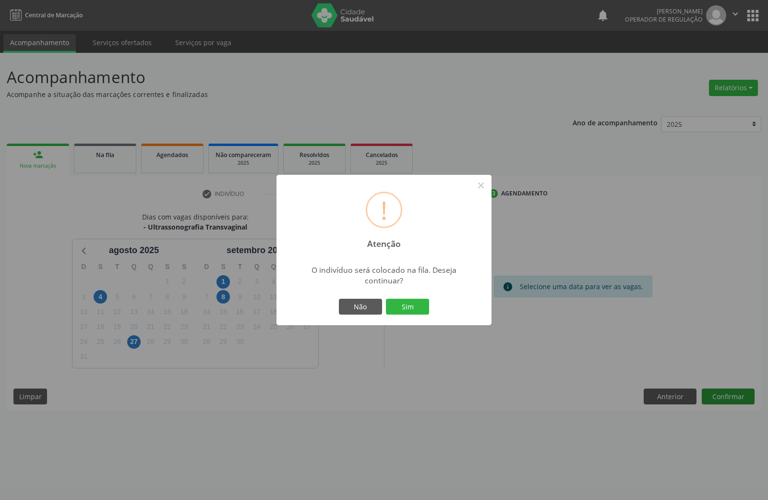
click at [386, 299] on button "Sim" at bounding box center [407, 307] width 43 height 16
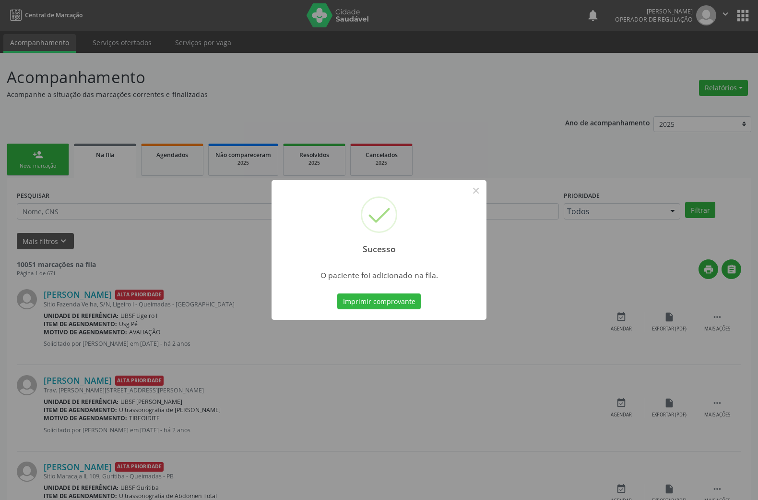
click at [189, 272] on div "Sucesso × O paciente foi adicionado na fila. Imprimir comprovante Cancel" at bounding box center [379, 250] width 758 height 500
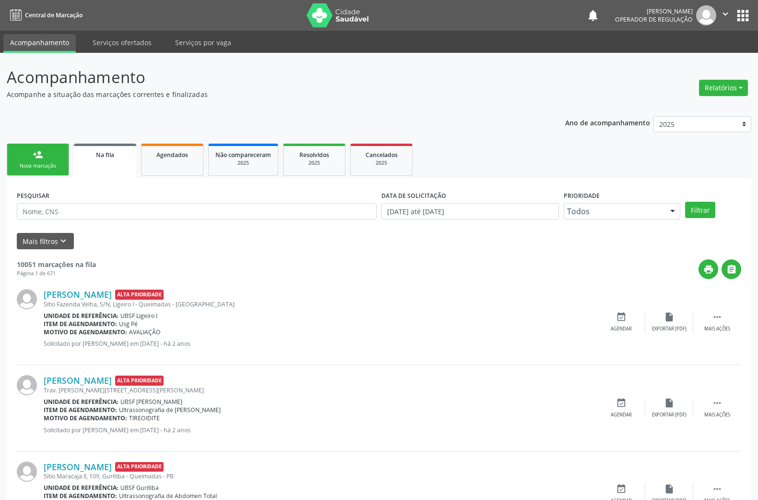
click at [29, 163] on div "Nova marcação" at bounding box center [38, 165] width 48 height 7
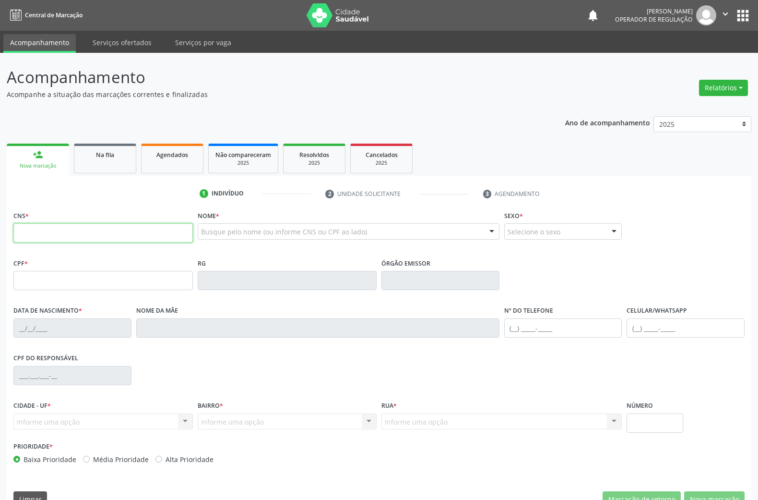
click at [137, 231] on input "text" at bounding box center [102, 232] width 179 height 19
type input "706 0033 3985 9748"
type input "080.303.514-45"
type input "07/07/1979"
type input "Maria Tereza da Conceição"
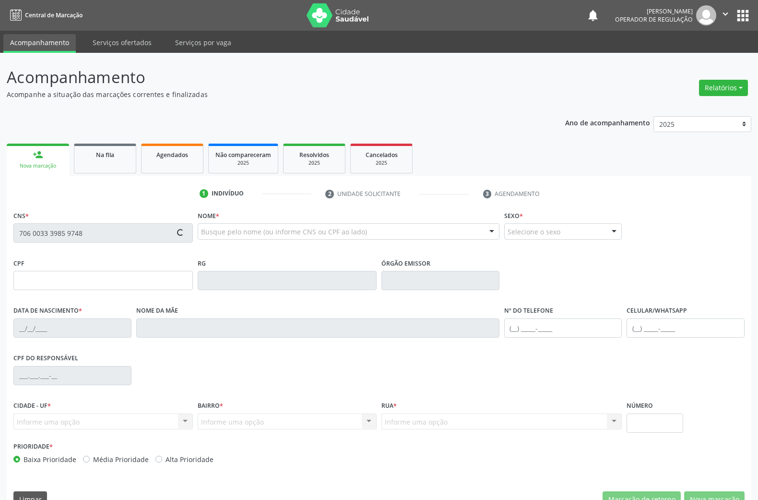
type input "(83) 99158-5477"
type input "21"
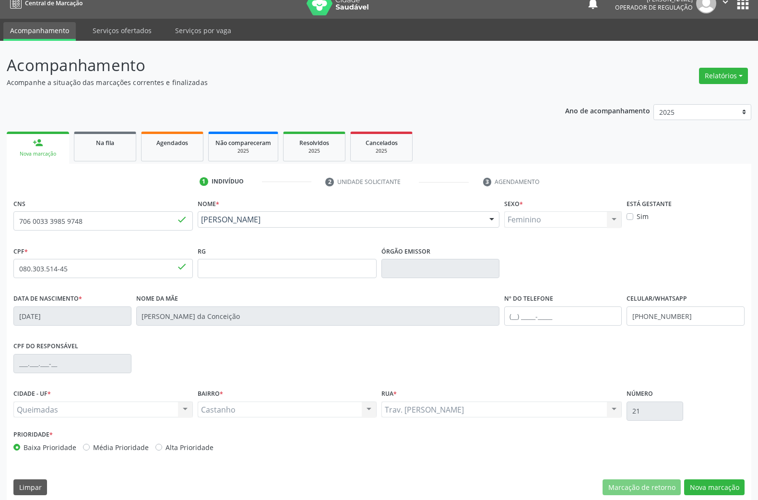
scroll to position [21, 0]
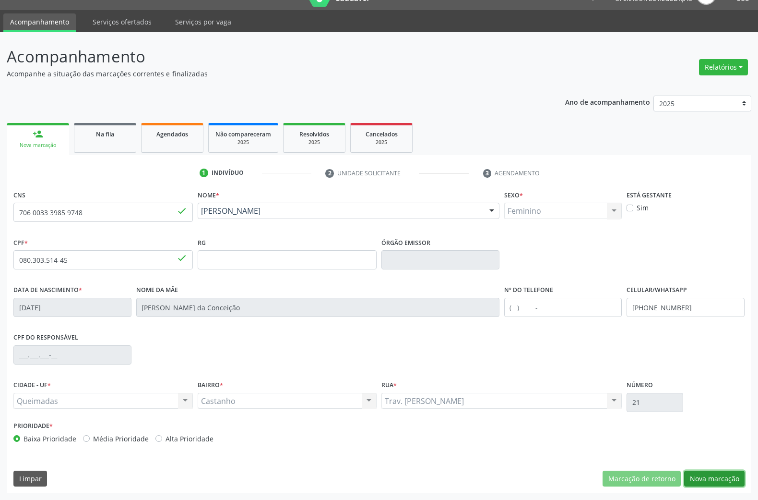
click at [735, 478] on button "Nova marcação" at bounding box center [714, 478] width 60 height 16
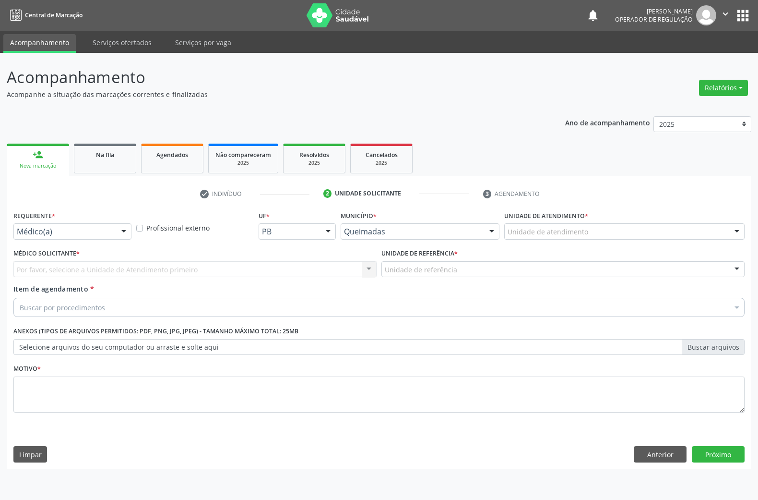
scroll to position [0, 0]
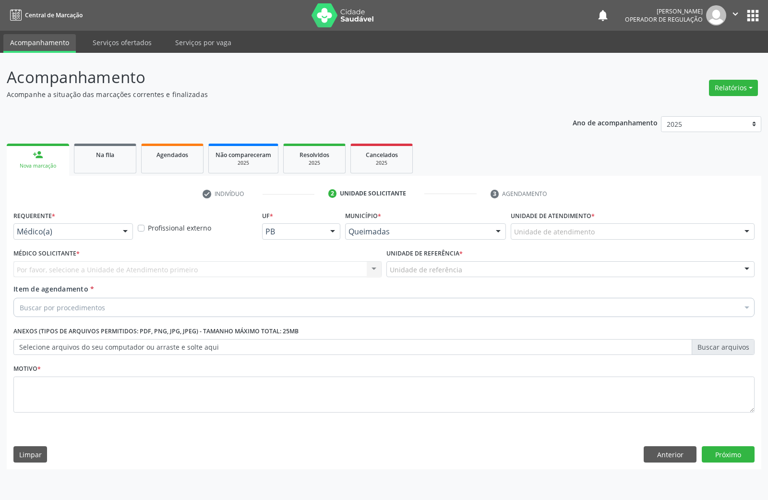
click at [87, 242] on div "Requerente * Médico(a) Médico(a) Enfermeiro(a) Paciente Nenhum resultado encont…" at bounding box center [73, 226] width 124 height 37
drag, startPoint x: 87, startPoint y: 232, endPoint x: 70, endPoint y: 265, distance: 37.4
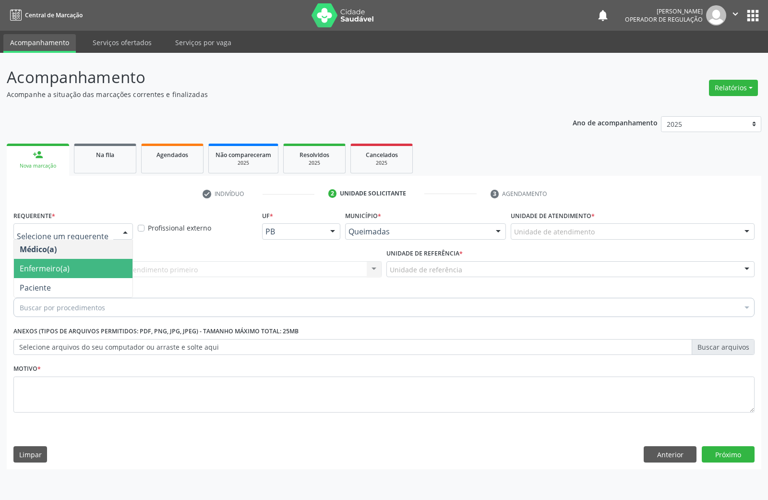
click at [65, 278] on ul "Médico(a) Enfermeiro(a) Paciente Nenhum resultado encontrado para: " " Não há n…" at bounding box center [73, 268] width 119 height 58
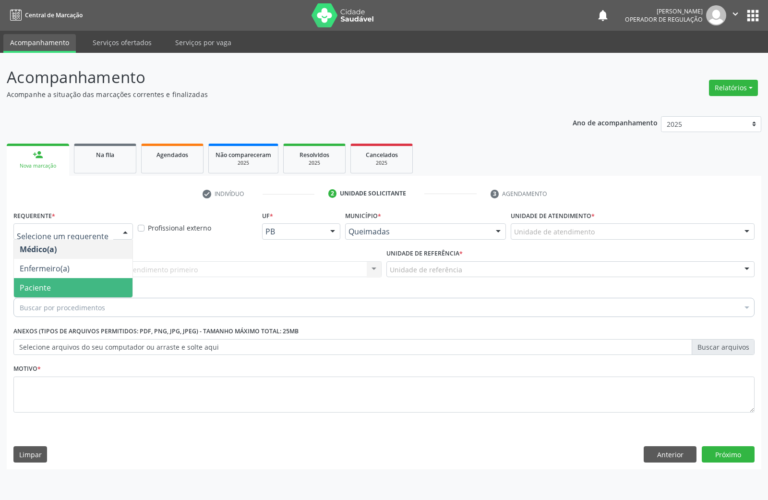
drag, startPoint x: 77, startPoint y: 288, endPoint x: 107, endPoint y: 270, distance: 34.7
click at [78, 288] on span "Paciente" at bounding box center [73, 287] width 119 height 19
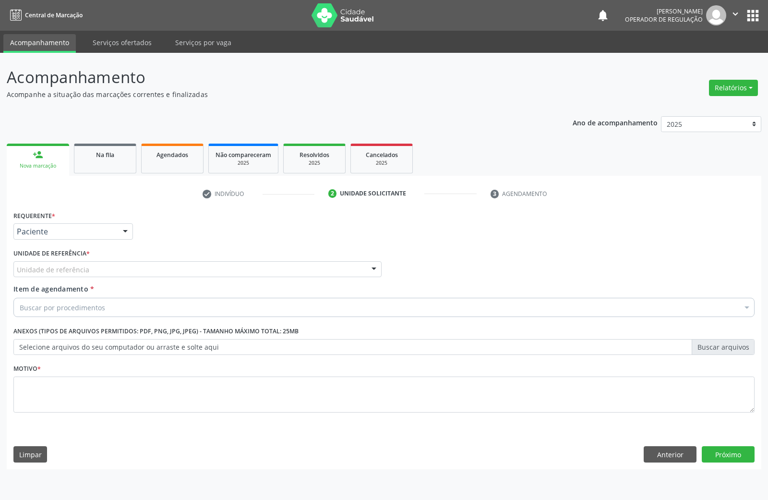
click at [137, 270] on div "Unidade de referência" at bounding box center [197, 269] width 368 height 16
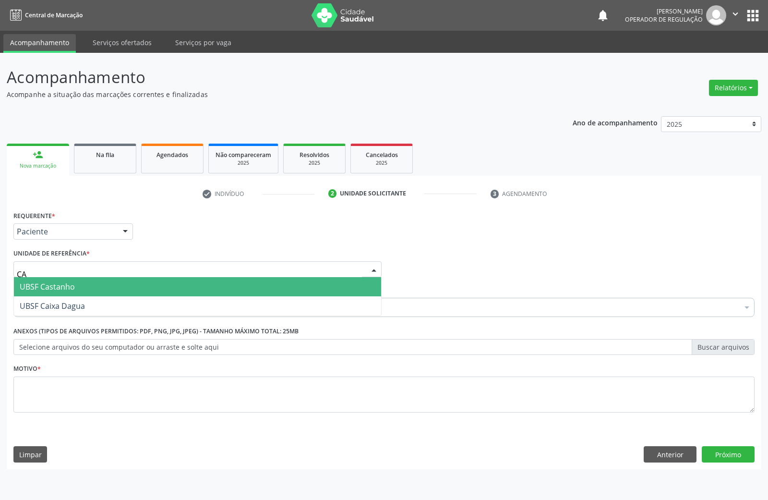
type input "CAS"
click at [129, 282] on span "UBSF Castanho" at bounding box center [197, 286] width 367 height 19
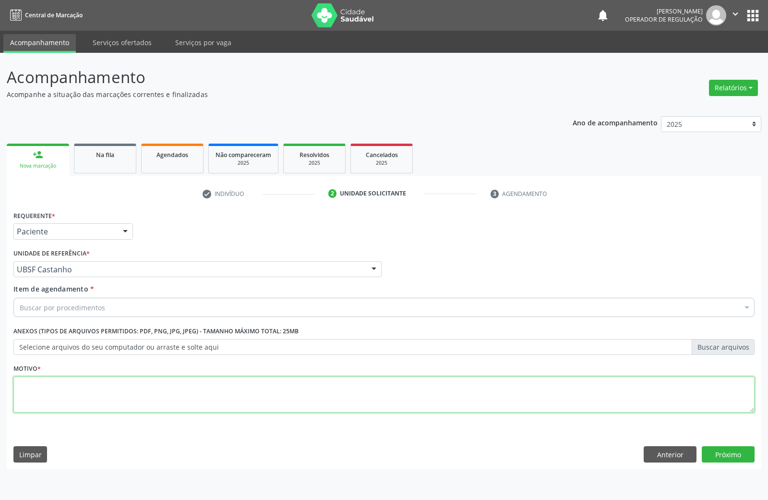
paste textarea "TRANSVAGINAL"
click at [342, 408] on textarea at bounding box center [383, 394] width 741 height 36
type textarea "TRANSVAGINAL"
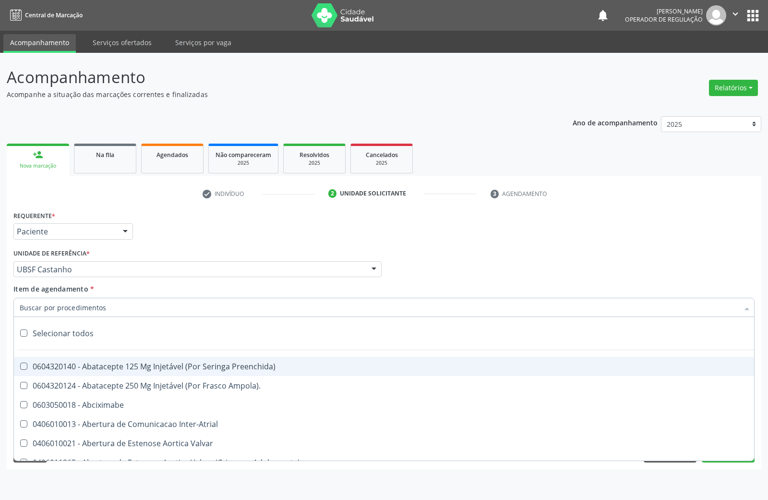
paste input "TRANSVAGINAL"
type input "TRANSVAGINAL"
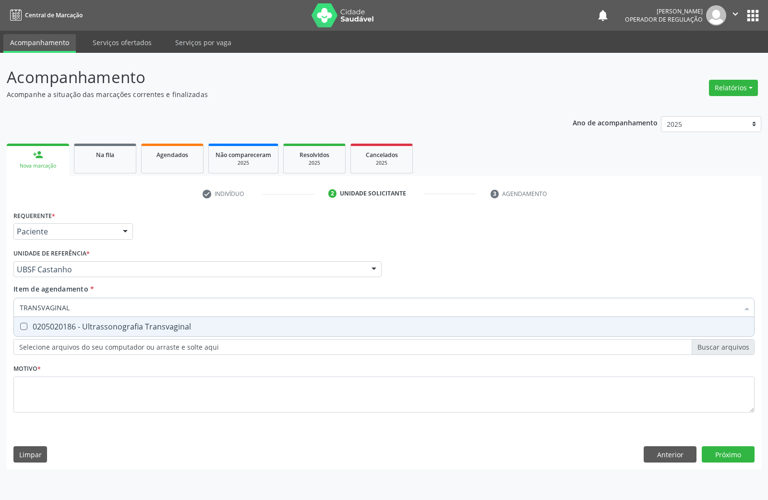
click at [130, 323] on div "0205020186 - Ultrassonografia Transvaginal" at bounding box center [384, 327] width 729 height 8
checkbox Transvaginal "true"
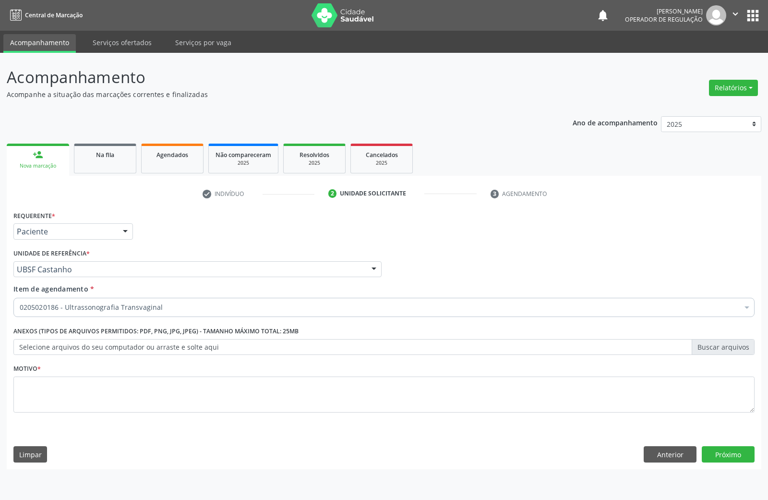
paste input "AVALIAÇÃO DE ROTINA 2024"
type input "AVALIAÇÃO DE ROTINA 2024"
click at [175, 328] on strong "AVALIAÇÃO DE ROTINA 2024" at bounding box center [211, 326] width 107 height 11
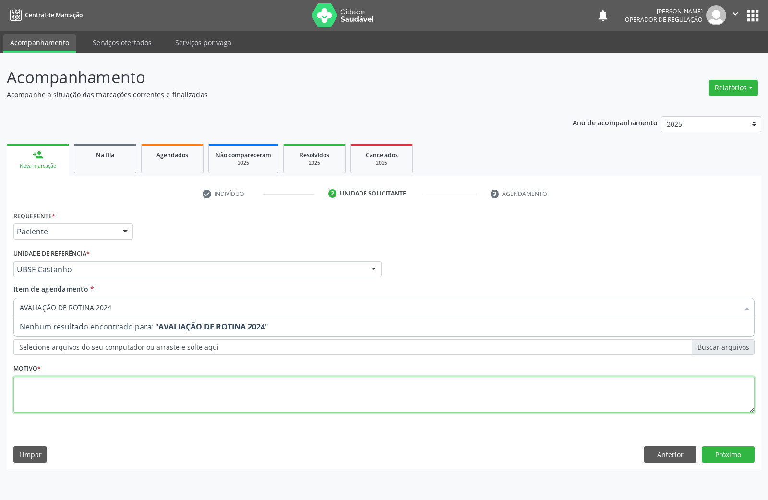
click at [160, 389] on div "Requerente * Paciente Médico(a) Enfermeiro(a) Paciente Nenhum resultado encontr…" at bounding box center [383, 316] width 741 height 217
paste textarea "AVALIAÇÃO DE ROTINA 2024"
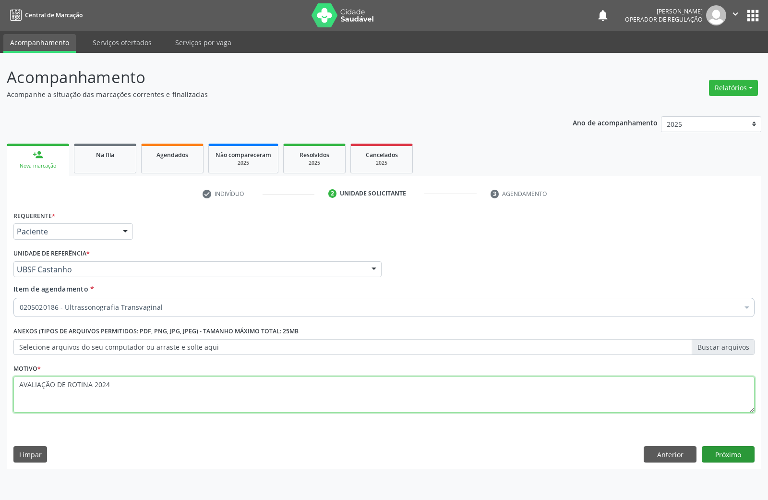
type textarea "AVALIAÇÃO DE ROTINA 2024"
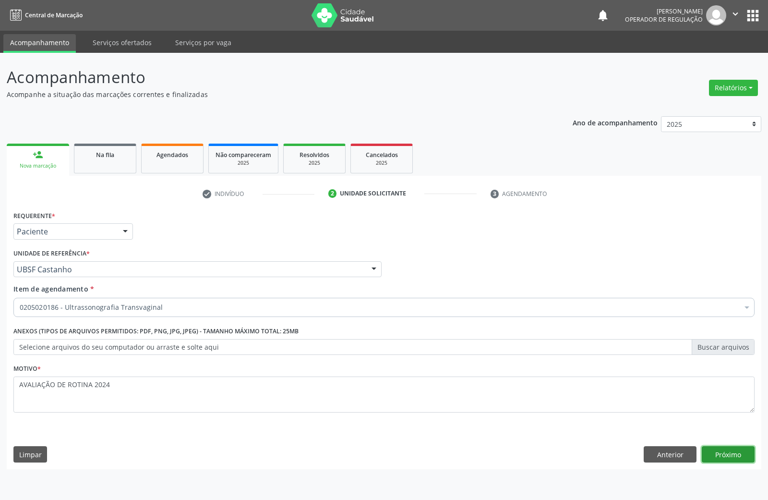
click at [728, 455] on button "Próximo" at bounding box center [728, 454] width 53 height 16
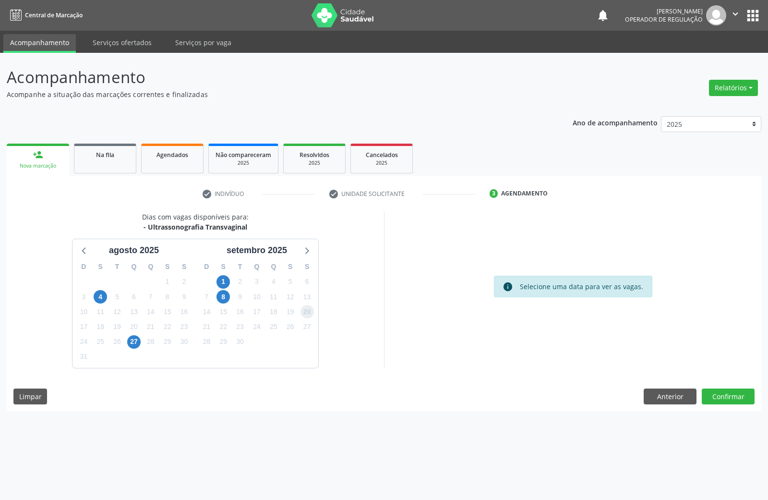
click at [308, 309] on span "20" at bounding box center [306, 311] width 13 height 13
click at [723, 396] on button "Confirmar" at bounding box center [728, 396] width 53 height 16
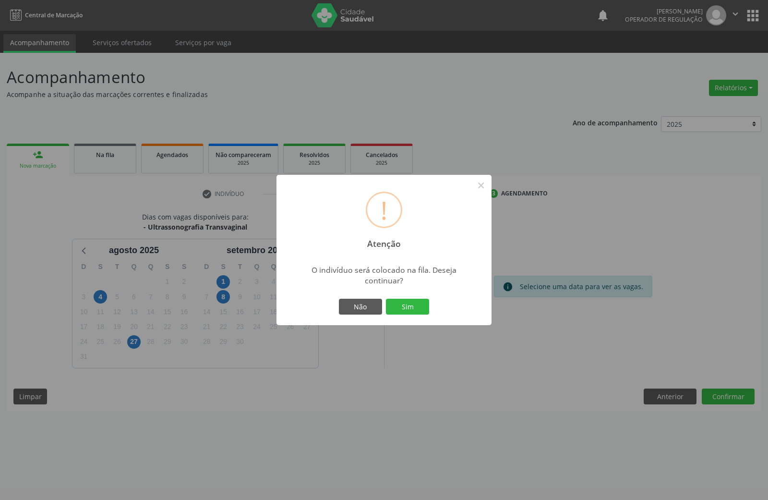
click at [386, 299] on button "Sim" at bounding box center [407, 307] width 43 height 16
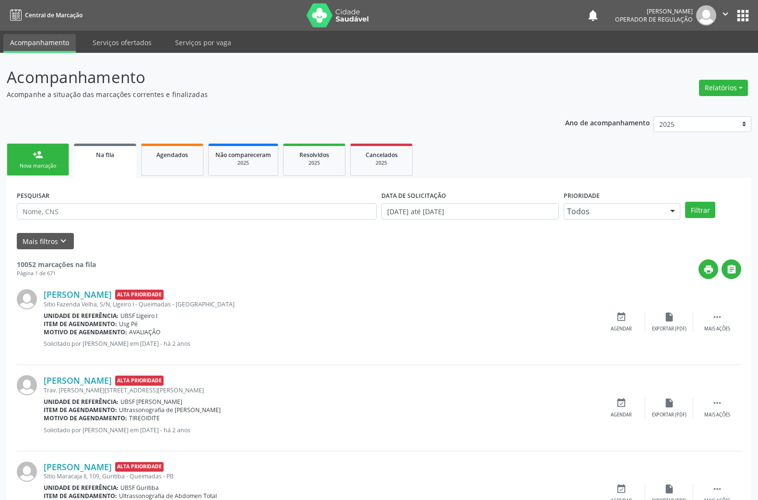
click at [20, 151] on link "person_add Nova marcação" at bounding box center [38, 159] width 62 height 32
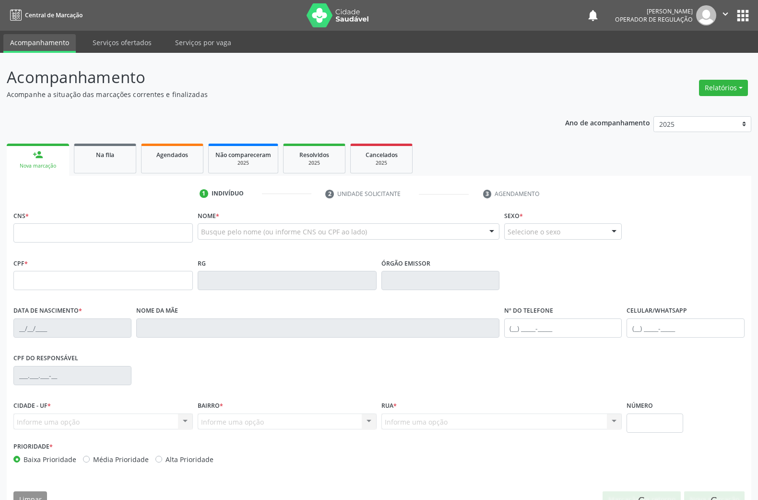
click at [66, 218] on div "CNS *" at bounding box center [102, 225] width 179 height 34
click at [76, 226] on input "text" at bounding box center [102, 232] width 179 height 19
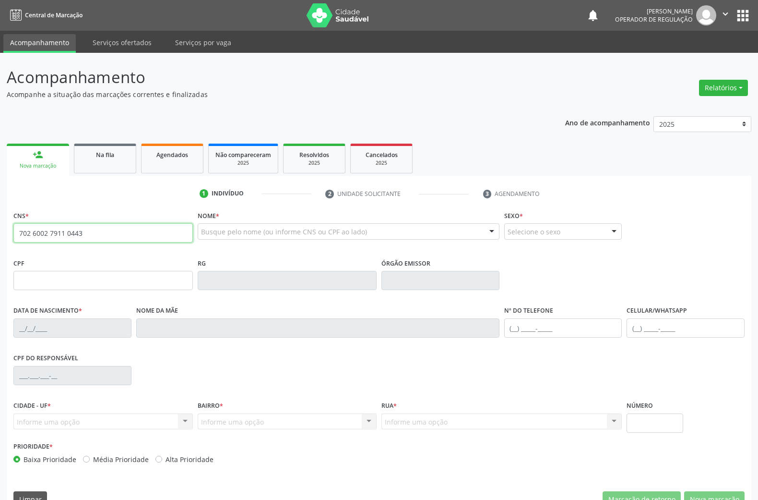
type input "702 6002 7911 0443"
type input "018.639.884-08"
type input "09/04/1974"
type input "Tereza Gomes da Silva"
type input "(83) 99413-3610"
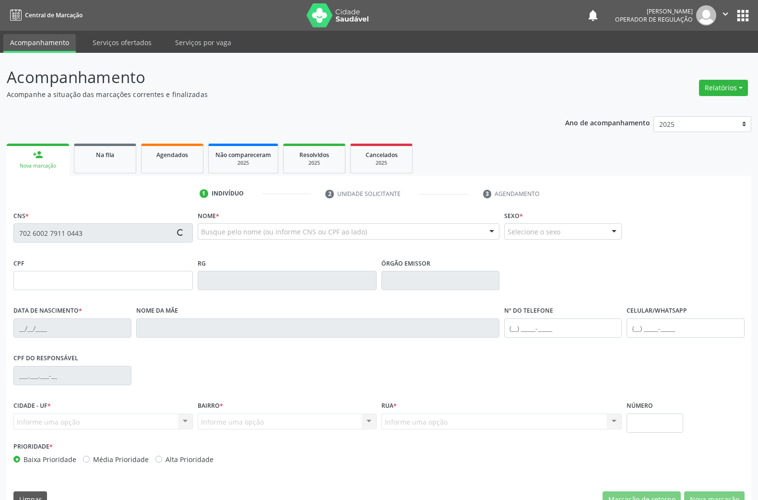
type input "56"
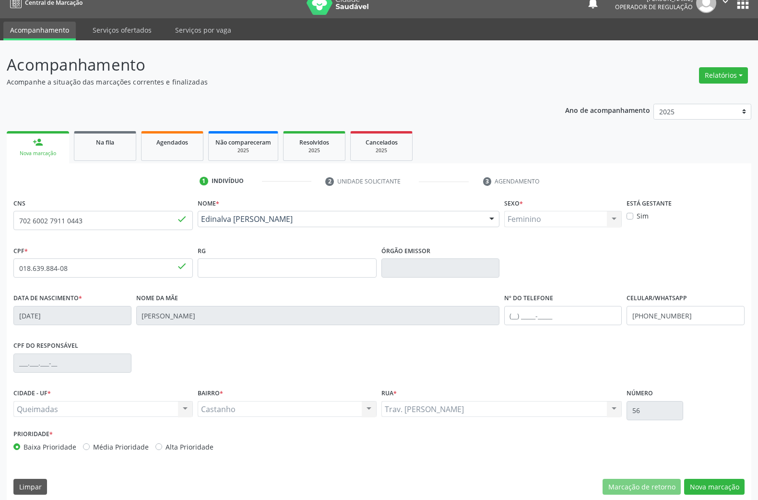
scroll to position [21, 0]
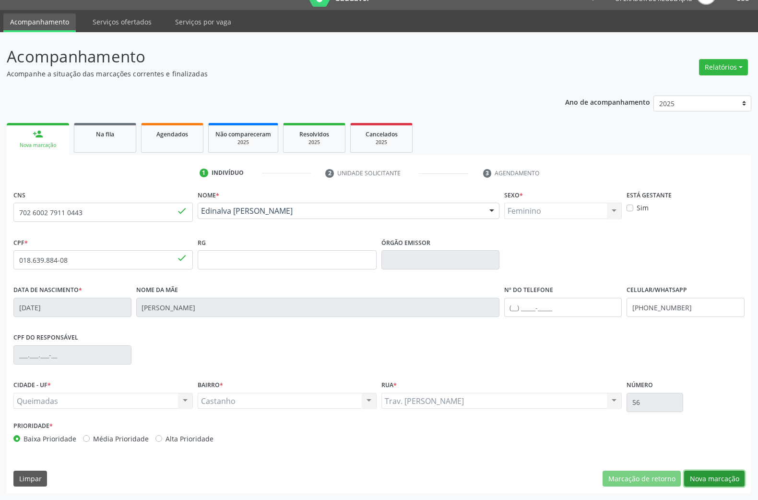
click at [724, 477] on button "Nova marcação" at bounding box center [714, 478] width 60 height 16
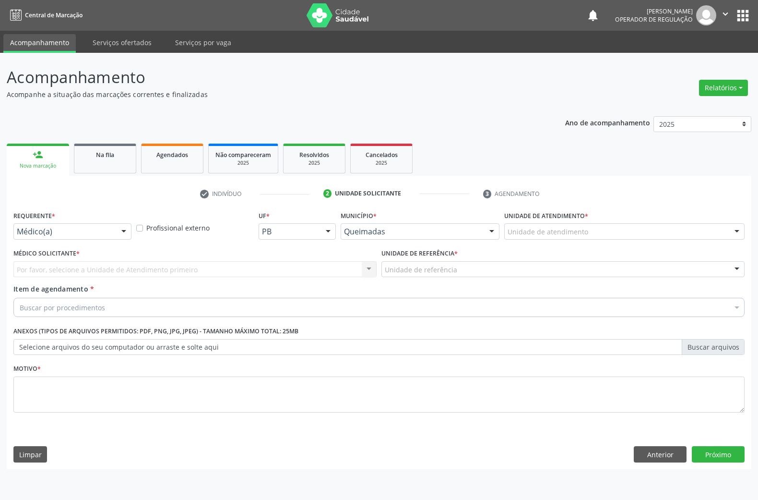
scroll to position [0, 0]
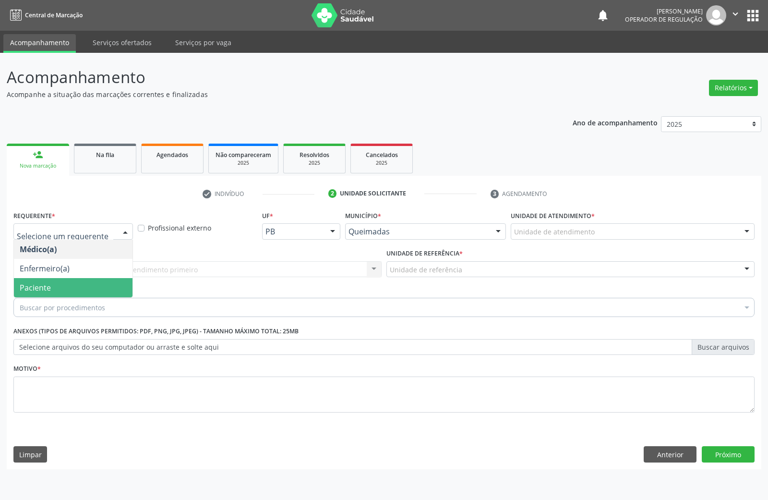
click at [52, 287] on span "Paciente" at bounding box center [73, 287] width 119 height 19
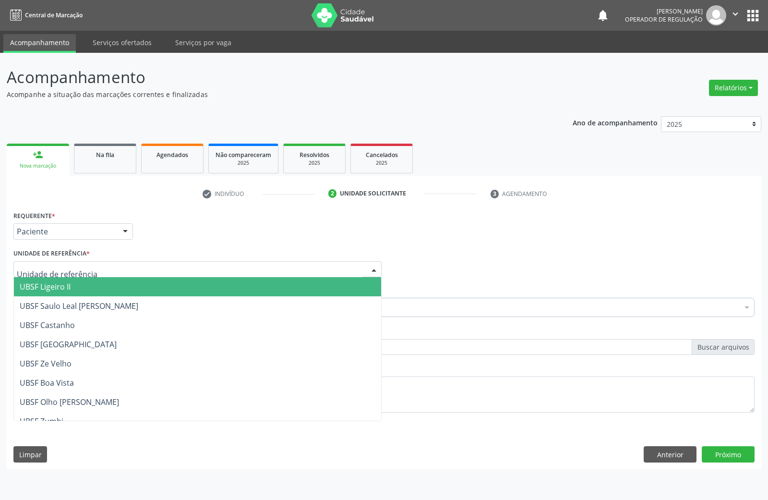
click at [100, 266] on div at bounding box center [197, 269] width 368 height 16
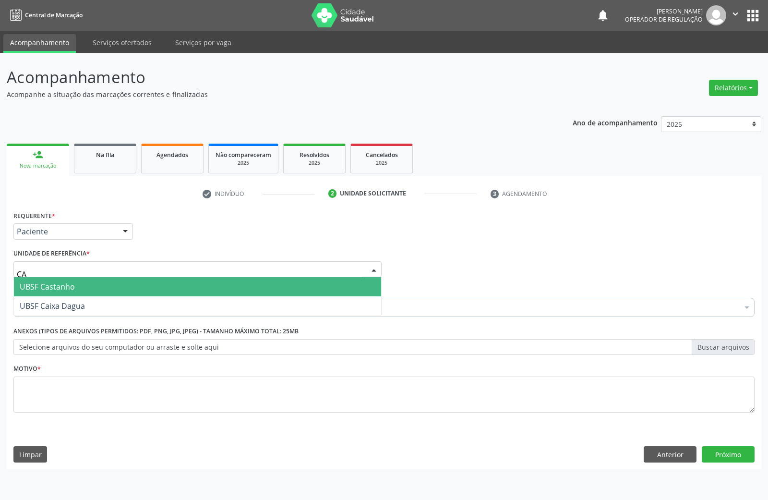
type input "CAS"
click at [84, 285] on span "UBSF Castanho" at bounding box center [197, 286] width 367 height 19
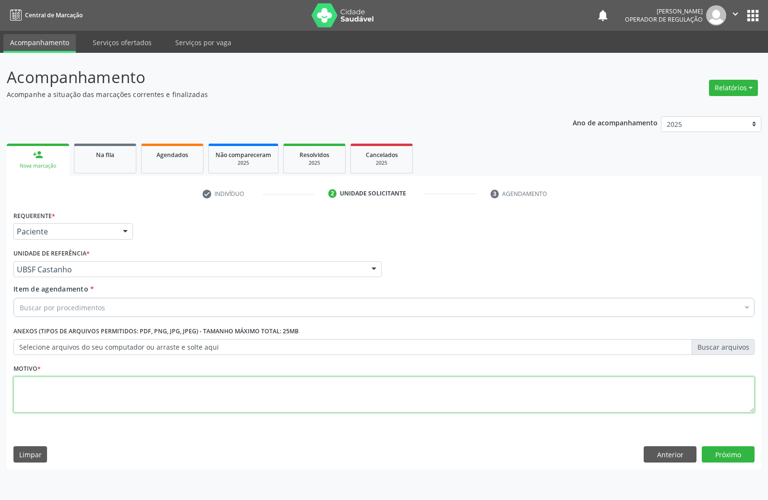
click at [80, 379] on textarea at bounding box center [383, 394] width 741 height 36
paste textarea "AVALIAÇÃO DE ROTINA 2024"
type textarea "AVALIAÇÃO DE ROTINA 2024 DOR PÉLVICA"
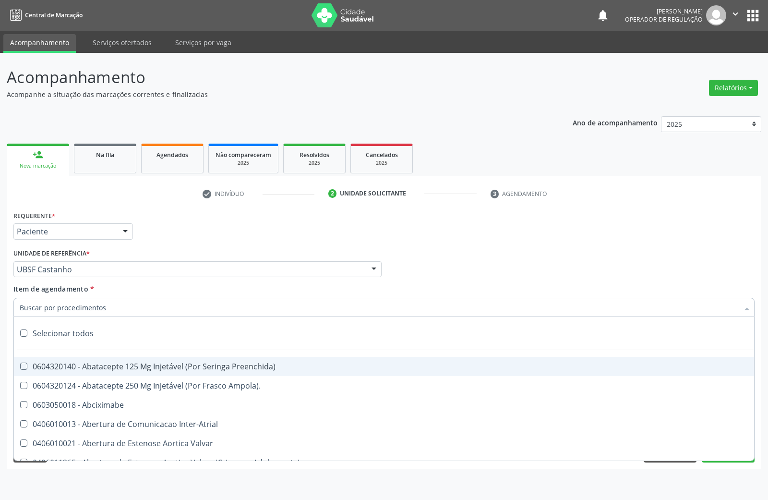
paste input "TRANSVAGINAL"
type input "TRANSVAGINAL"
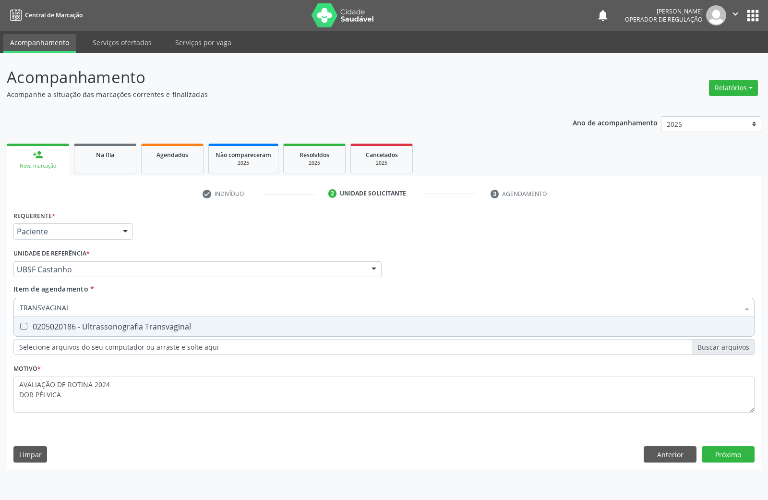
click at [56, 329] on div "0205020186 - Ultrassonografia Transvaginal" at bounding box center [384, 327] width 729 height 8
checkbox Transvaginal "true"
click at [758, 455] on div "Acompanhamento Acompanhe a situação das marcações correntes e finalizadas Relat…" at bounding box center [384, 276] width 768 height 447
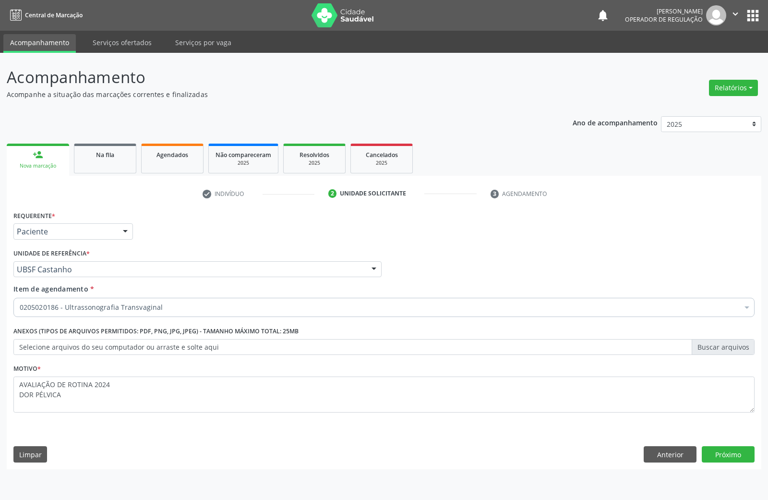
click at [751, 459] on div "Desfazer seleção Selecionados 0205020186 - Ultrassonografia Transvaginal Não se…" at bounding box center [383, 389] width 741 height 144
click at [747, 455] on button "Próximo" at bounding box center [728, 454] width 53 height 16
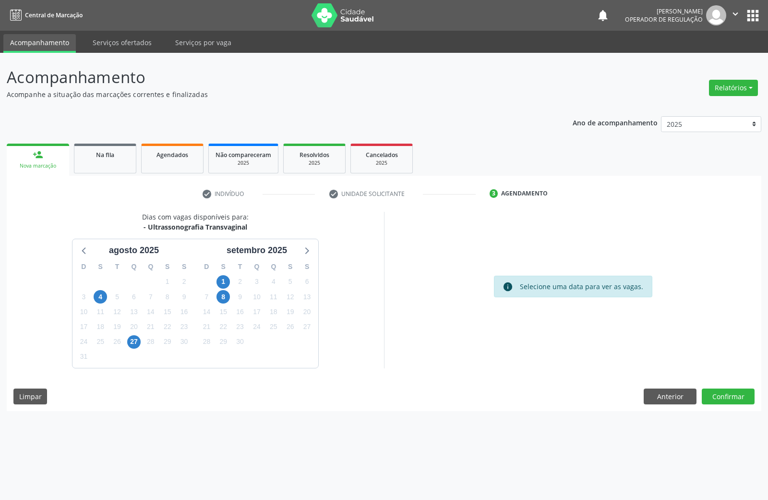
click at [296, 306] on div "19" at bounding box center [290, 311] width 13 height 15
click at [305, 310] on span "20" at bounding box center [306, 311] width 13 height 13
click at [738, 398] on button "Confirmar" at bounding box center [728, 396] width 53 height 16
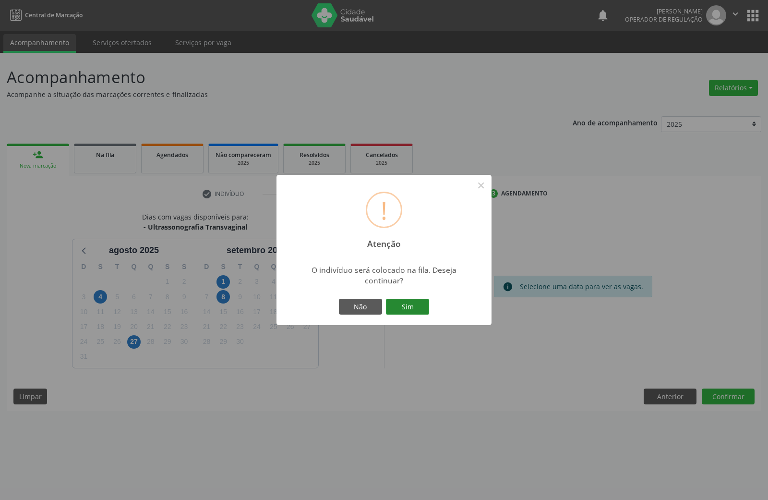
click at [423, 309] on button "Sim" at bounding box center [407, 307] width 43 height 16
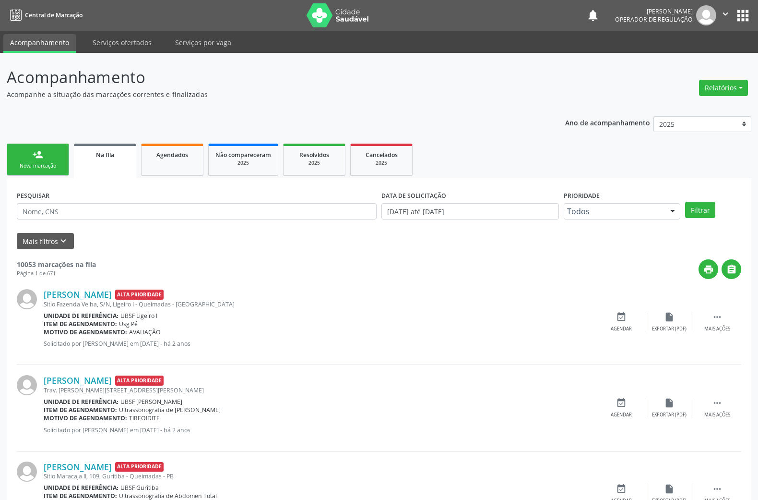
click at [36, 148] on link "person_add Nova marcação" at bounding box center [38, 159] width 62 height 32
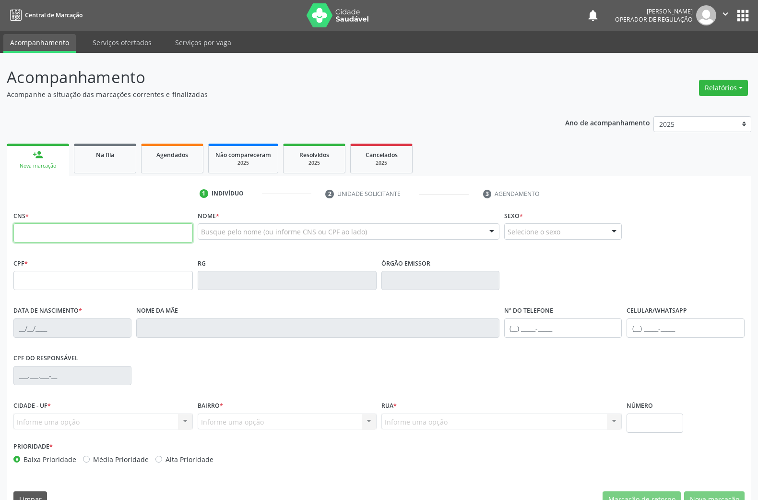
click at [89, 240] on input "text" at bounding box center [102, 232] width 179 height 19
click at [671, 227] on div "CNS * Nome * Busque pelo nome (ou informe CNS ou CPF ao lado) Nenhum resultado …" at bounding box center [379, 232] width 736 height 48
click at [103, 157] on span "Na fila" at bounding box center [105, 155] width 18 height 8
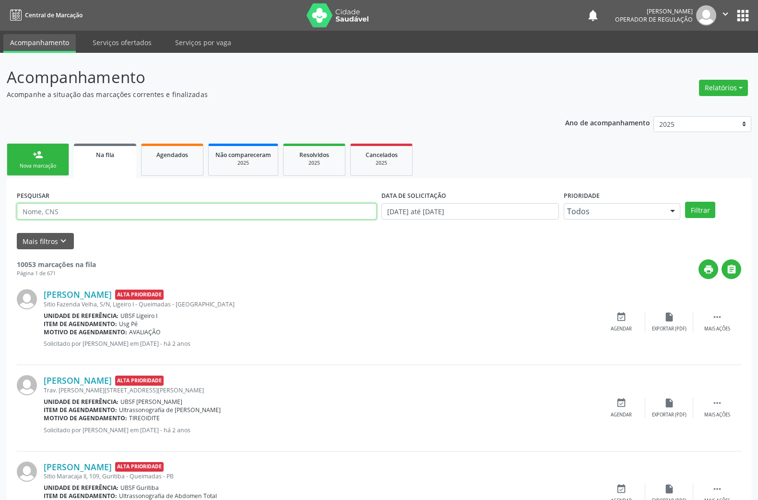
click at [64, 210] on input "text" at bounding box center [197, 211] width 360 height 16
type input "705006427897255"
click at [685, 202] on button "Filtrar" at bounding box center [700, 210] width 30 height 16
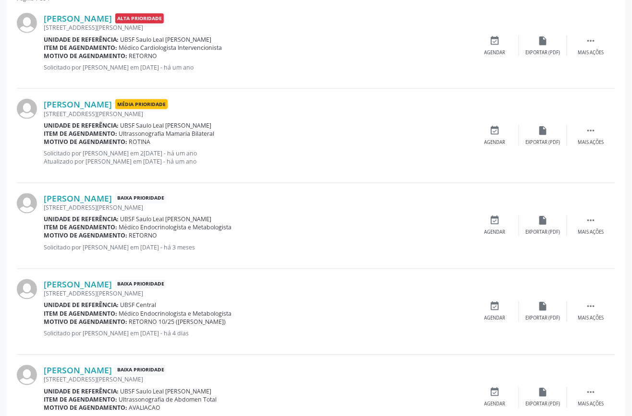
scroll to position [325, 0]
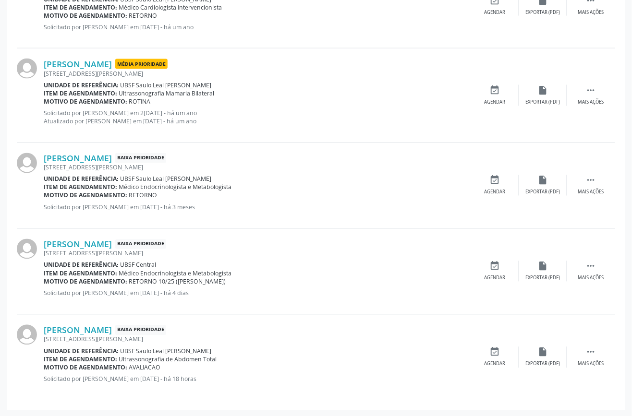
drag, startPoint x: 208, startPoint y: 381, endPoint x: 221, endPoint y: 384, distance: 13.5
click at [221, 384] on div "Maria Fernanda da Silva Oliveira Baixa Prioridade Rua Odilon Almeida Barreto, 5…" at bounding box center [257, 357] width 427 height 65
click at [221, 385] on div "Maria Fernanda da Silva Oliveira Baixa Prioridade Rua Odilon Almeida Barreto, 5…" at bounding box center [257, 357] width 427 height 65
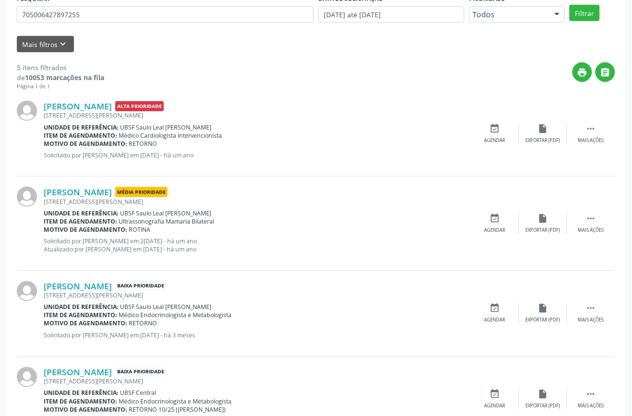
scroll to position [0, 0]
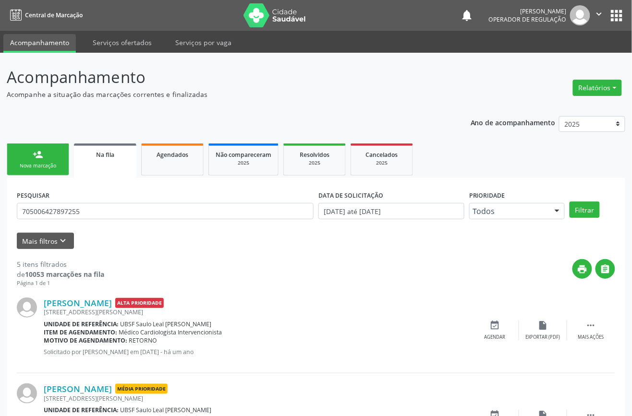
click at [21, 166] on div "Nova marcação" at bounding box center [38, 165] width 48 height 7
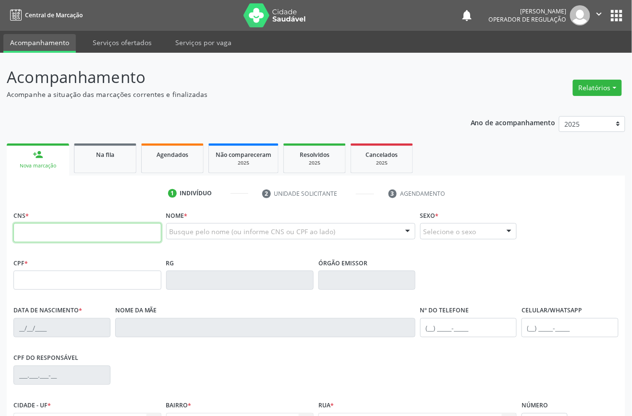
click at [101, 232] on input "text" at bounding box center [87, 232] width 148 height 19
type input "700 8019 1573 2481"
drag, startPoint x: 93, startPoint y: 228, endPoint x: 60, endPoint y: 118, distance: 115.2
click at [60, 118] on div "Ano de acompanhamento 2025 2024 2023 2022 2021 person_add Nova marcação Na fila…" at bounding box center [316, 311] width 618 height 405
type input "052.273.954-70"
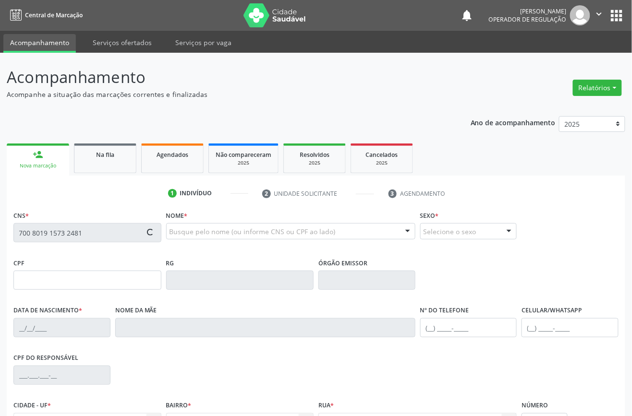
type input "02/11/1983"
type input "Maria José Pinheiro Mota"
type input "(81) 99453-6889"
type input "009.876.094-75"
type input "24"
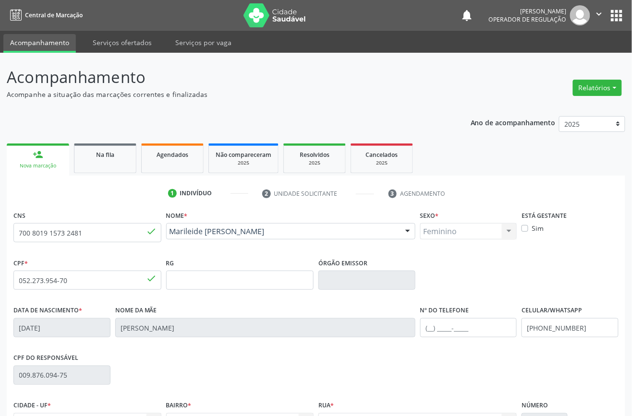
scroll to position [103, 0]
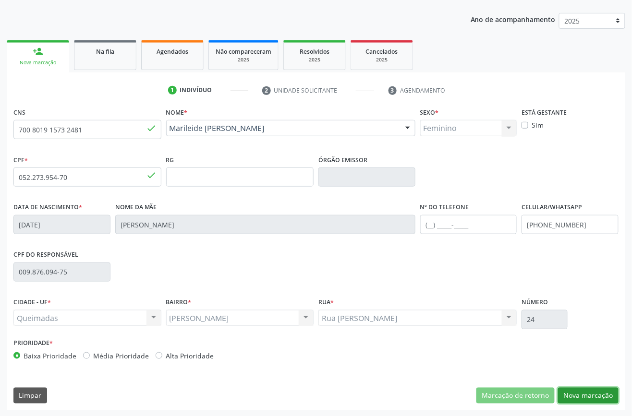
click at [580, 394] on button "Nova marcação" at bounding box center [588, 396] width 60 height 16
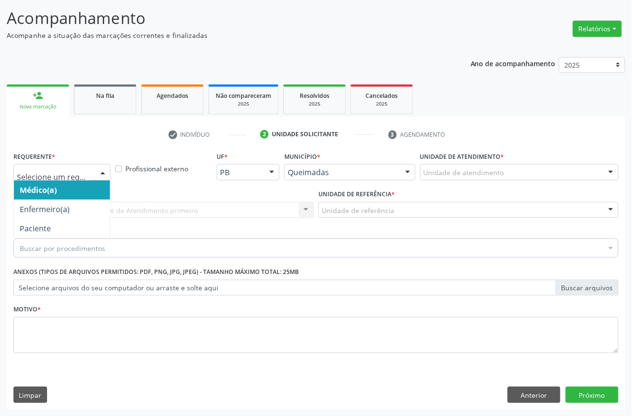
drag, startPoint x: 96, startPoint y: 167, endPoint x: 73, endPoint y: 223, distance: 60.9
click at [96, 169] on div at bounding box center [103, 173] width 14 height 16
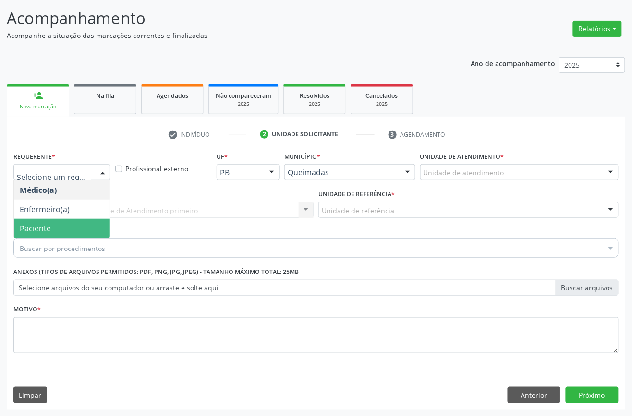
click at [69, 234] on span "Paciente" at bounding box center [62, 228] width 96 height 19
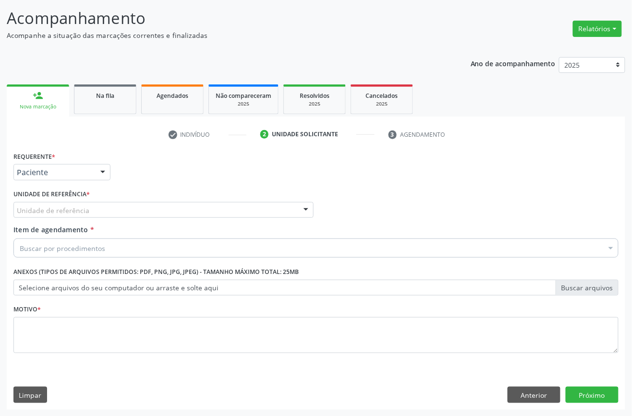
click at [87, 210] on div "Unidade de referência" at bounding box center [163, 210] width 300 height 16
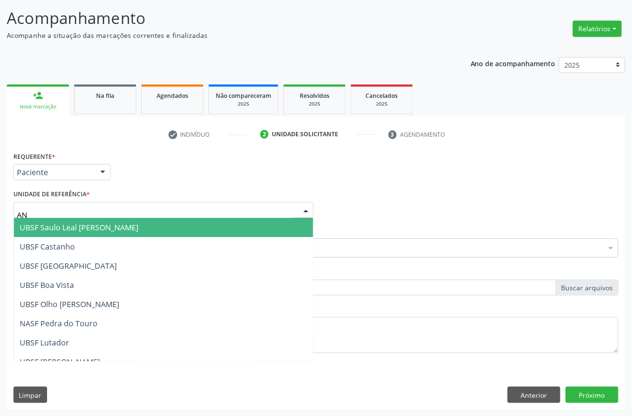
type input "ANI"
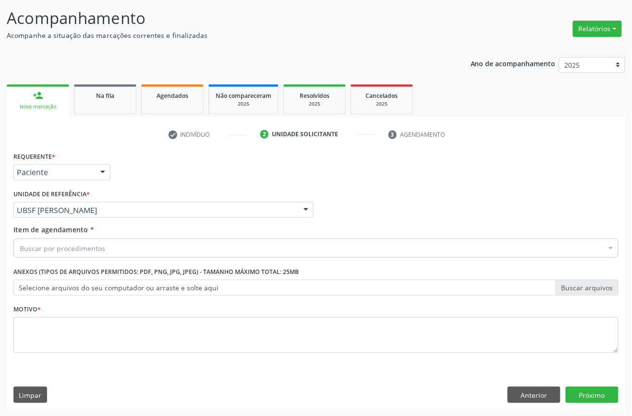
click at [238, 248] on div "Buscar por procedimentos" at bounding box center [315, 248] width 605 height 19
paste input "ENDOCRINOLOGISTA"
type input "ENDOCRINOLOGISTA"
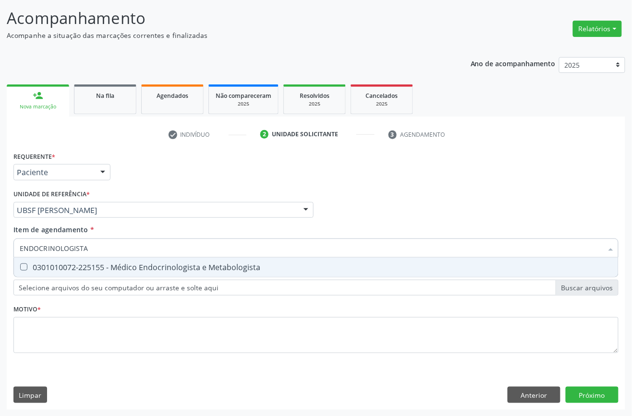
click at [155, 255] on input "ENDOCRINOLOGISTA" at bounding box center [311, 248] width 583 height 19
click at [162, 260] on span "0301010072-225155 - Médico Endocrinologista e Metabologista" at bounding box center [316, 267] width 604 height 19
checkbox Metabologista "true"
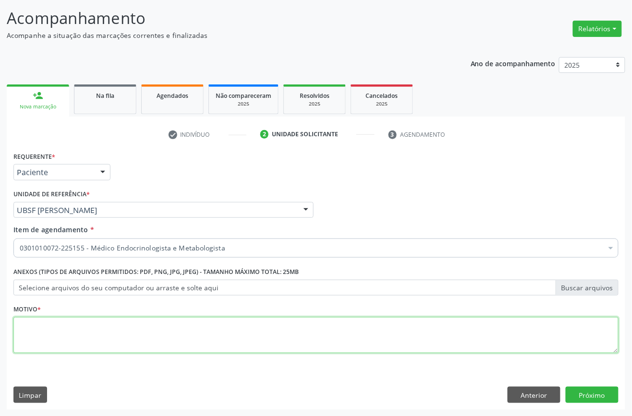
paste textarea "1ª CONSULTA 07/2025"
click at [170, 342] on textarea at bounding box center [315, 335] width 605 height 36
type textarea "1ª CONSULTA 07/2025 SUSPEITA DIAGNOSTICA DE SD. DE GILTELMAN"
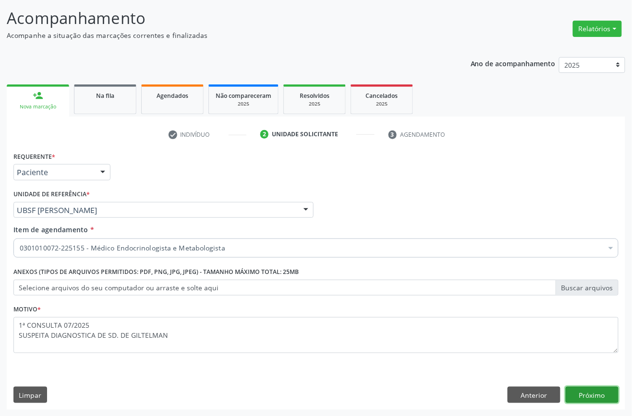
click at [598, 400] on button "Próximo" at bounding box center [591, 395] width 53 height 16
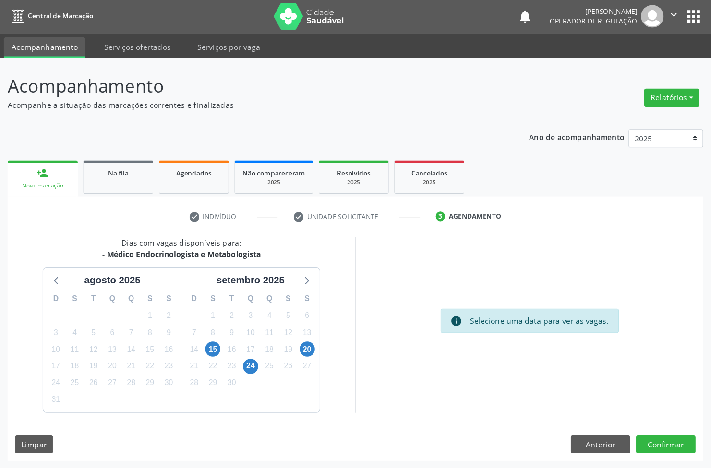
scroll to position [0, 0]
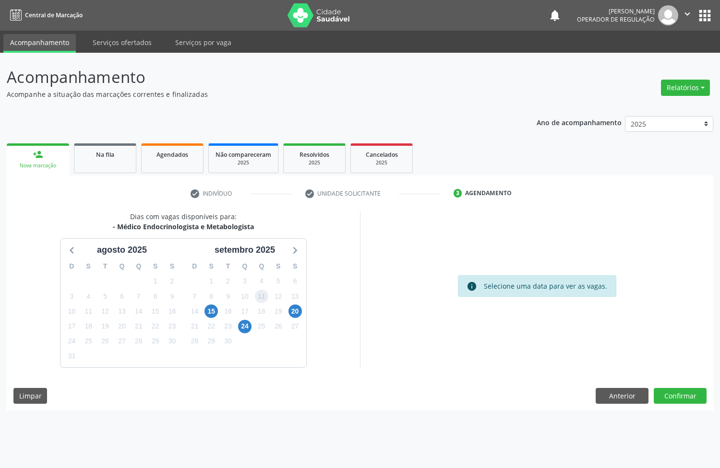
click at [263, 300] on span "11" at bounding box center [261, 296] width 13 height 13
click at [204, 310] on div "15" at bounding box center [211, 311] width 17 height 15
click at [213, 311] on span "15" at bounding box center [210, 311] width 13 height 13
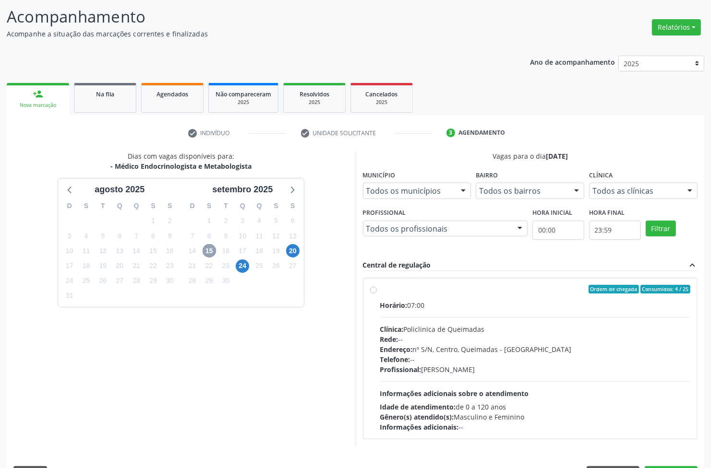
scroll to position [88, 0]
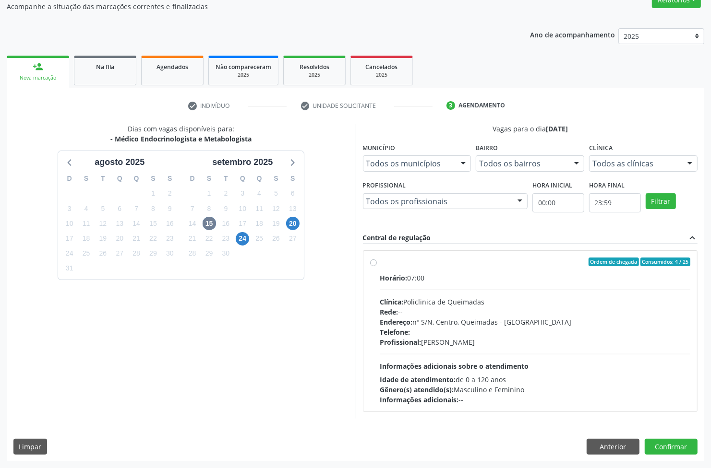
click at [258, 180] on div "Q" at bounding box center [259, 178] width 17 height 15
click at [263, 188] on span "4" at bounding box center [258, 193] width 13 height 13
click at [678, 447] on button "Confirmar" at bounding box center [671, 447] width 53 height 16
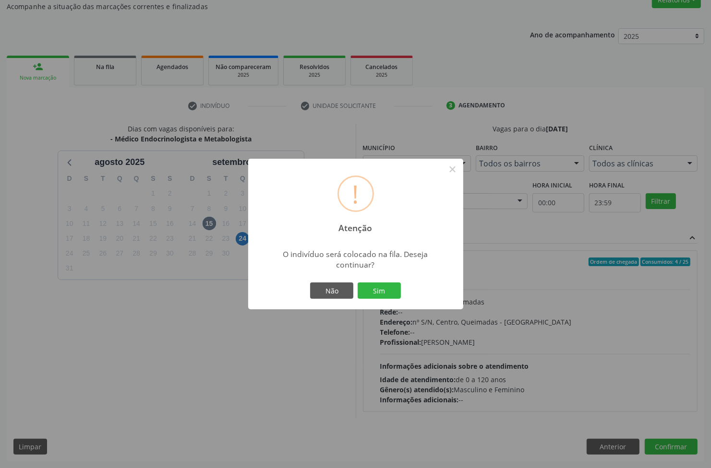
click at [358, 283] on button "Sim" at bounding box center [379, 291] width 43 height 16
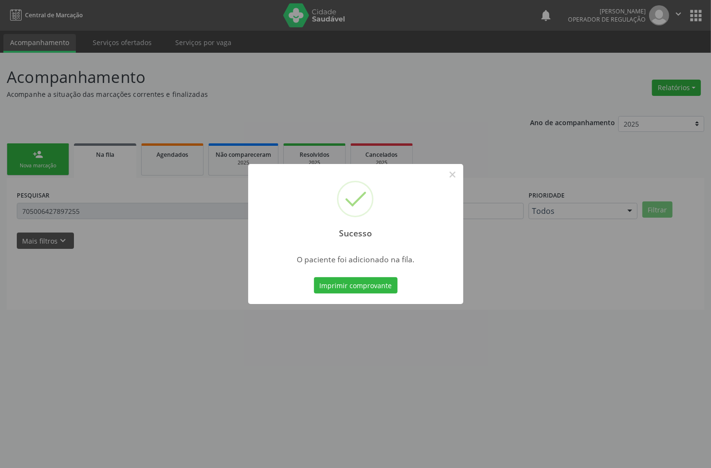
scroll to position [0, 0]
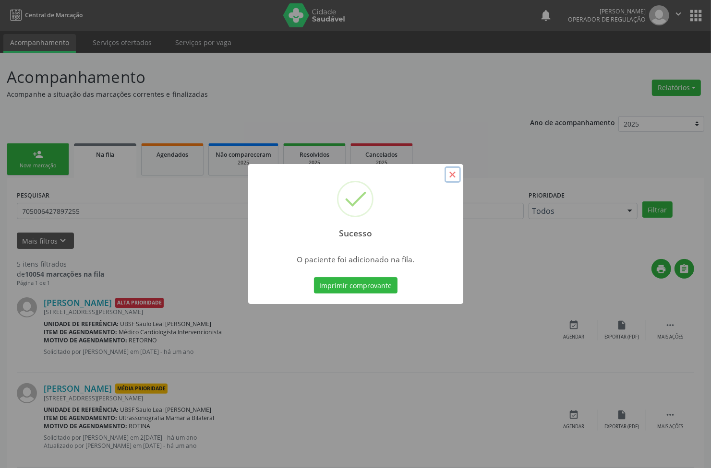
click at [456, 169] on button "×" at bounding box center [452, 175] width 16 height 16
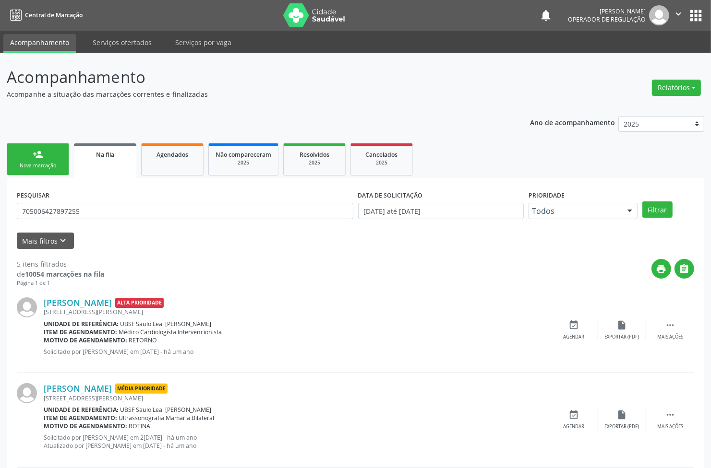
click at [41, 150] on div "person_add" at bounding box center [38, 154] width 11 height 11
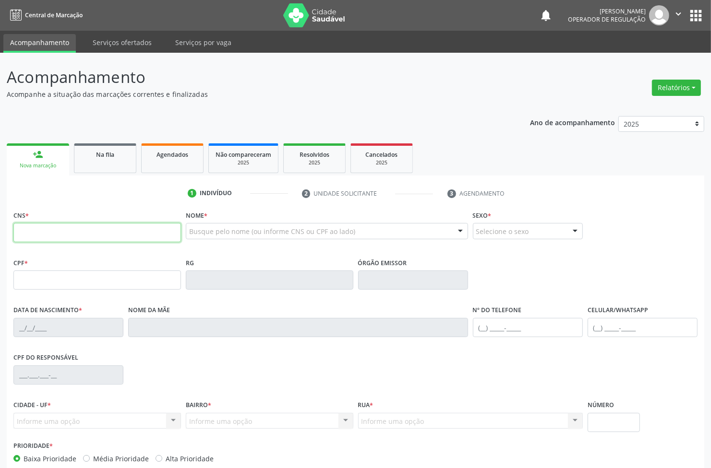
click at [80, 236] on input "text" at bounding box center [96, 232] width 167 height 19
type input "700 2069 9400 2023"
type input "397.923.824-53"
type input "29/07/1943"
type input "Ana Henriques do Nascimento"
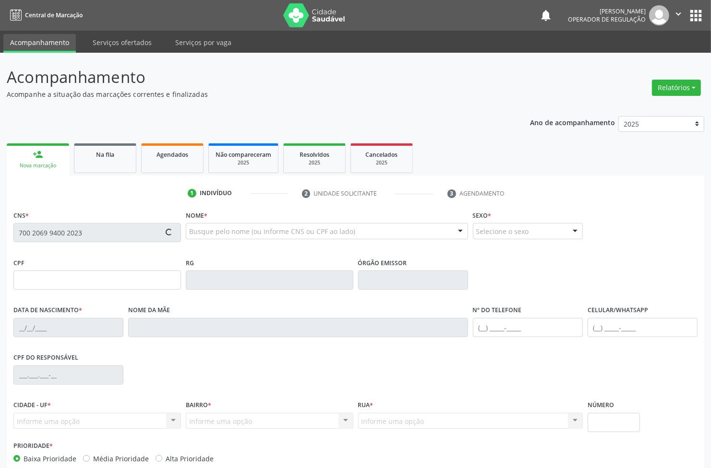
type input "(83) 99189-1642"
type input "049.148.444-51"
type input "158"
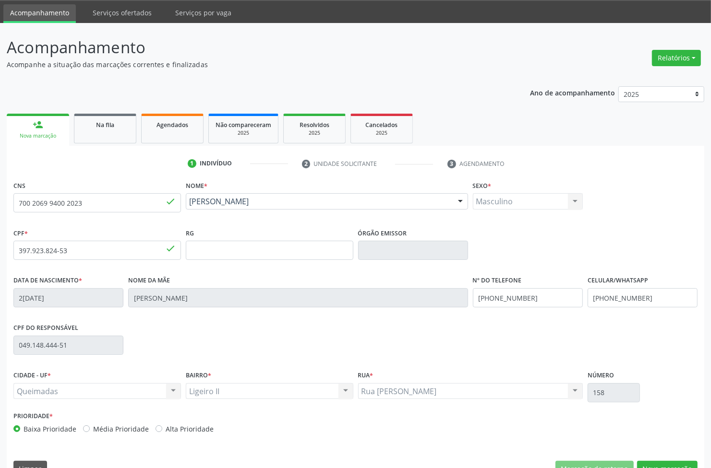
scroll to position [52, 0]
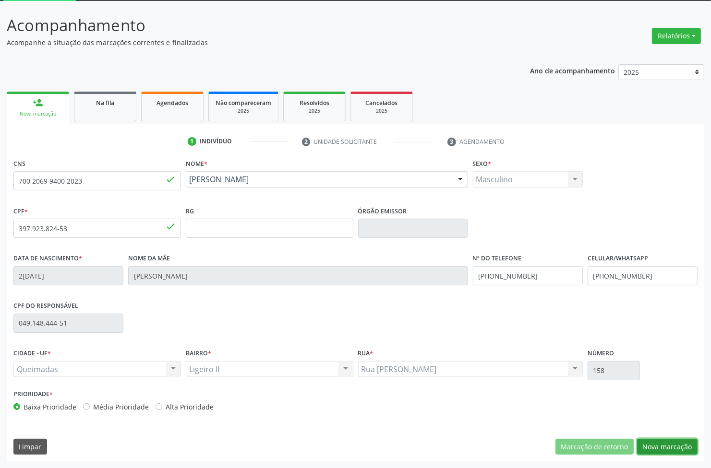
click at [682, 449] on button "Nova marcação" at bounding box center [667, 447] width 60 height 16
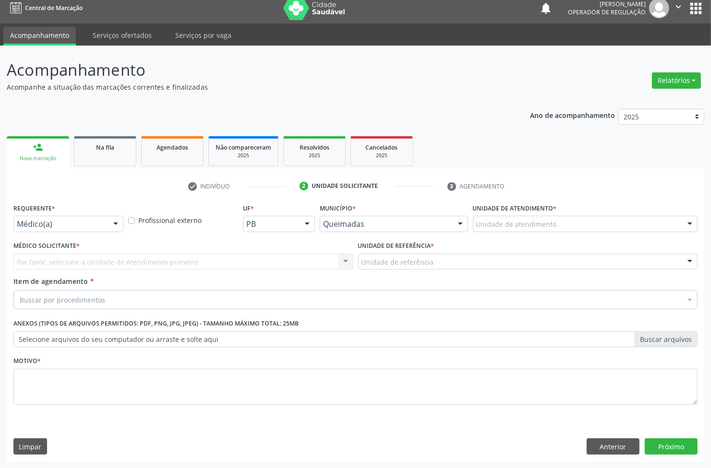
scroll to position [7, 0]
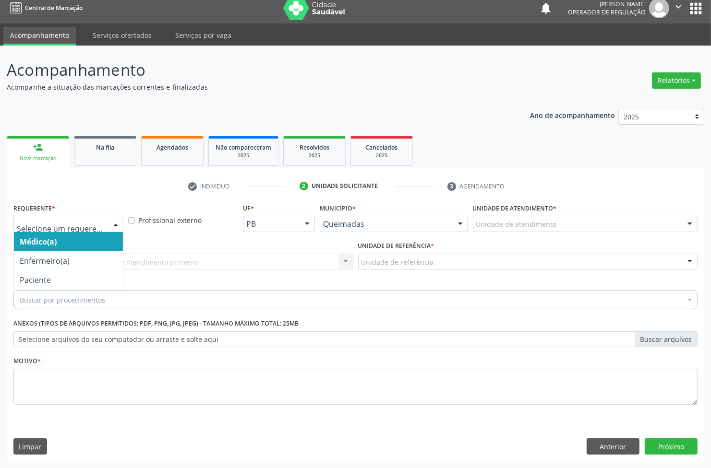
drag, startPoint x: 46, startPoint y: 228, endPoint x: 37, endPoint y: 262, distance: 34.1
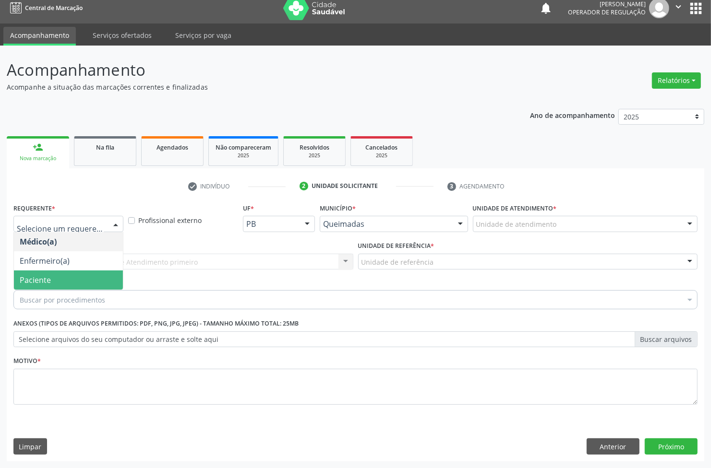
click at [42, 275] on span "Paciente" at bounding box center [35, 280] width 31 height 11
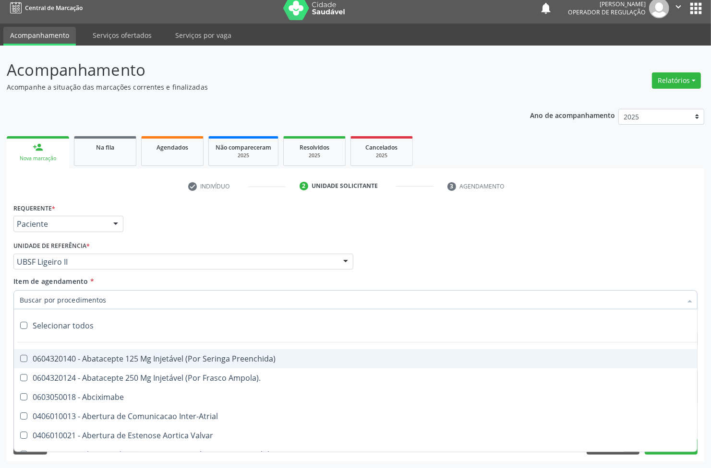
paste input "1ª CONSULTA 07/2025"
type input "1ª CONSULTA 07/2025"
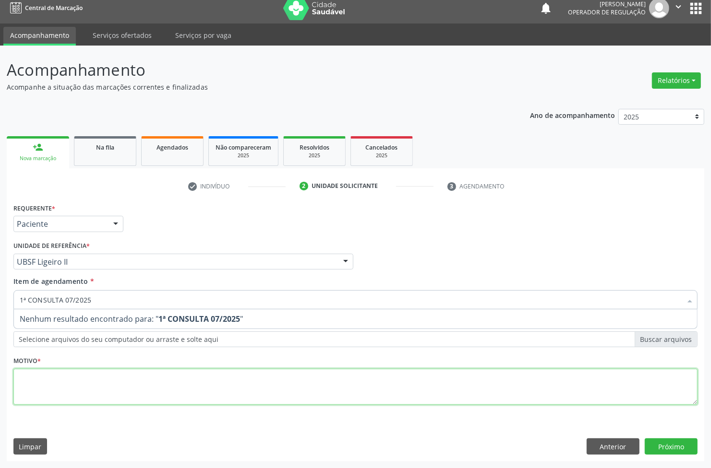
click at [113, 397] on div "Requerente * Paciente Médico(a) Enfermeiro(a) Paciente Nenhum resultado encontr…" at bounding box center [355, 309] width 684 height 217
paste textarea "1ª CONSULTA 07/2025"
type textarea "1ª CONSULTA 07/2025 DM2"
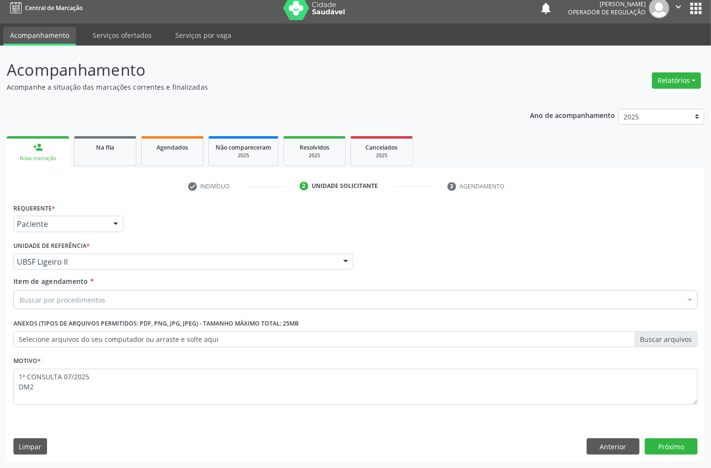
click at [164, 293] on div "Buscar por procedimentos" at bounding box center [355, 299] width 684 height 19
paste input "ENDOCRINOLOGISTA"
type input "ENDOCRINOLOGISTA"
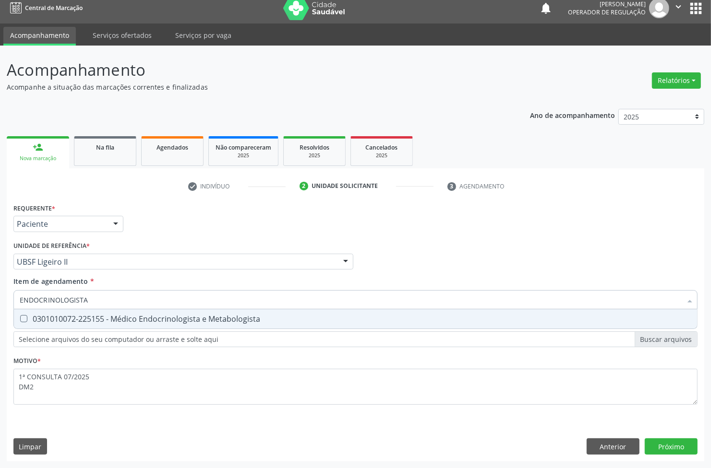
click at [145, 320] on div "0301010072-225155 - Médico Endocrinologista e Metabologista" at bounding box center [355, 319] width 671 height 8
checkbox Metabologista "true"
click at [673, 442] on div "Requerente * Paciente Médico(a) Enfermeiro(a) Paciente Nenhum resultado encontr…" at bounding box center [355, 331] width 697 height 261
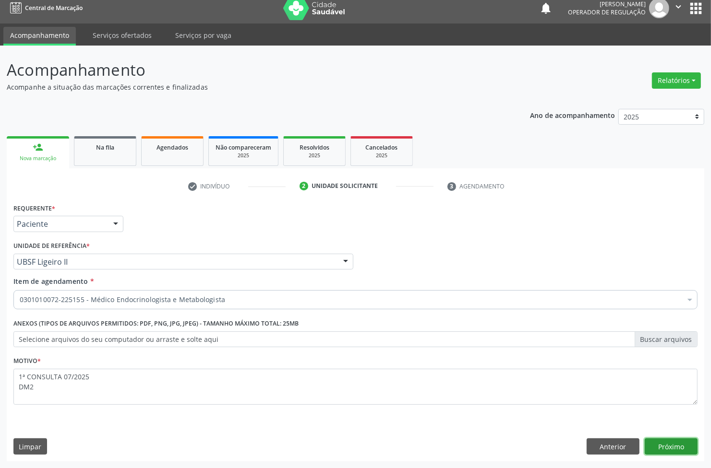
click at [672, 442] on button "Próximo" at bounding box center [671, 447] width 53 height 16
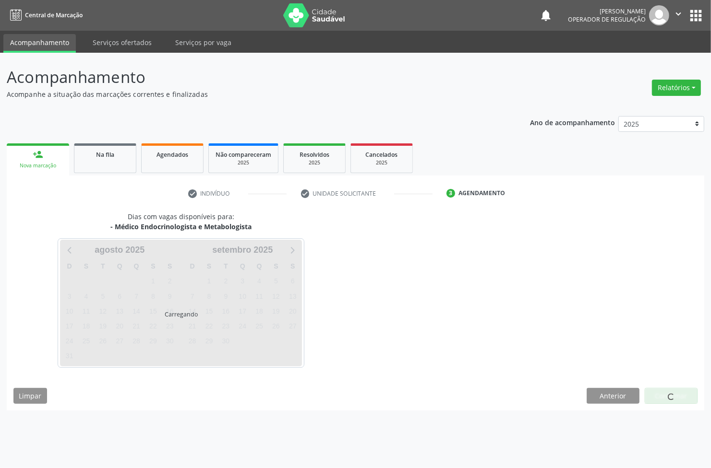
scroll to position [0, 0]
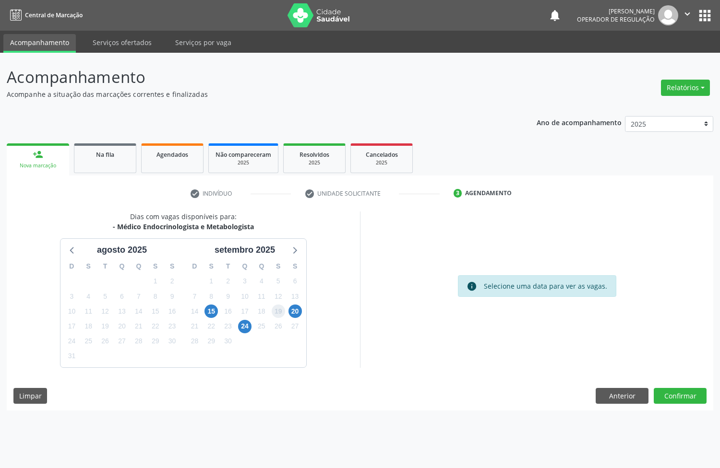
click at [277, 312] on span "19" at bounding box center [278, 311] width 13 height 13
click at [677, 396] on button "Confirmar" at bounding box center [680, 396] width 53 height 16
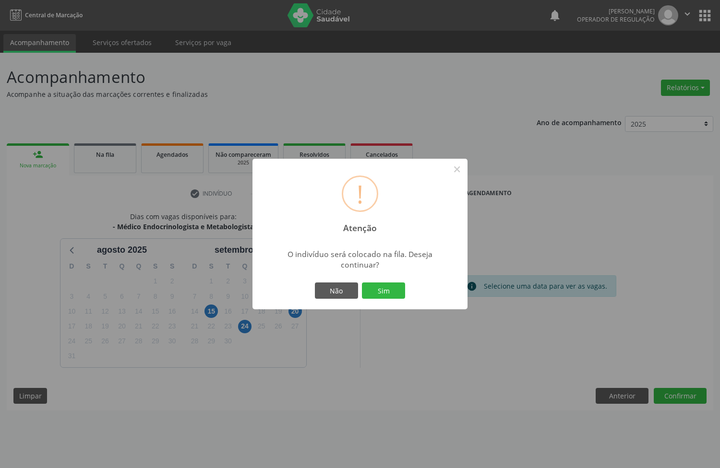
click at [362, 283] on button "Sim" at bounding box center [383, 291] width 43 height 16
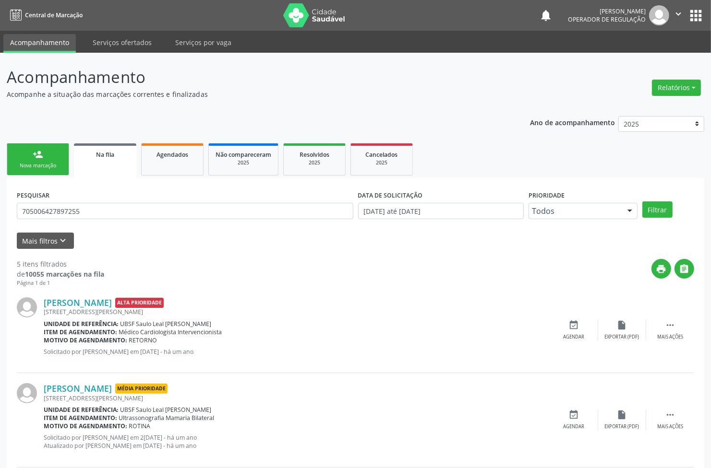
click at [56, 173] on link "person_add Nova marcação" at bounding box center [38, 159] width 62 height 32
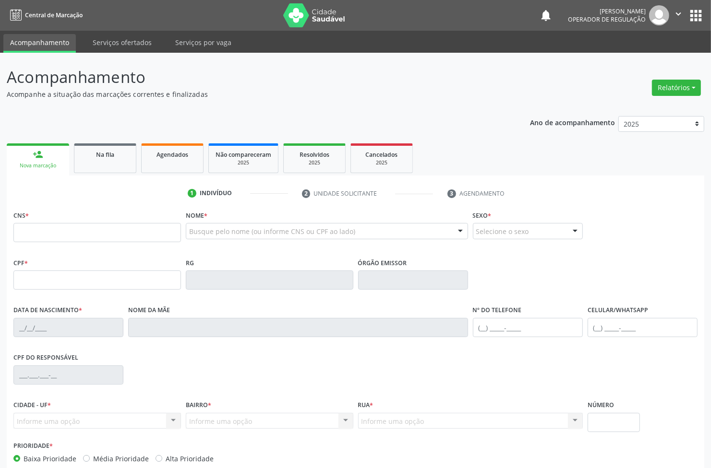
click at [53, 218] on div "CNS *" at bounding box center [96, 225] width 167 height 34
click at [66, 239] on input "text" at bounding box center [96, 232] width 167 height 19
type input "709 6006 7693 1378"
type input "112.807.344-77"
type input "19/03/1993"
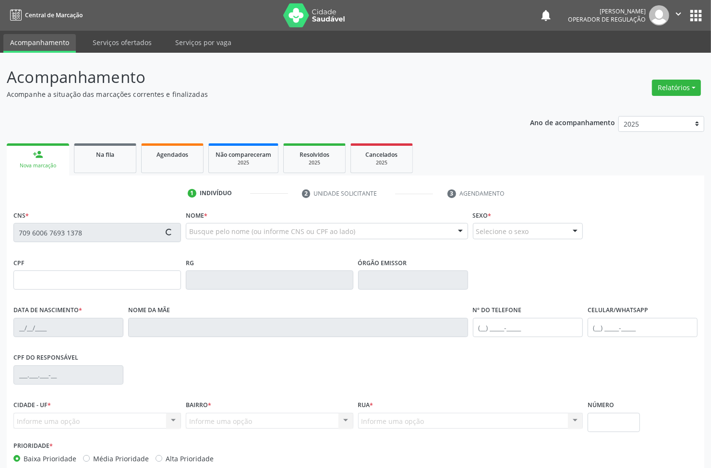
type input "Analice Nóbrega Marques"
type input "(83) 99163-5526"
type input "020.568.184-00"
type input "121"
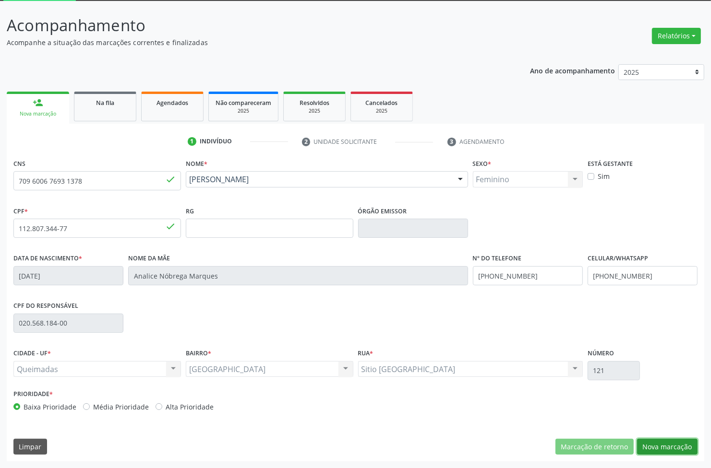
click at [671, 446] on button "Nova marcação" at bounding box center [667, 447] width 60 height 16
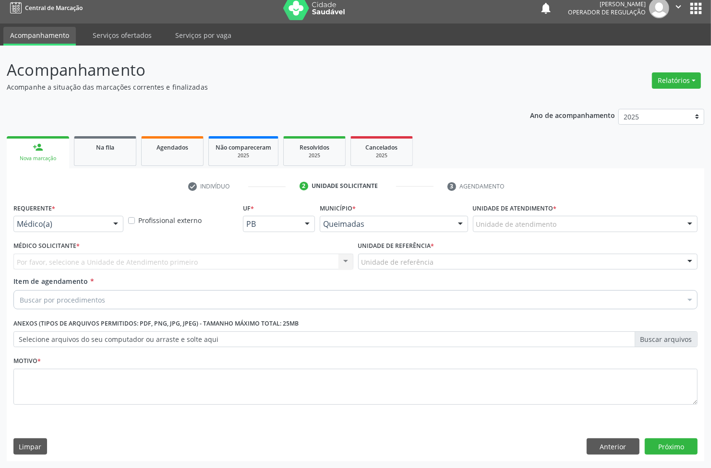
click at [80, 214] on div "Requerente * Médico(a) Médico(a) Enfermeiro(a) Paciente Nenhum resultado encont…" at bounding box center [68, 216] width 110 height 31
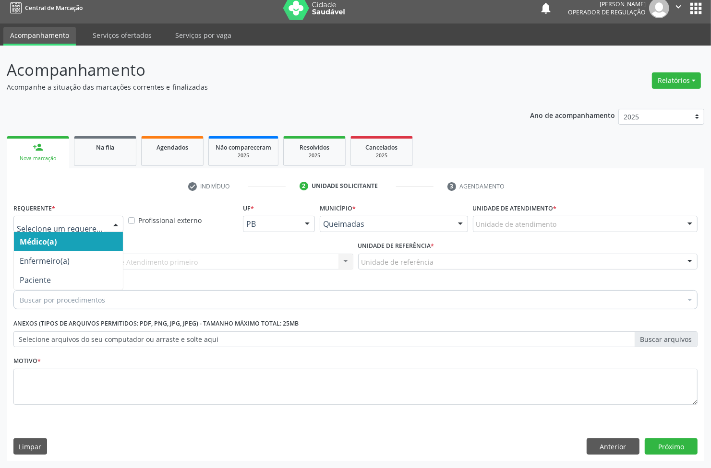
click at [72, 219] on div at bounding box center [68, 224] width 110 height 16
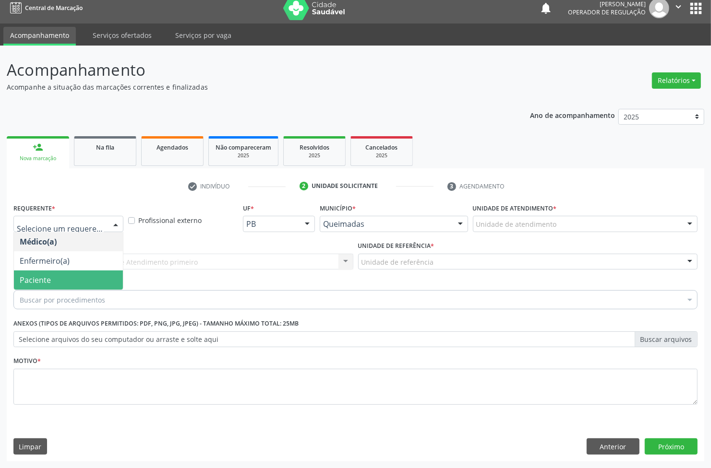
click at [56, 281] on span "Paciente" at bounding box center [68, 280] width 109 height 19
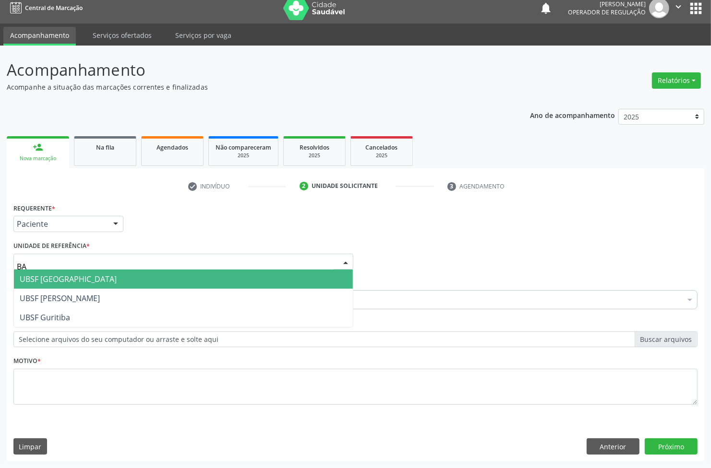
type input "BAI"
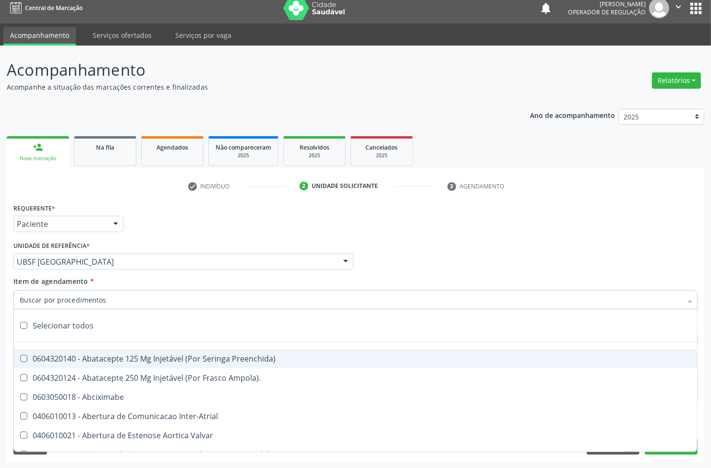
paste input "ENDOCRINOLOGISTA"
type input "ENDOCRINOLOGISTA"
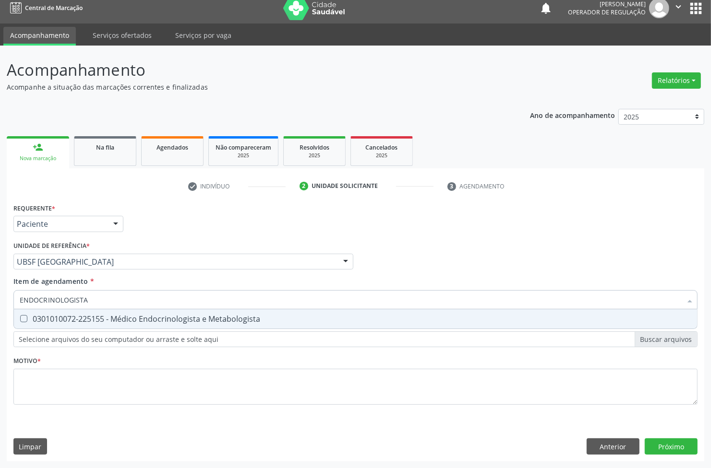
click at [192, 315] on div "0301010072-225155 - Médico Endocrinologista e Metabologista" at bounding box center [355, 319] width 671 height 8
checkbox Metabologista "true"
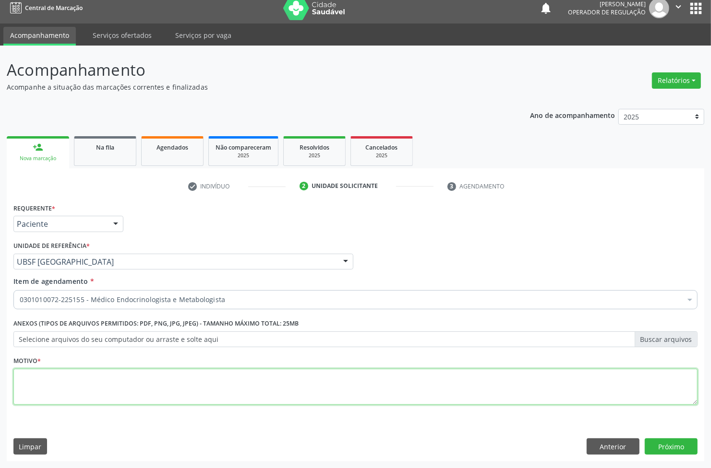
paste textarea "1ª CONSULTA 07/2025"
click at [100, 395] on textarea at bounding box center [355, 387] width 684 height 36
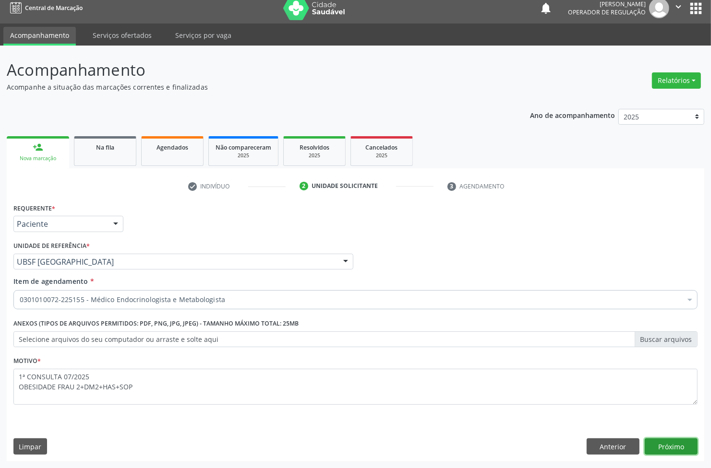
drag, startPoint x: 686, startPoint y: 448, endPoint x: 678, endPoint y: 445, distance: 8.5
click at [682, 447] on button "Próximo" at bounding box center [671, 447] width 53 height 16
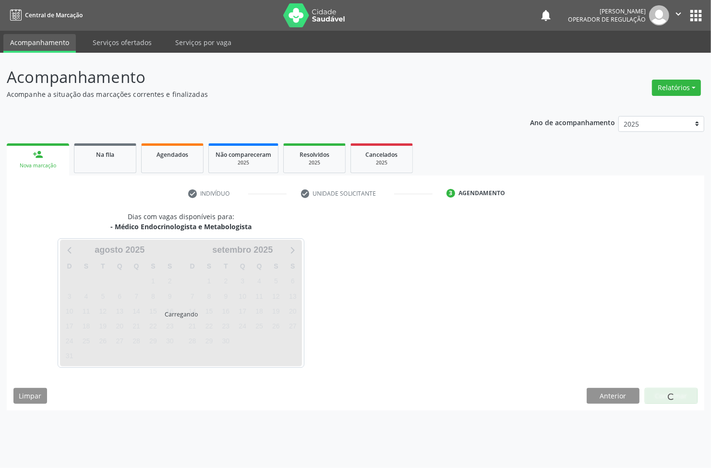
scroll to position [0, 0]
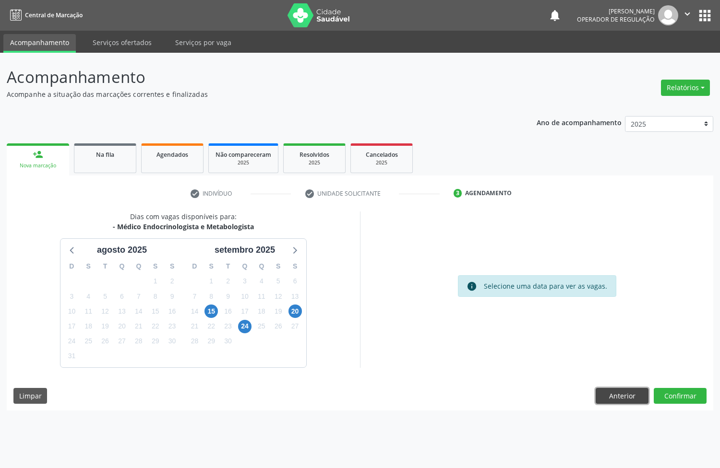
click at [633, 401] on button "Anterior" at bounding box center [622, 396] width 53 height 16
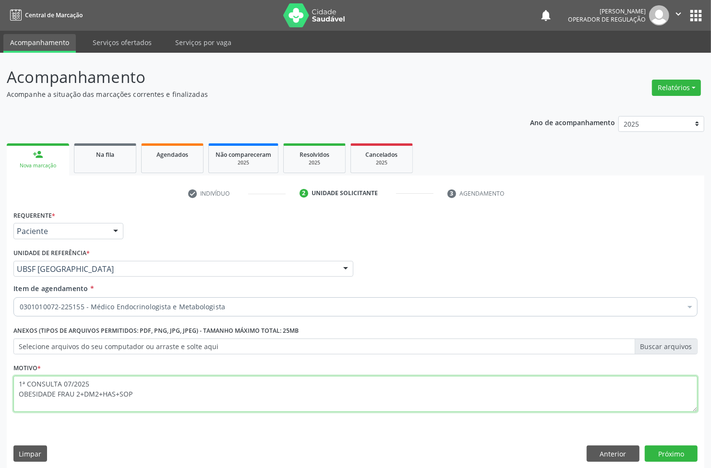
drag, startPoint x: 63, startPoint y: 383, endPoint x: 70, endPoint y: 383, distance: 6.3
click at [70, 383] on textarea "1ª CONSULTA 07/2025 OBESIDADE FRAU 2+DM2+HAS+SOP" at bounding box center [355, 394] width 684 height 36
type textarea "1ª CONSULTA 08/2025 OBESIDADE FRAU 2+DM2+HAS+SOP"
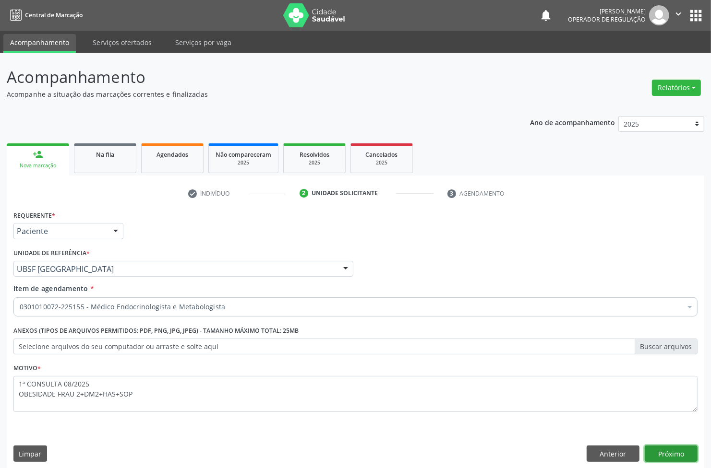
click at [654, 454] on button "Próximo" at bounding box center [671, 454] width 53 height 16
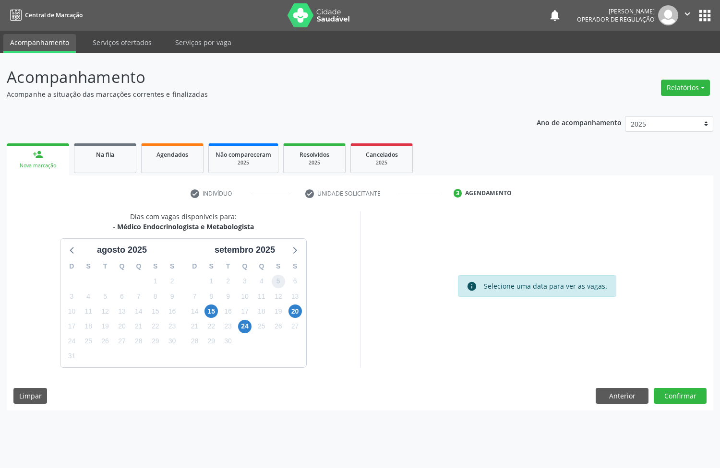
click at [278, 283] on span "5" at bounding box center [278, 281] width 13 height 13
click at [674, 406] on div "Dias com vagas disponíveis para: - Médico Endocrinologista e Metabologista agos…" at bounding box center [360, 311] width 706 height 199
click at [673, 403] on button "Confirmar" at bounding box center [680, 396] width 53 height 16
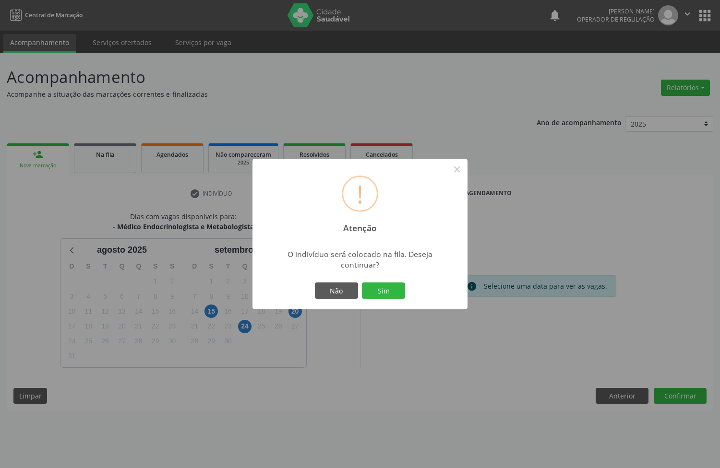
click at [362, 283] on button "Sim" at bounding box center [383, 291] width 43 height 16
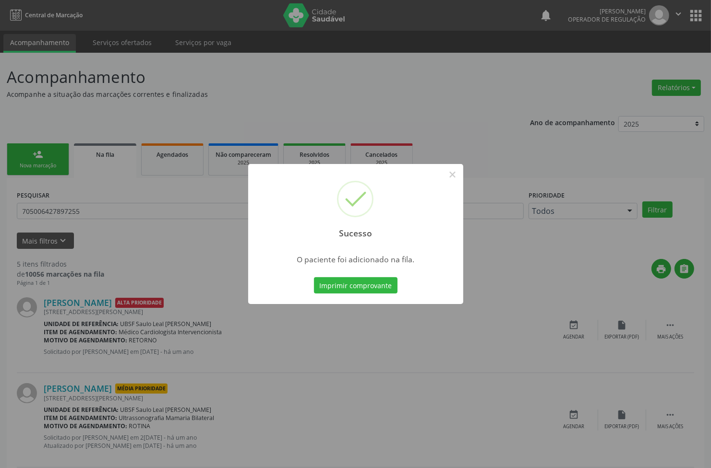
click at [159, 241] on div "Sucesso × O paciente foi adicionado na fila. Imprimir comprovante Cancel" at bounding box center [355, 234] width 711 height 468
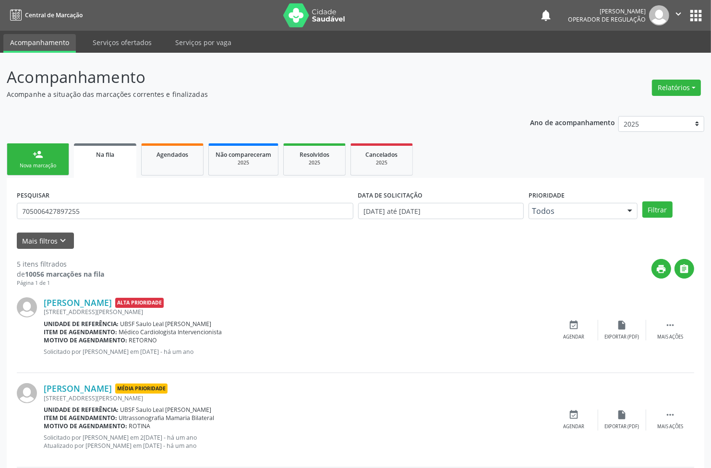
click at [46, 162] on div "Nova marcação" at bounding box center [38, 165] width 48 height 7
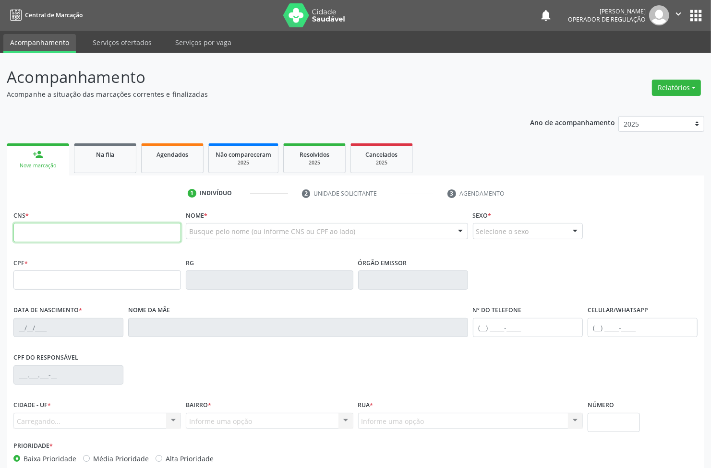
click at [88, 232] on input "text" at bounding box center [96, 232] width 167 height 19
type input "705 0070 4215 4555"
type input "010.294.554-30"
type input "24/02/1962"
type input "Marina Pereira da Silva"
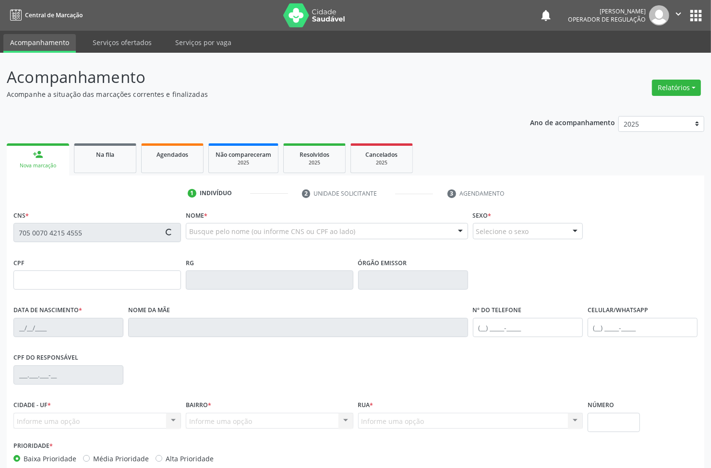
type input "(83) 99377-9461"
type input "S/N"
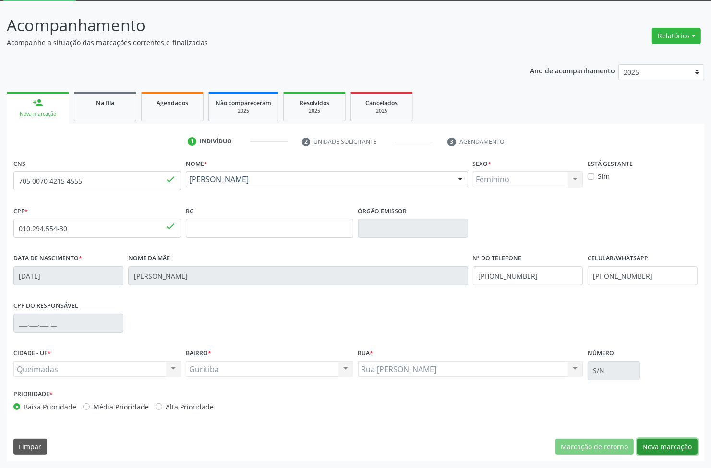
click at [660, 450] on button "Nova marcação" at bounding box center [667, 447] width 60 height 16
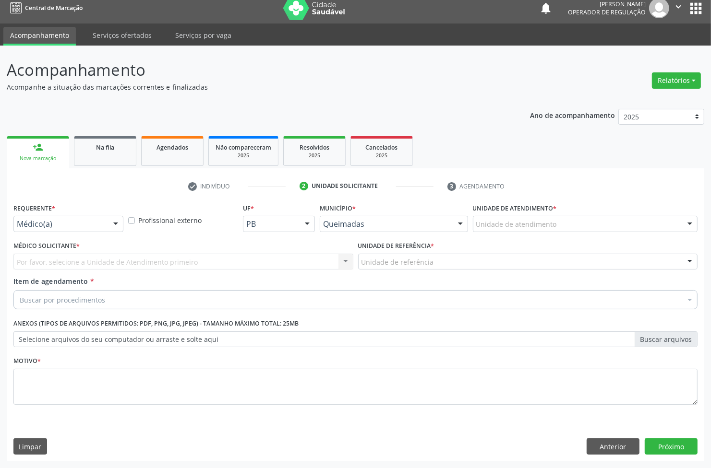
scroll to position [7, 0]
click at [52, 231] on div at bounding box center [68, 224] width 110 height 16
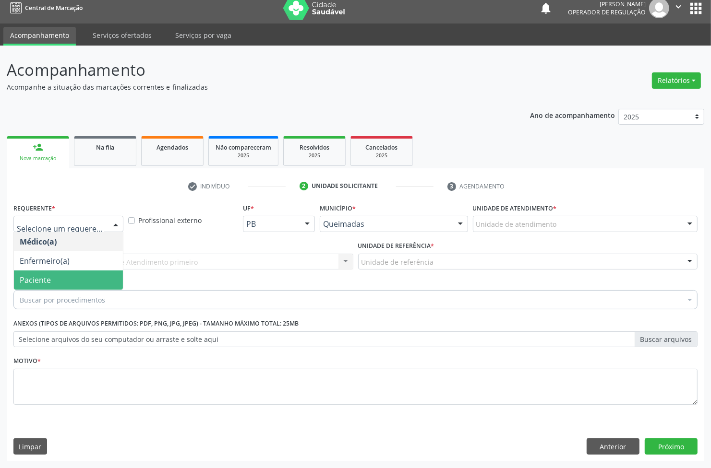
click at [37, 284] on span "Paciente" at bounding box center [35, 280] width 31 height 11
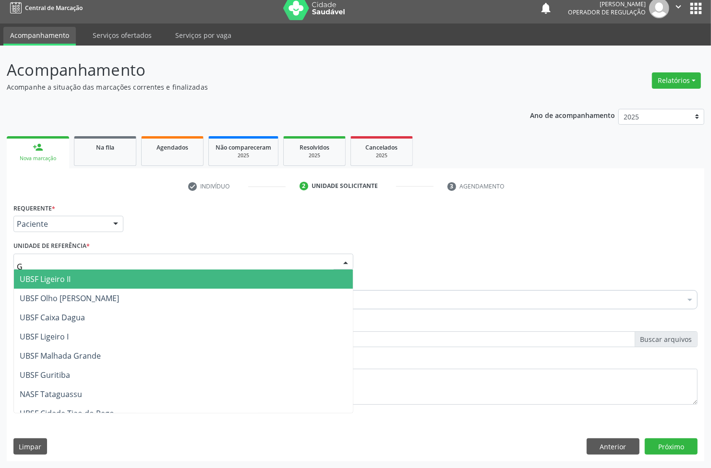
type input "GU"
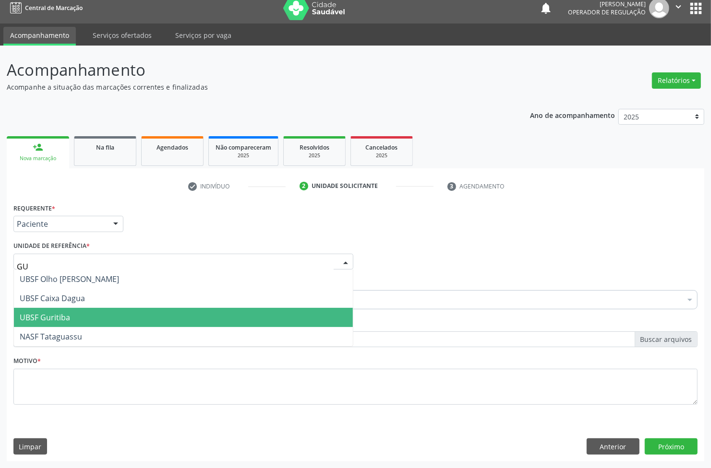
click at [53, 318] on span "UBSF Guritiba" at bounding box center [45, 317] width 50 height 11
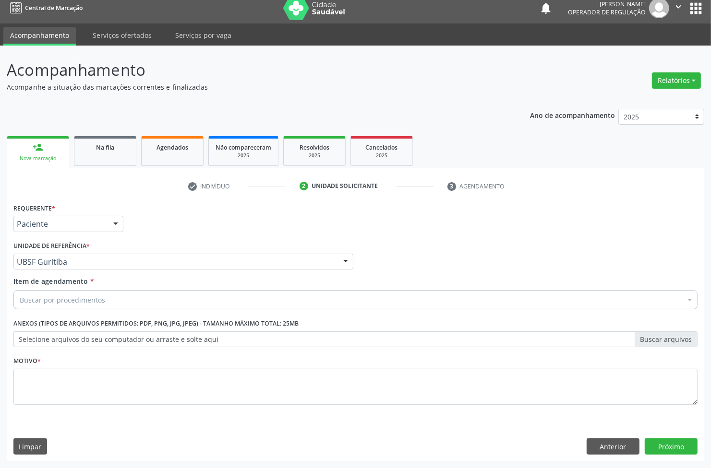
drag, startPoint x: 109, startPoint y: 362, endPoint x: 107, endPoint y: 377, distance: 15.1
click at [109, 364] on div "Motivo *" at bounding box center [355, 379] width 684 height 51
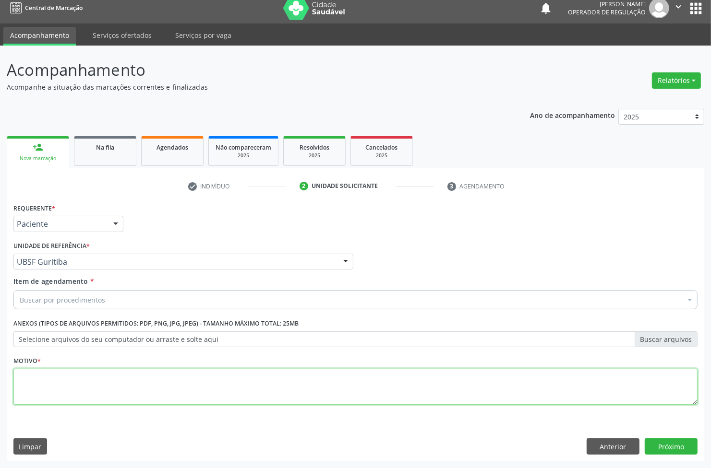
click at [108, 382] on textarea at bounding box center [355, 387] width 684 height 36
paste textarea "1ª CONSULTA 07/2025"
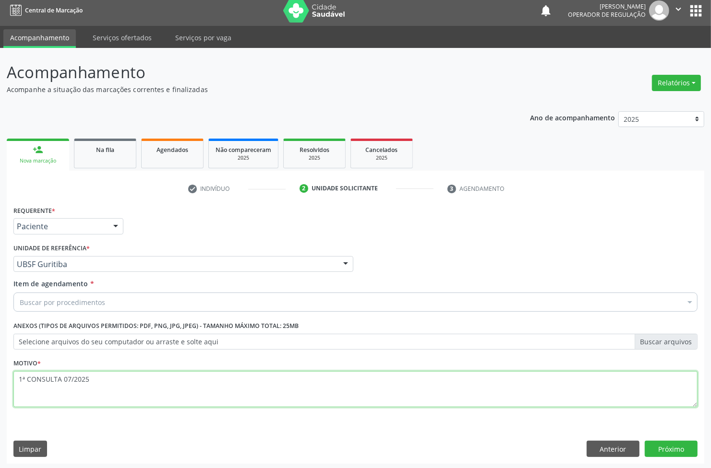
scroll to position [0, 0]
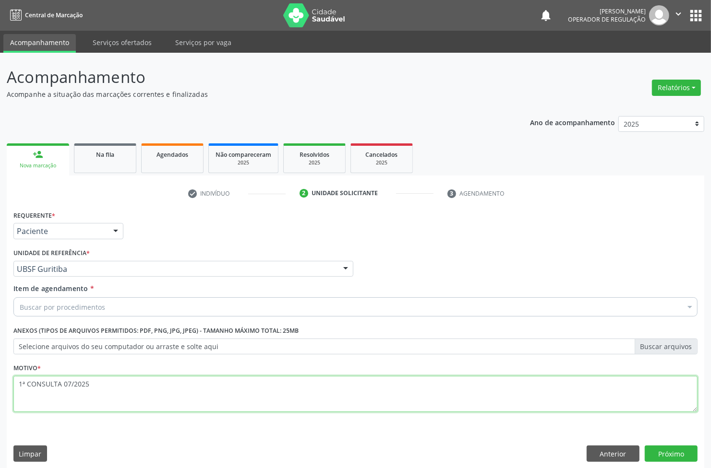
click at [70, 385] on textarea "1ª CONSULTA 07/2025" at bounding box center [355, 394] width 684 height 36
click at [96, 383] on textarea "1ª CONSULTA 08/2025" at bounding box center [355, 394] width 684 height 36
type textarea "1ª CONSULTA 08/2025 DM DESCOMPENSADA"
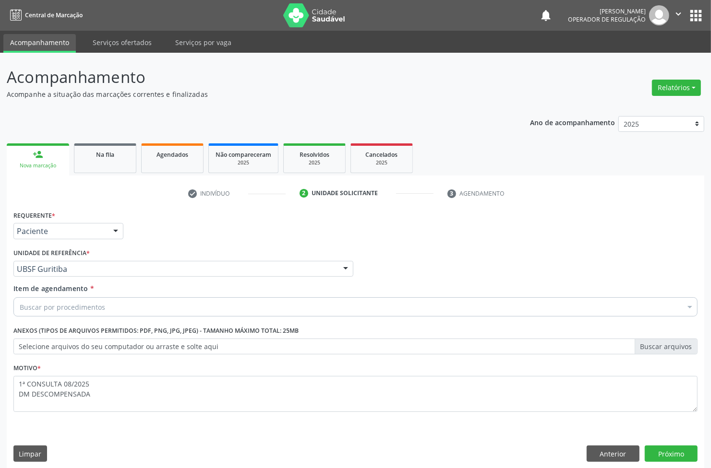
click at [139, 312] on div "Buscar por procedimentos" at bounding box center [355, 307] width 684 height 19
paste input "ENDOCRINOLOGISTA"
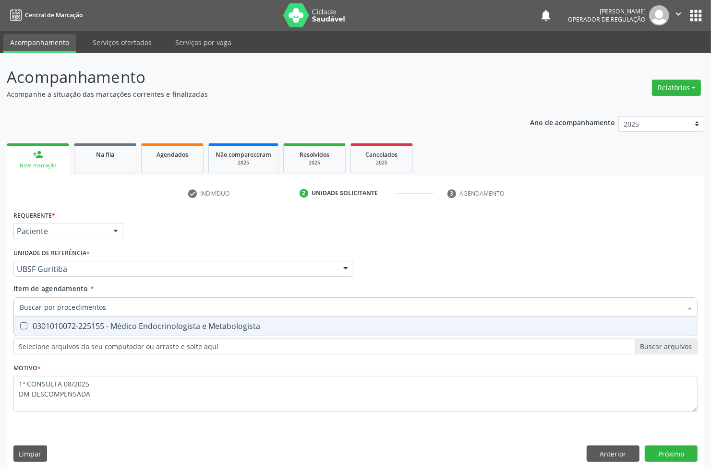
type input "ENDOCRINOLOGISTA"
click at [139, 330] on div "0301010072-225155 - Médico Endocrinologista e Metabologista" at bounding box center [355, 327] width 671 height 8
checkbox Metabologista "true"
click at [689, 450] on div "Requerente * Paciente Médico(a) Enfermeiro(a) Paciente Nenhum resultado encontr…" at bounding box center [355, 338] width 697 height 261
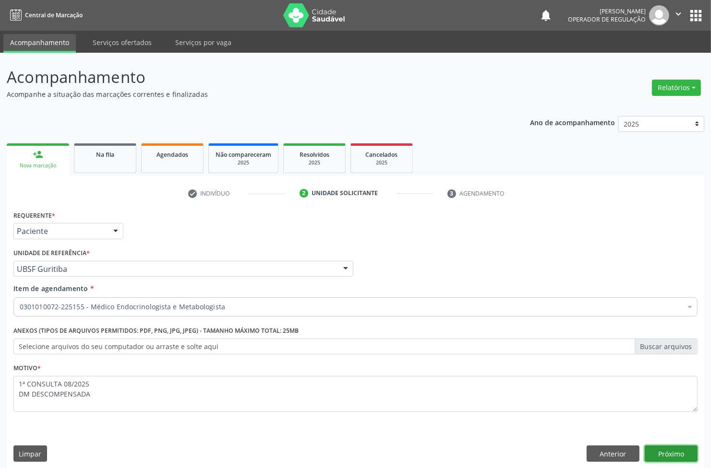
click at [684, 448] on button "Próximo" at bounding box center [671, 454] width 53 height 16
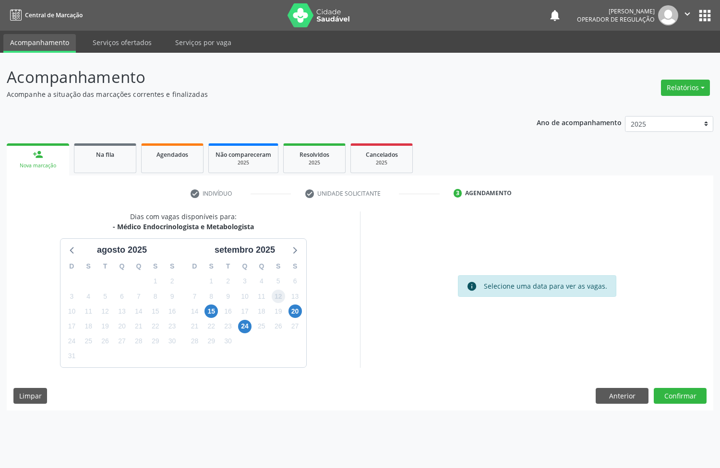
click at [284, 293] on span "12" at bounding box center [278, 296] width 13 height 13
click at [690, 401] on button "Confirmar" at bounding box center [680, 396] width 53 height 16
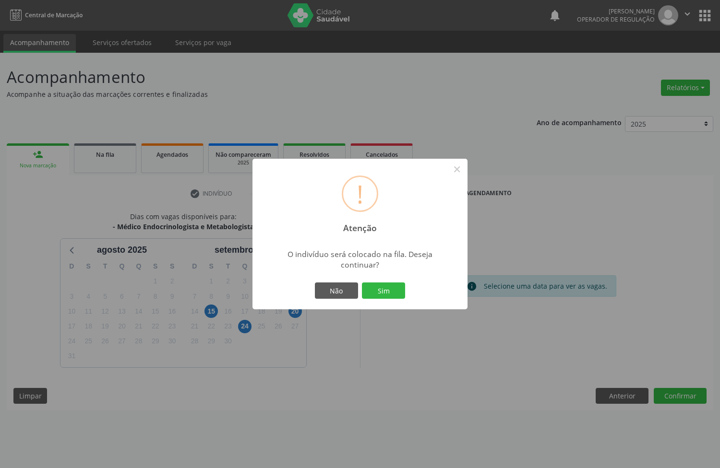
click at [362, 283] on button "Sim" at bounding box center [383, 291] width 43 height 16
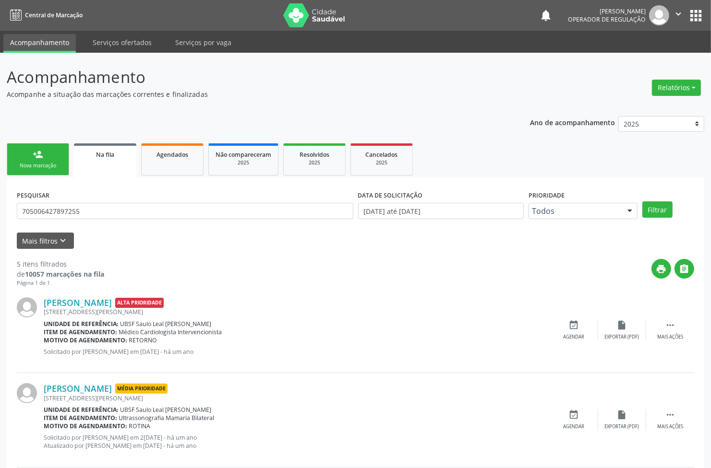
click at [35, 169] on div "Nova marcação" at bounding box center [38, 165] width 48 height 7
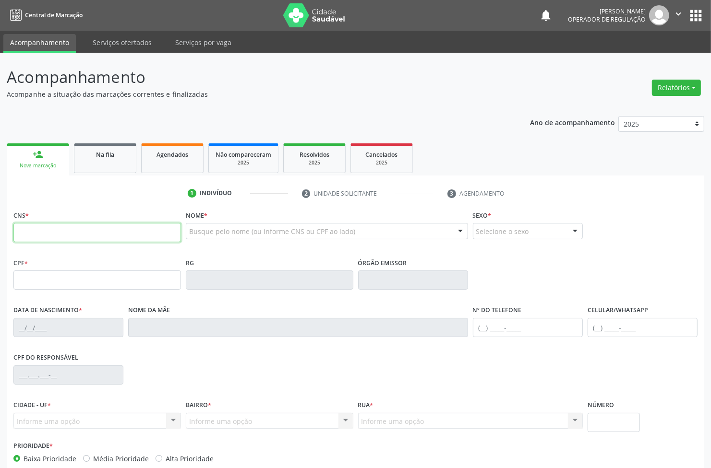
click at [122, 237] on input "text" at bounding box center [96, 232] width 167 height 19
type input "JOELMA TAVARES DA SILVA"
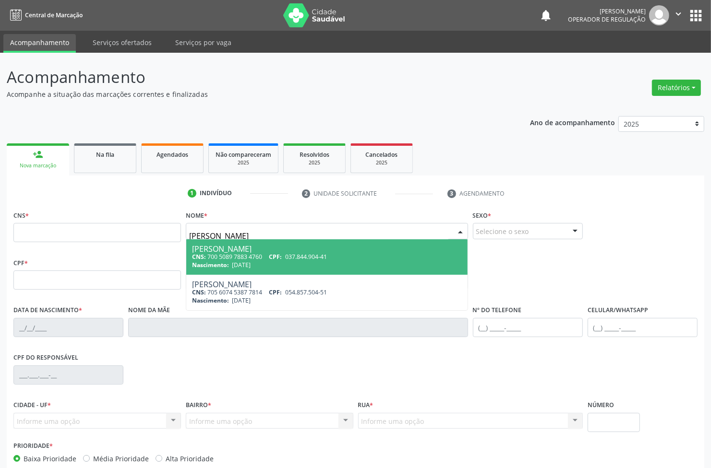
click at [344, 260] on div "CNS: 700 5089 7883 4760 CPF: 037.844.904-41" at bounding box center [327, 257] width 270 height 8
type input "700 5089 7883 4760"
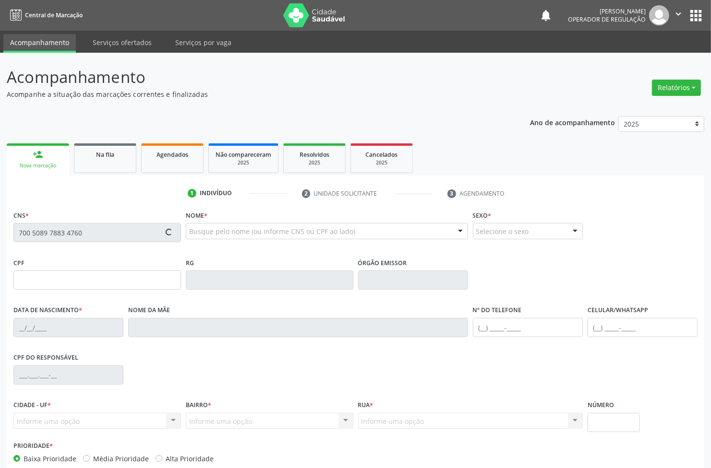
scroll to position [52, 0]
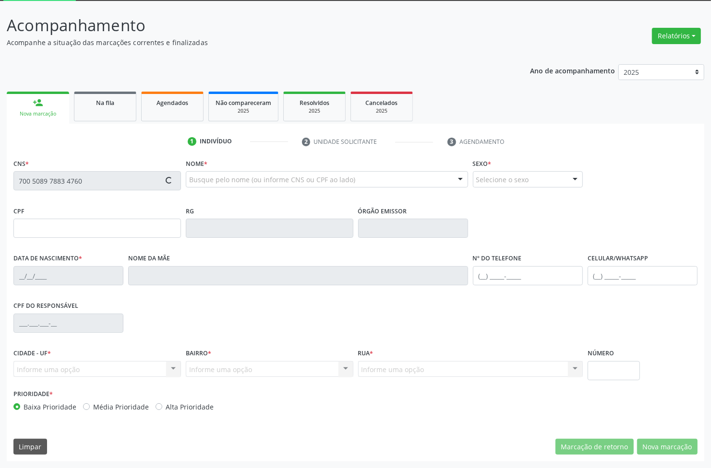
type input "037.844.904-41"
type input "10/10/1972"
type input "Severina da Silva Tavares"
type input "(83) 99125-6464"
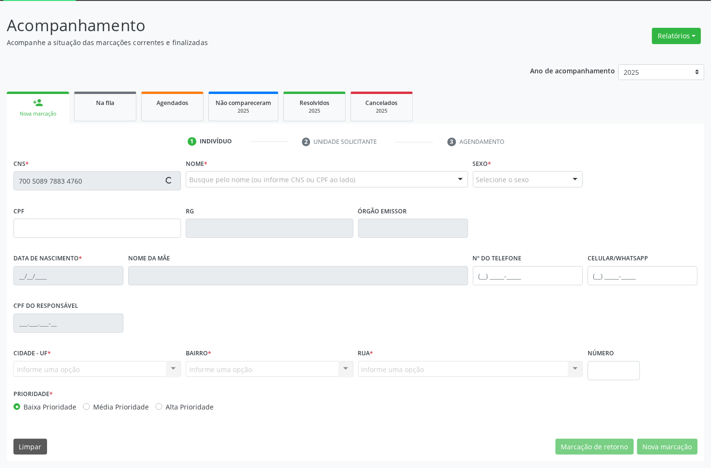
type input "S/N"
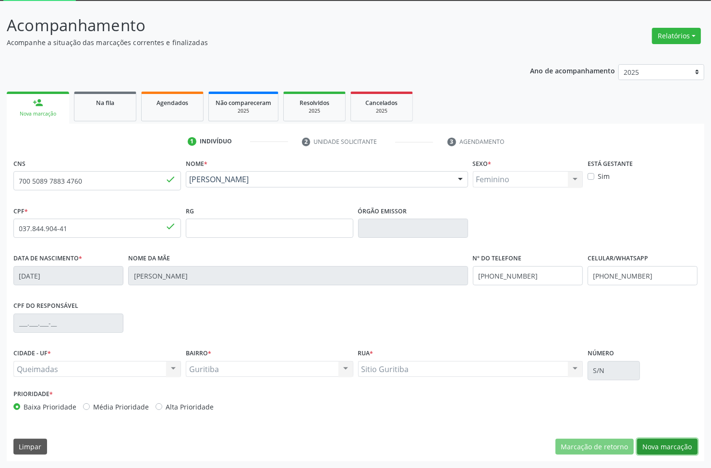
click at [673, 440] on button "Nova marcação" at bounding box center [667, 447] width 60 height 16
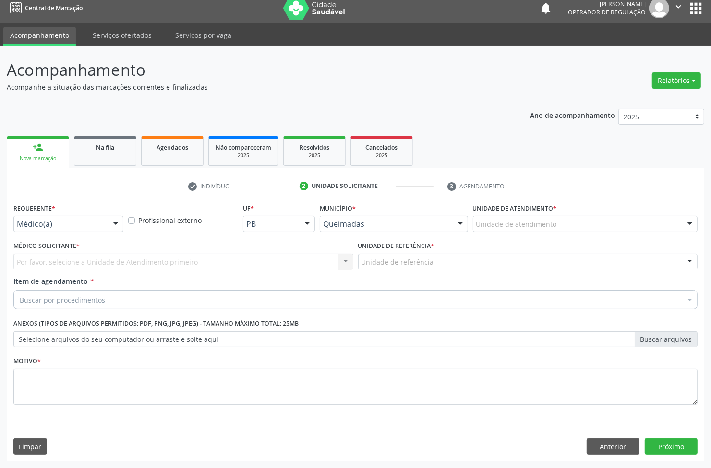
scroll to position [7, 0]
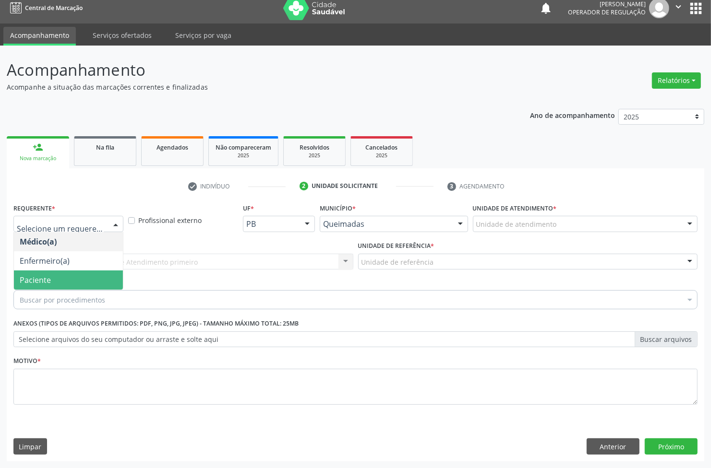
click at [63, 286] on span "Paciente" at bounding box center [68, 280] width 109 height 19
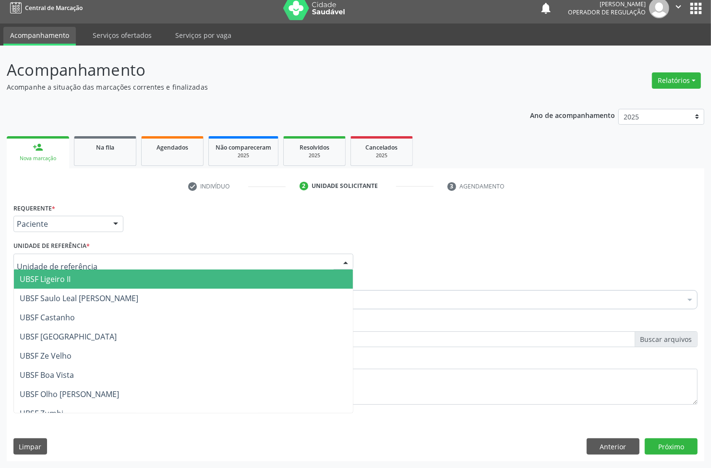
click at [301, 267] on div at bounding box center [183, 262] width 340 height 16
type input "GUR"
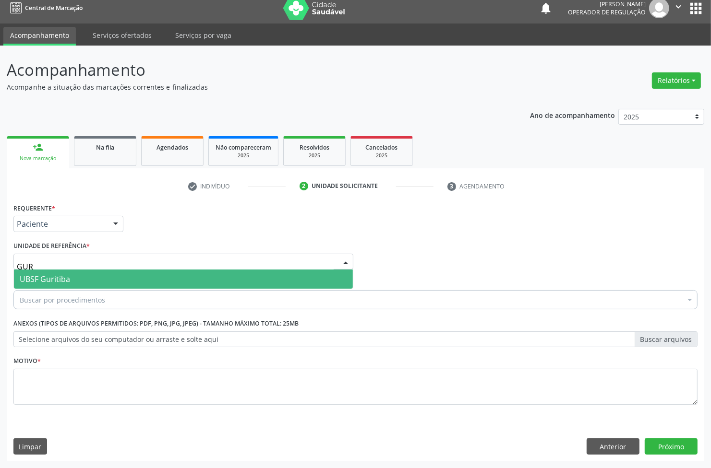
click at [288, 273] on span "UBSF Guritiba" at bounding box center [183, 279] width 339 height 19
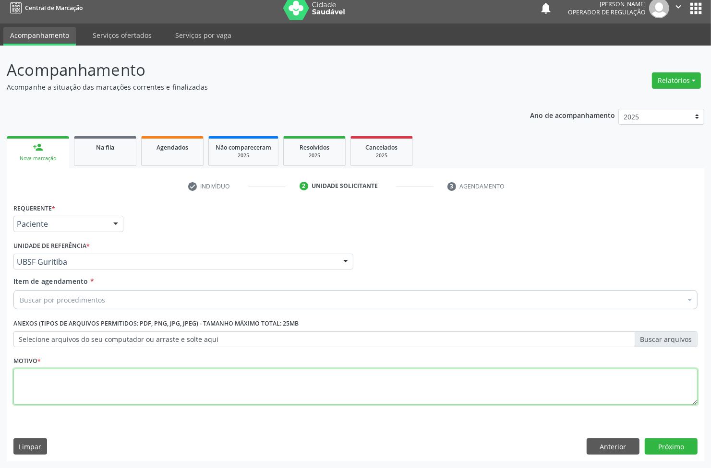
click at [139, 391] on textarea at bounding box center [355, 387] width 684 height 36
paste textarea "ENDOCRINOLOGISTA"
type textarea "ENDOCRINOLOGISTA"
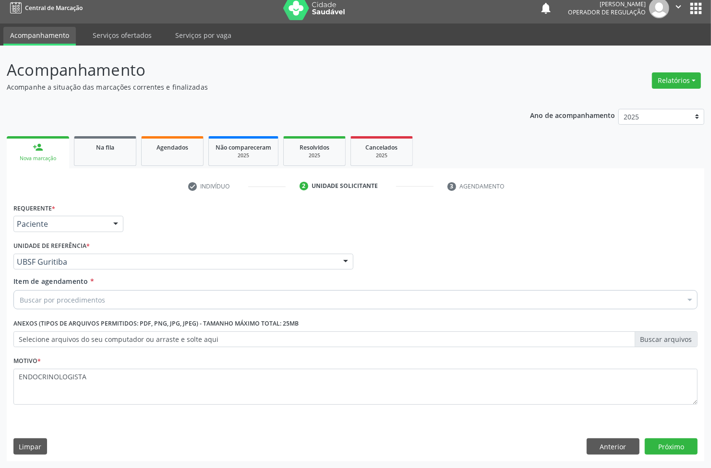
paste input "ENDOCRINOLOGISTA"
click at [109, 303] on div "Buscar por procedimentos" at bounding box center [355, 299] width 684 height 19
type input "ENDOCRINOLOGISTA"
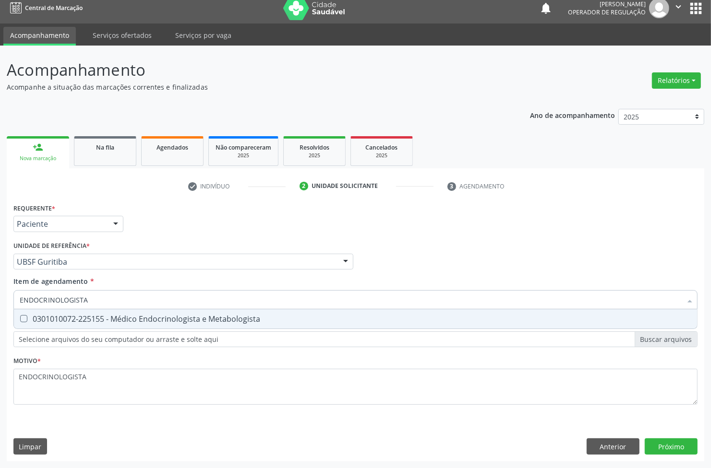
click at [111, 317] on div "0301010072-225155 - Médico Endocrinologista e Metabologista" at bounding box center [355, 319] width 671 height 8
checkbox Metabologista "true"
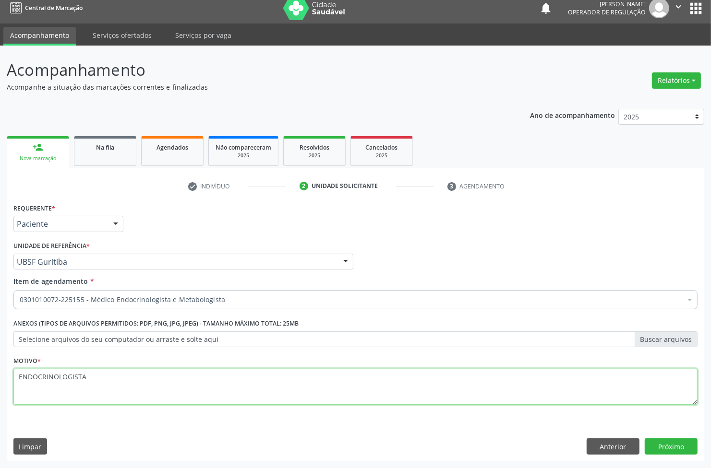
click at [152, 379] on textarea "ENDOCRINOLOGISTA" at bounding box center [355, 387] width 684 height 36
paste textarea "1ª CONSULTA 08/2025"
type textarea "1ª CONSULTA 08/2025 hba1c 10,1"
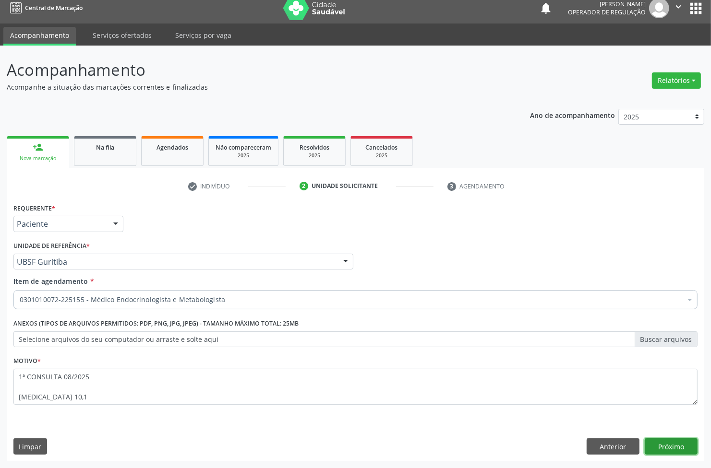
click at [677, 447] on button "Próximo" at bounding box center [671, 447] width 53 height 16
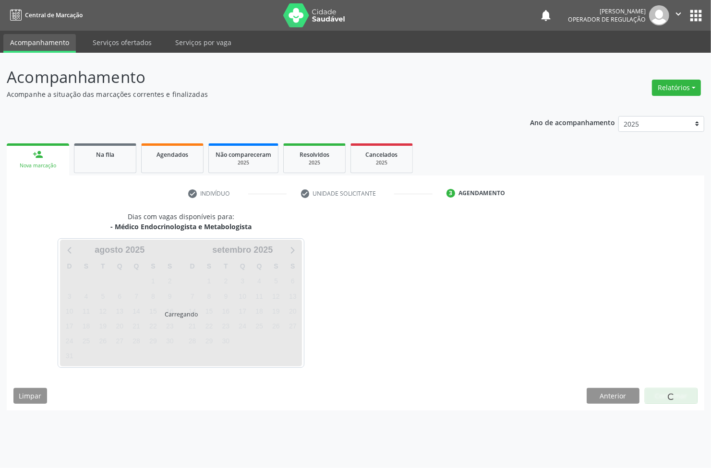
scroll to position [0, 0]
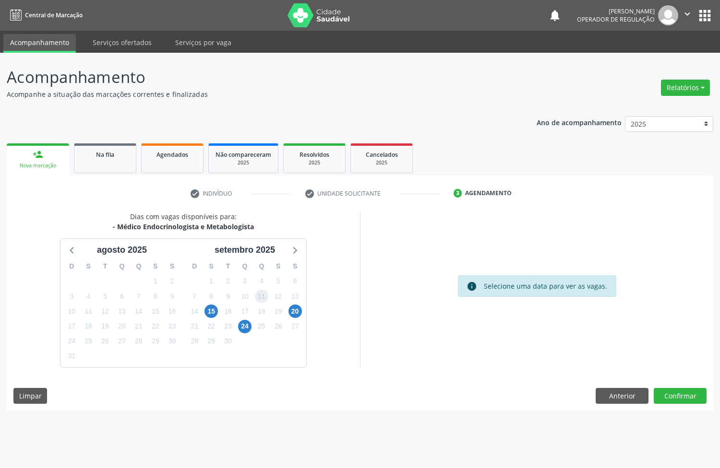
drag, startPoint x: 261, startPoint y: 300, endPoint x: 473, endPoint y: 360, distance: 220.3
click at [262, 301] on span "11" at bounding box center [261, 296] width 13 height 13
click at [666, 393] on button "Confirmar" at bounding box center [680, 396] width 53 height 16
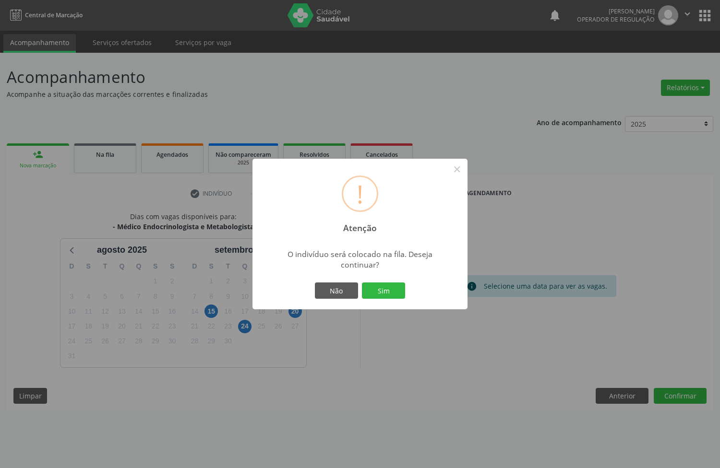
click at [375, 281] on div "Não Sim" at bounding box center [359, 291] width 95 height 20
click at [380, 286] on button "Sim" at bounding box center [383, 291] width 43 height 16
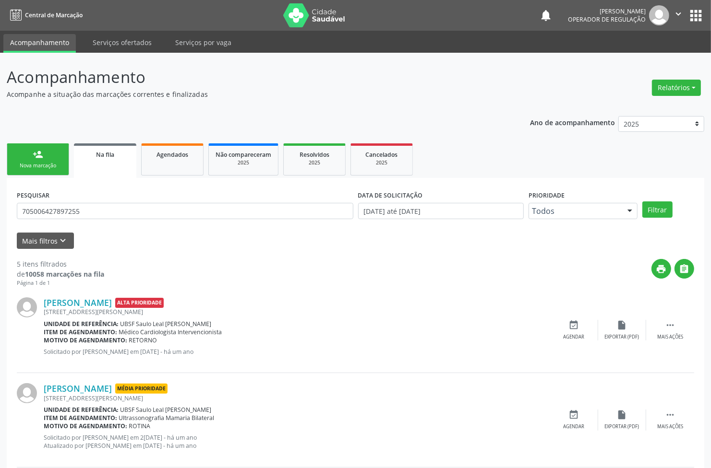
click at [22, 159] on link "person_add Nova marcação" at bounding box center [38, 159] width 62 height 32
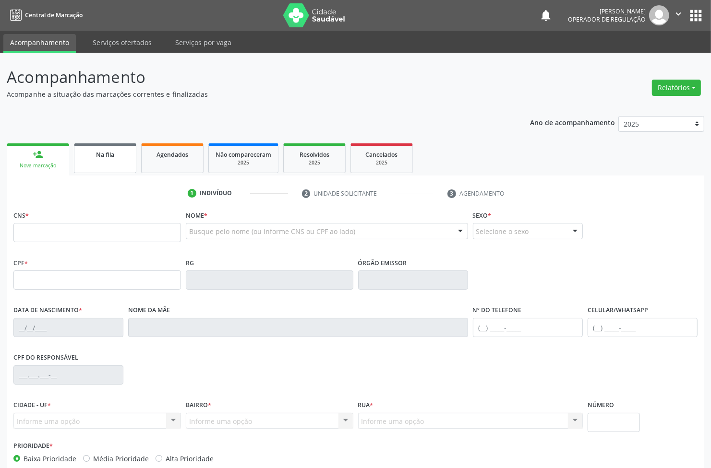
click at [125, 160] on link "Na fila" at bounding box center [105, 158] width 62 height 30
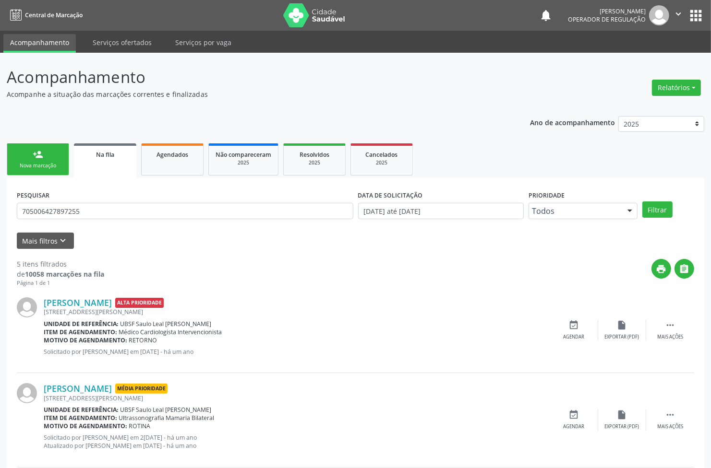
drag, startPoint x: 126, startPoint y: 222, endPoint x: 126, endPoint y: 210, distance: 12.0
click at [126, 221] on div "PESQUISAR 705006427897255" at bounding box center [184, 206] width 341 height 37
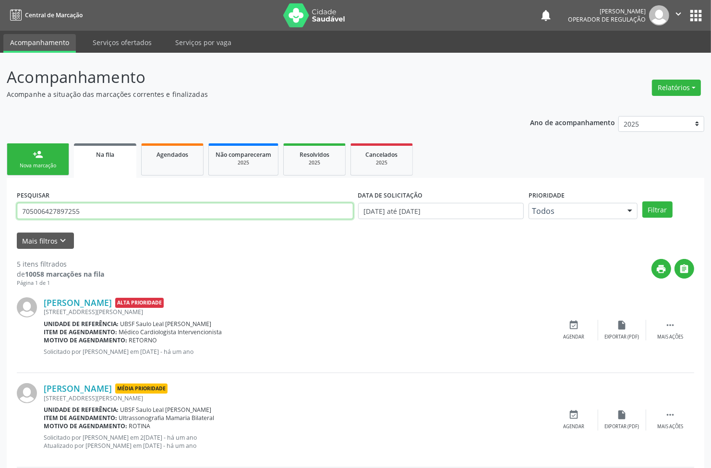
click at [126, 210] on input "705006427897255" at bounding box center [185, 211] width 336 height 16
type input "707402093590075"
click at [642, 202] on button "Filtrar" at bounding box center [657, 210] width 30 height 16
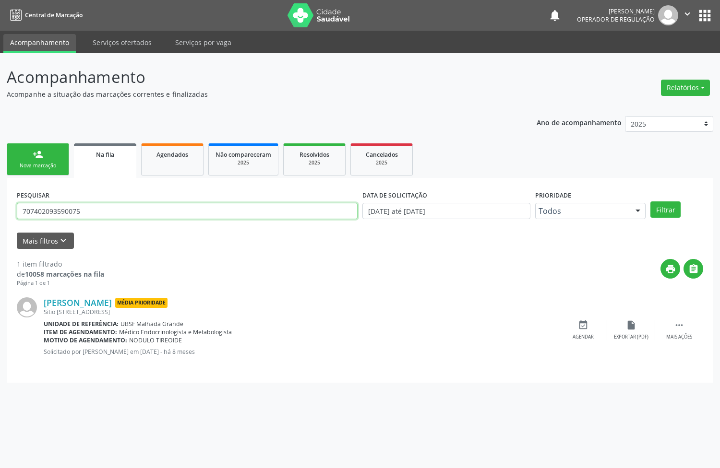
click at [68, 212] on input "707402093590075" at bounding box center [187, 211] width 341 height 16
click at [53, 173] on link "person_add Nova marcação" at bounding box center [38, 159] width 62 height 32
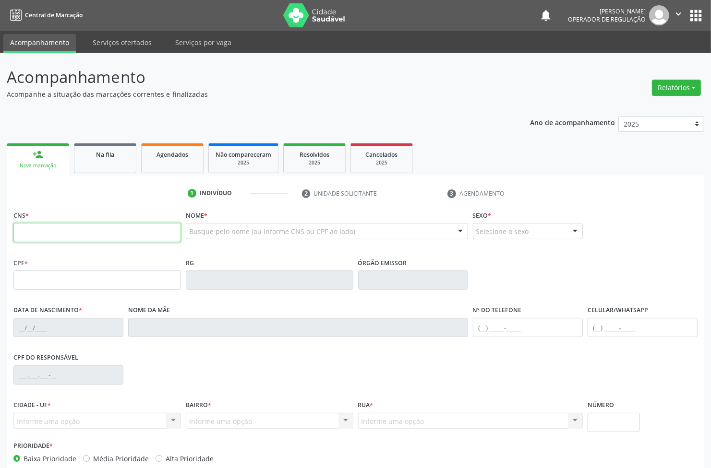
click at [89, 236] on input "text" at bounding box center [96, 232] width 167 height 19
paste input "707 4020 9359 0075"
type input "707 4020 9359 0075"
type input "150.809.707-07"
type input "15/06/1986"
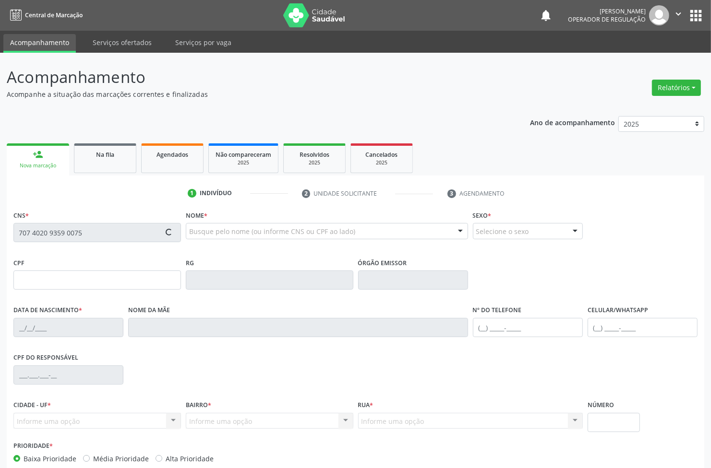
type input "Giselma Pereira Valentim"
type input "(83) 99424-9541"
type input "(83) 99355-6694"
type input "93"
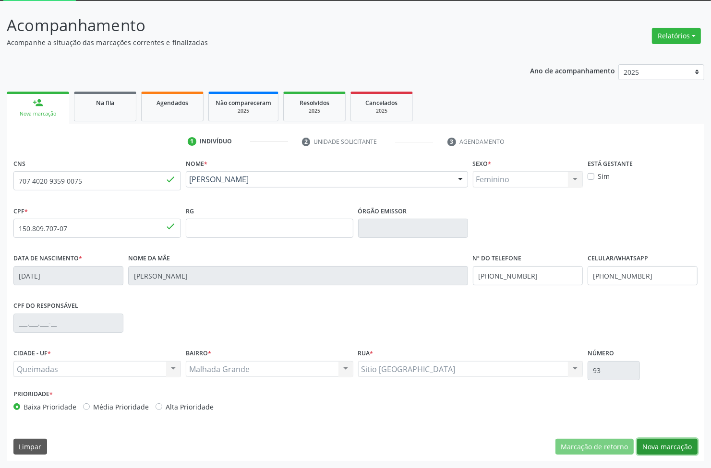
click at [692, 444] on button "Nova marcação" at bounding box center [667, 447] width 60 height 16
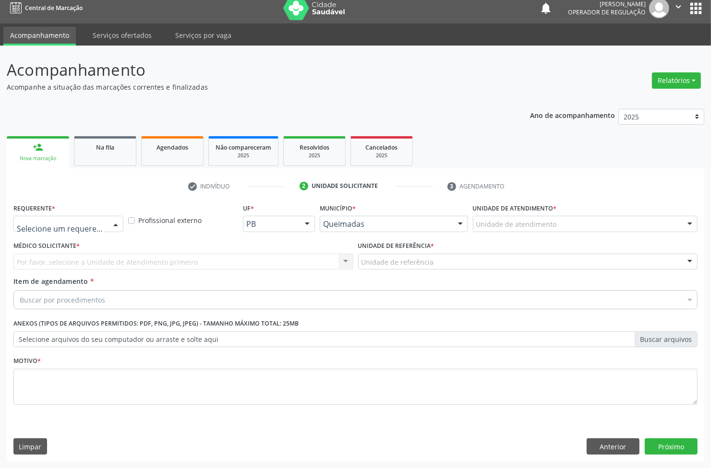
click at [44, 229] on div at bounding box center [68, 224] width 110 height 16
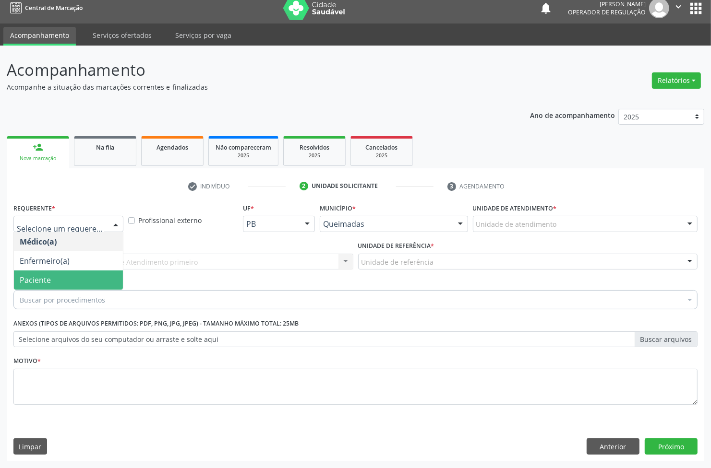
click at [35, 278] on span "Paciente" at bounding box center [35, 280] width 31 height 11
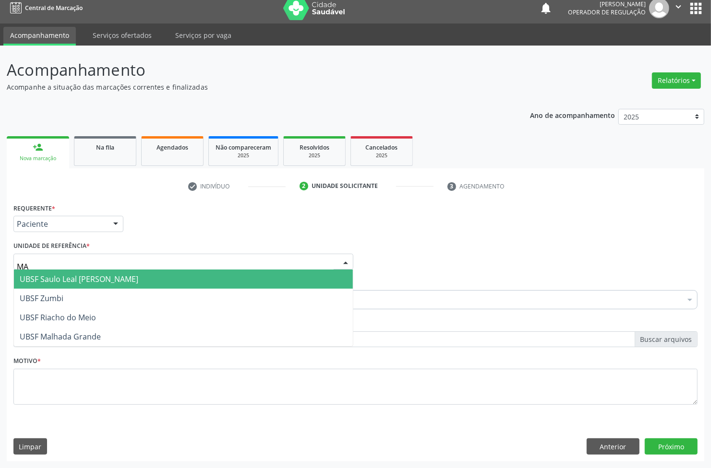
type input "MAL"
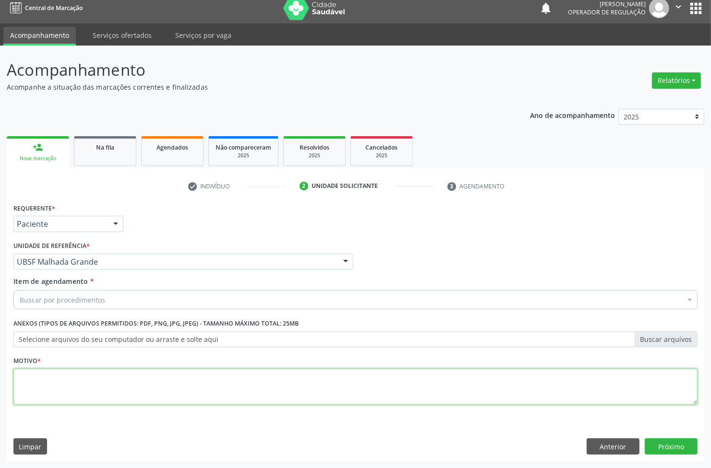
click at [106, 383] on textarea at bounding box center [355, 387] width 684 height 36
paste textarea "707402093590075"
type textarea "707402093590075"
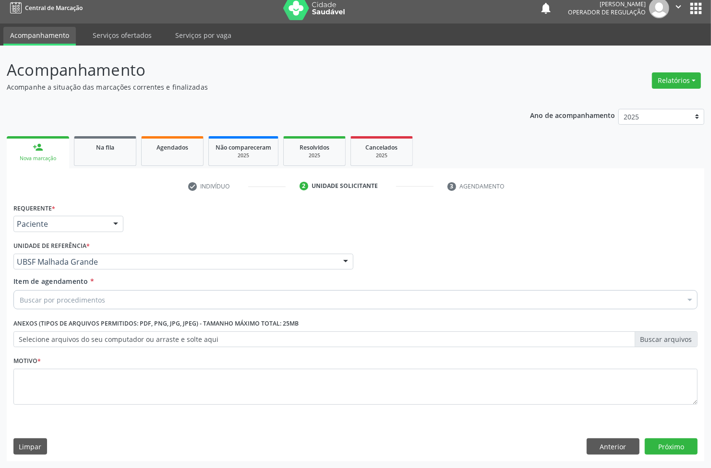
click at [175, 301] on div "Buscar por procedimentos" at bounding box center [355, 299] width 684 height 19
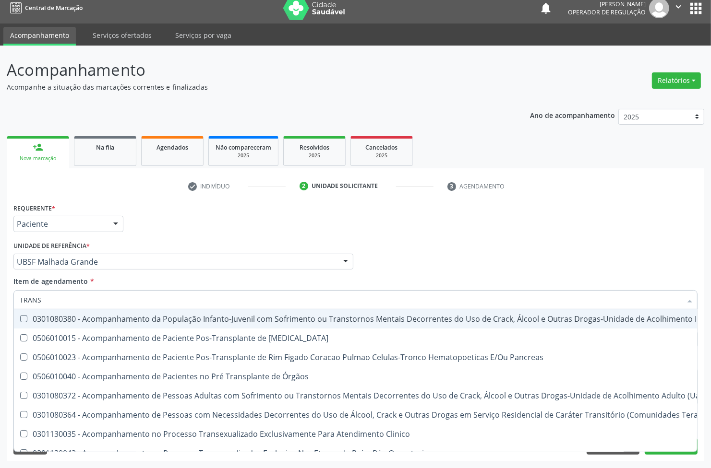
type input "TRANSVAGINAL"
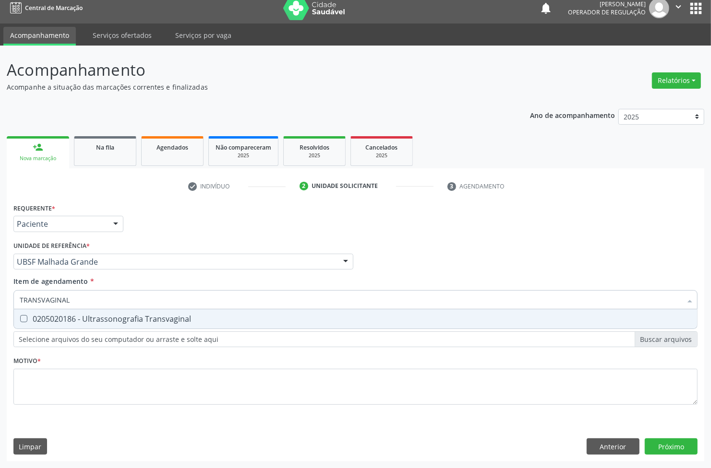
click at [111, 319] on div "0205020186 - Ultrassonografia Transvaginal" at bounding box center [355, 319] width 671 height 8
checkbox Transvaginal "true"
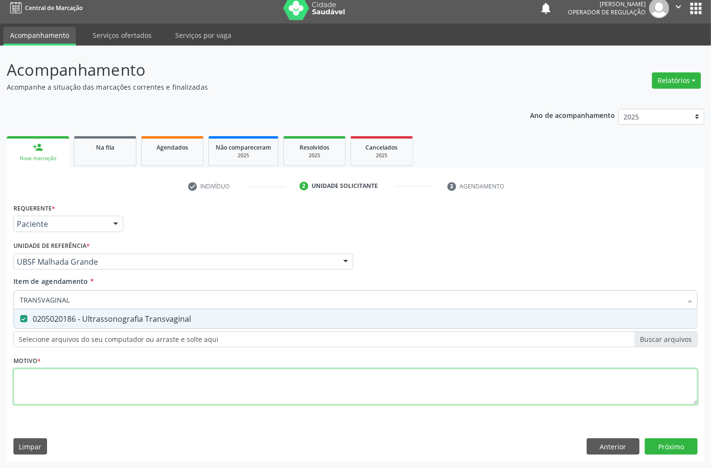
click at [100, 387] on div "Requerente * Paciente Médico(a) Enfermeiro(a) Paciente Nenhum resultado encontr…" at bounding box center [355, 309] width 684 height 217
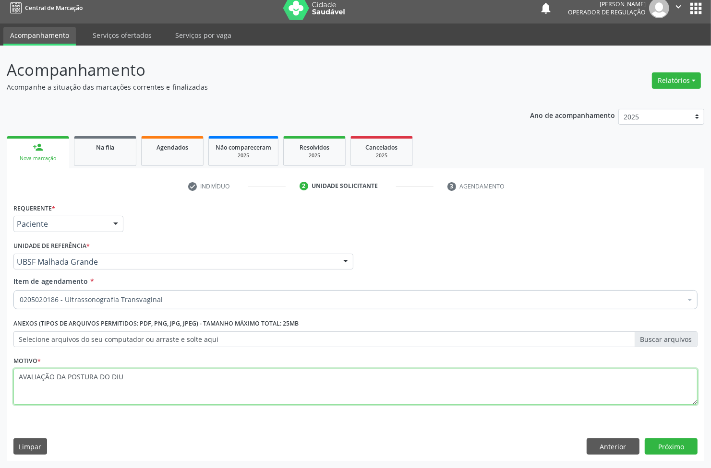
click at [83, 375] on textarea "AVALIAÇÃO DA POSTURA DO DIU" at bounding box center [355, 387] width 684 height 36
type textarea "AVALIAÇÃO DA POSIÇÃO DO DIU"
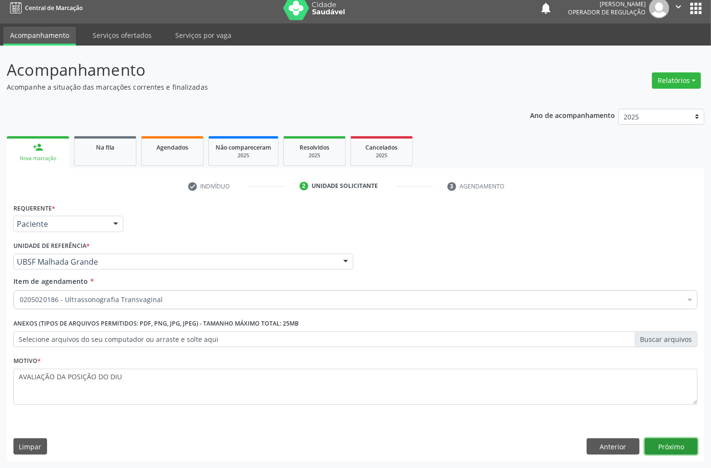
click button "Próximo" at bounding box center [671, 447] width 53 height 16
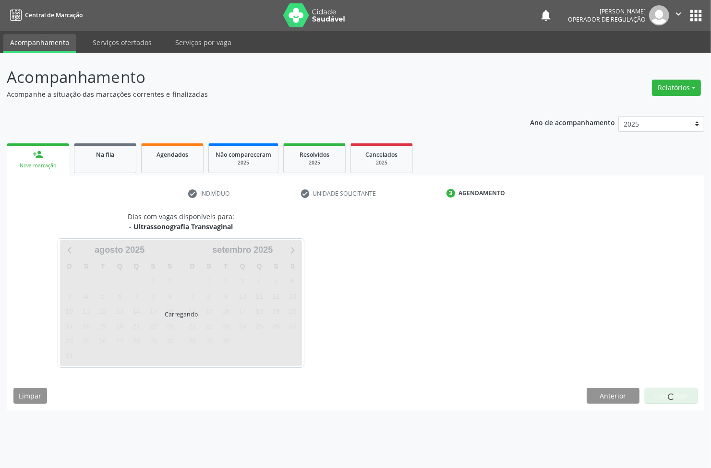
scroll to position [0, 0]
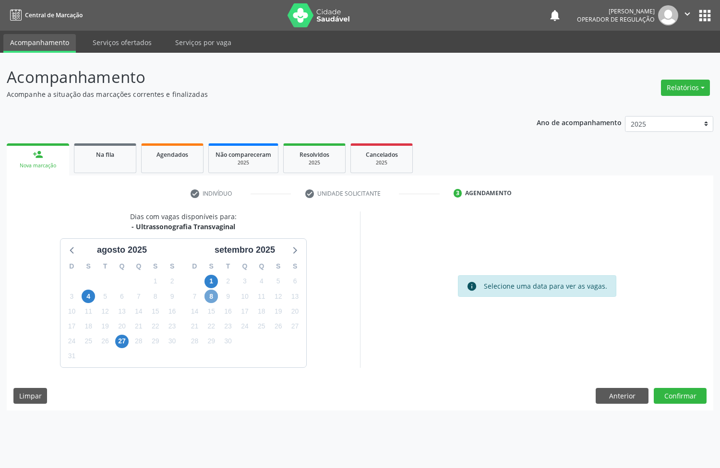
click at [213, 292] on span "8" at bounding box center [210, 296] width 13 height 13
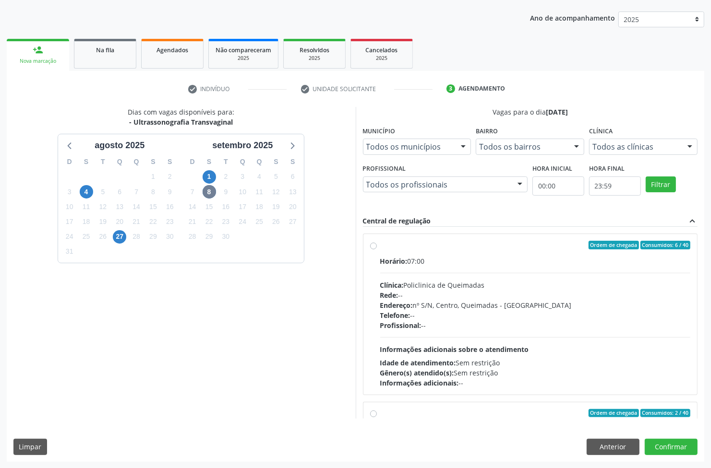
click at [440, 329] on div "Profissional: --" at bounding box center [535, 326] width 311 height 10
click at [377, 250] on input "Ordem de chegada Consumidos: 6 / 40 Horário: 07:00 Clínica: Policlinica de Quei…" at bounding box center [373, 245] width 7 height 9
radio input "true"
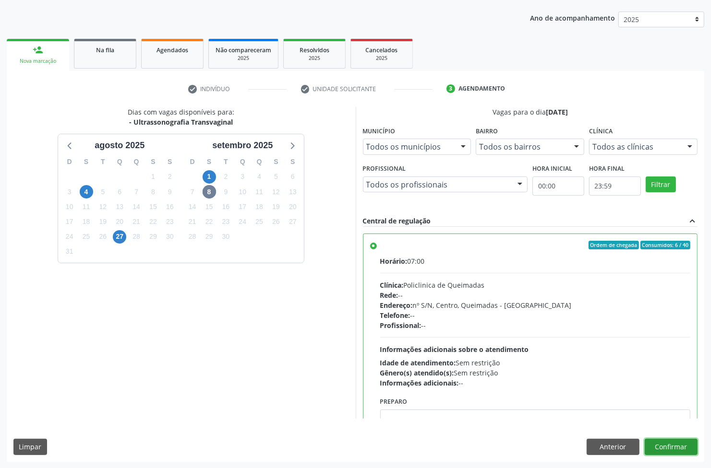
click at [673, 447] on button "Confirmar" at bounding box center [671, 447] width 53 height 16
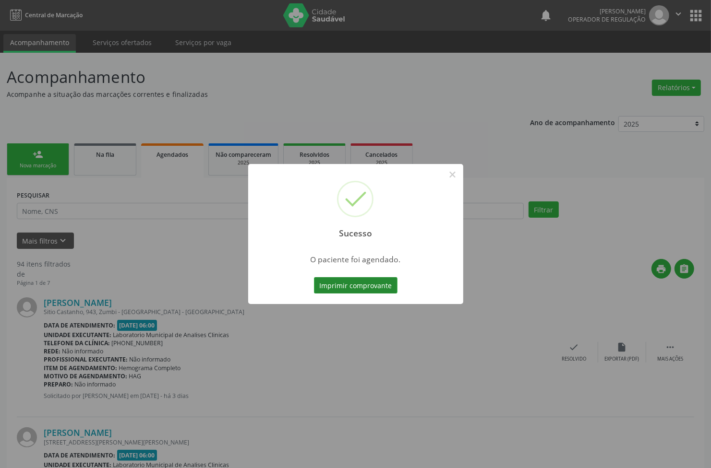
click at [368, 280] on button "Imprimir comprovante" at bounding box center [356, 285] width 84 height 16
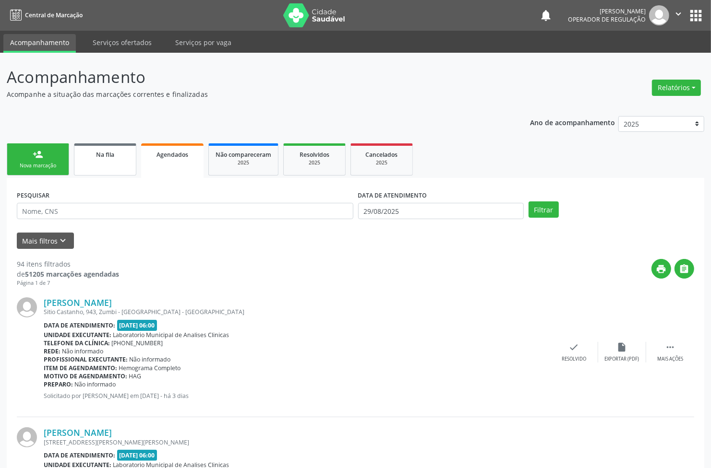
click at [114, 151] on div "Na fila" at bounding box center [105, 154] width 48 height 10
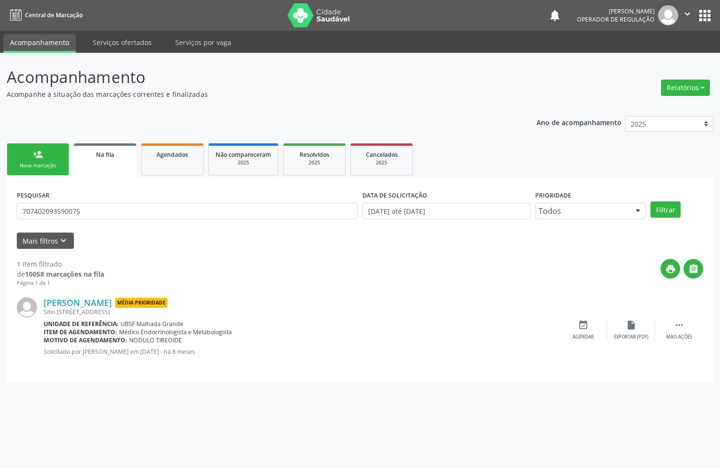
click at [43, 156] on link "person_add Nova marcação" at bounding box center [38, 159] width 62 height 32
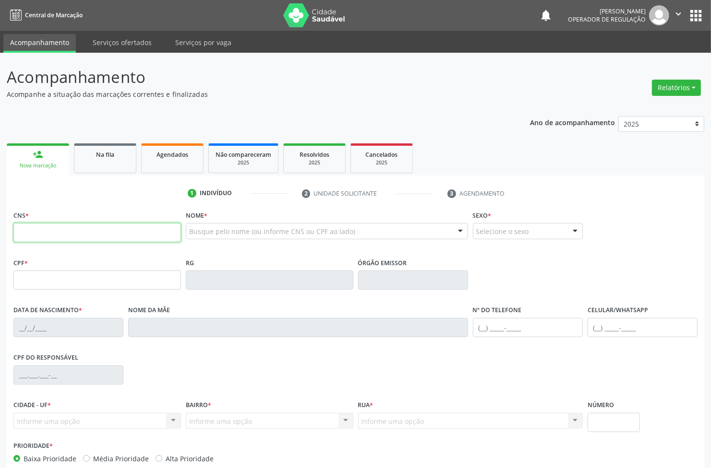
click at [106, 229] on input "text" at bounding box center [96, 232] width 167 height 19
type input "707 0088 8169 4737"
type input "068.001.104-85"
type input "2[DATE]"
type input "[PERSON_NAME]"
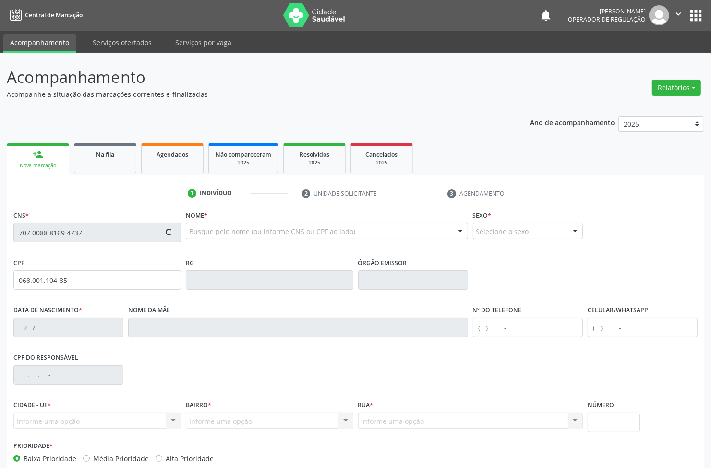
type input "[PHONE_NUMBER]"
type input "S/N"
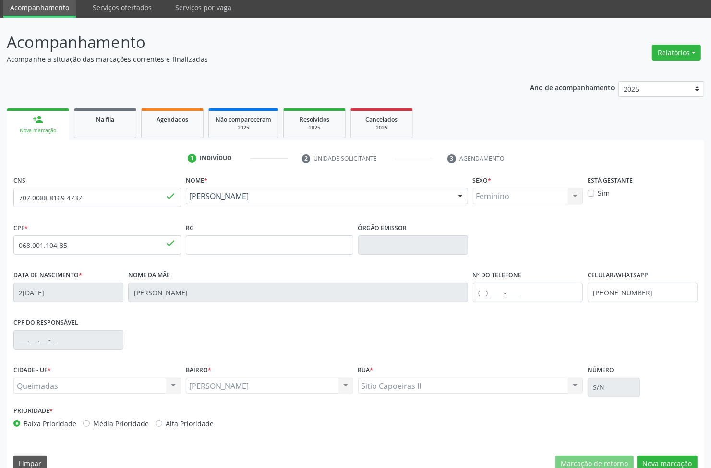
scroll to position [52, 0]
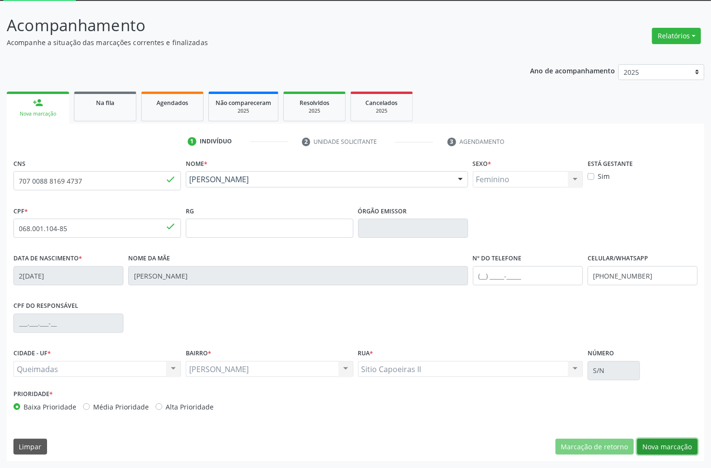
click at [689, 452] on button "Nova marcação" at bounding box center [667, 447] width 60 height 16
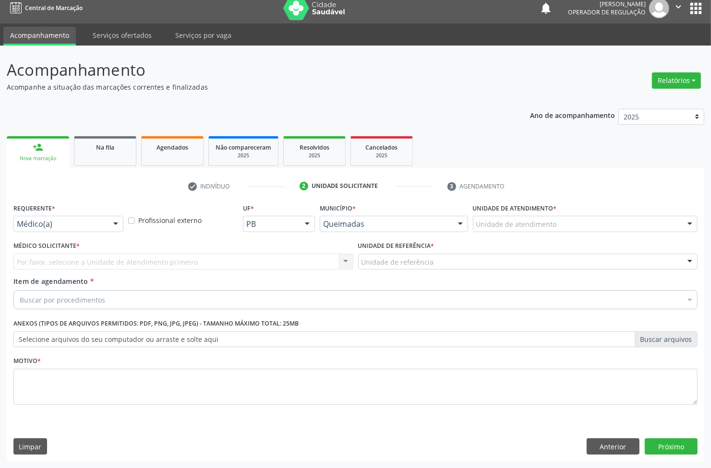
drag, startPoint x: 84, startPoint y: 231, endPoint x: 84, endPoint y: 237, distance: 5.8
click at [84, 232] on div "Médico(a) Médico(a) Enfermeiro(a) Paciente Nenhum resultado encontrado para: " …" at bounding box center [68, 224] width 110 height 16
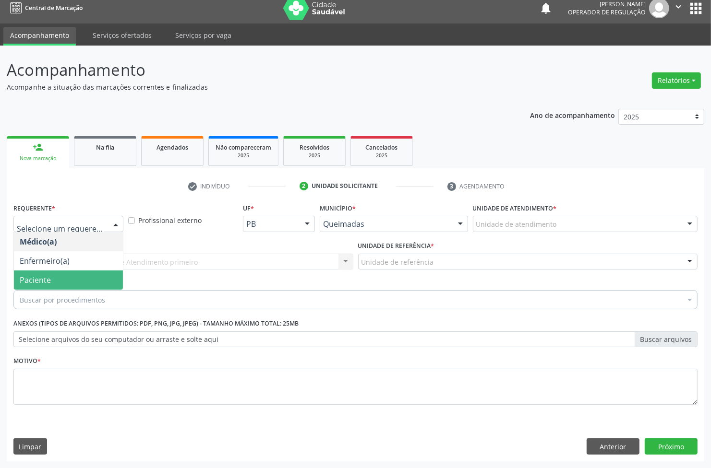
click at [63, 284] on span "Paciente" at bounding box center [68, 280] width 109 height 19
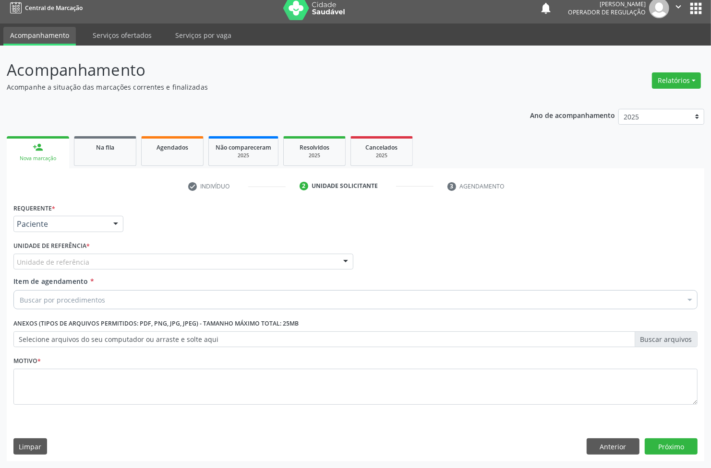
click at [100, 262] on div "Unidade de referência" at bounding box center [183, 262] width 340 height 16
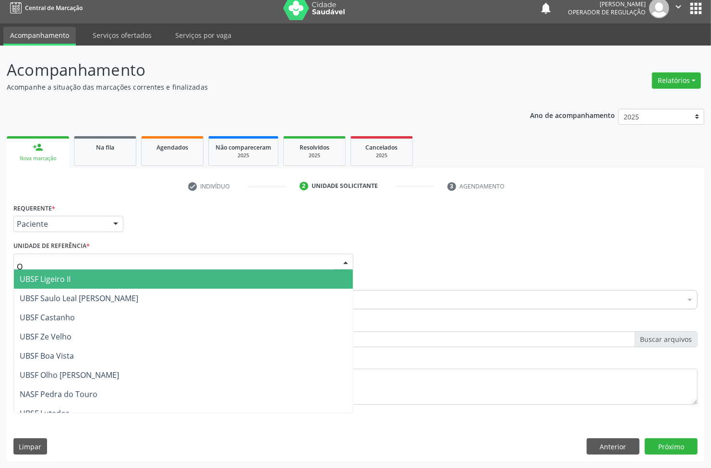
type input "OL"
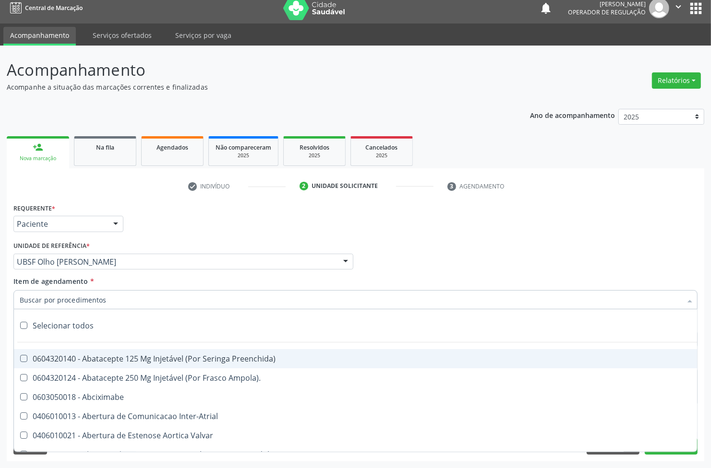
type input "V"
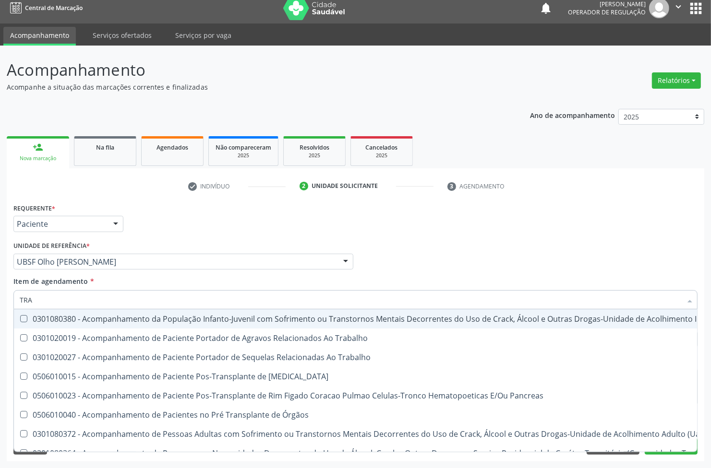
type input "TRANSVAGINAL"
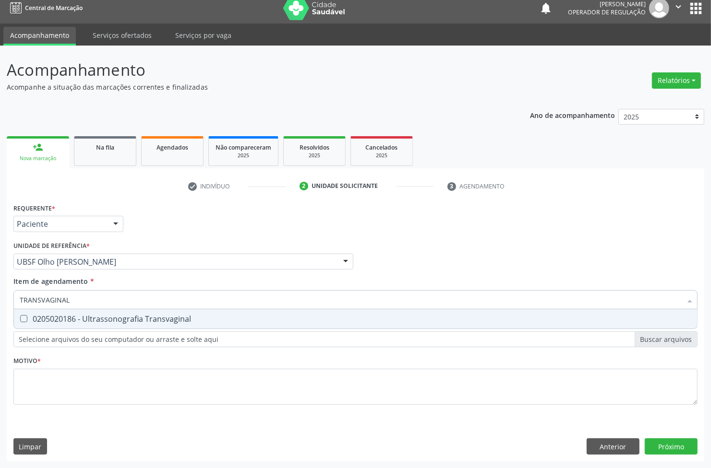
click at [98, 323] on div "0205020186 - Ultrassonografia Transvaginal" at bounding box center [355, 319] width 671 height 8
checkbox Transvaginal "true"
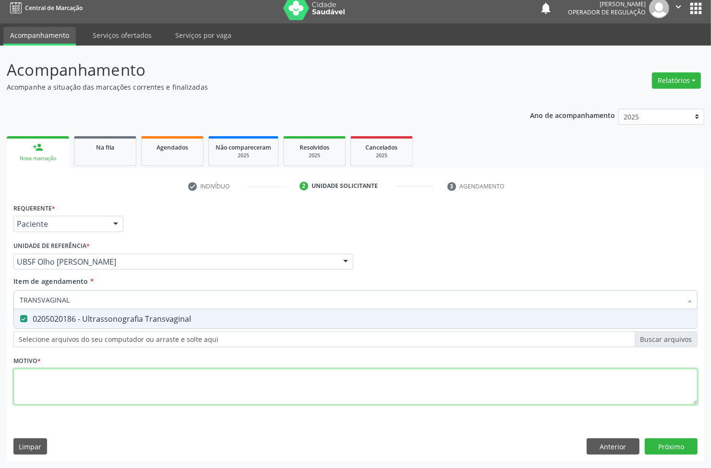
click at [81, 393] on div "Requerente * Paciente Médico(a) Enfermeiro(a) Paciente Nenhum resultado encontr…" at bounding box center [355, 309] width 684 height 217
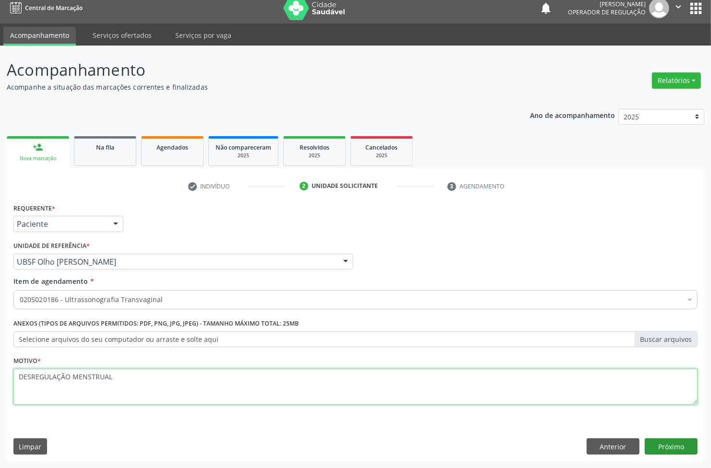
type textarea "DESREGULAÇÃO MENSTRUAL"
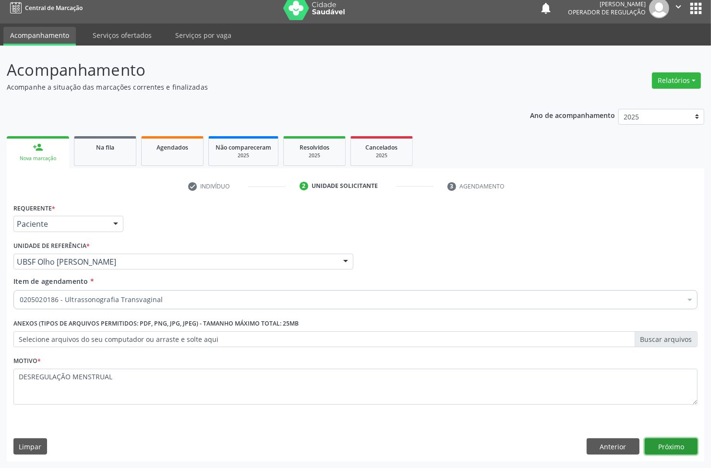
click at [688, 445] on button "Próximo" at bounding box center [671, 447] width 53 height 16
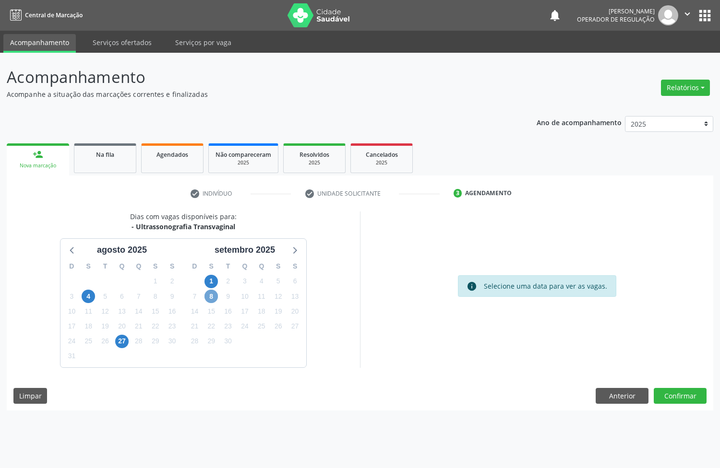
click at [211, 298] on span "8" at bounding box center [210, 296] width 13 height 13
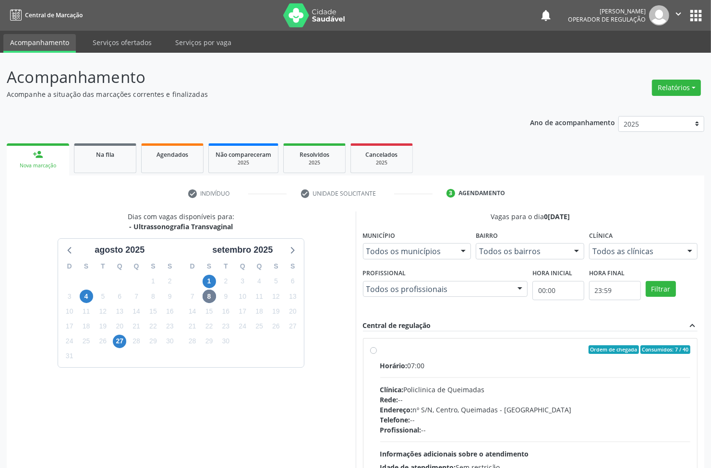
click at [652, 396] on div "Rede: --" at bounding box center [535, 400] width 311 height 10
click at [377, 354] on input "Ordem de chegada Consumidos: 7 / 40 Horário: 07:00 Clínica: Policlinica de Quei…" at bounding box center [373, 350] width 7 height 9
radio input "true"
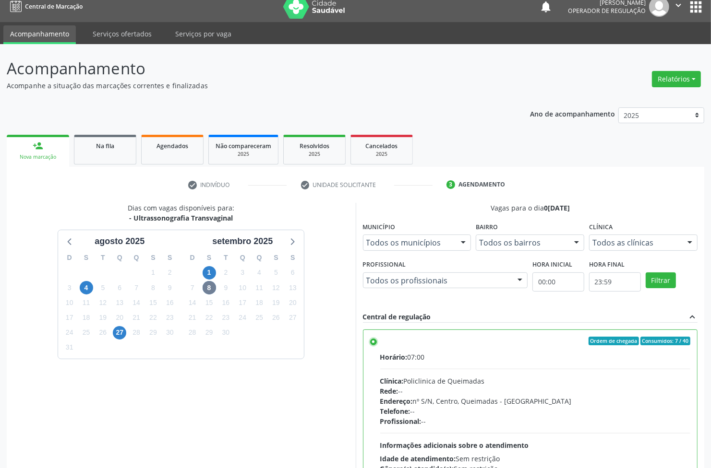
scroll to position [105, 0]
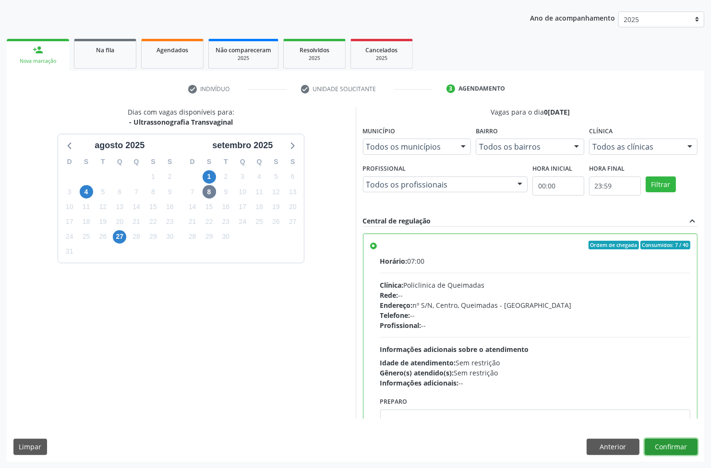
click at [672, 454] on button "Confirmar" at bounding box center [671, 447] width 53 height 16
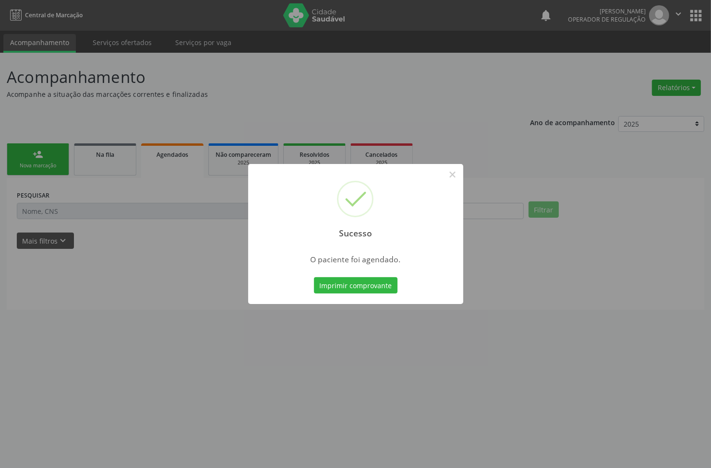
scroll to position [0, 0]
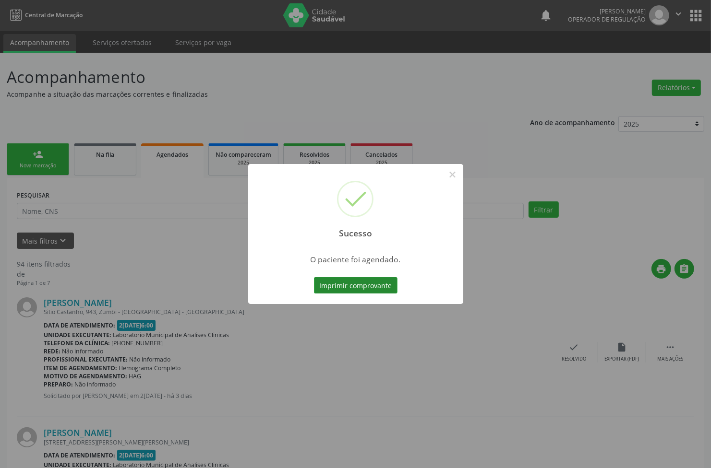
click at [380, 287] on button "Imprimir comprovante" at bounding box center [356, 285] width 84 height 16
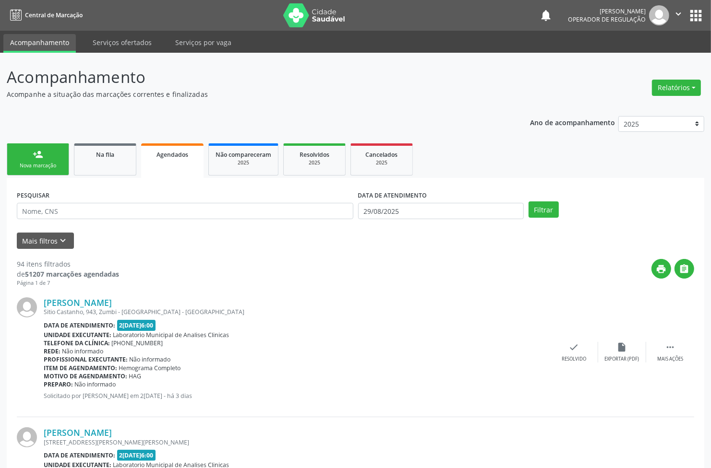
click at [27, 152] on link "person_add Nova marcação" at bounding box center [38, 159] width 62 height 32
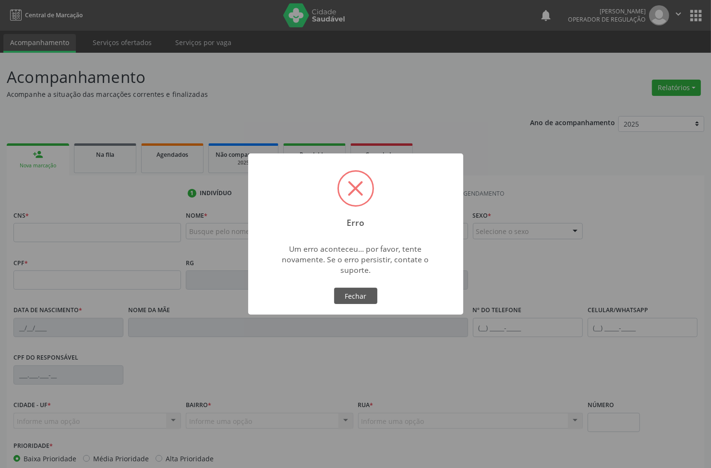
click at [334, 288] on button "Fechar" at bounding box center [355, 296] width 43 height 16
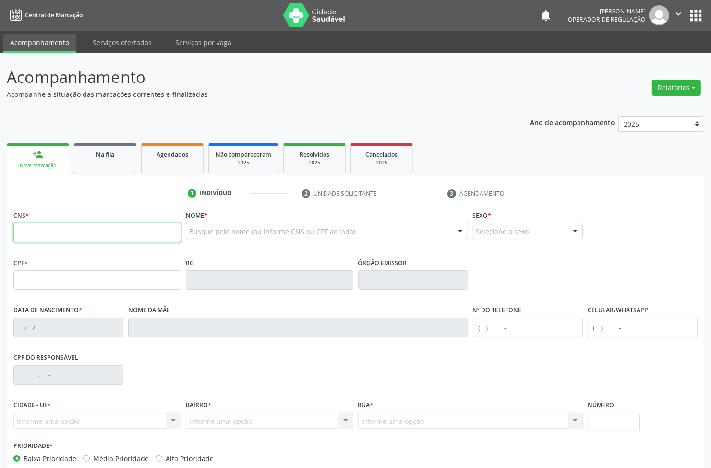
click at [44, 235] on input "text" at bounding box center [96, 232] width 167 height 19
type input "705 2014 5395 1176"
type input "129.084.677-47"
type input "[DATE]"
type input "[PERSON_NAME]"
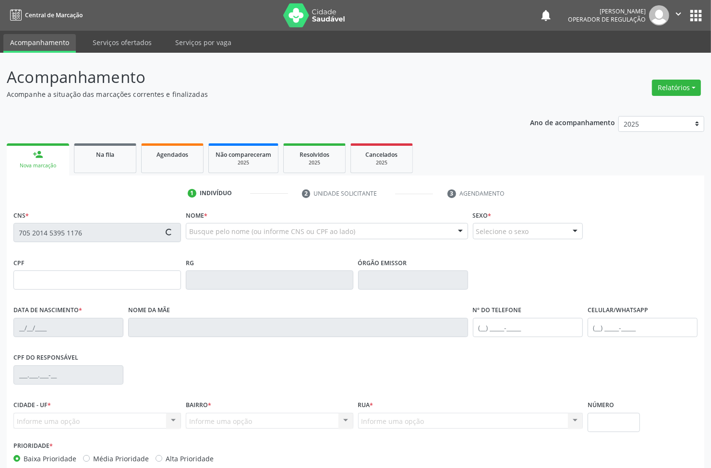
type input "[PHONE_NUMBER]"
type input "58"
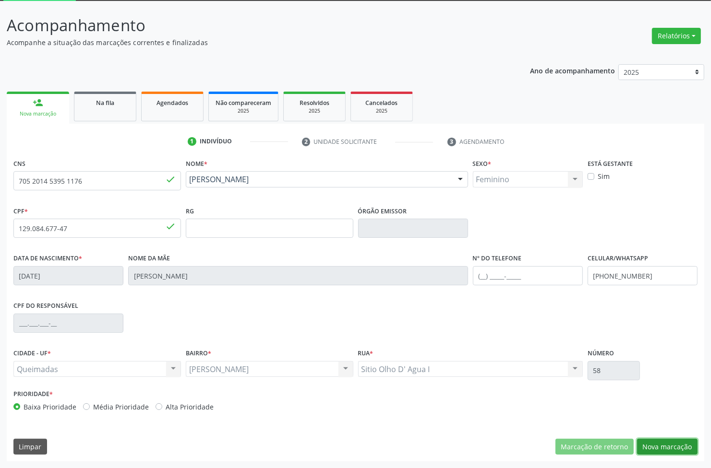
click at [651, 442] on button "Nova marcação" at bounding box center [667, 447] width 60 height 16
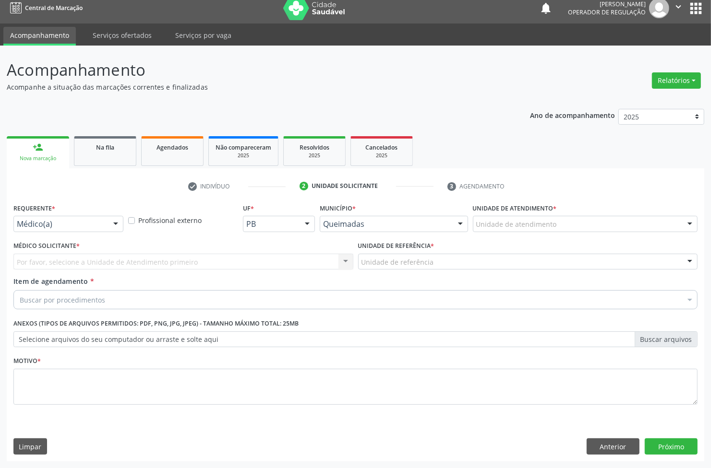
scroll to position [7, 0]
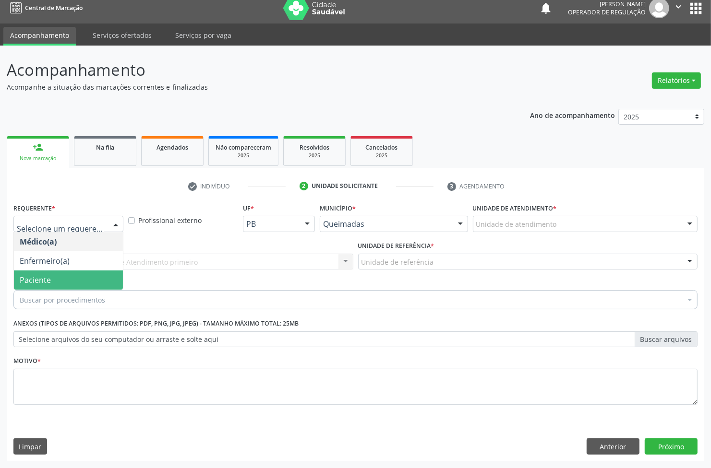
click at [45, 284] on span "Paciente" at bounding box center [35, 280] width 31 height 11
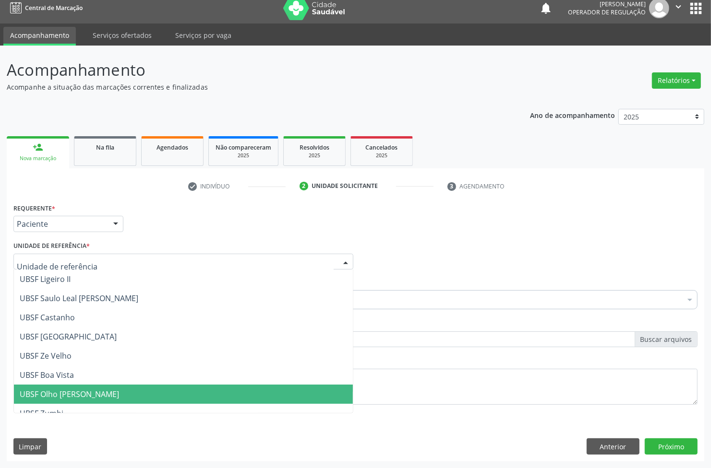
click at [63, 399] on span "UBSF Olho [PERSON_NAME]" at bounding box center [69, 394] width 99 height 11
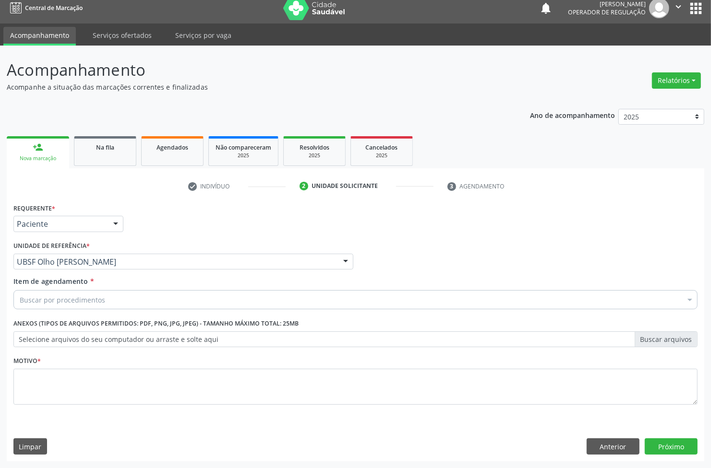
click at [115, 305] on div "Buscar por procedimentos" at bounding box center [355, 299] width 684 height 19
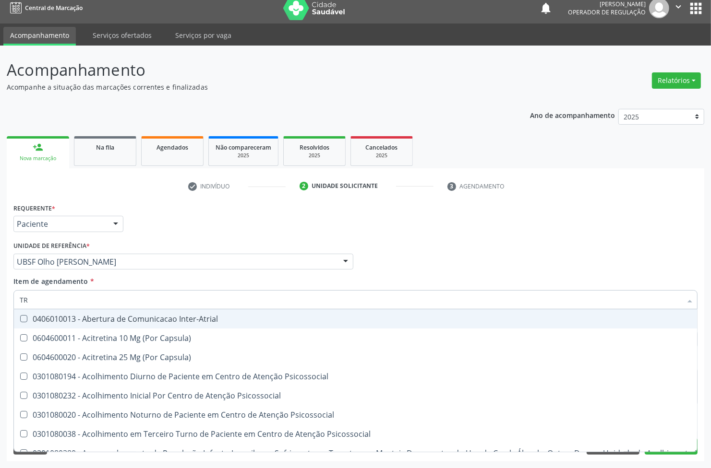
type input "TRANSVAGINAL"
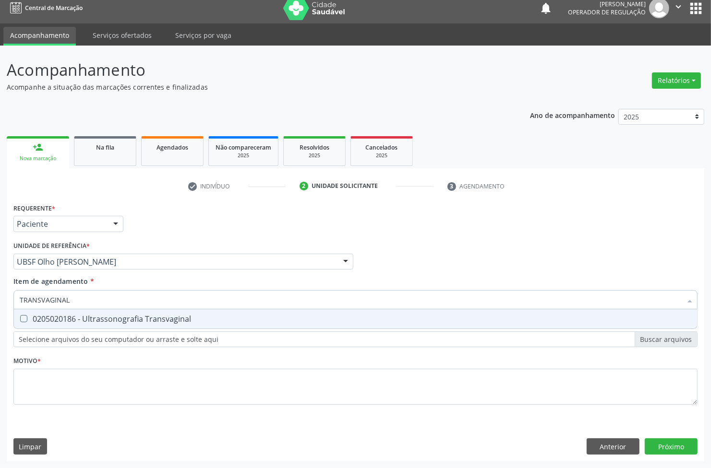
click at [107, 317] on div "0205020186 - Ultrassonografia Transvaginal" at bounding box center [355, 319] width 671 height 8
checkbox Transvaginal "true"
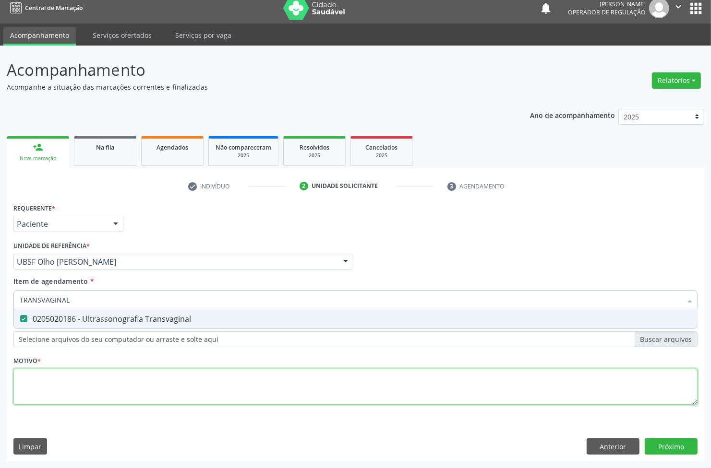
click at [121, 380] on div "Requerente * Paciente Médico(a) Enfermeiro(a) Paciente Nenhum resultado encontr…" at bounding box center [355, 309] width 684 height 217
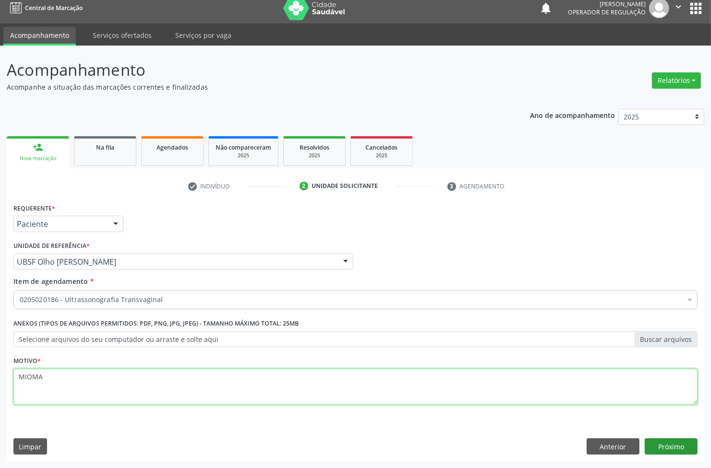
type textarea "MIOMA"
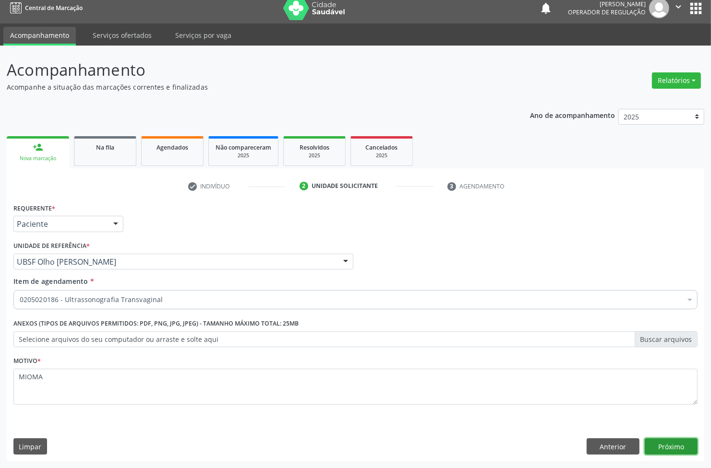
click at [682, 444] on button "Próximo" at bounding box center [671, 447] width 53 height 16
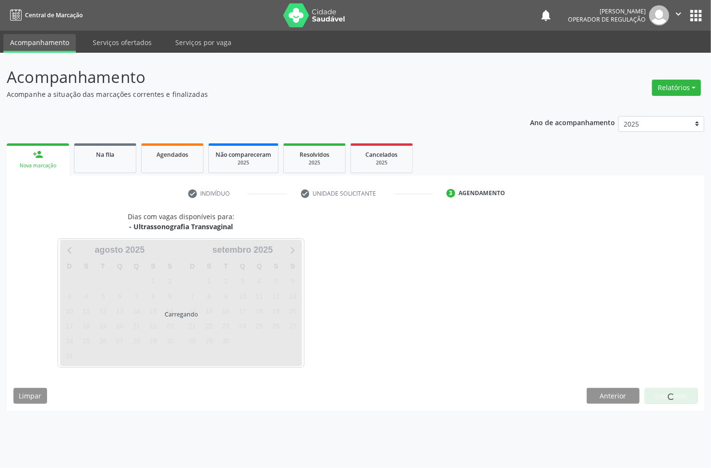
scroll to position [0, 0]
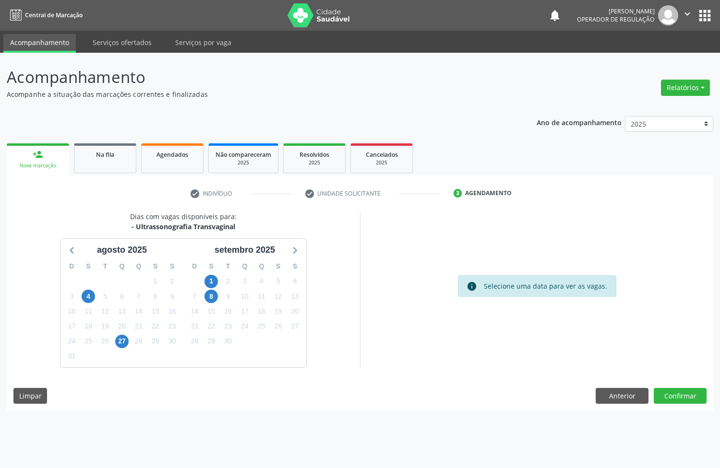
click at [205, 333] on div "22" at bounding box center [210, 326] width 13 height 15
click at [213, 294] on span "8" at bounding box center [210, 296] width 13 height 13
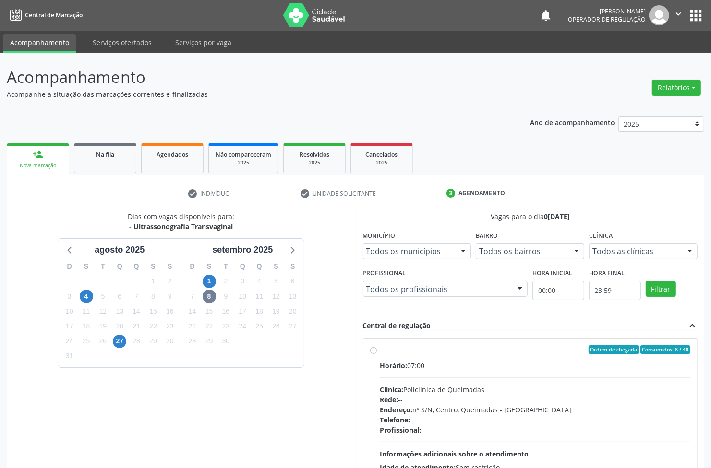
click at [424, 349] on div "Ordem de chegada Consumidos: 8 / 40" at bounding box center [535, 350] width 311 height 9
click at [377, 349] on input "Ordem de chegada Consumidos: 8 / 40 Horário: 07:00 Clínica: Policlinica de Quei…" at bounding box center [373, 350] width 7 height 9
radio input "true"
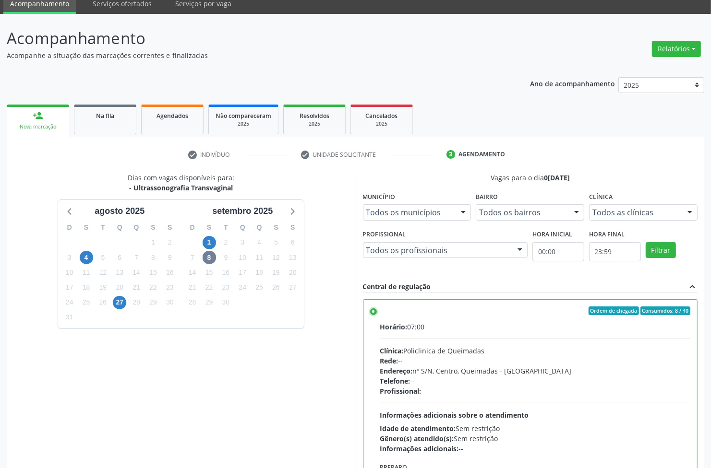
scroll to position [105, 0]
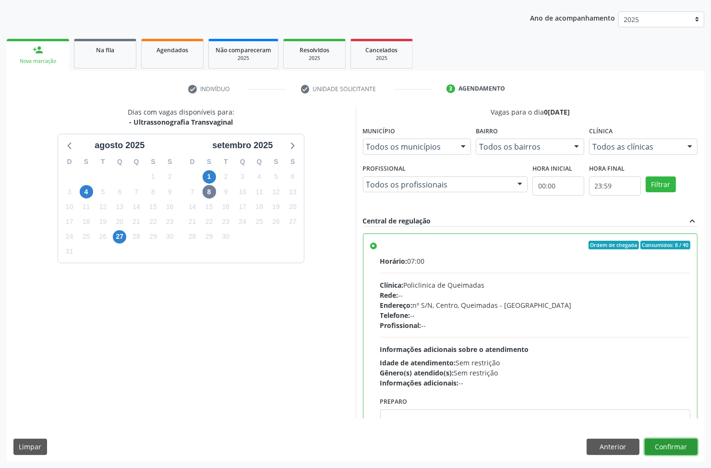
click at [670, 445] on button "Confirmar" at bounding box center [671, 447] width 53 height 16
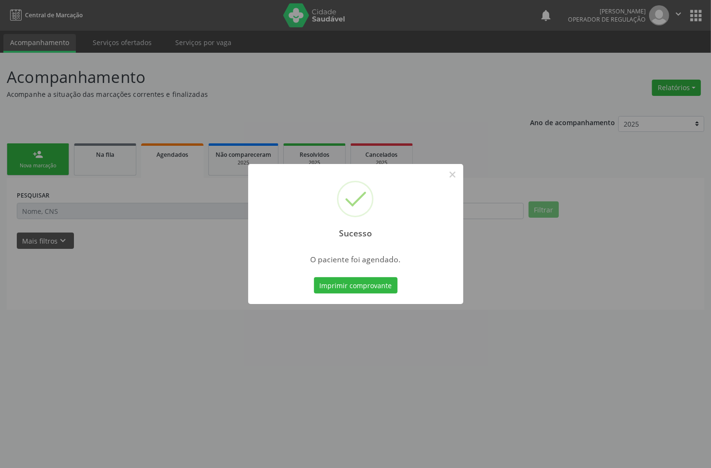
scroll to position [0, 0]
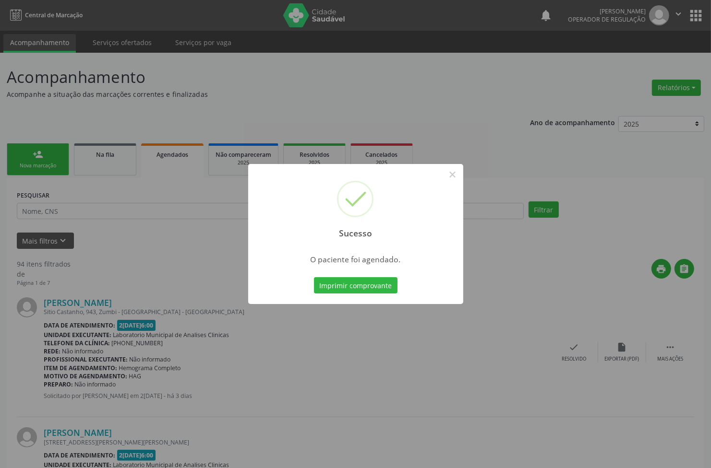
click at [387, 295] on div "Imprimir comprovante Cancel" at bounding box center [355, 285] width 88 height 20
click at [380, 288] on button "Imprimir comprovante" at bounding box center [356, 285] width 84 height 16
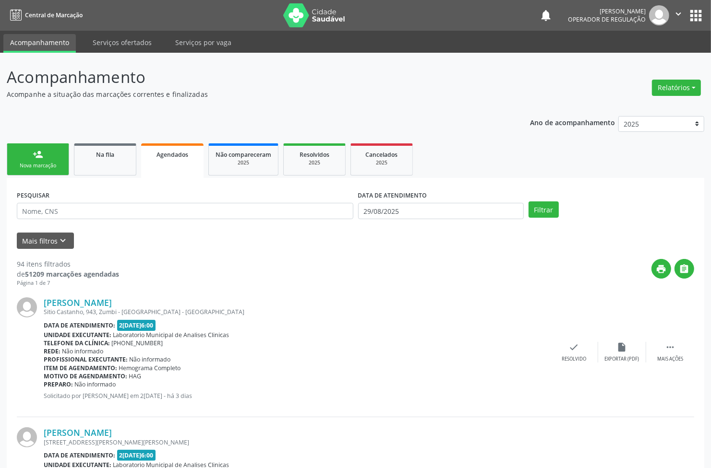
click at [23, 161] on link "person_add Nova marcação" at bounding box center [38, 159] width 62 height 32
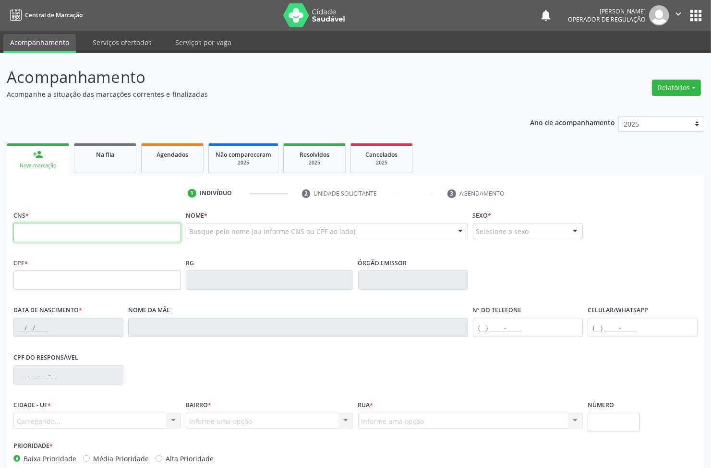
click at [78, 238] on input "text" at bounding box center [96, 232] width 167 height 19
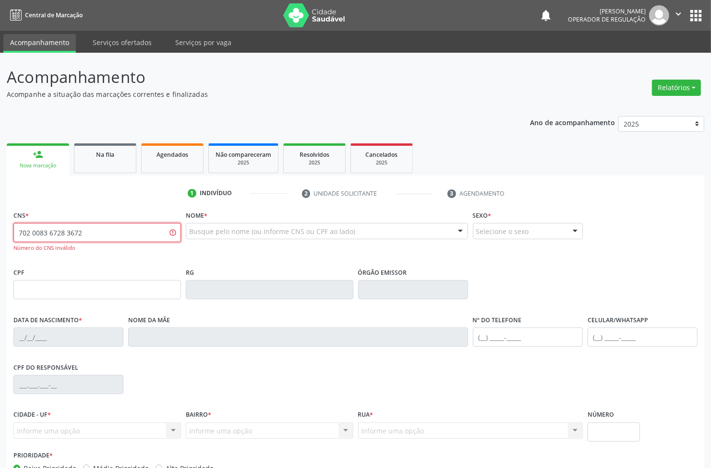
drag, startPoint x: 71, startPoint y: 236, endPoint x: 83, endPoint y: 239, distance: 11.8
click at [83, 239] on input "702 0083 6728 3672" at bounding box center [96, 232] width 167 height 19
type input "702 0083 6728 3180"
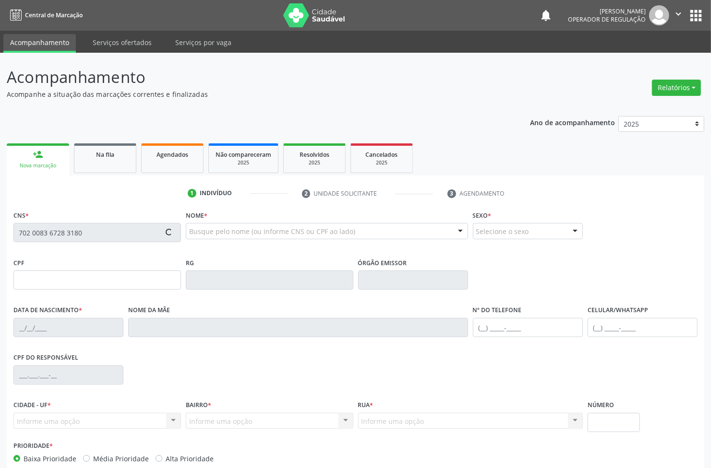
type input "545.494.774-15"
type input "2[DATE]"
type input "[PERSON_NAME]"
type input "[PHONE_NUMBER]"
type input "107"
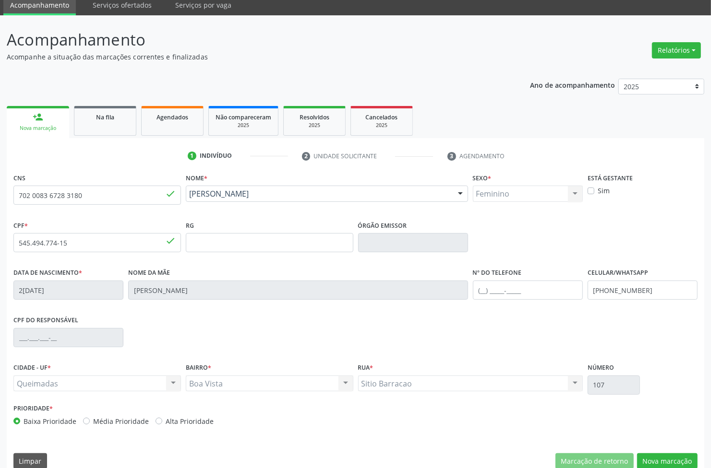
scroll to position [52, 0]
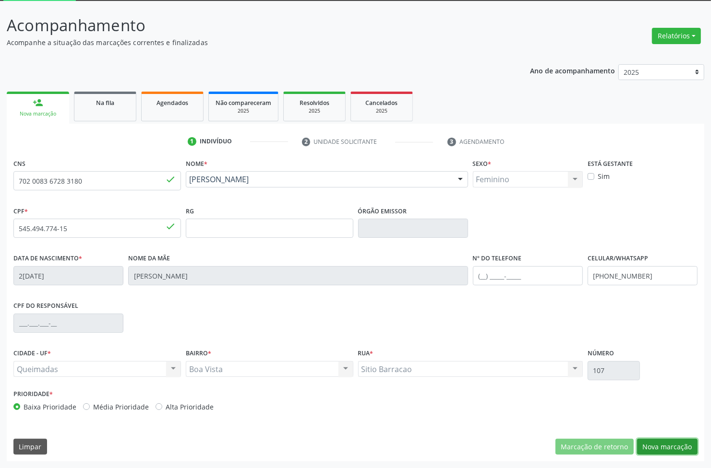
click at [656, 450] on button "Nova marcação" at bounding box center [667, 447] width 60 height 16
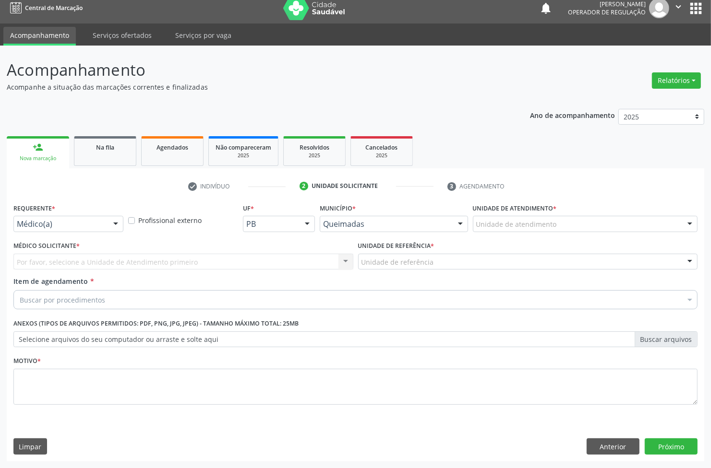
scroll to position [7, 0]
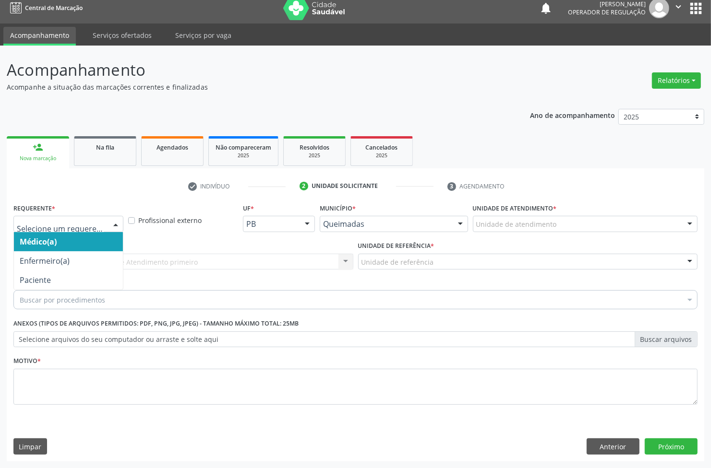
drag, startPoint x: 42, startPoint y: 226, endPoint x: 36, endPoint y: 284, distance: 57.9
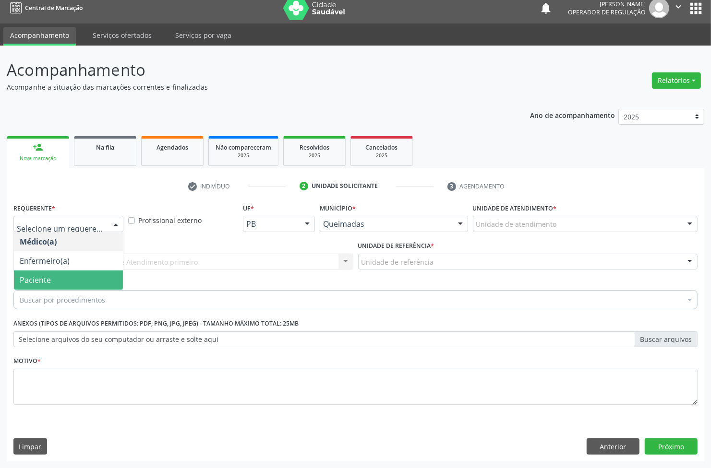
click at [38, 289] on span "Paciente" at bounding box center [68, 280] width 109 height 19
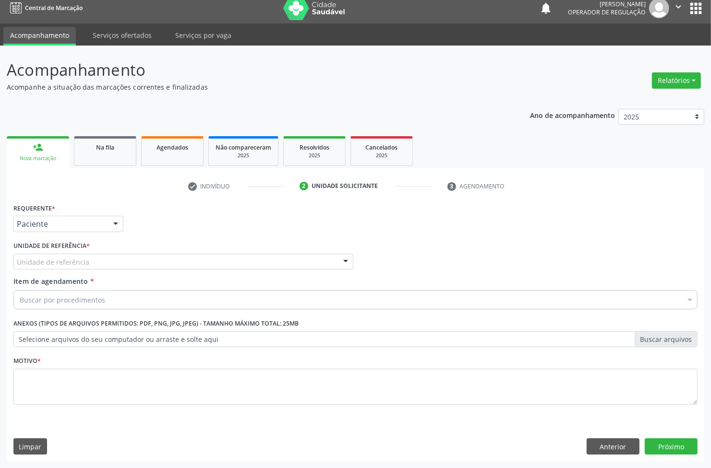
click at [63, 254] on div "Unidade de referência" at bounding box center [183, 262] width 340 height 16
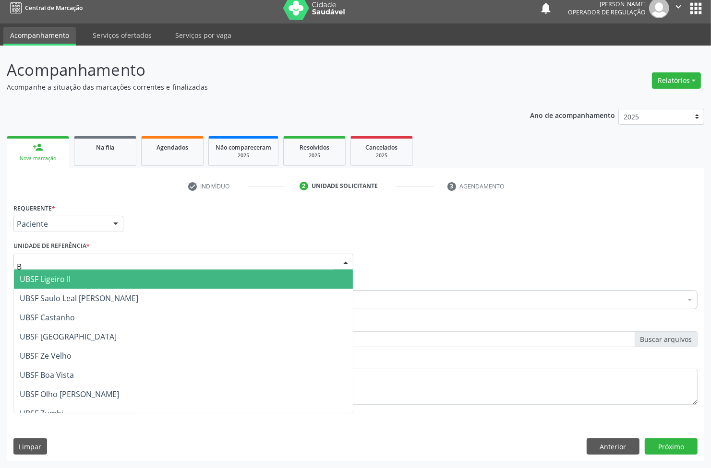
type input "BO"
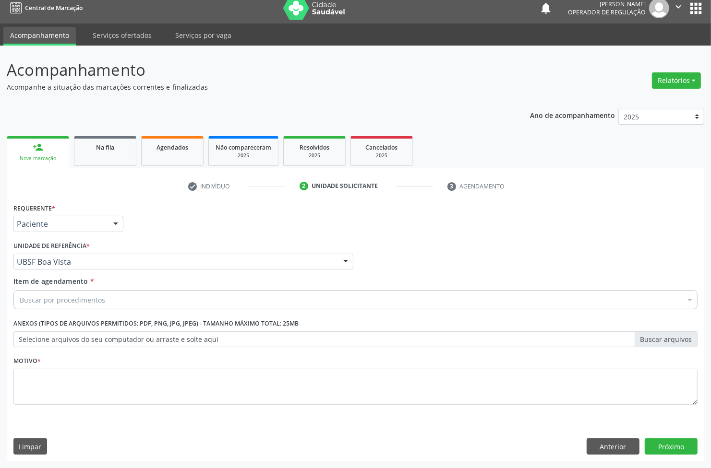
click at [56, 306] on div "Buscar por procedimentos" at bounding box center [355, 299] width 684 height 19
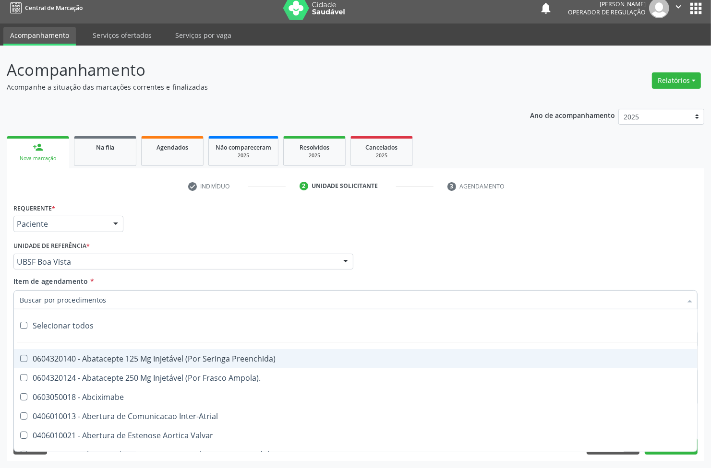
click at [58, 301] on input "Item de agendamento *" at bounding box center [351, 299] width 662 height 19
type input "TRANSVAGINAL"
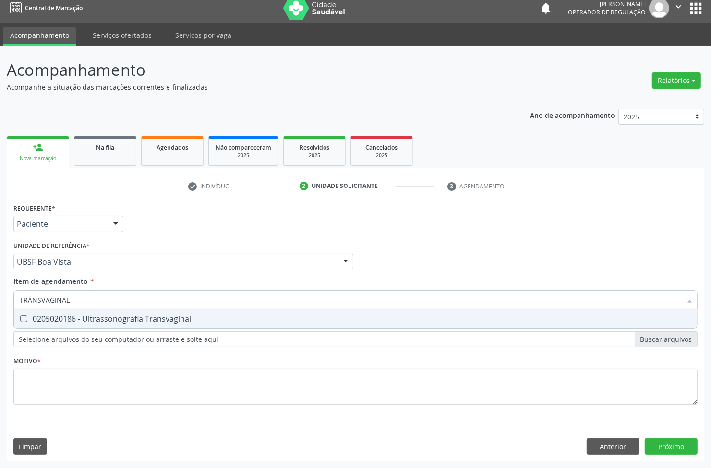
click at [102, 321] on div "0205020186 - Ultrassonografia Transvaginal" at bounding box center [355, 319] width 671 height 8
checkbox Transvaginal "true"
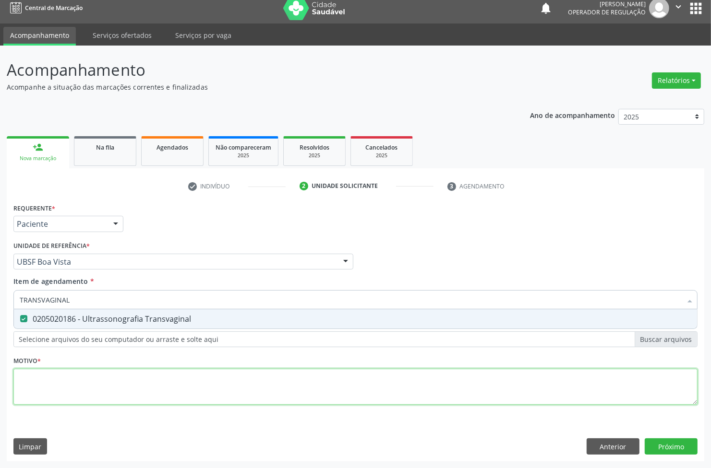
click at [69, 391] on div "Requerente * Paciente Médico(a) Enfermeiro(a) Paciente Nenhum resultado encontr…" at bounding box center [355, 309] width 684 height 217
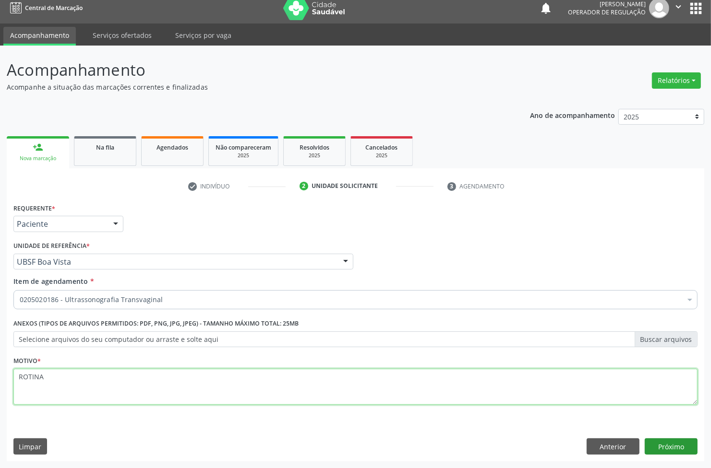
type textarea "ROTINA"
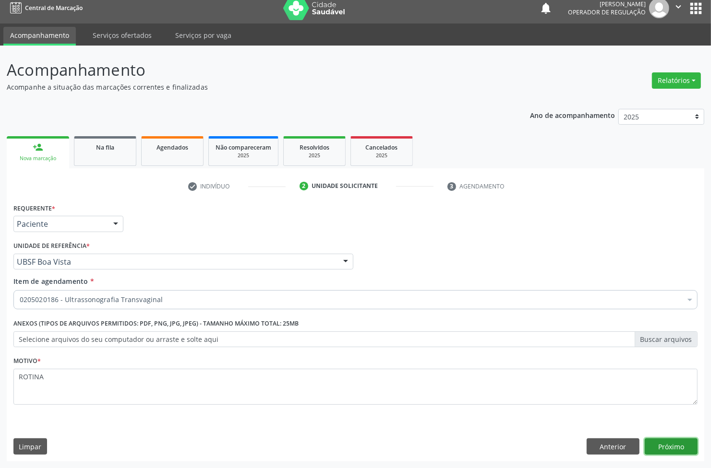
click at [666, 444] on button "Próximo" at bounding box center [671, 447] width 53 height 16
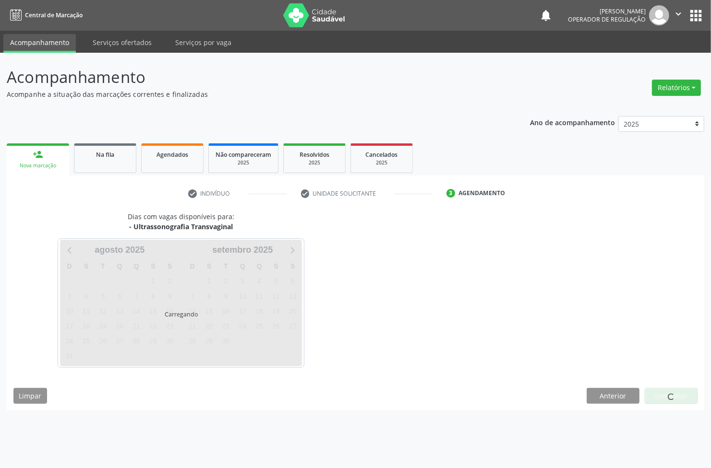
scroll to position [0, 0]
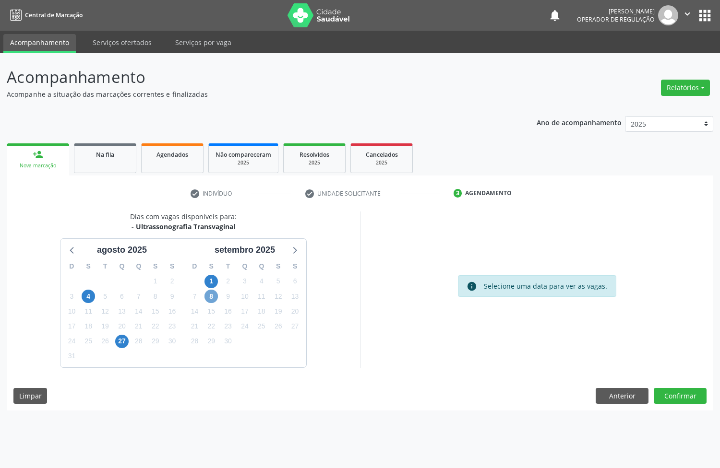
click at [216, 296] on span "8" at bounding box center [210, 296] width 13 height 13
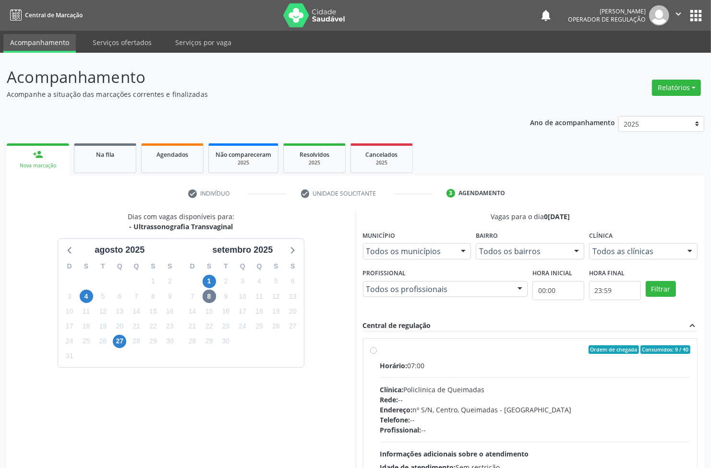
click at [419, 358] on label "Ordem de chegada Consumidos: 9 / 40 Horário: 07:00 Clínica: Policlinica de Quei…" at bounding box center [535, 419] width 311 height 147
click at [377, 354] on input "Ordem de chegada Consumidos: 9 / 40 Horário: 07:00 Clínica: Policlinica de Quei…" at bounding box center [373, 350] width 7 height 9
radio input "true"
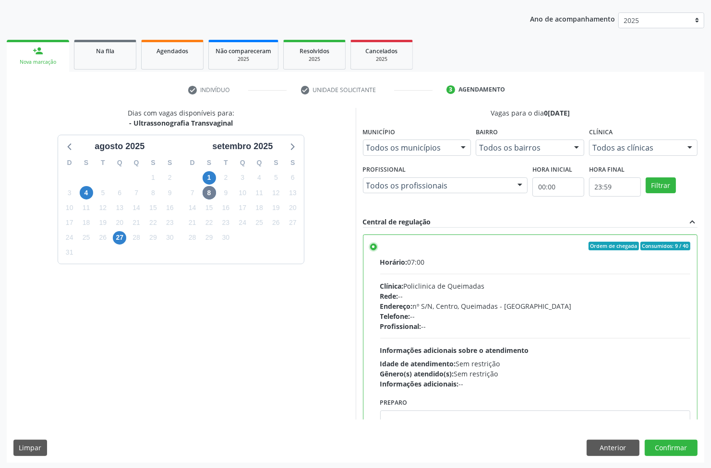
scroll to position [105, 0]
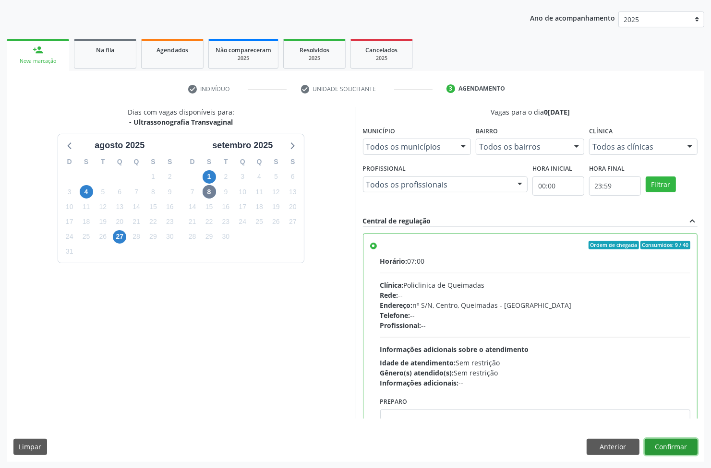
click at [680, 447] on button "Confirmar" at bounding box center [671, 447] width 53 height 16
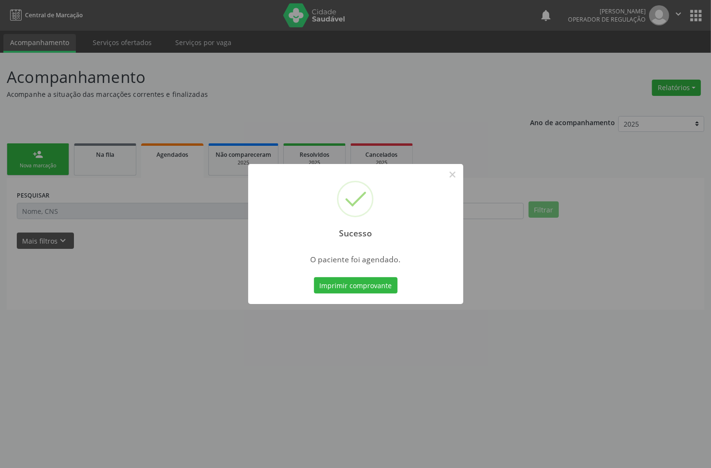
scroll to position [0, 0]
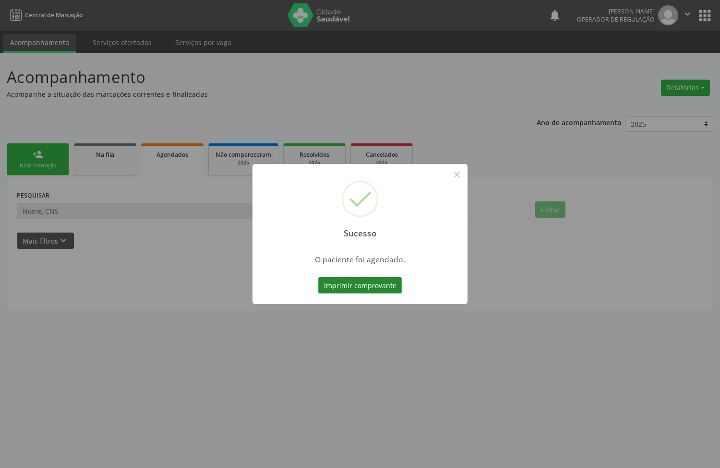
click at [389, 289] on button "Imprimir comprovante" at bounding box center [360, 285] width 84 height 16
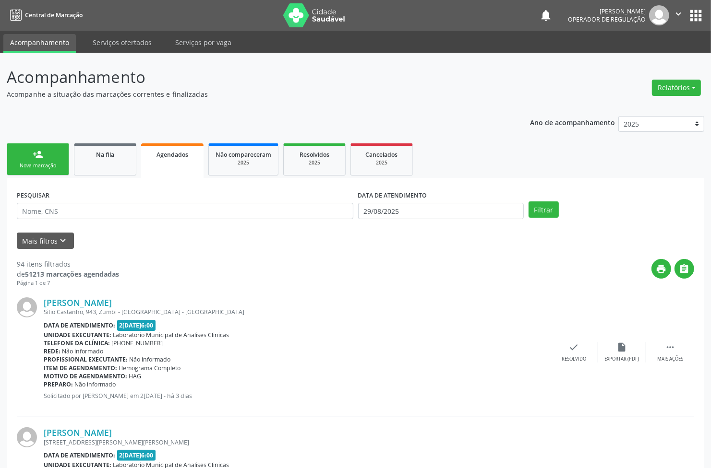
click at [51, 165] on div "Nova marcação" at bounding box center [38, 165] width 48 height 7
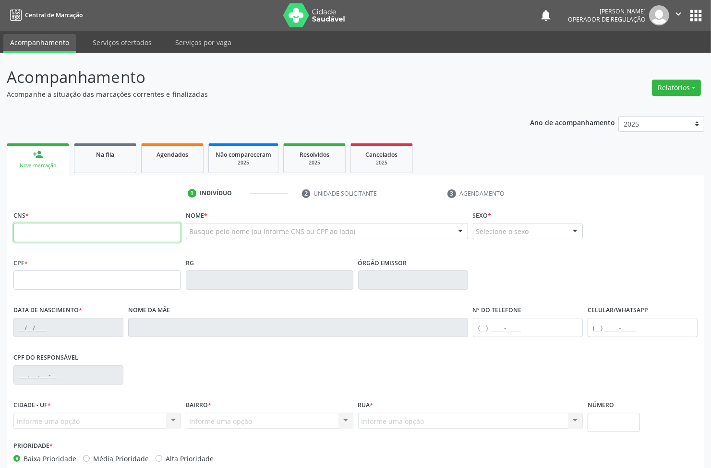
click at [50, 236] on input "text" at bounding box center [96, 232] width 167 height 19
type input "702 6072 1581 2249"
type input "2[DATE]"
type input "[PERSON_NAME] das [PERSON_NAME]"
type input "[PHONE_NUMBER]"
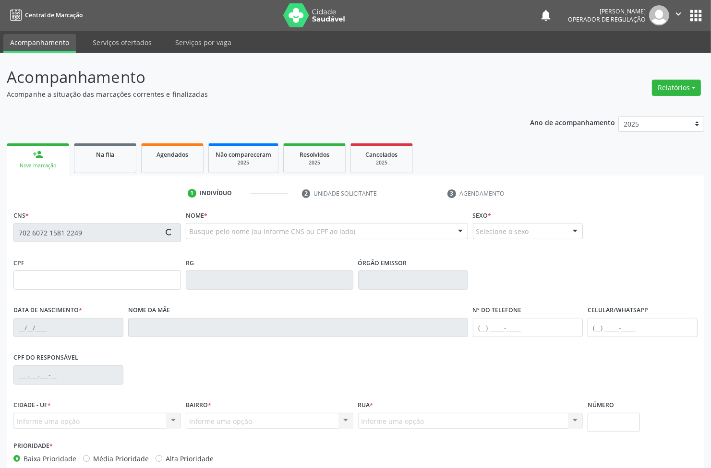
type input "S/N"
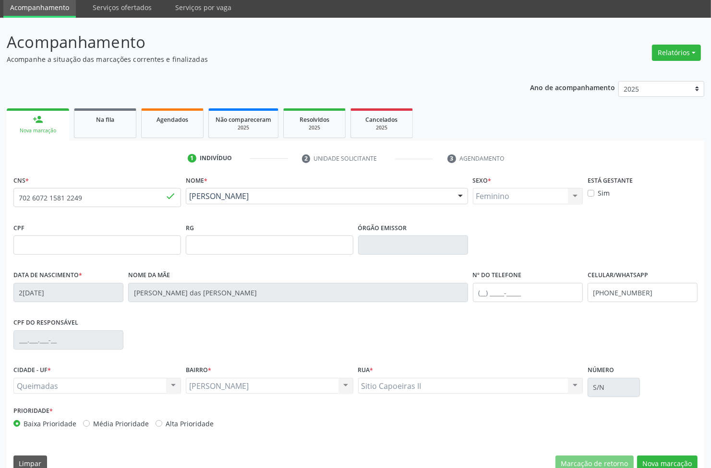
scroll to position [52, 0]
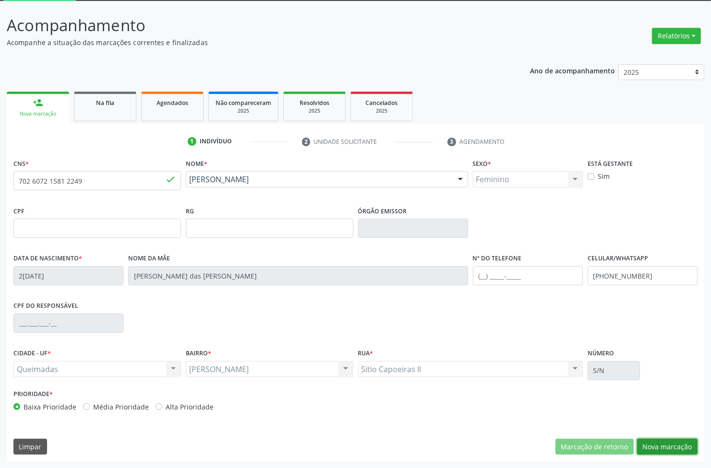
click at [689, 446] on button "Nova marcação" at bounding box center [667, 447] width 60 height 16
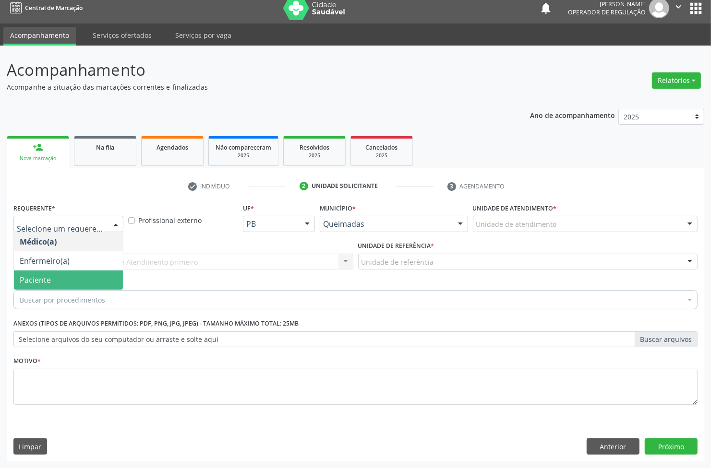
click at [63, 288] on span "Paciente" at bounding box center [68, 280] width 109 height 19
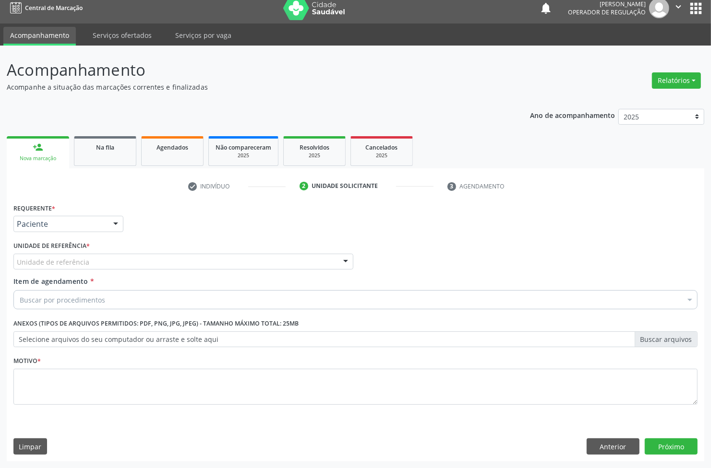
click at [84, 270] on div "Unidade de referência * Unidade de referência UBSF Ligeiro II UBSF Saulo Leal […" at bounding box center [183, 257] width 345 height 37
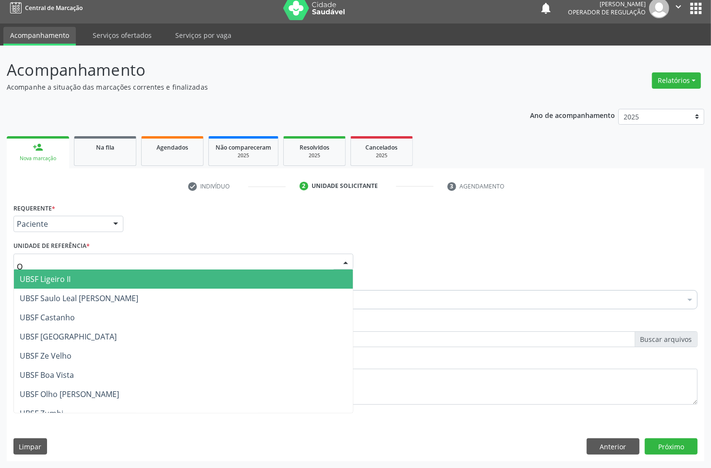
type input "OL"
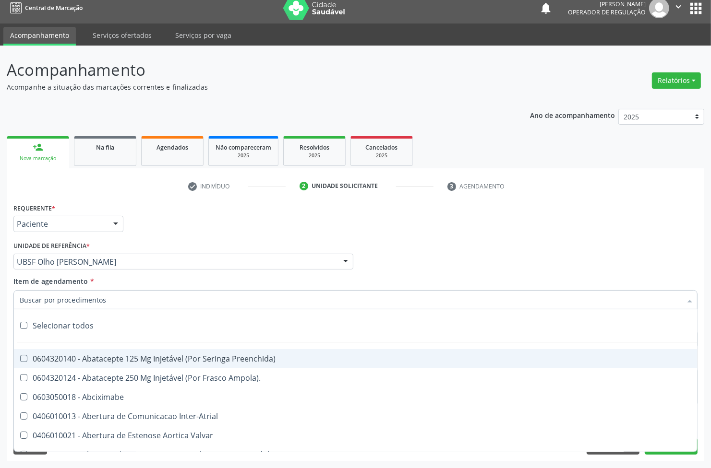
paste input "TRANSVAGINAL"
type input "TRANSVAGINAL"
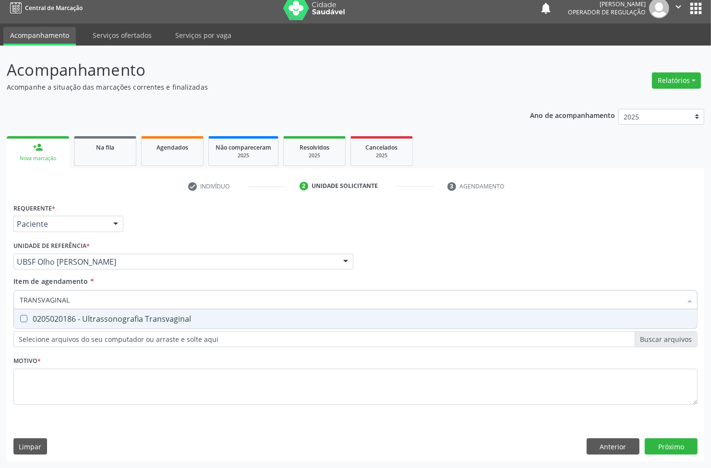
click at [51, 315] on div "0205020186 - Ultrassonografia Transvaginal" at bounding box center [355, 319] width 671 height 8
checkbox Transvaginal "true"
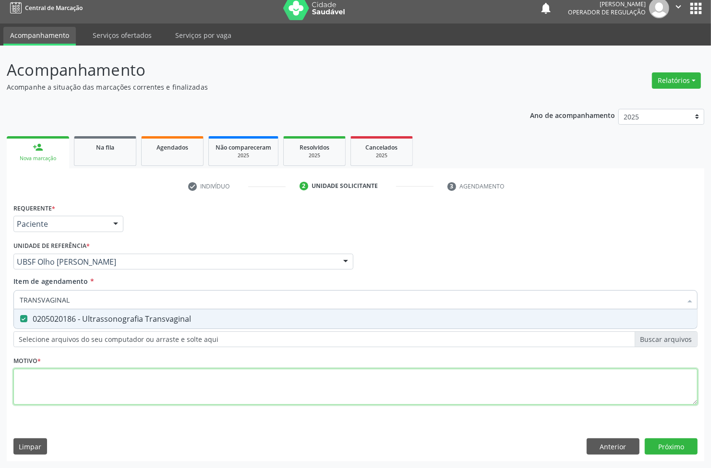
click at [63, 385] on div "Requerente * Paciente Médico(a) Enfermeiro(a) Paciente Nenhum resultado encontr…" at bounding box center [355, 309] width 684 height 217
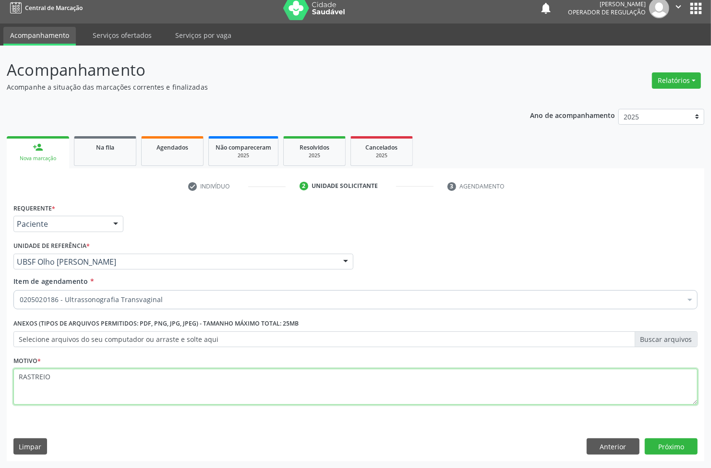
type textarea "RASTREIO"
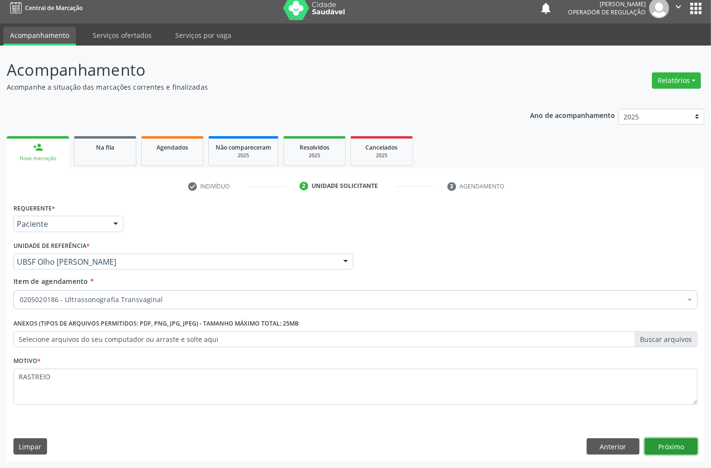
click button "Próximo" at bounding box center [671, 447] width 53 height 16
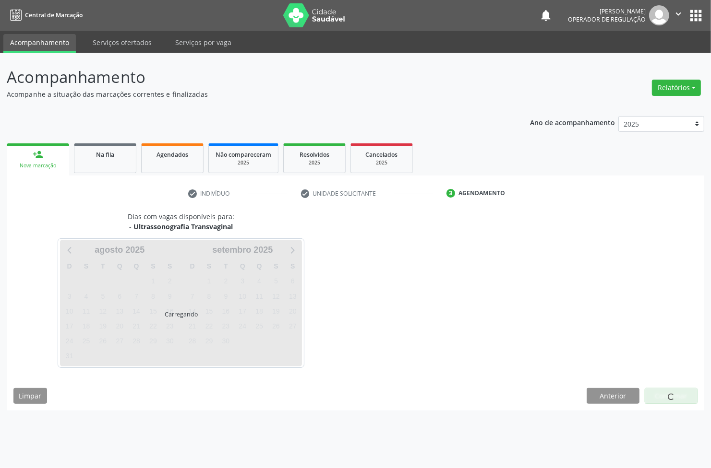
scroll to position [0, 0]
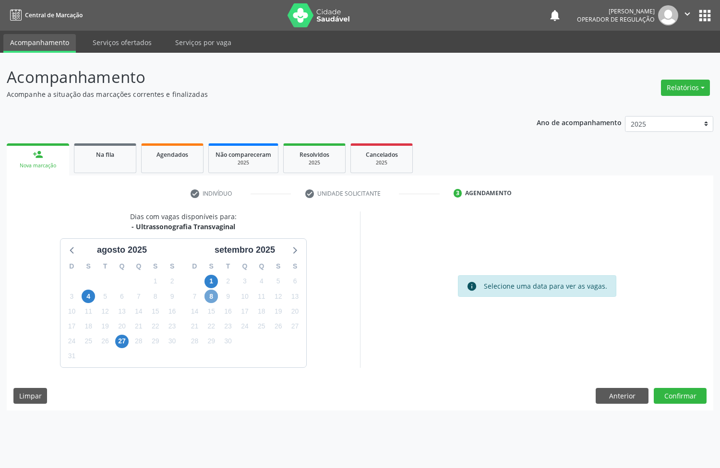
click at [209, 296] on span "8" at bounding box center [210, 296] width 13 height 13
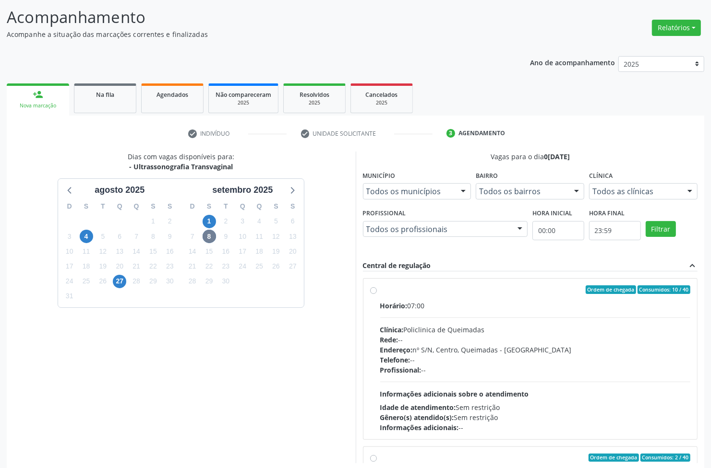
click at [421, 344] on div "Rede: --" at bounding box center [535, 340] width 311 height 10
click at [377, 294] on input "Ordem de chegada Consumidos: 10 / 40 Horário: 07:00 Clínica: Policlinica de Que…" at bounding box center [373, 290] width 7 height 9
radio input "true"
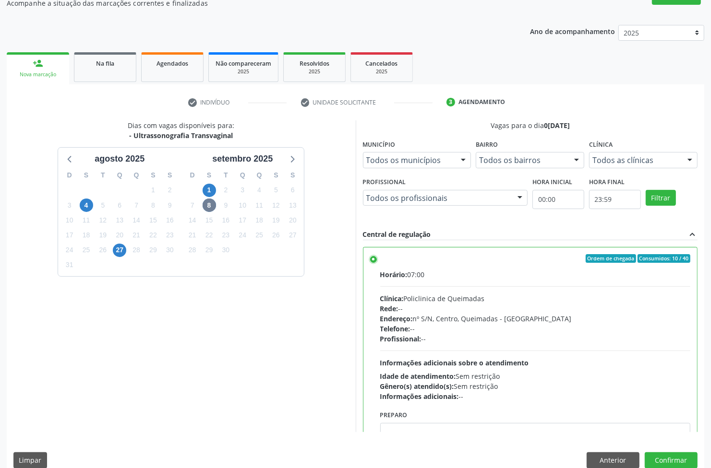
scroll to position [105, 0]
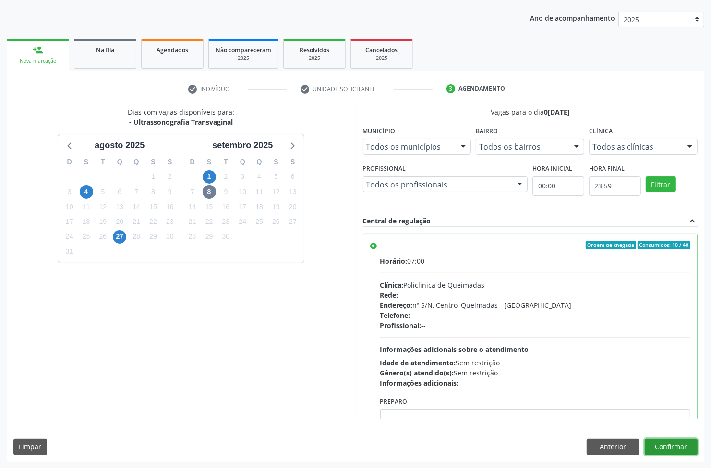
click at [678, 442] on button "Confirmar" at bounding box center [671, 447] width 53 height 16
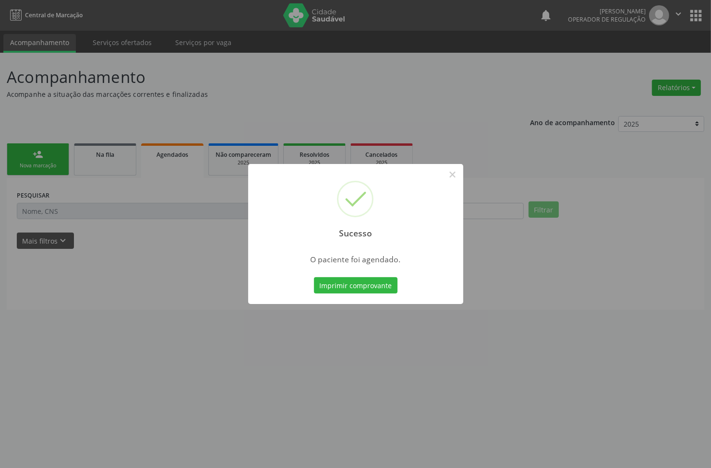
scroll to position [0, 0]
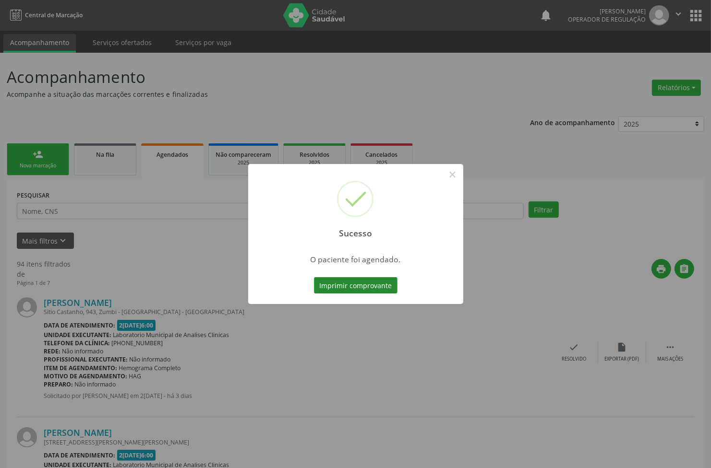
click at [353, 284] on button "Imprimir comprovante" at bounding box center [356, 285] width 84 height 16
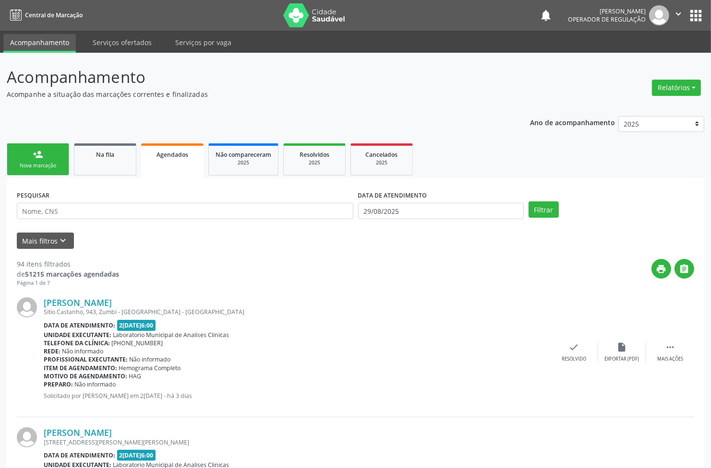
click at [46, 153] on link "person_add Nova marcação" at bounding box center [38, 159] width 62 height 32
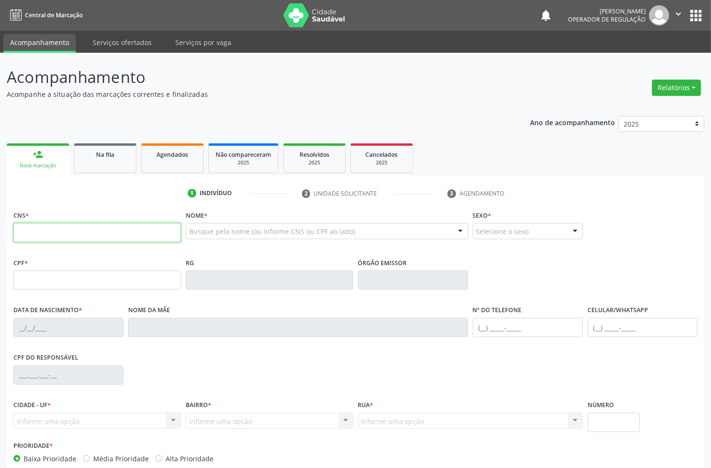
click at [82, 240] on input "text" at bounding box center [96, 232] width 167 height 19
type input "704 8075 4051 1842"
type input "804.500.244-15"
type input "1[DATE]"
type input "[PERSON_NAME]"
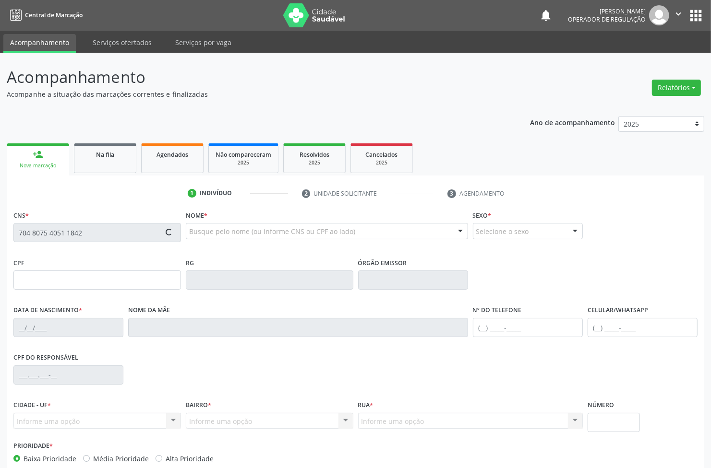
type input "[PHONE_NUMBER]"
type input "S/N"
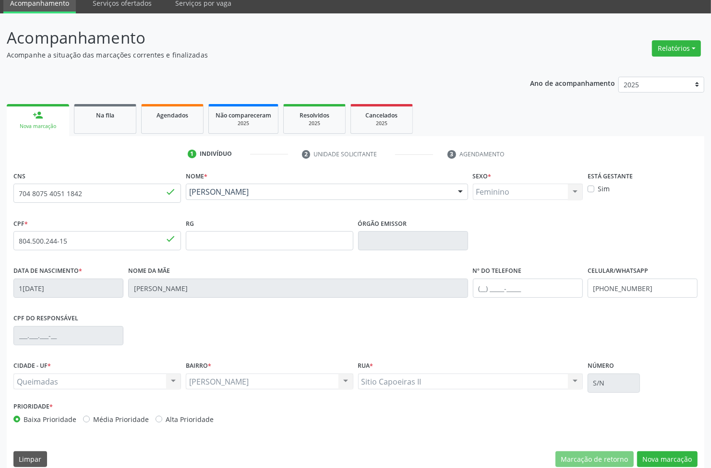
scroll to position [52, 0]
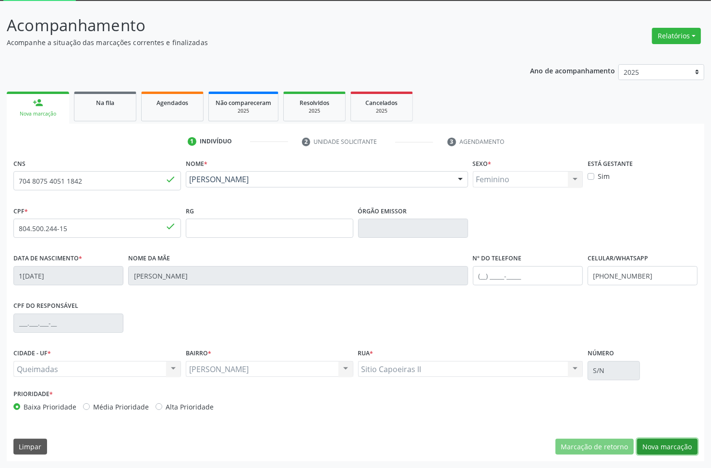
click at [653, 449] on button "Nova marcação" at bounding box center [667, 447] width 60 height 16
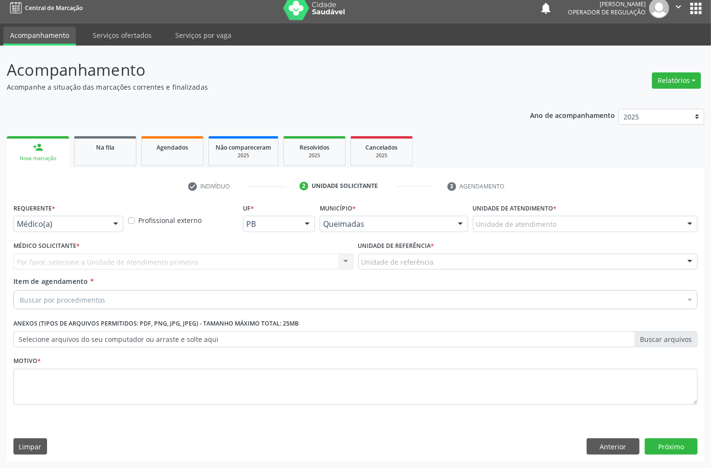
scroll to position [7, 0]
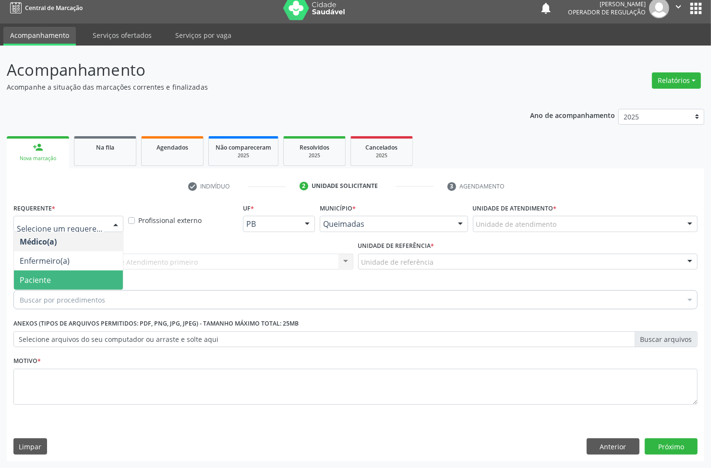
click at [29, 276] on span "Paciente" at bounding box center [35, 280] width 31 height 11
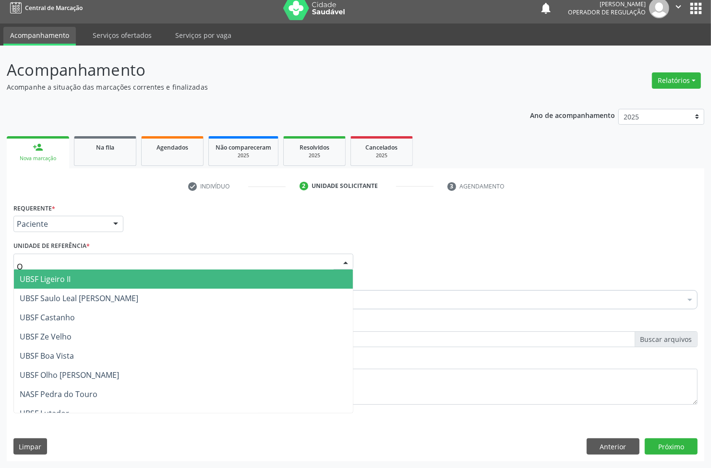
type input "OL"
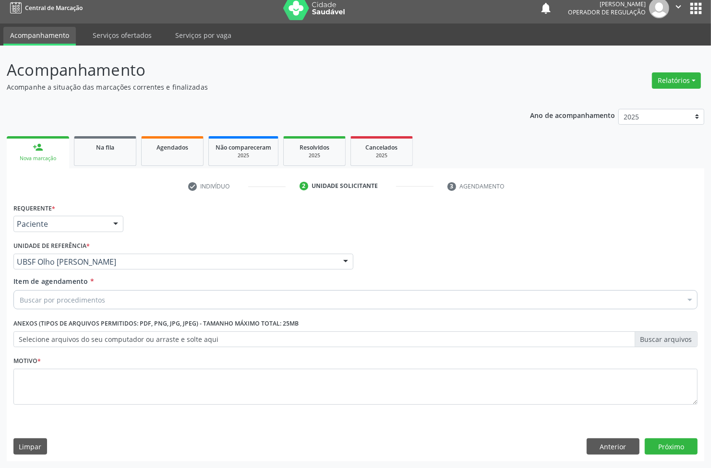
click at [114, 300] on div "Buscar por procedimentos" at bounding box center [355, 299] width 684 height 19
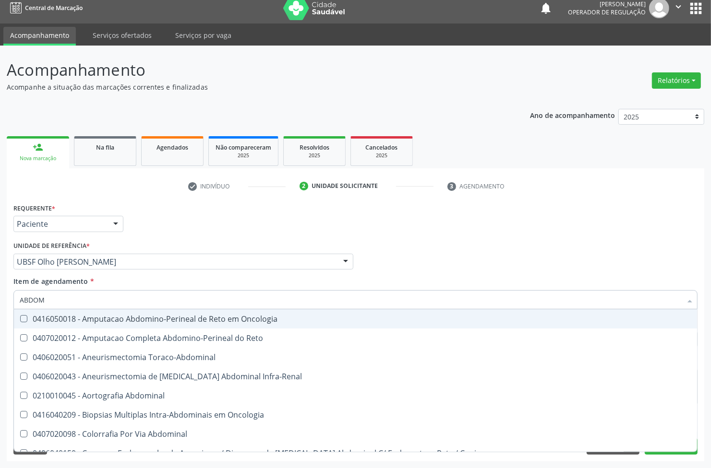
click at [103, 296] on input "ABDOM" at bounding box center [351, 299] width 662 height 19
type input "ABDOM"
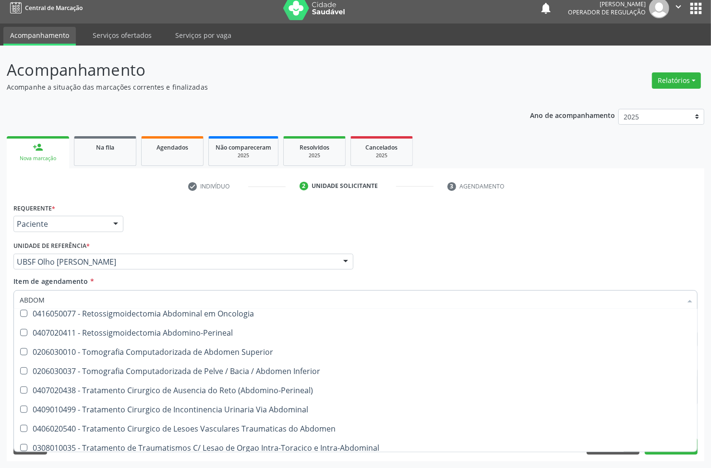
scroll to position [625, 0]
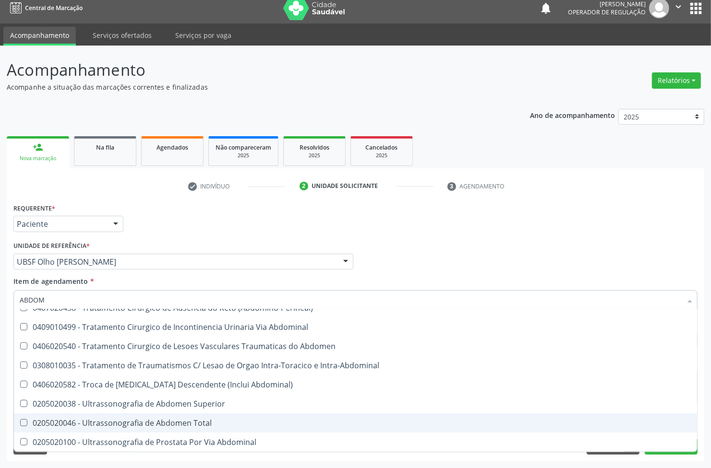
click at [219, 426] on div "0205020046 - Ultrassonografia de Abdomen Total" at bounding box center [355, 423] width 671 height 8
checkbox Total "true"
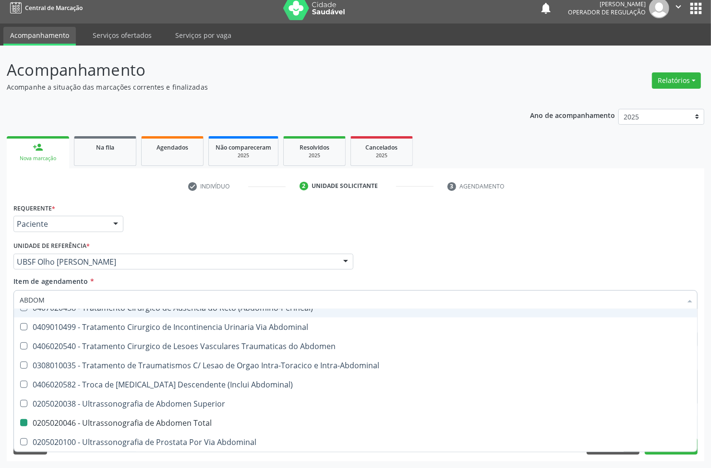
click at [502, 225] on div "Requerente * Paciente Médico(a) Enfermeiro(a) Paciente Nenhum resultado encontr…" at bounding box center [355, 219] width 689 height 37
checkbox Reto "true"
checkbox Total "false"
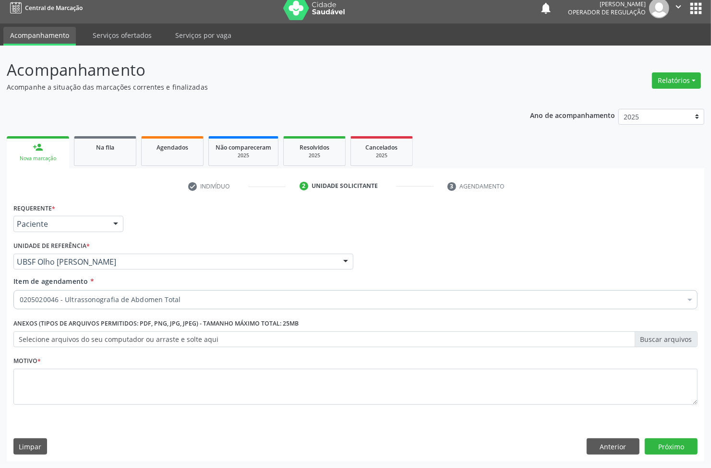
scroll to position [0, 0]
click at [137, 365] on div "Motivo *" at bounding box center [355, 379] width 684 height 51
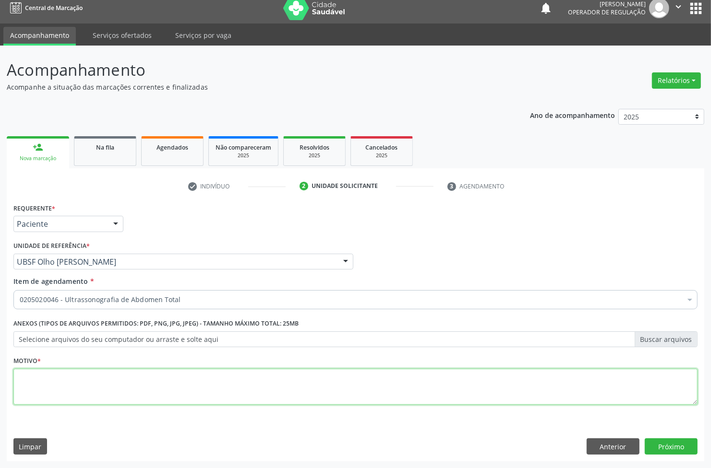
click at [148, 387] on textarea at bounding box center [355, 387] width 684 height 36
type textarea "HEMANGIOMA HEPÁTICO"
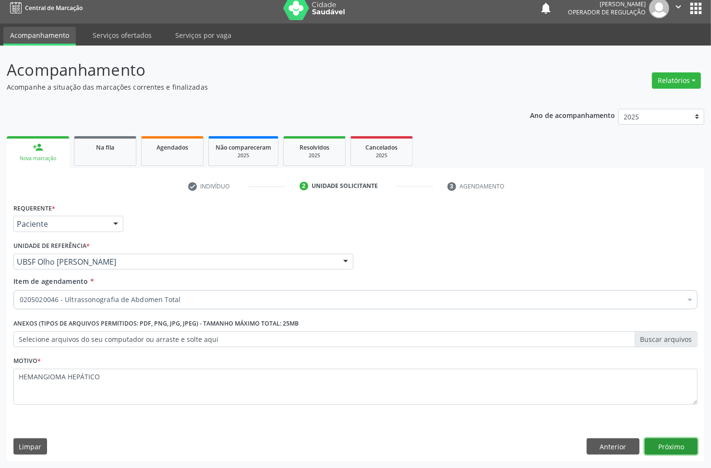
click at [672, 449] on button "Próximo" at bounding box center [671, 447] width 53 height 16
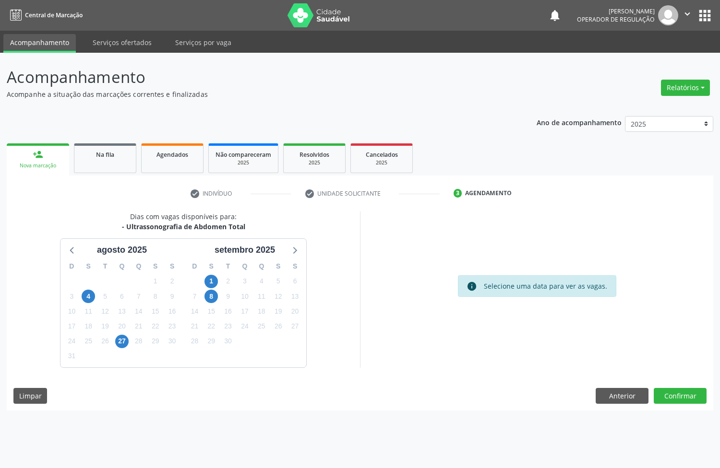
click at [203, 293] on div "8" at bounding box center [211, 296] width 17 height 15
click at [212, 296] on span "8" at bounding box center [210, 296] width 13 height 13
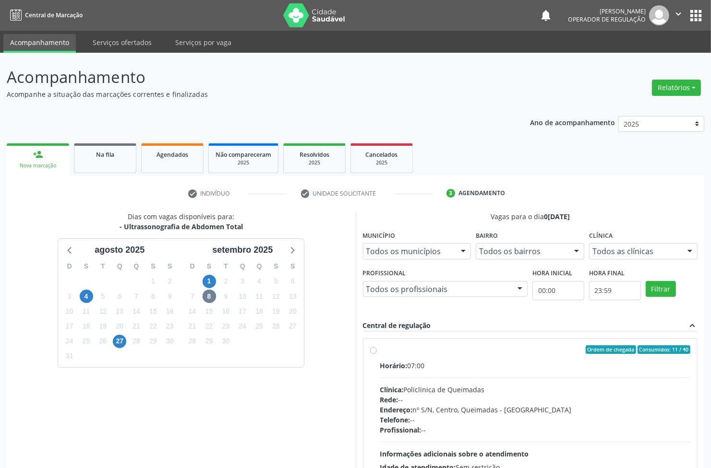
click at [438, 364] on div "Horário: 07:00" at bounding box center [535, 366] width 311 height 10
click at [377, 354] on input "Ordem de chegada Consumidos: 11 / 40 Horário: 07:00 Clínica: Policlinica de Que…" at bounding box center [373, 350] width 7 height 9
radio input "true"
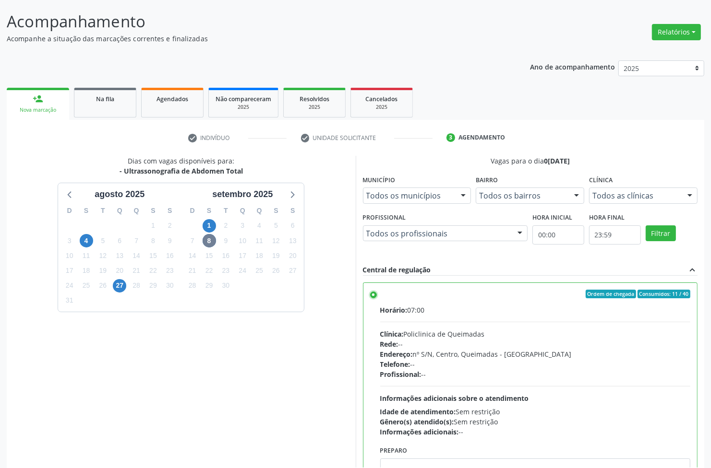
scroll to position [105, 0]
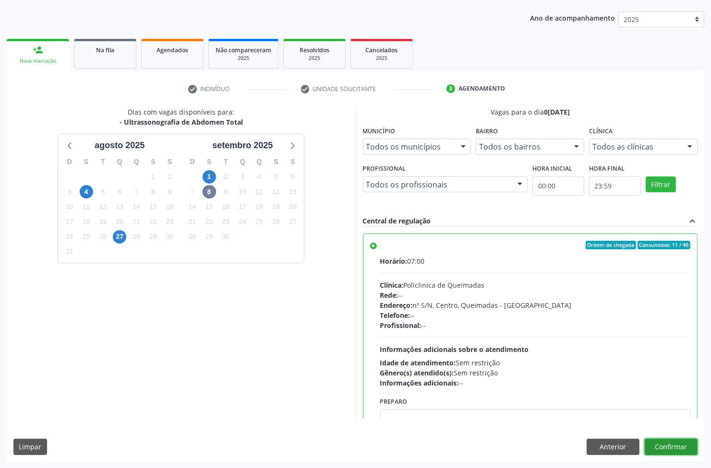
click at [684, 442] on button "Confirmar" at bounding box center [671, 447] width 53 height 16
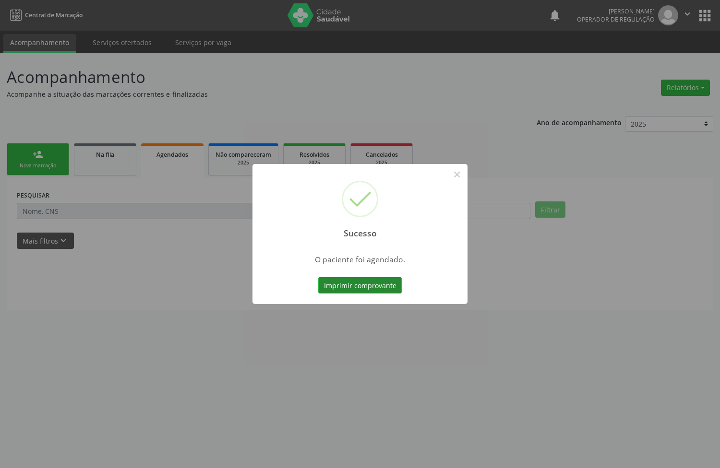
click at [332, 287] on button "Imprimir comprovante" at bounding box center [360, 285] width 84 height 16
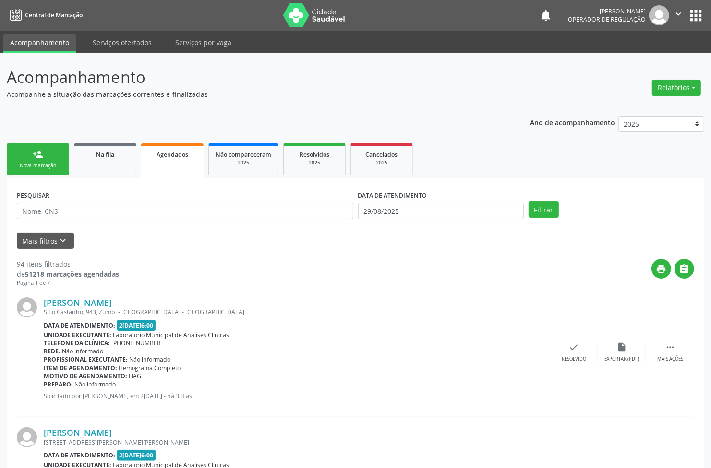
click at [33, 168] on div "Nova marcação" at bounding box center [38, 165] width 48 height 7
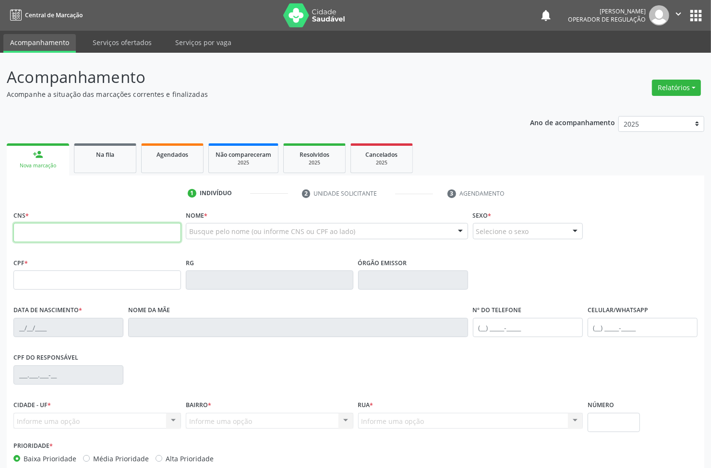
click at [51, 224] on input "text" at bounding box center [96, 232] width 167 height 19
type input "701 8072 3871 3972"
type input "083.355.984-28"
type input "[DATE]"
type input "[PERSON_NAME]"
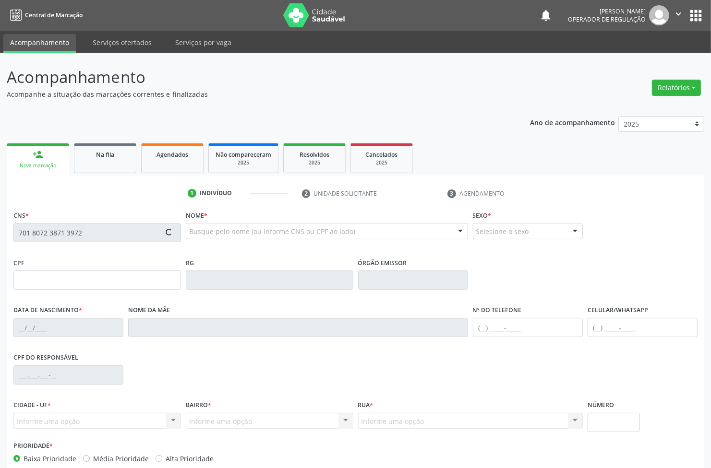
type input "[PHONE_NUMBER]"
type input "133"
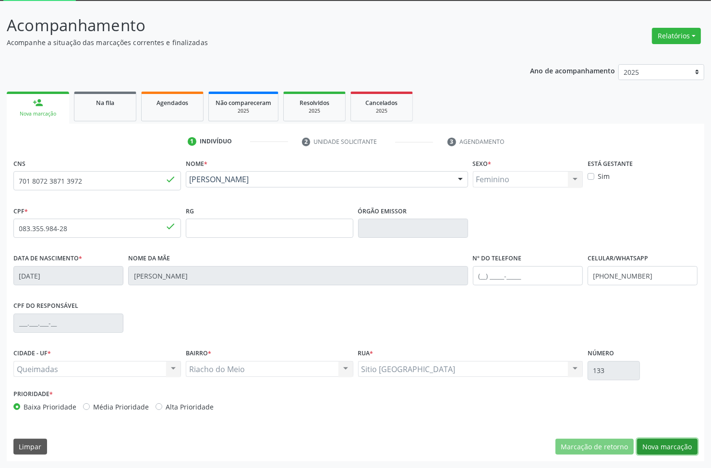
click at [662, 449] on button "Nova marcação" at bounding box center [667, 447] width 60 height 16
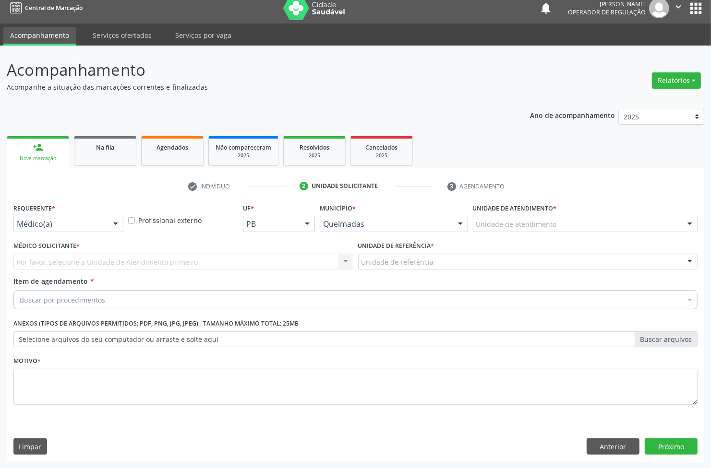
scroll to position [7, 0]
click at [42, 216] on div "Médico(a)" at bounding box center [68, 224] width 110 height 16
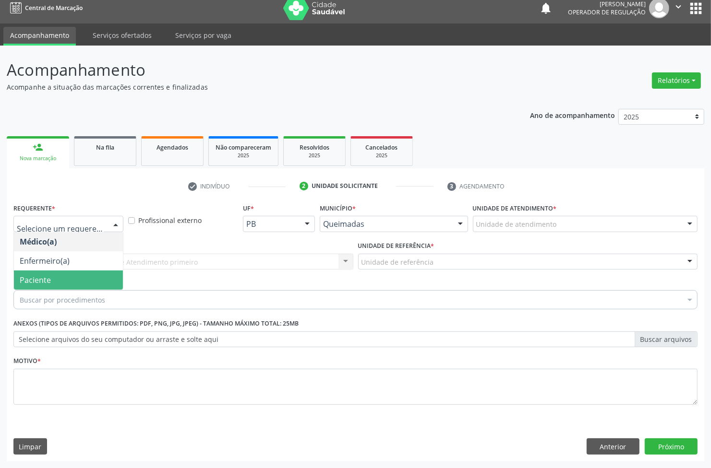
click at [54, 286] on span "Paciente" at bounding box center [68, 280] width 109 height 19
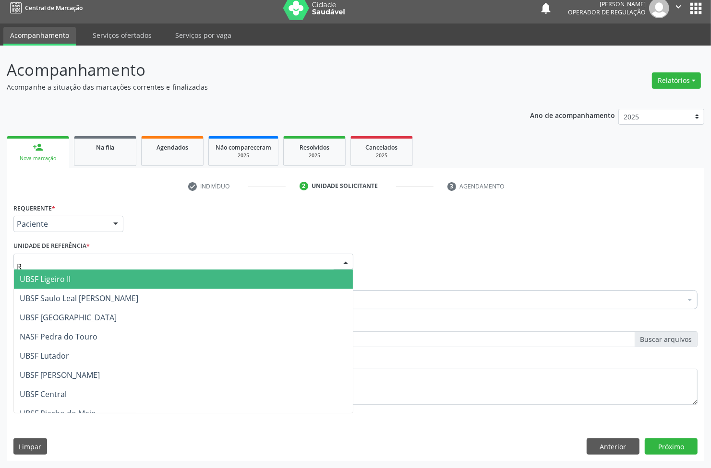
type input "RI"
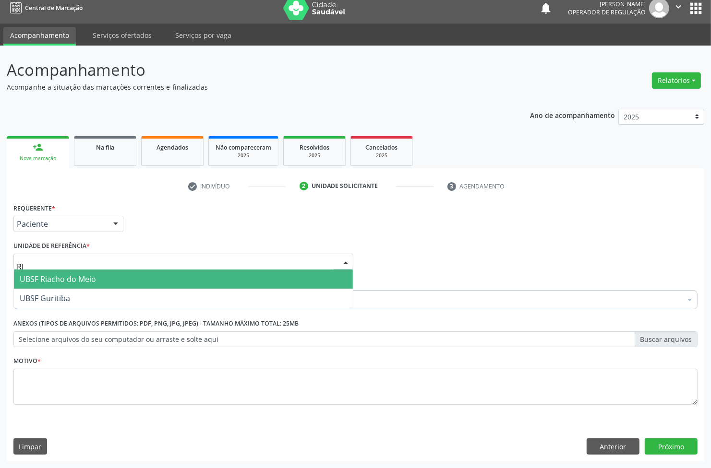
click at [69, 279] on span "UBSF Riacho do Meio" at bounding box center [58, 279] width 76 height 11
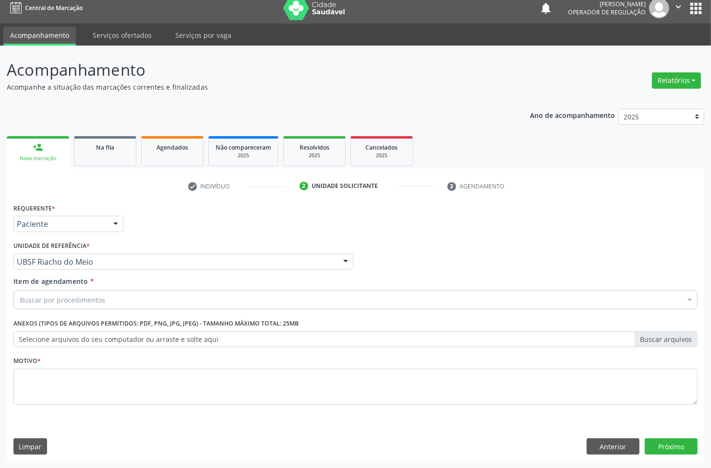
click at [75, 333] on label "Selecione arquivos do seu computador ou arraste e solte aqui" at bounding box center [355, 340] width 684 height 16
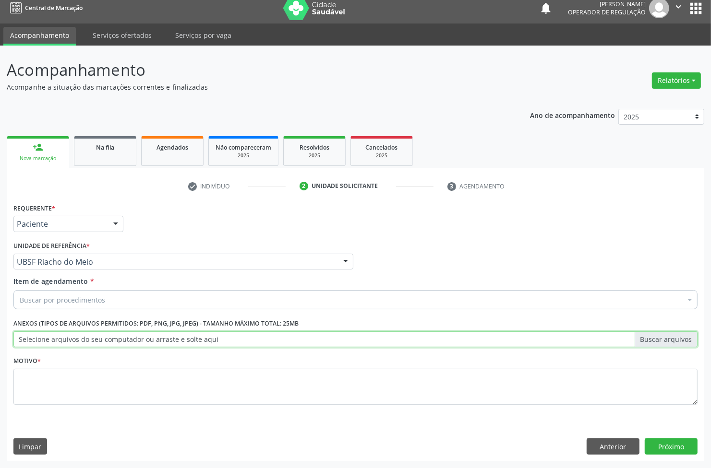
click at [75, 333] on input "Selecione arquivos do seu computador ou arraste e solte aqui" at bounding box center [355, 340] width 684 height 16
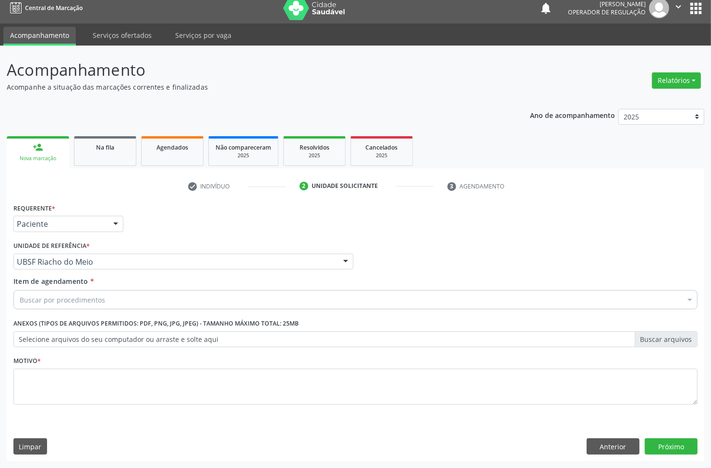
click at [138, 292] on div "Buscar por procedimentos" at bounding box center [355, 299] width 684 height 19
paste input "ABDOMEN TOTAL"
type input "ABDOMEN TOTAL"
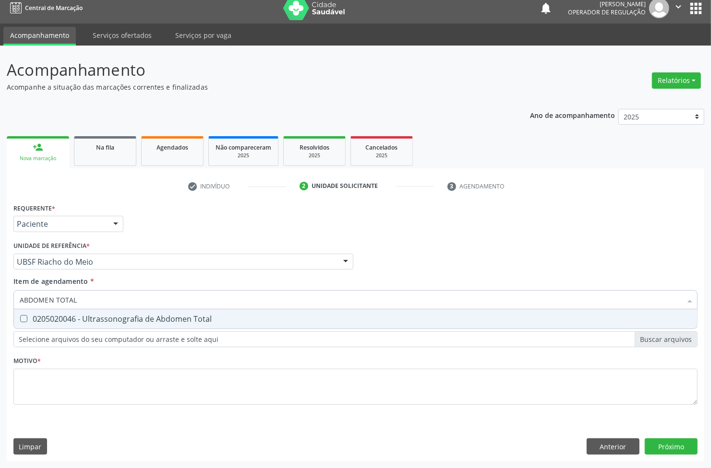
click at [71, 315] on div "0205020046 - Ultrassonografia de Abdomen Total" at bounding box center [355, 319] width 671 height 8
checkbox Total "true"
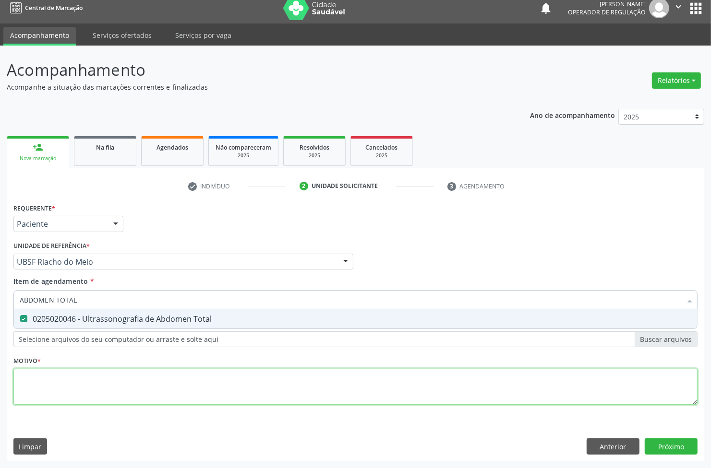
click at [71, 371] on div "Requerente * Paciente Médico(a) Enfermeiro(a) Paciente Nenhum resultado encontr…" at bounding box center [355, 309] width 684 height 217
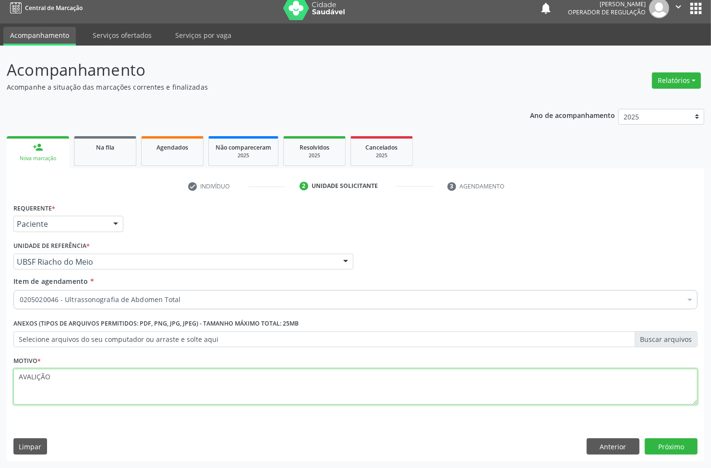
type textarea "AVALIÇÃO"
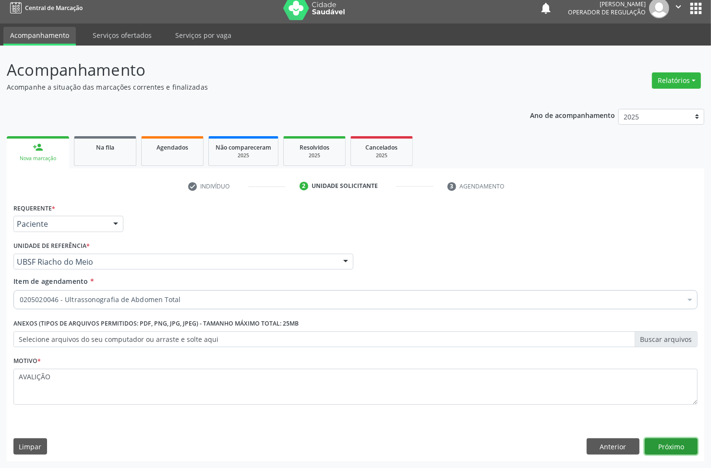
click button "Próximo" at bounding box center [671, 447] width 53 height 16
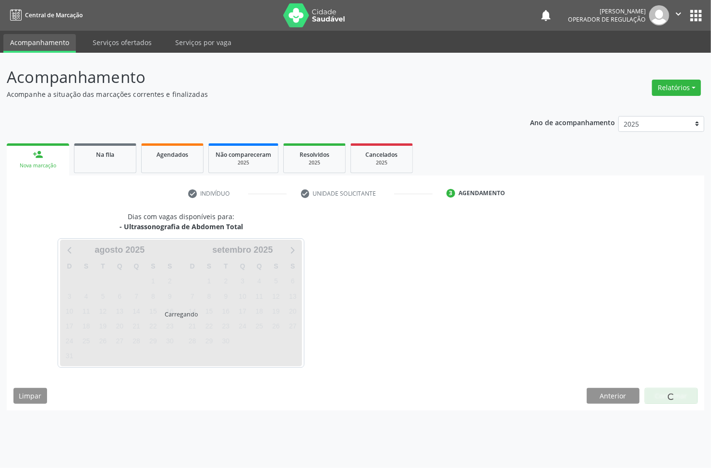
scroll to position [0, 0]
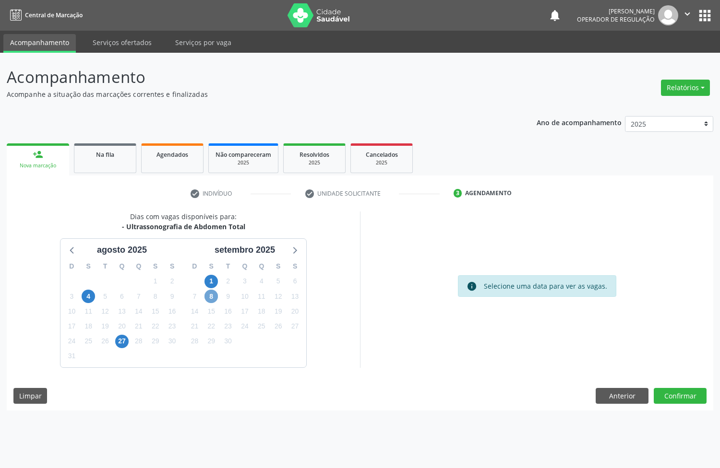
click at [207, 298] on span "8" at bounding box center [210, 296] width 13 height 13
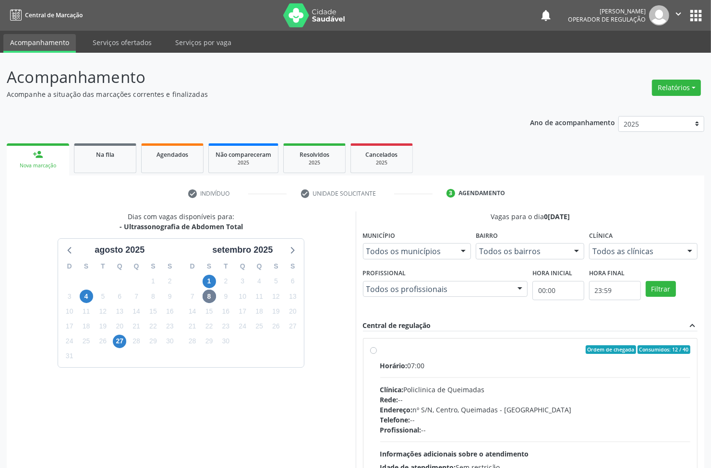
click at [505, 356] on label "Ordem de chegada Consumidos: 12 / 40 Horário: 07:00 Clínica: Policlinica de Que…" at bounding box center [535, 419] width 311 height 147
click at [377, 354] on input "Ordem de chegada Consumidos: 12 / 40 Horário: 07:00 Clínica: Policlinica de Que…" at bounding box center [373, 350] width 7 height 9
radio input "true"
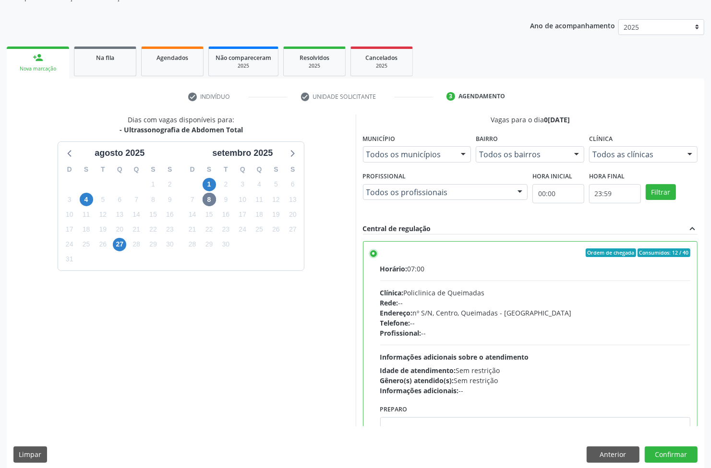
scroll to position [105, 0]
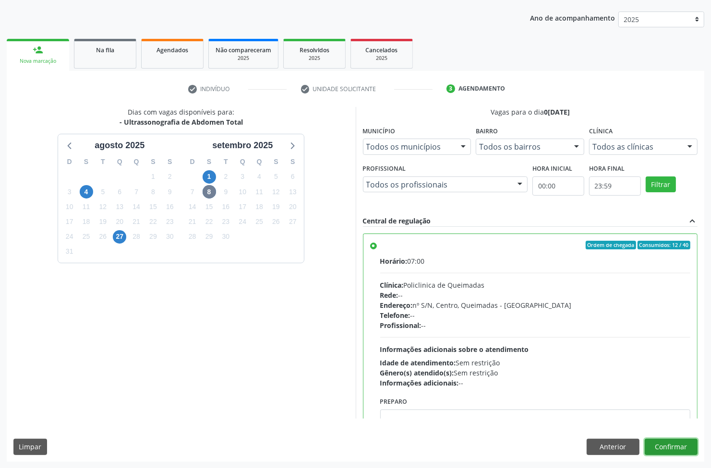
click at [683, 445] on button "Confirmar" at bounding box center [671, 447] width 53 height 16
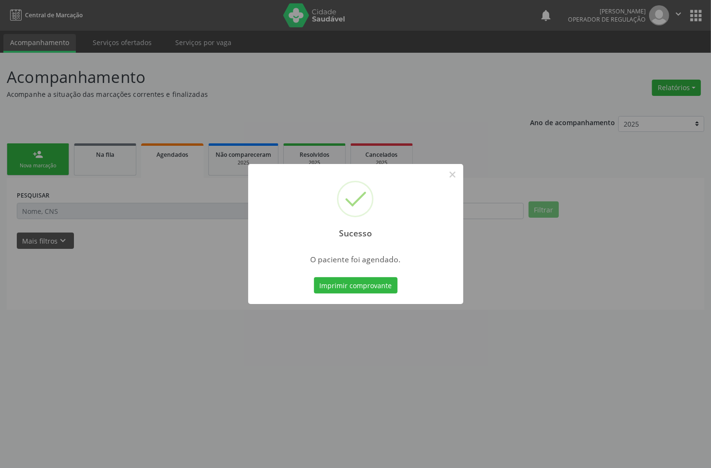
scroll to position [0, 0]
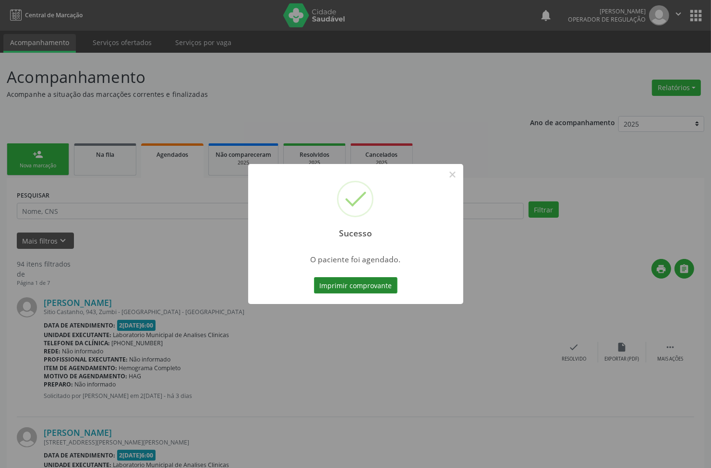
click at [351, 279] on button "Imprimir comprovante" at bounding box center [356, 285] width 84 height 16
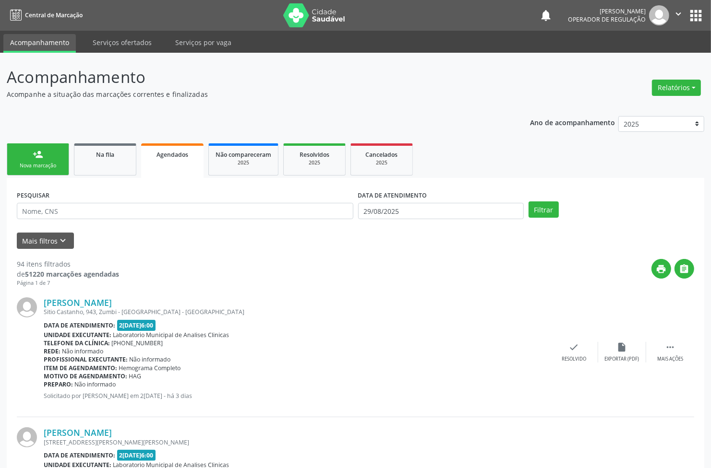
click at [65, 168] on link "person_add Nova marcação" at bounding box center [38, 159] width 62 height 32
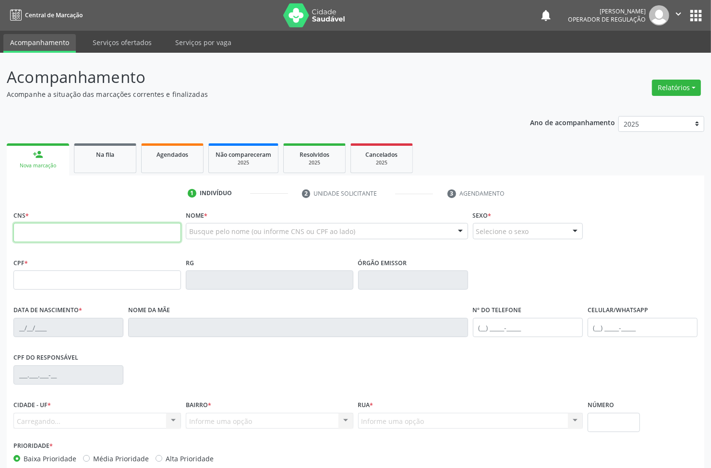
click at [63, 228] on input "text" at bounding box center [96, 232] width 167 height 19
type input "706 8051 9447 4330"
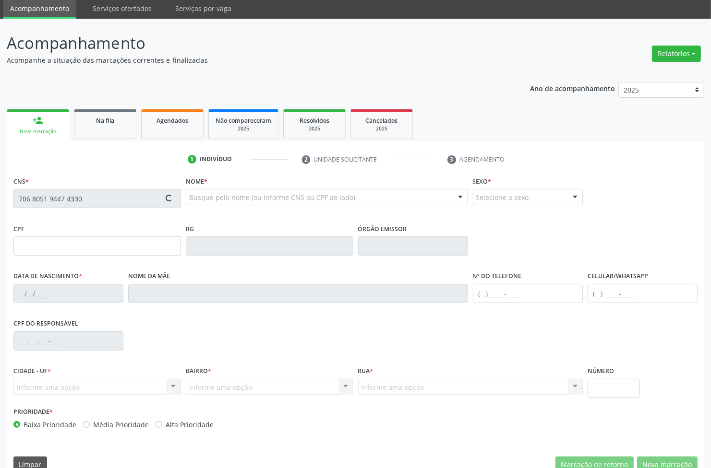
scroll to position [52, 0]
